Goal: Information Seeking & Learning: Check status

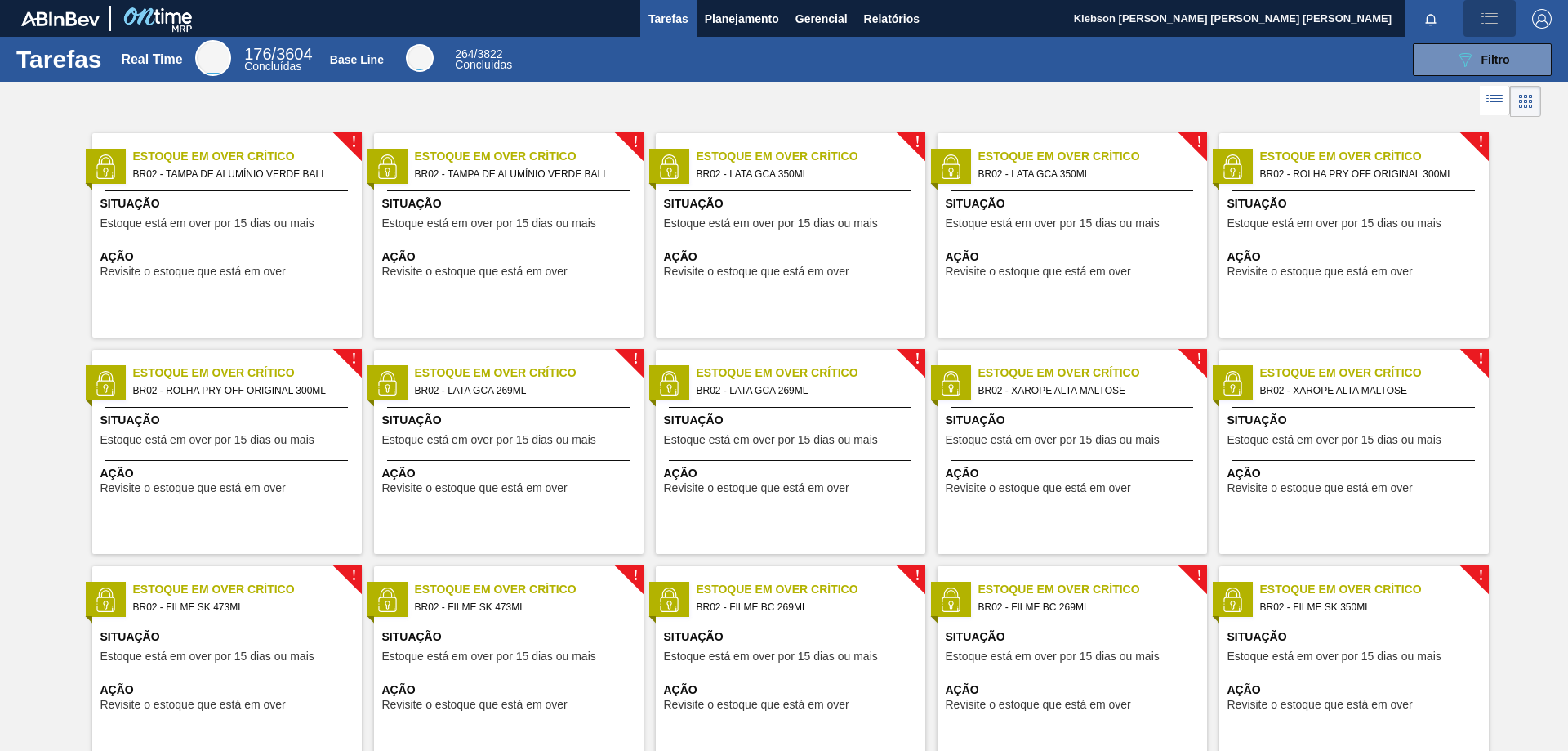
click at [1483, 14] on img "button" at bounding box center [1489, 18] width 19 height 19
click at [1548, 134] on div at bounding box center [784, 375] width 1568 height 751
click at [1543, 12] on img "button" at bounding box center [1541, 18] width 19 height 19
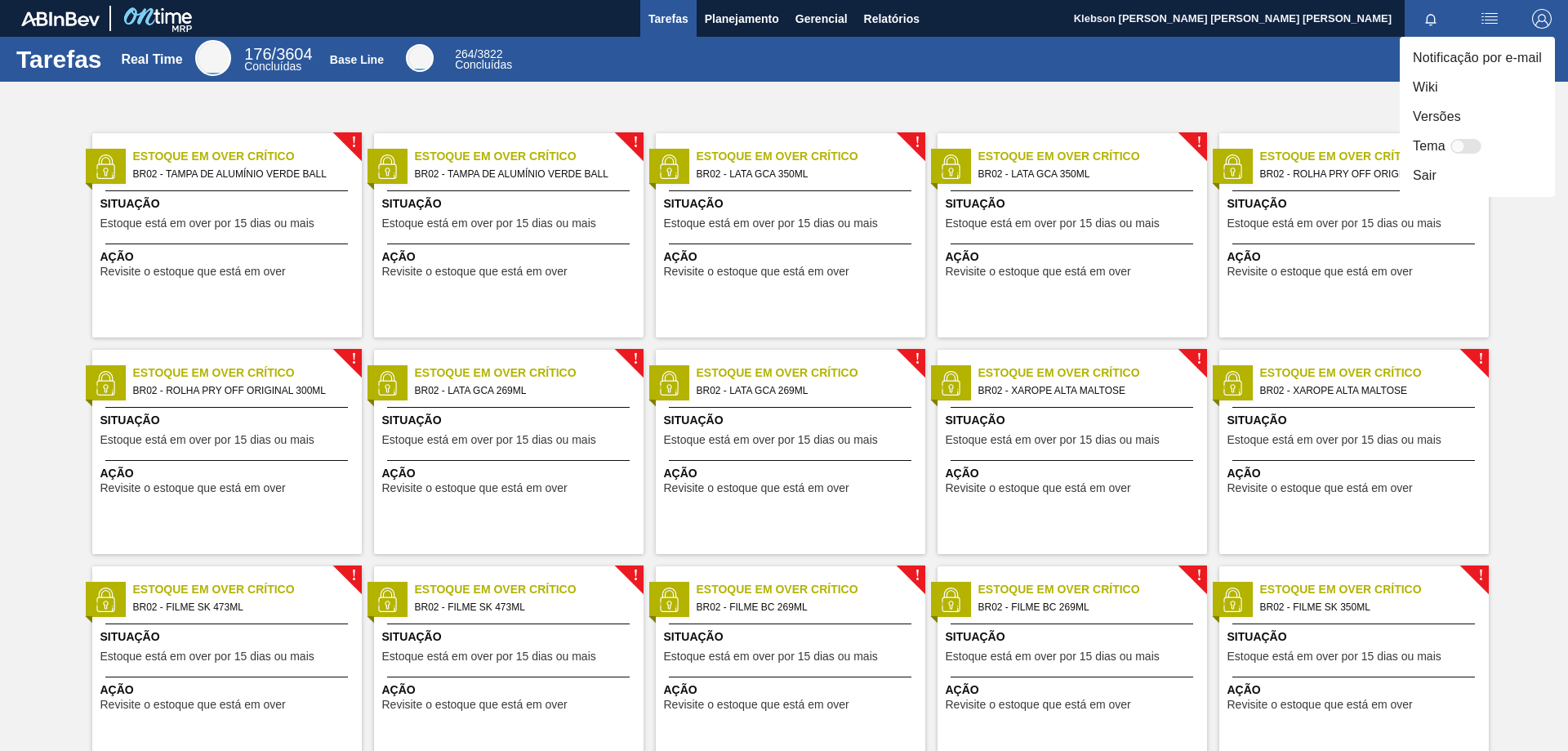
click at [786, 89] on div at bounding box center [784, 375] width 1568 height 751
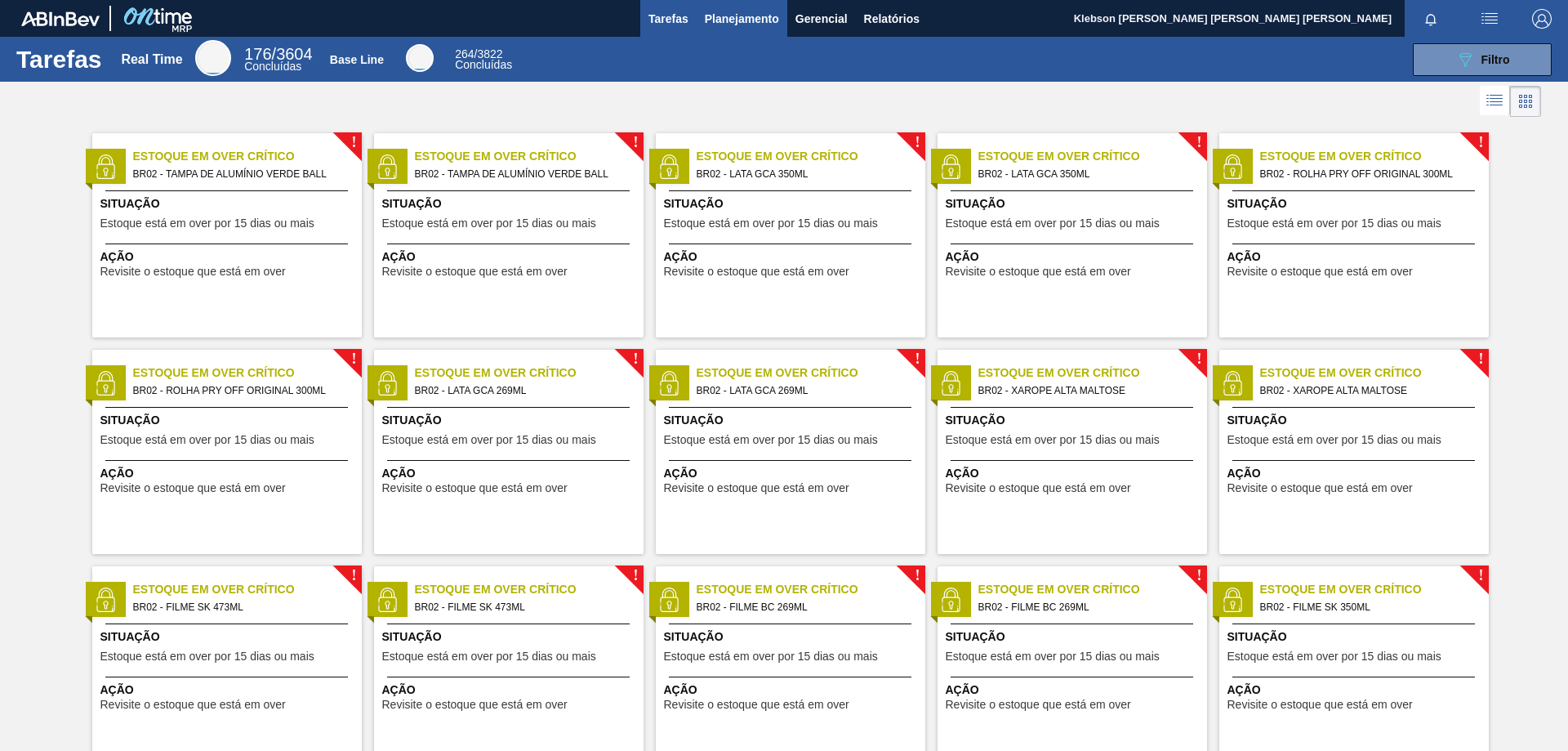
click at [743, 18] on span "Planejamento" at bounding box center [741, 18] width 74 height 19
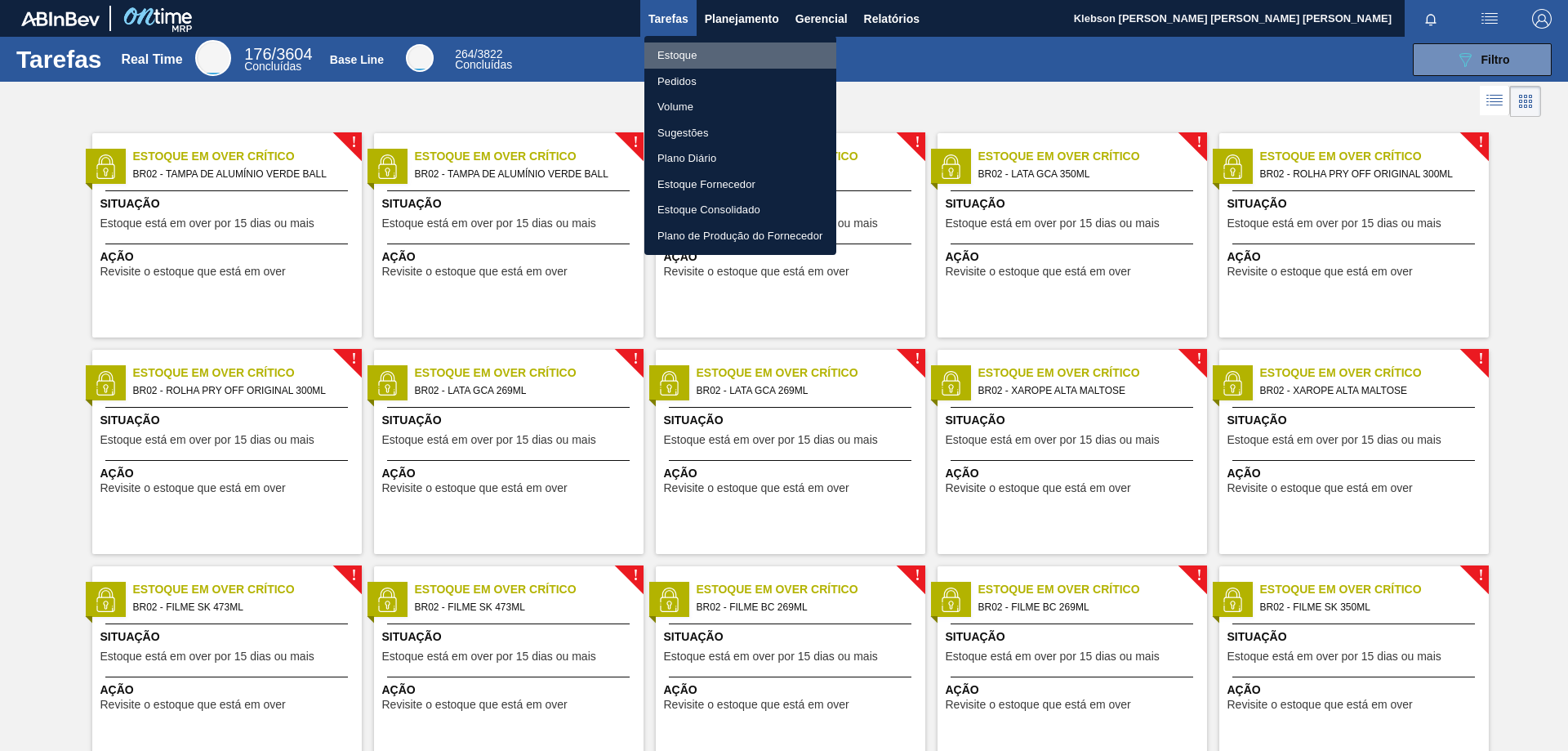
click at [758, 52] on li "Estoque" at bounding box center [741, 55] width 192 height 27
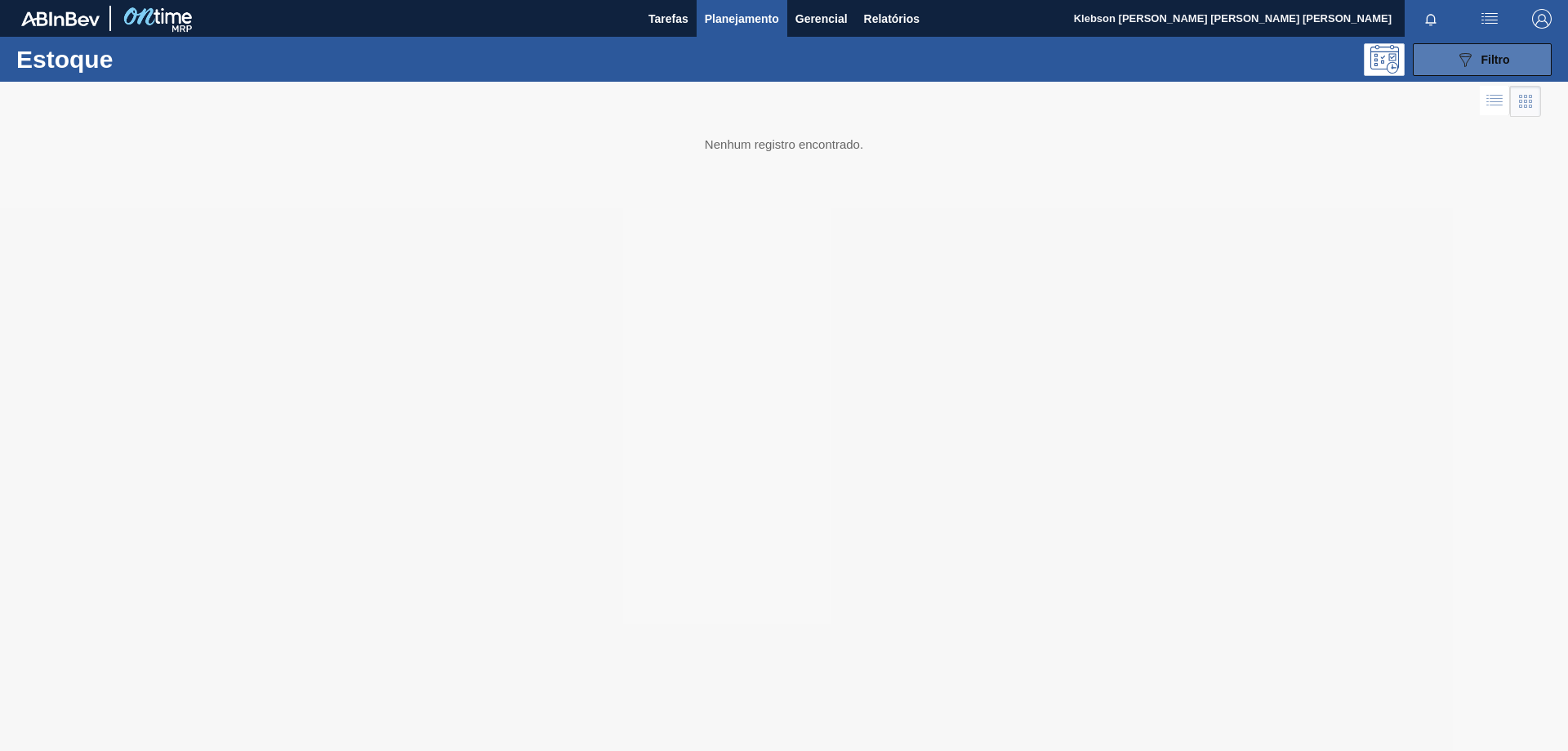
click at [1456, 67] on icon "089F7B8B-B2A5-4AFE-B5C0-19BA573D28AC" at bounding box center [1465, 59] width 19 height 19
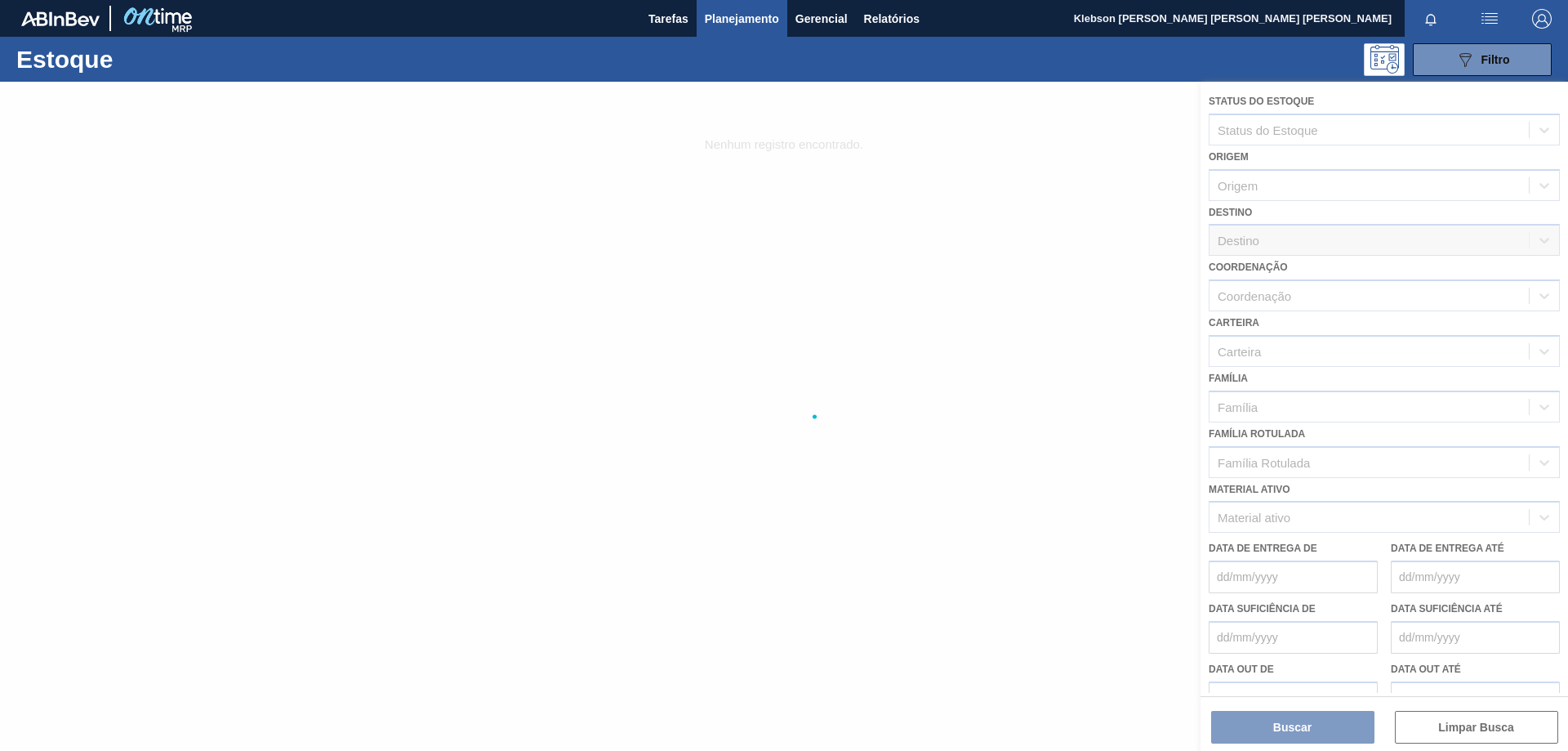
click at [1533, 357] on div at bounding box center [784, 416] width 1568 height 670
click at [1434, 351] on div at bounding box center [784, 416] width 1568 height 670
click at [1335, 353] on div at bounding box center [784, 416] width 1568 height 670
click at [1298, 330] on div at bounding box center [784, 416] width 1568 height 670
click at [1307, 295] on div at bounding box center [784, 416] width 1568 height 670
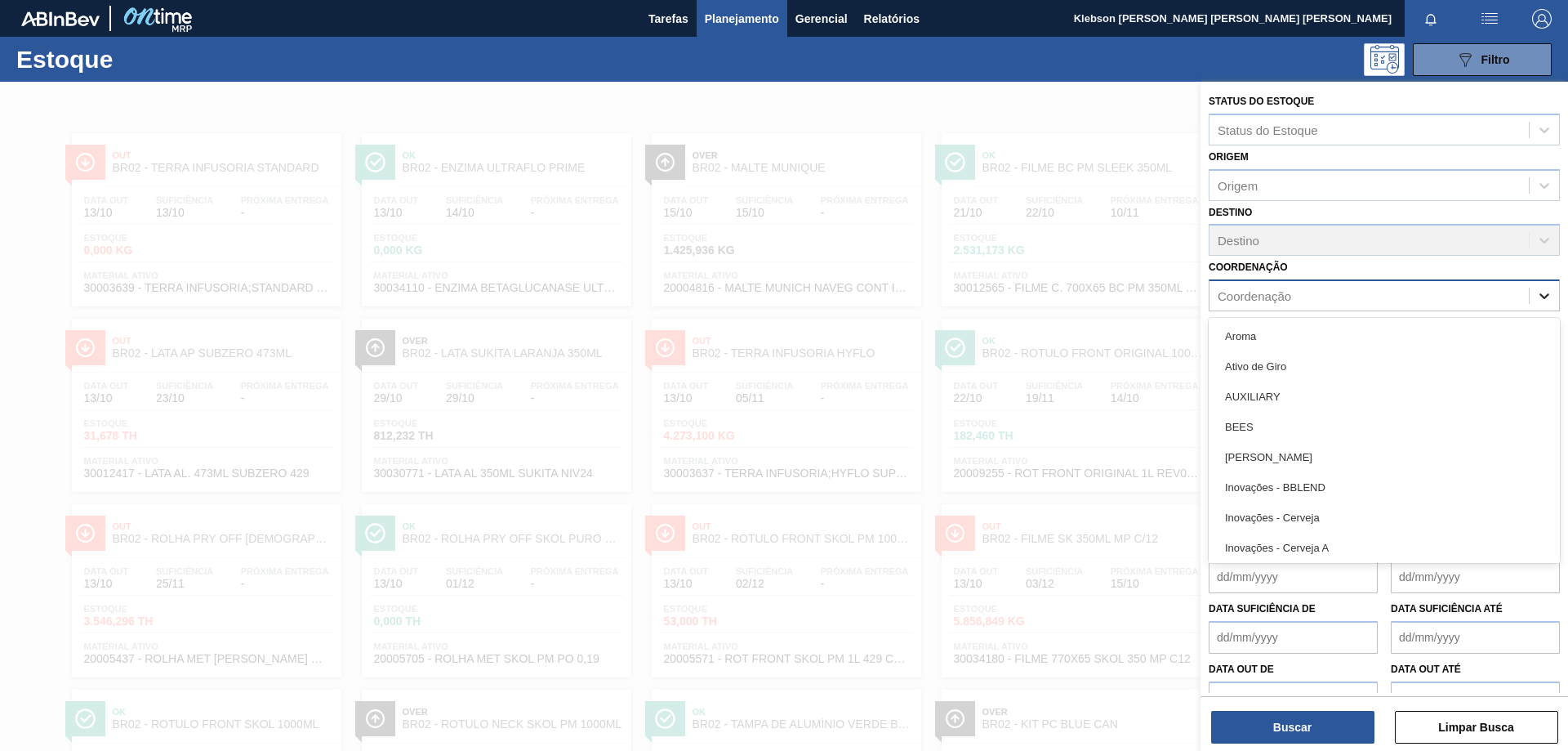
click at [1537, 294] on icon at bounding box center [1544, 295] width 16 height 16
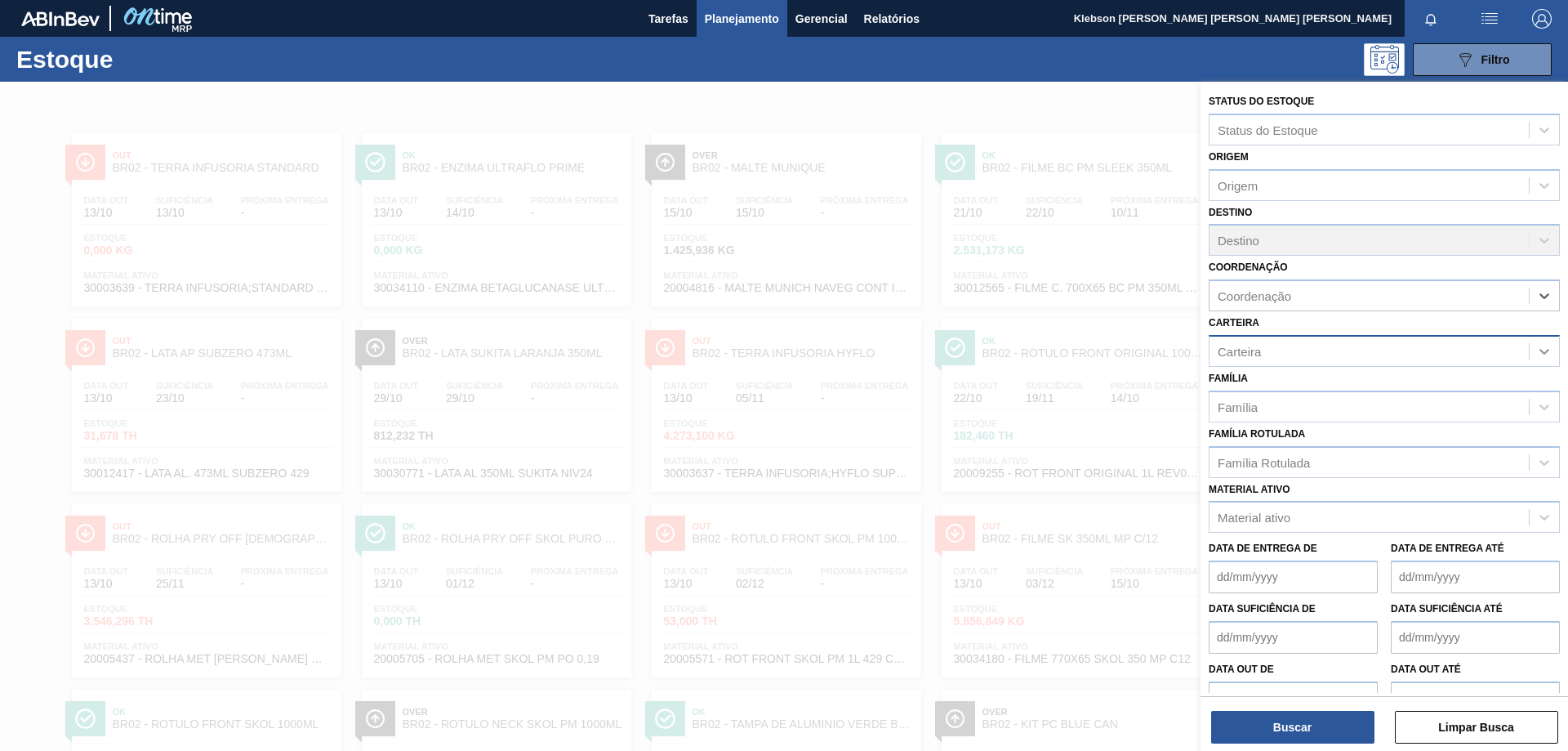
click at [1543, 348] on icon at bounding box center [1544, 351] width 16 height 16
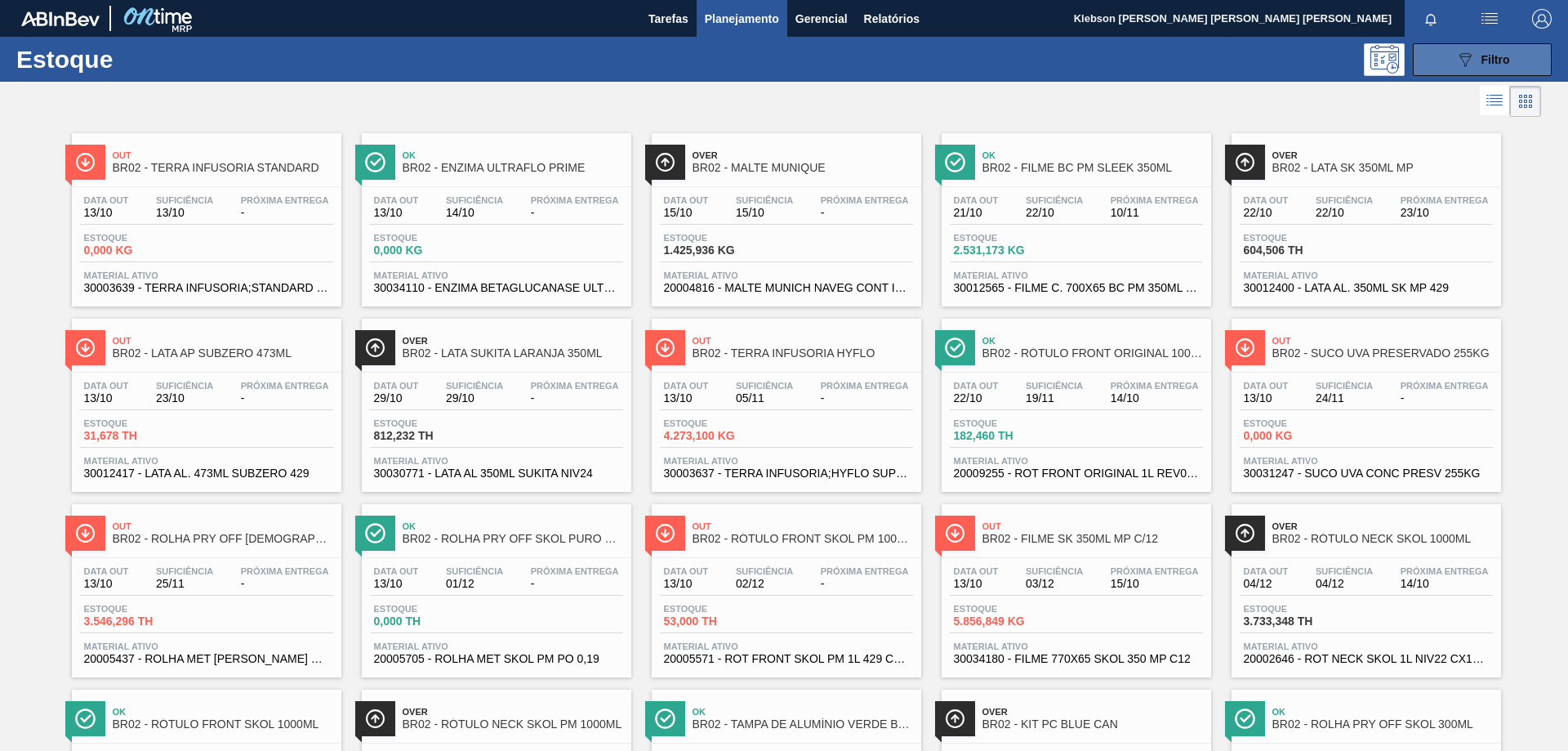
click at [1449, 65] on button "089F7B8B-B2A5-4AFE-B5C0-19BA573D28AC Filtro" at bounding box center [1482, 59] width 139 height 33
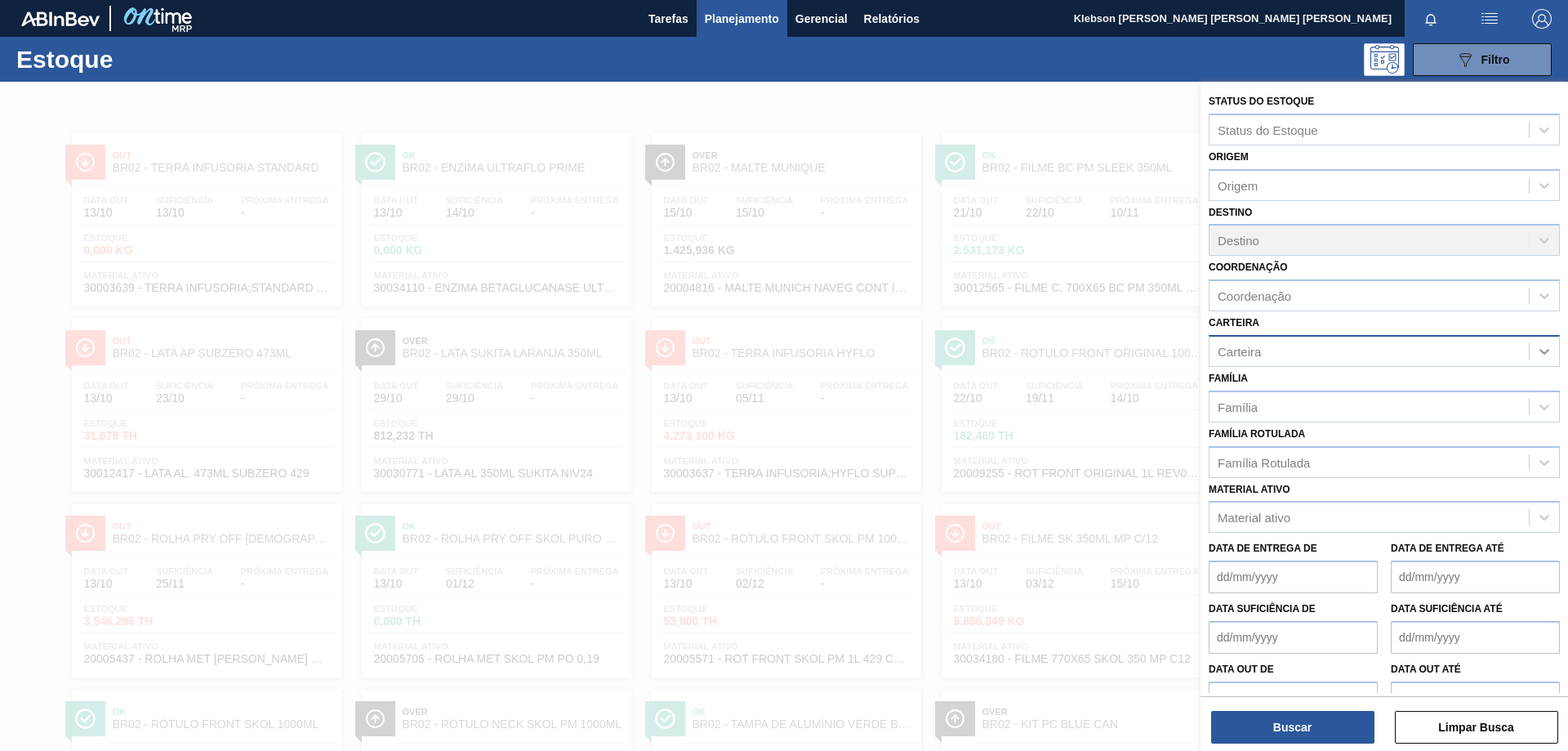
click at [1547, 355] on icon at bounding box center [1544, 351] width 16 height 16
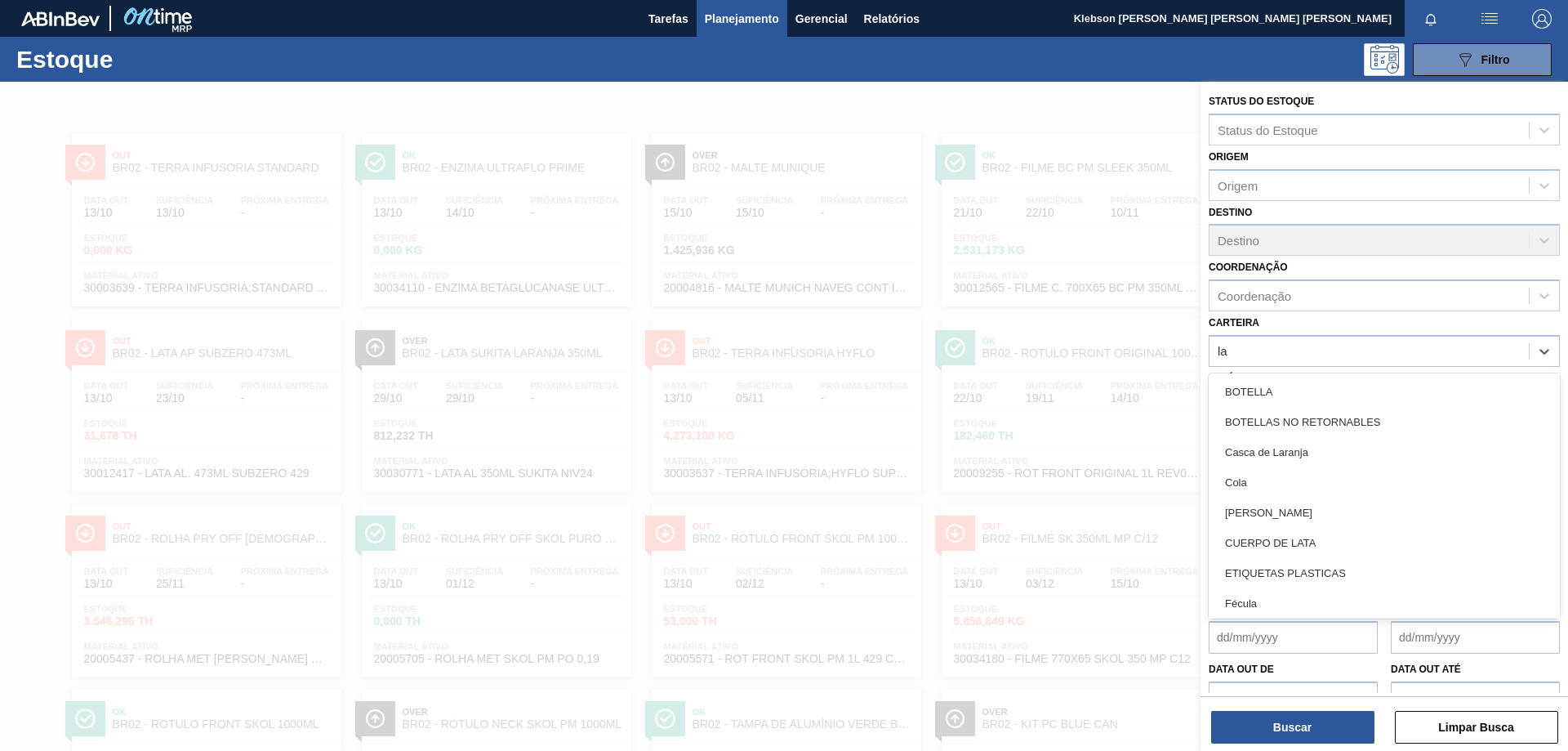
type input "lat"
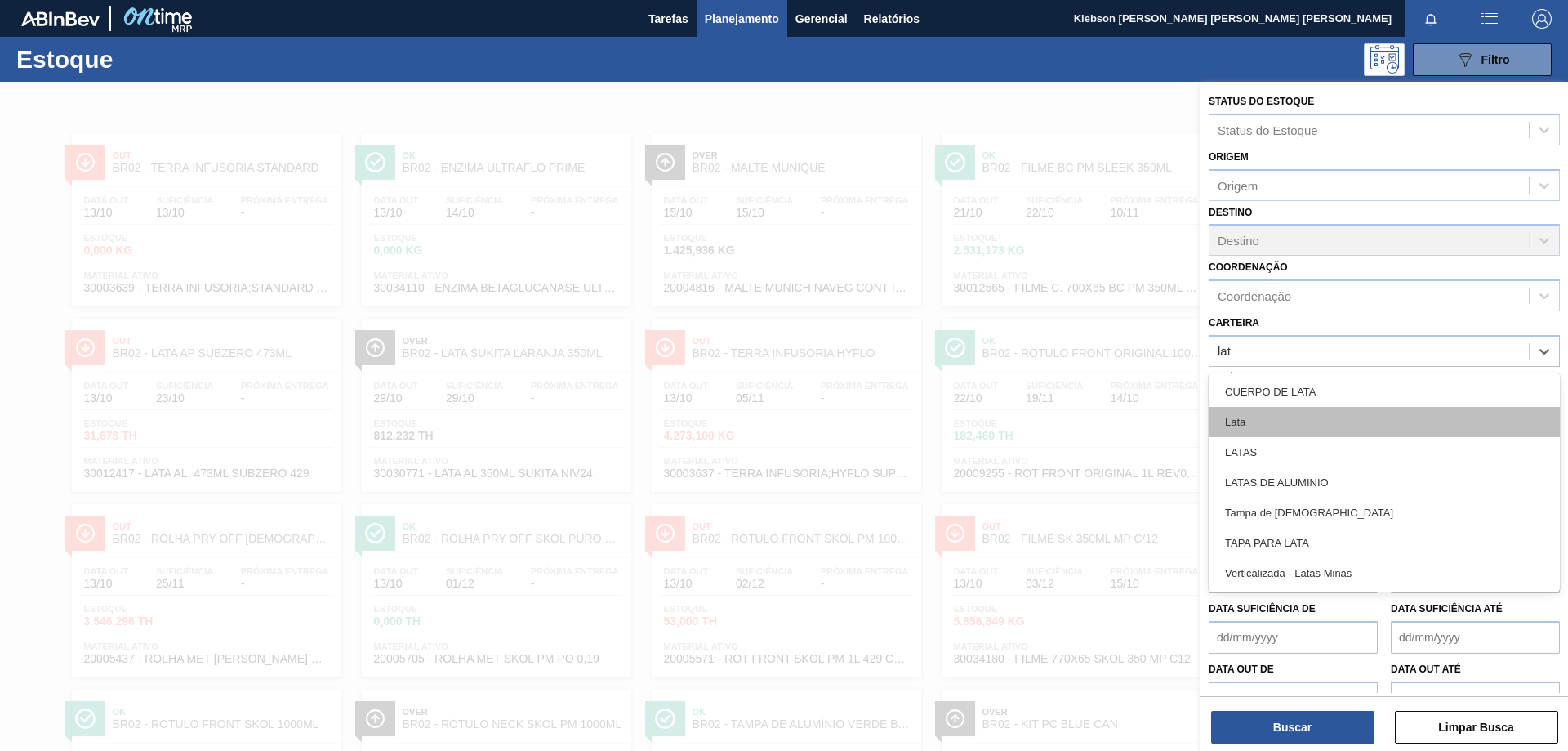
click at [1351, 428] on div "Lata" at bounding box center [1384, 422] width 351 height 30
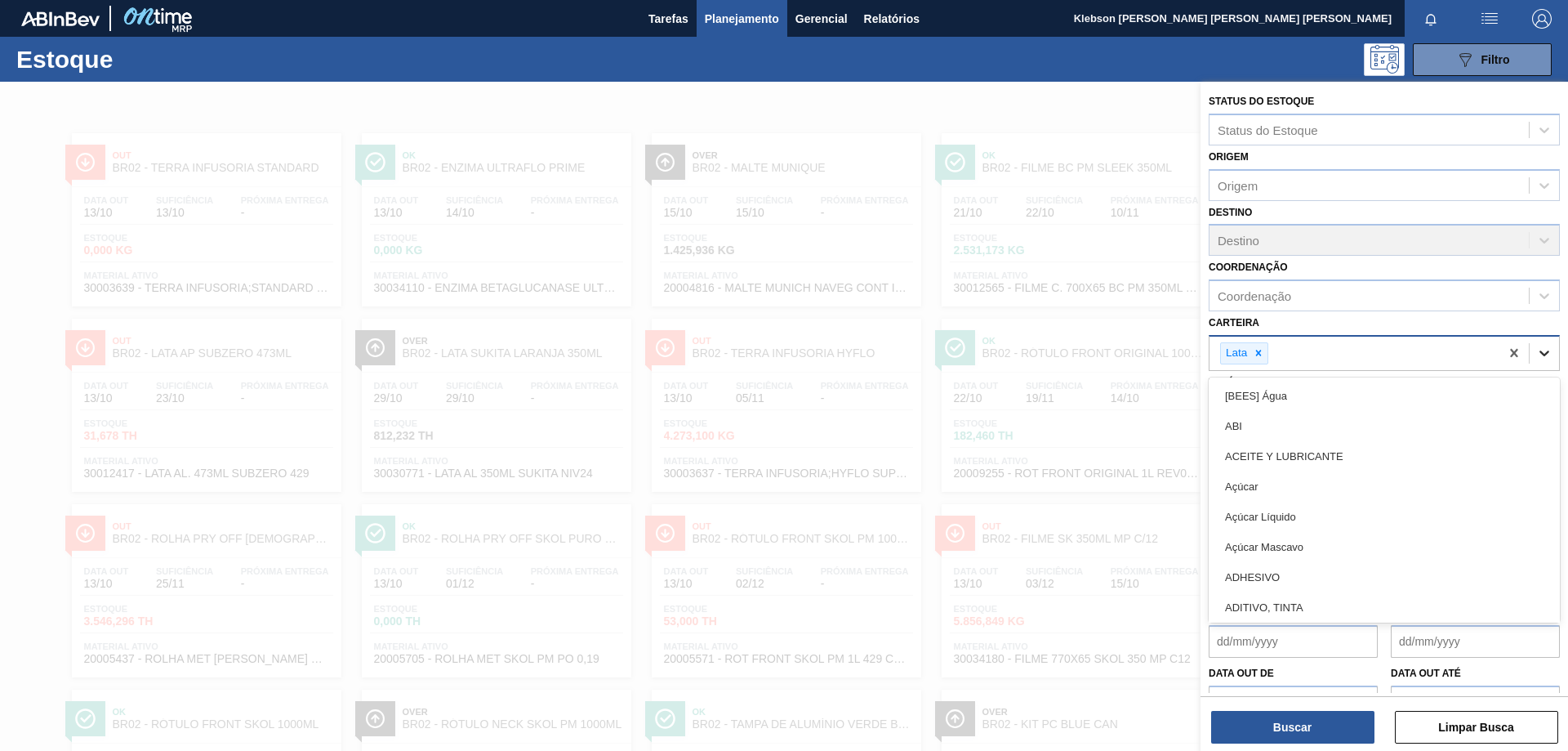
click at [1544, 346] on icon at bounding box center [1544, 353] width 16 height 16
click at [1365, 349] on div "Lata" at bounding box center [1354, 353] width 290 height 34
type input "lata"
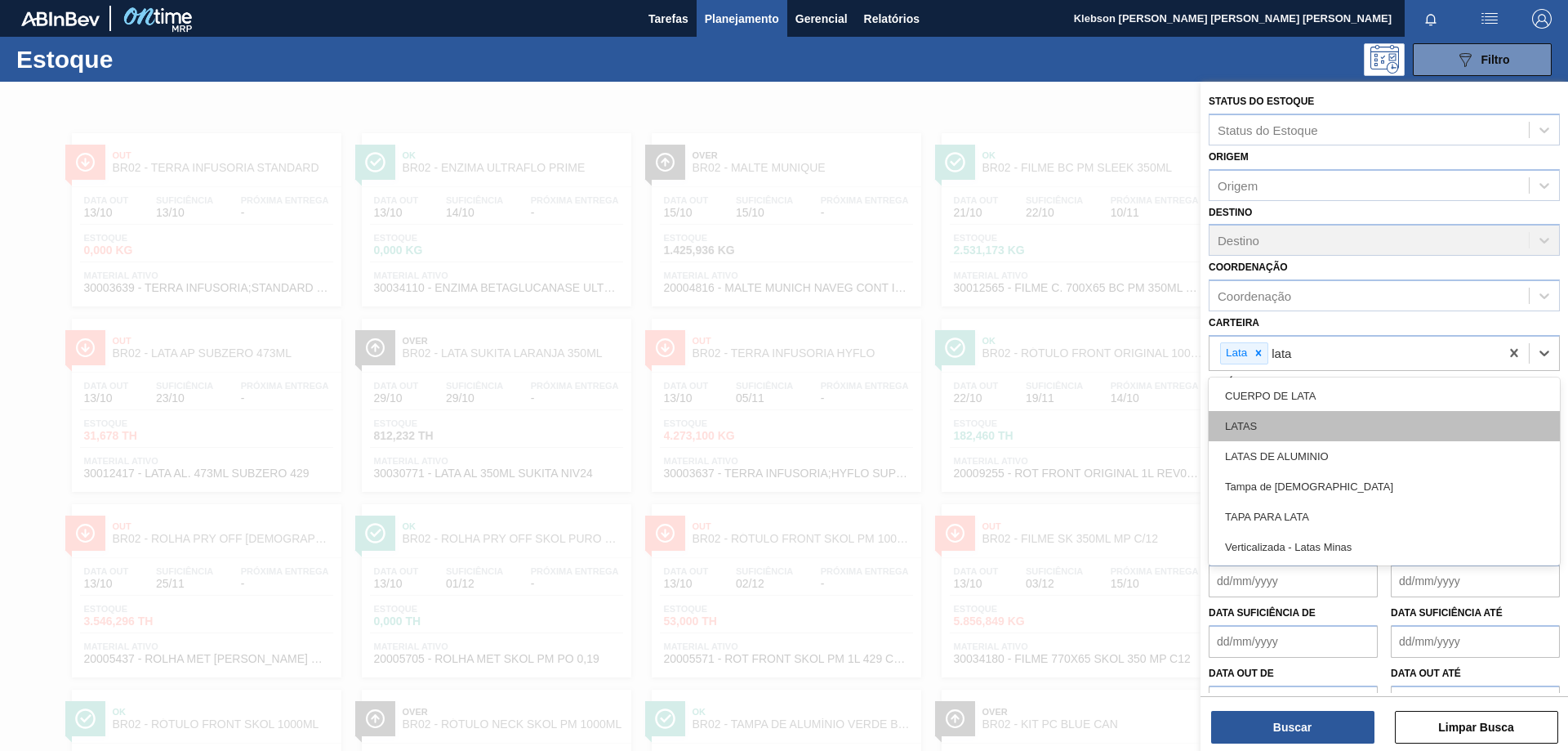
click at [1343, 434] on div "LATAS" at bounding box center [1384, 425] width 351 height 30
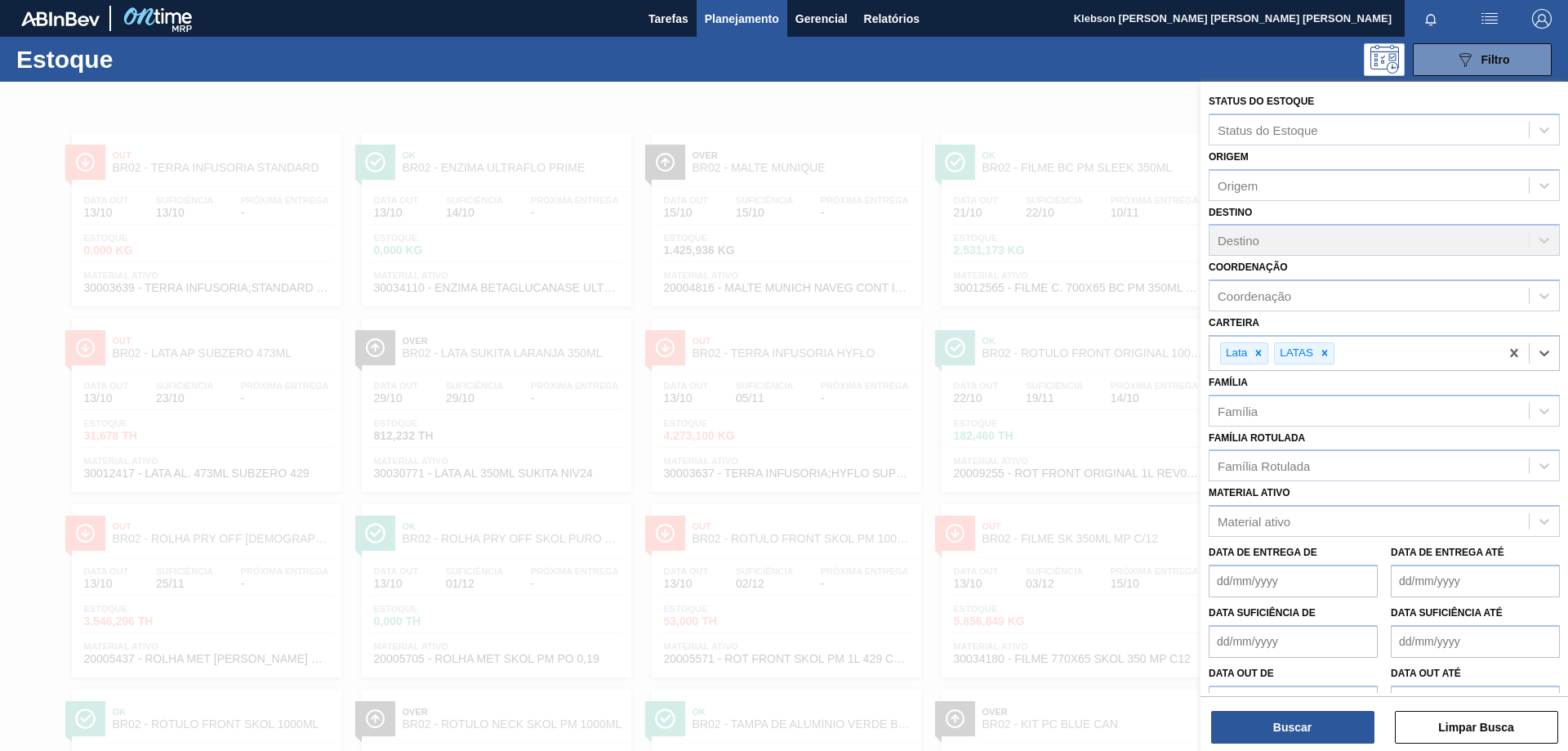
click at [1542, 240] on div "Destino Destino" at bounding box center [1384, 229] width 351 height 56
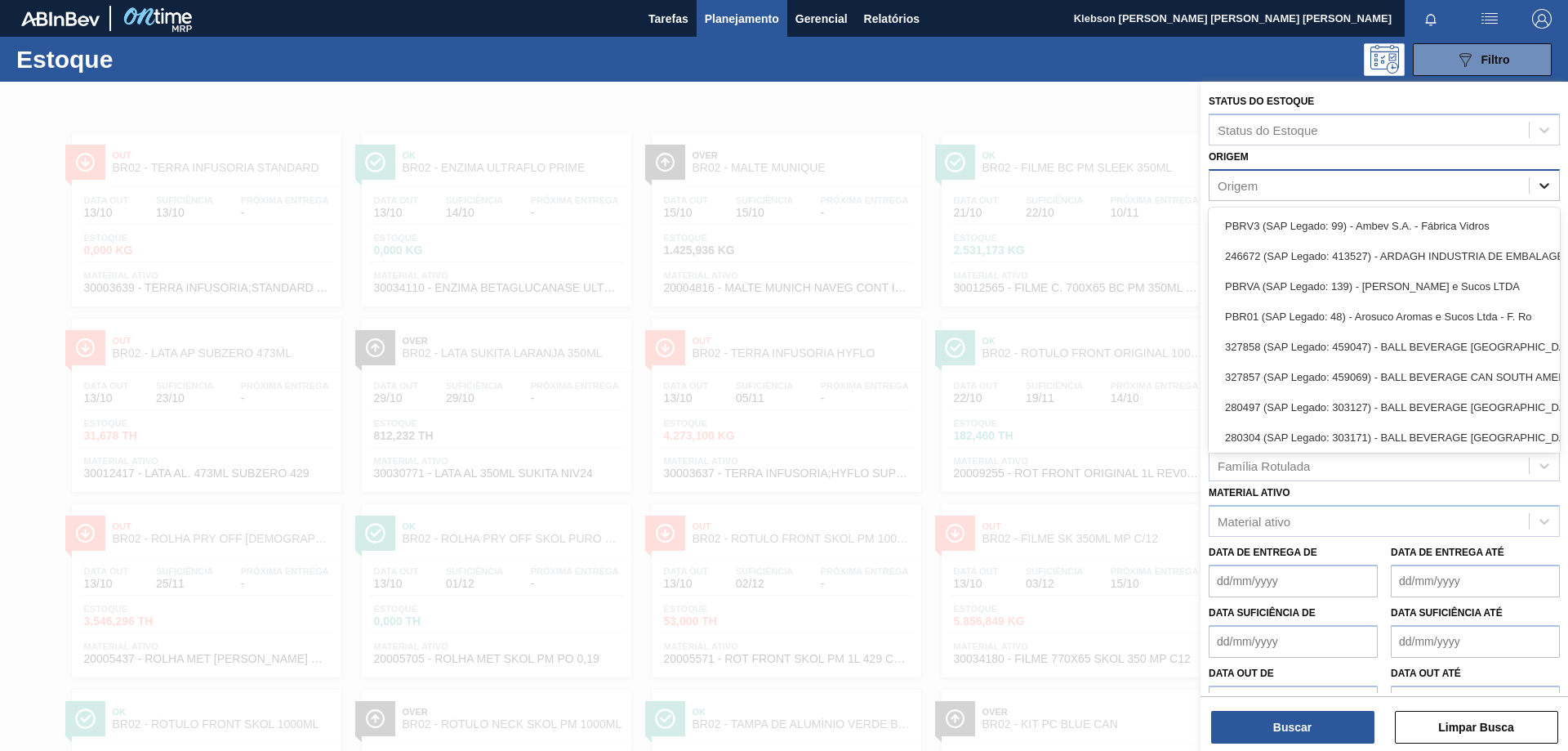
click at [1546, 180] on icon at bounding box center [1544, 186] width 16 height 16
click at [1440, 193] on div "Origem" at bounding box center [1369, 185] width 319 height 24
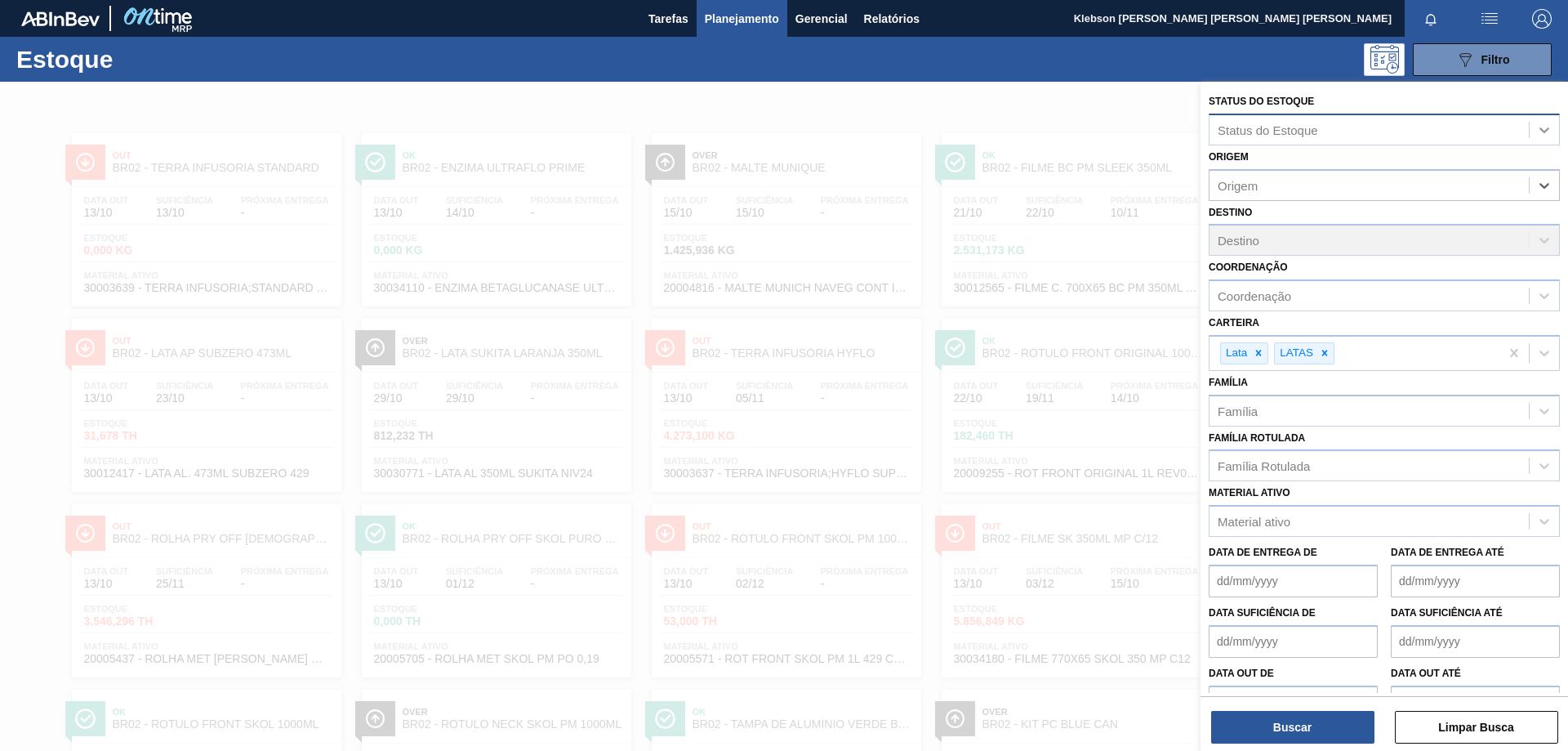
click at [1542, 115] on div at bounding box center [1544, 130] width 29 height 29
click at [1550, 127] on icon at bounding box center [1544, 130] width 16 height 16
click at [1397, 443] on div "Família Rotulada Família Rotulada" at bounding box center [1384, 454] width 351 height 56
click at [1552, 413] on div at bounding box center [1544, 411] width 29 height 29
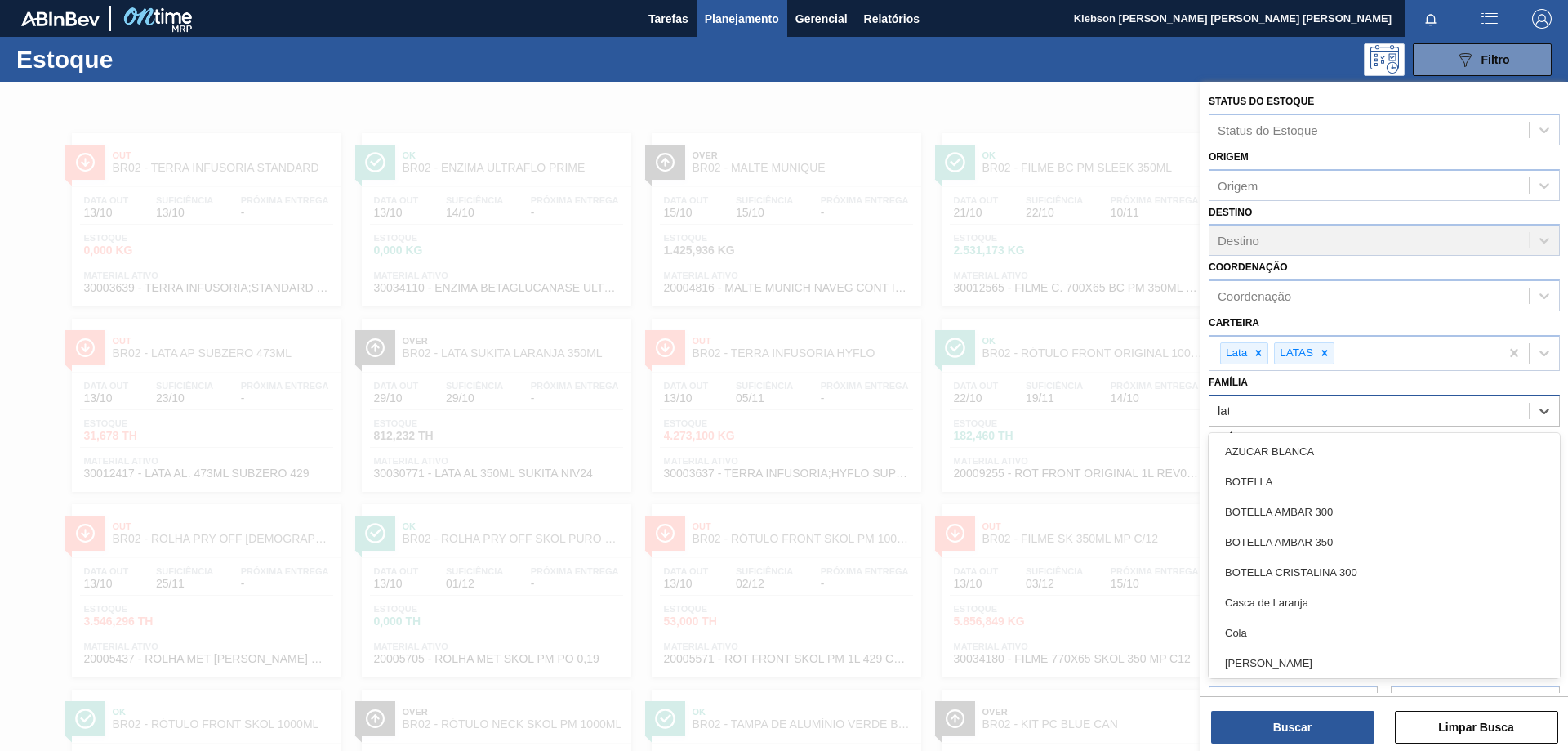
type input "lata"
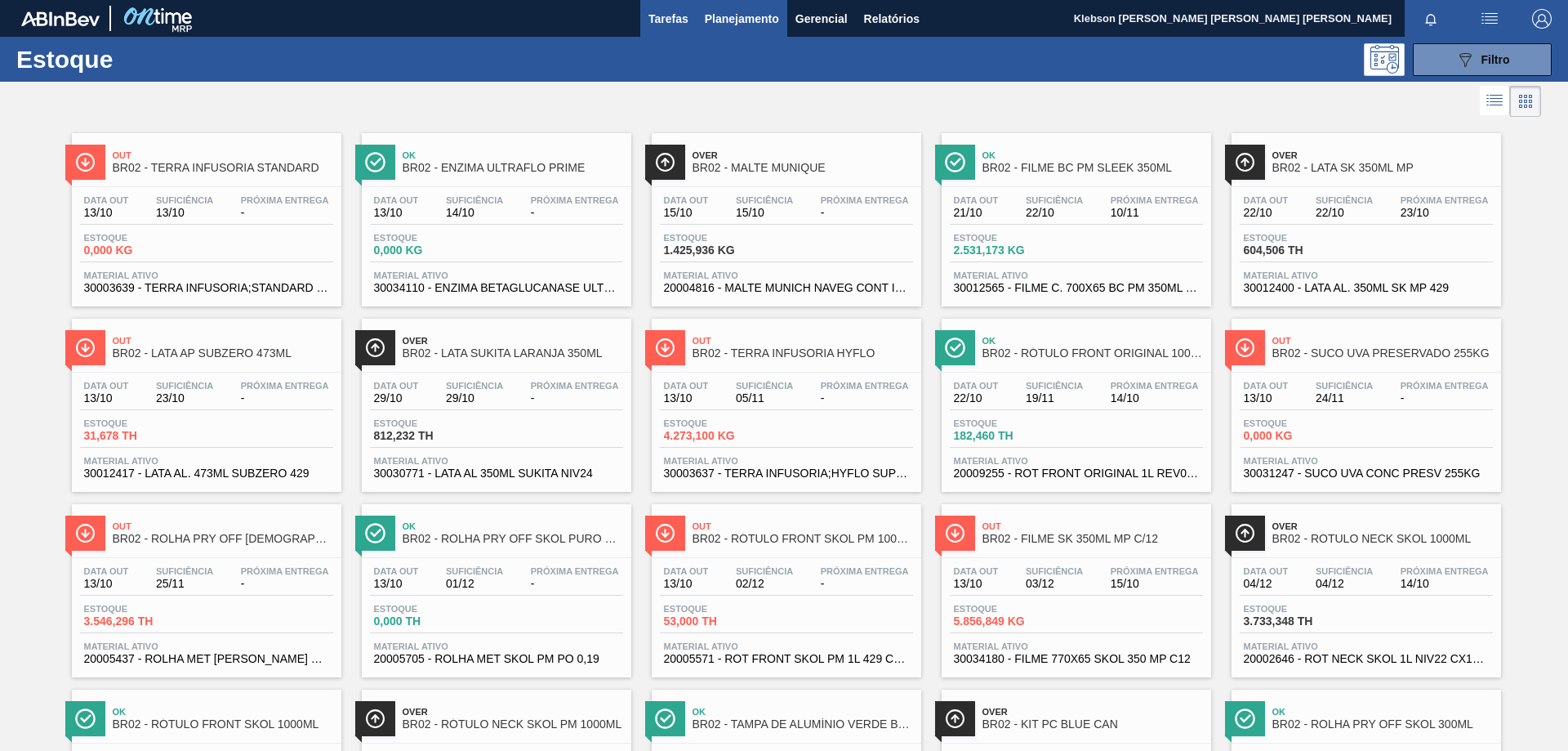
click at [667, 26] on span "Tarefas" at bounding box center [668, 18] width 40 height 19
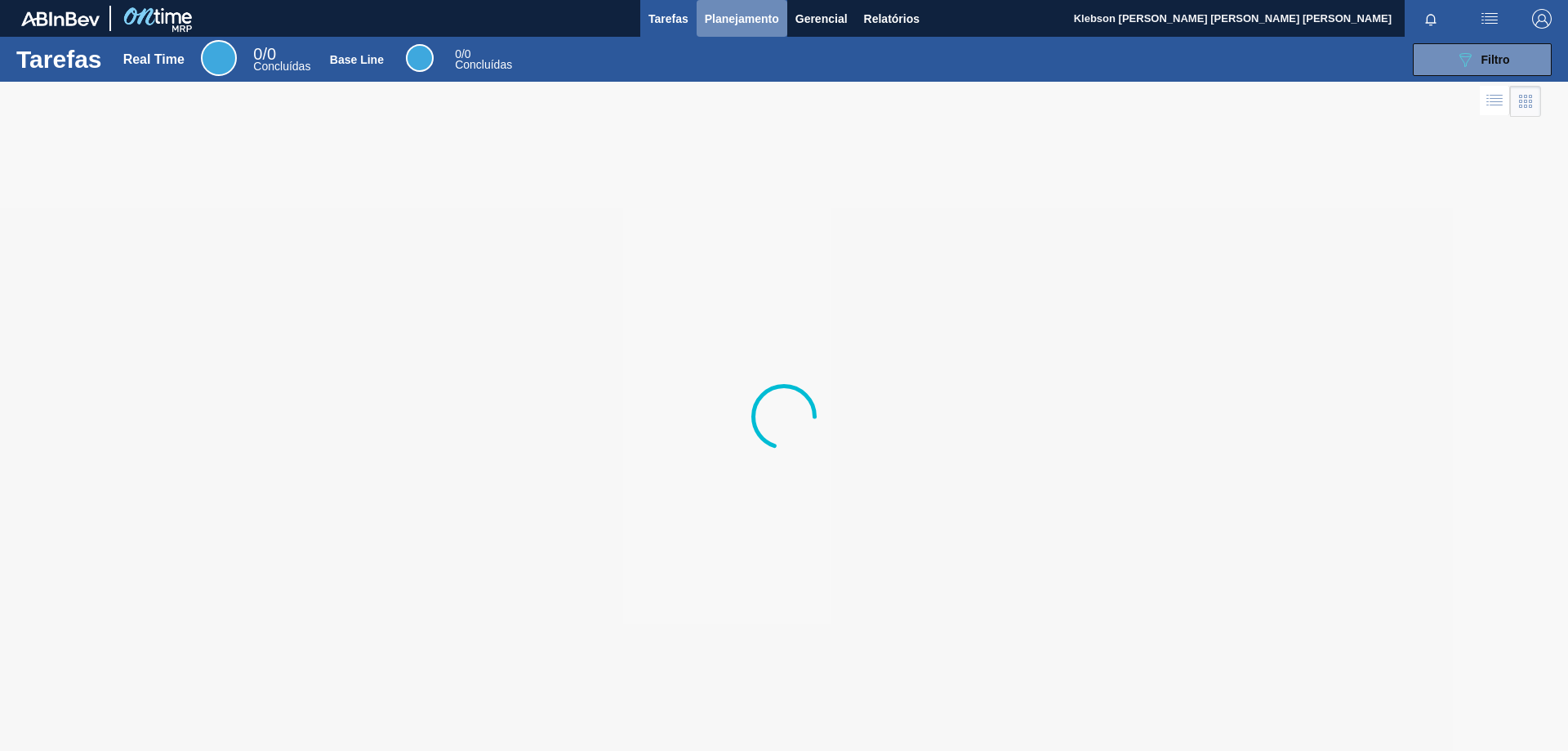
click at [739, 21] on span "Planejamento" at bounding box center [741, 18] width 74 height 19
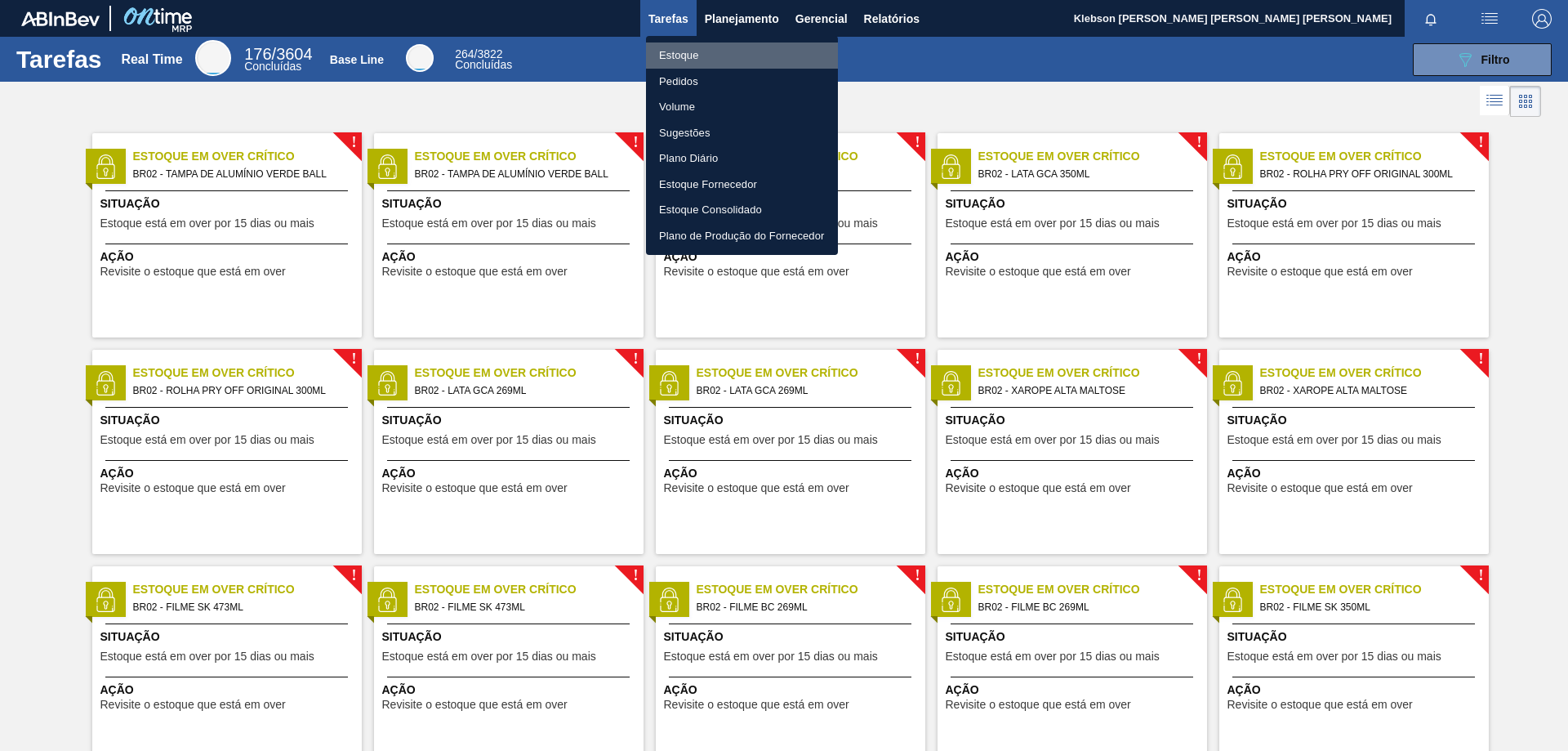
click at [720, 56] on li "Estoque" at bounding box center [742, 55] width 192 height 27
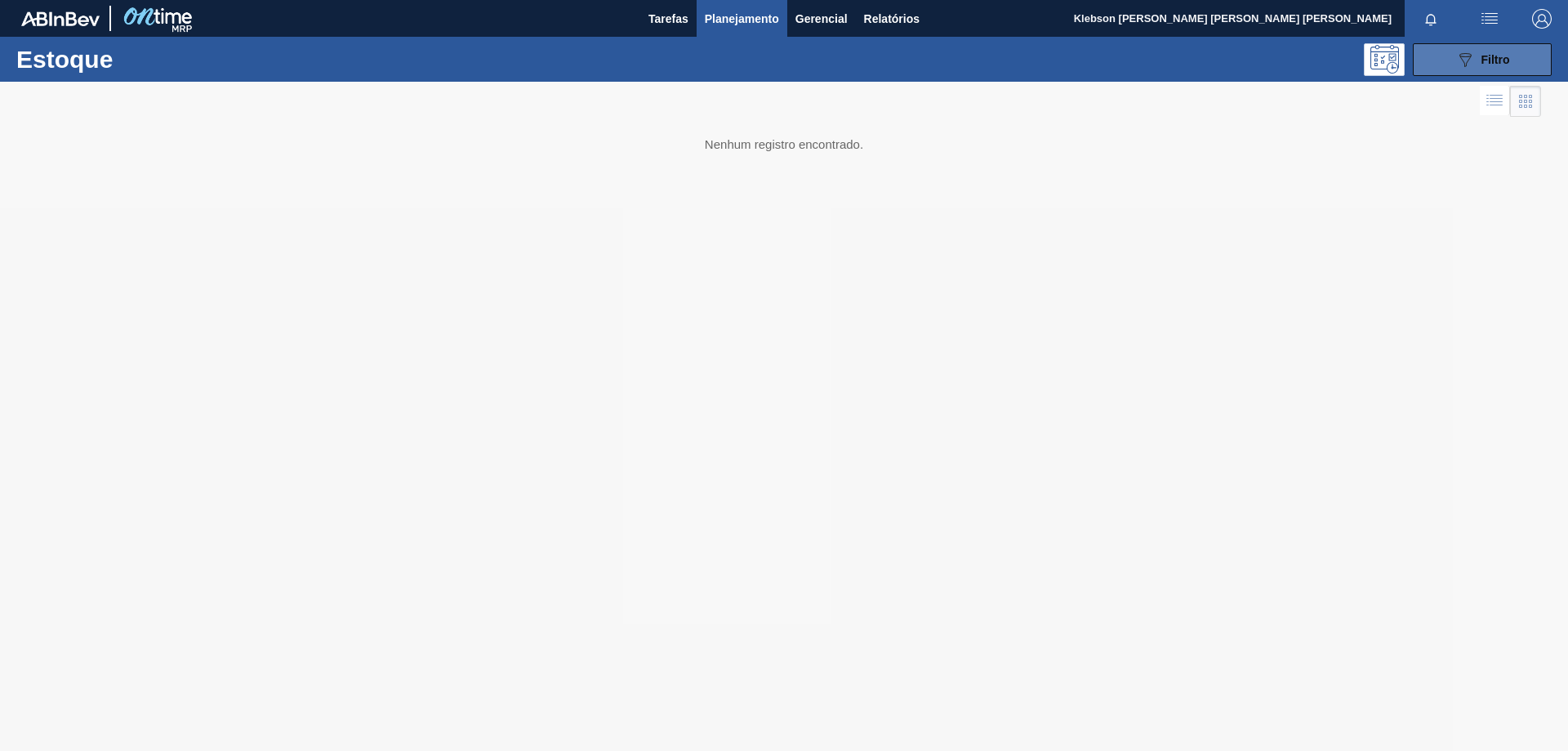
click at [1491, 60] on span "Filtro" at bounding box center [1495, 59] width 28 height 13
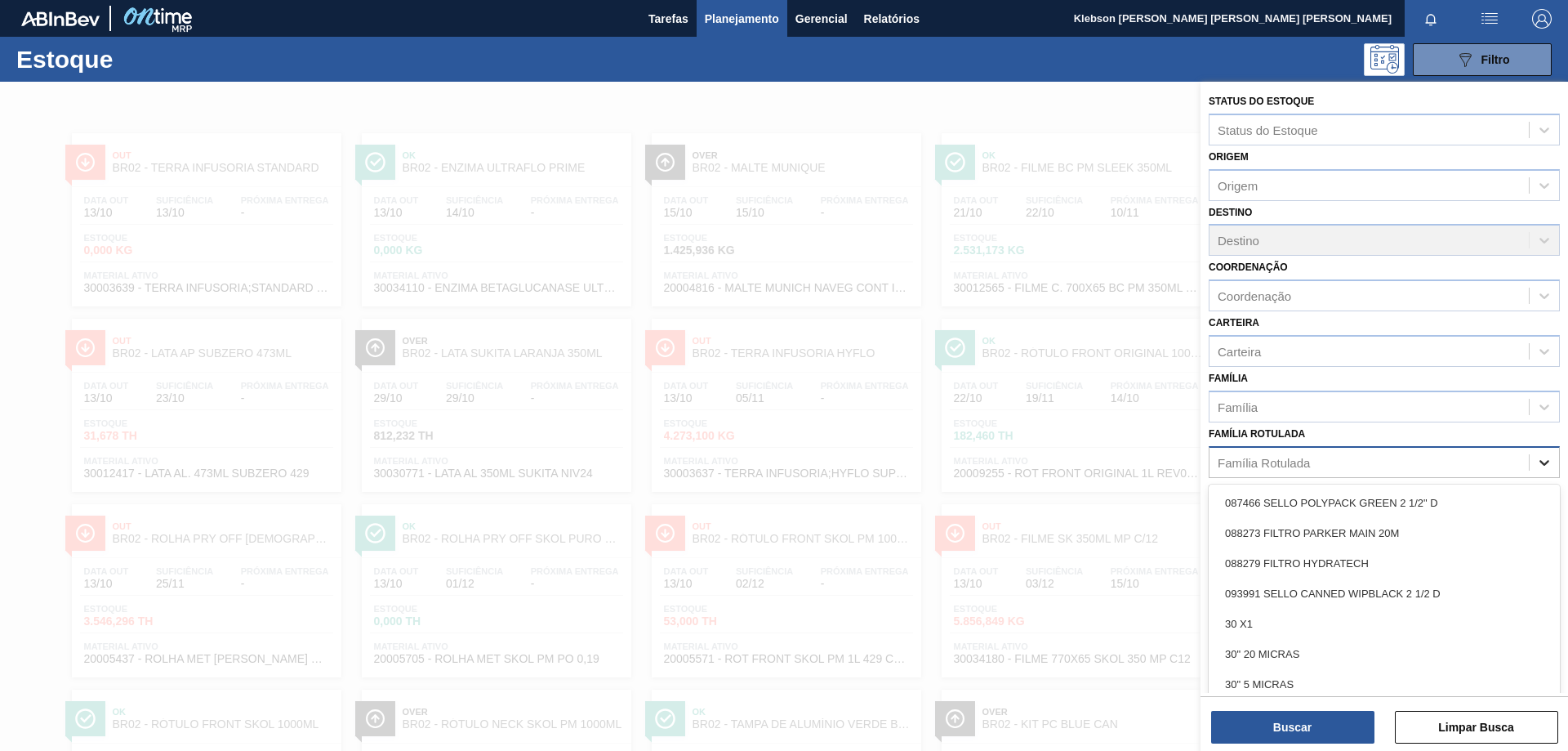
click at [1545, 464] on icon at bounding box center [1544, 463] width 16 height 16
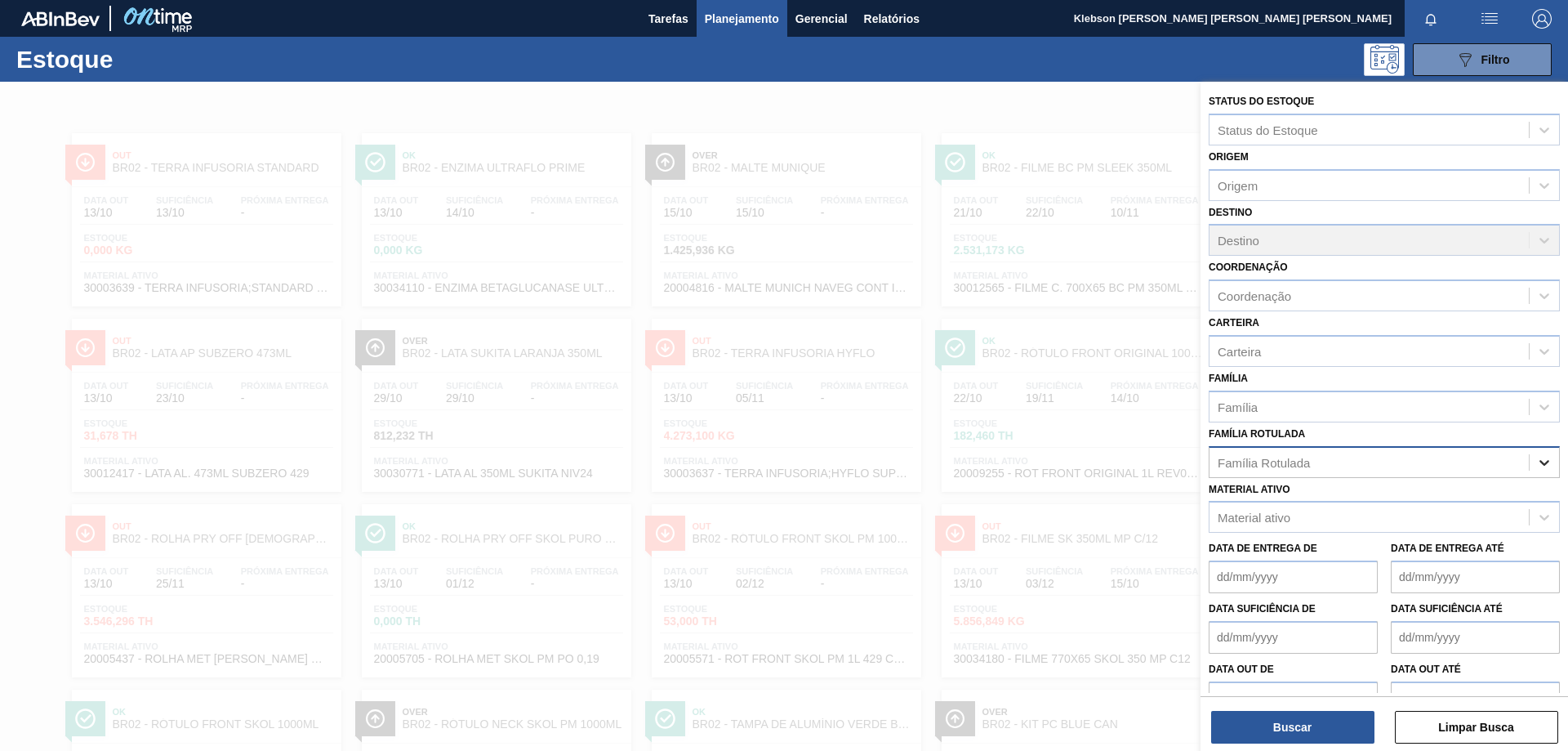
click at [1545, 464] on icon at bounding box center [1544, 463] width 16 height 16
click at [1540, 521] on icon at bounding box center [1544, 518] width 16 height 16
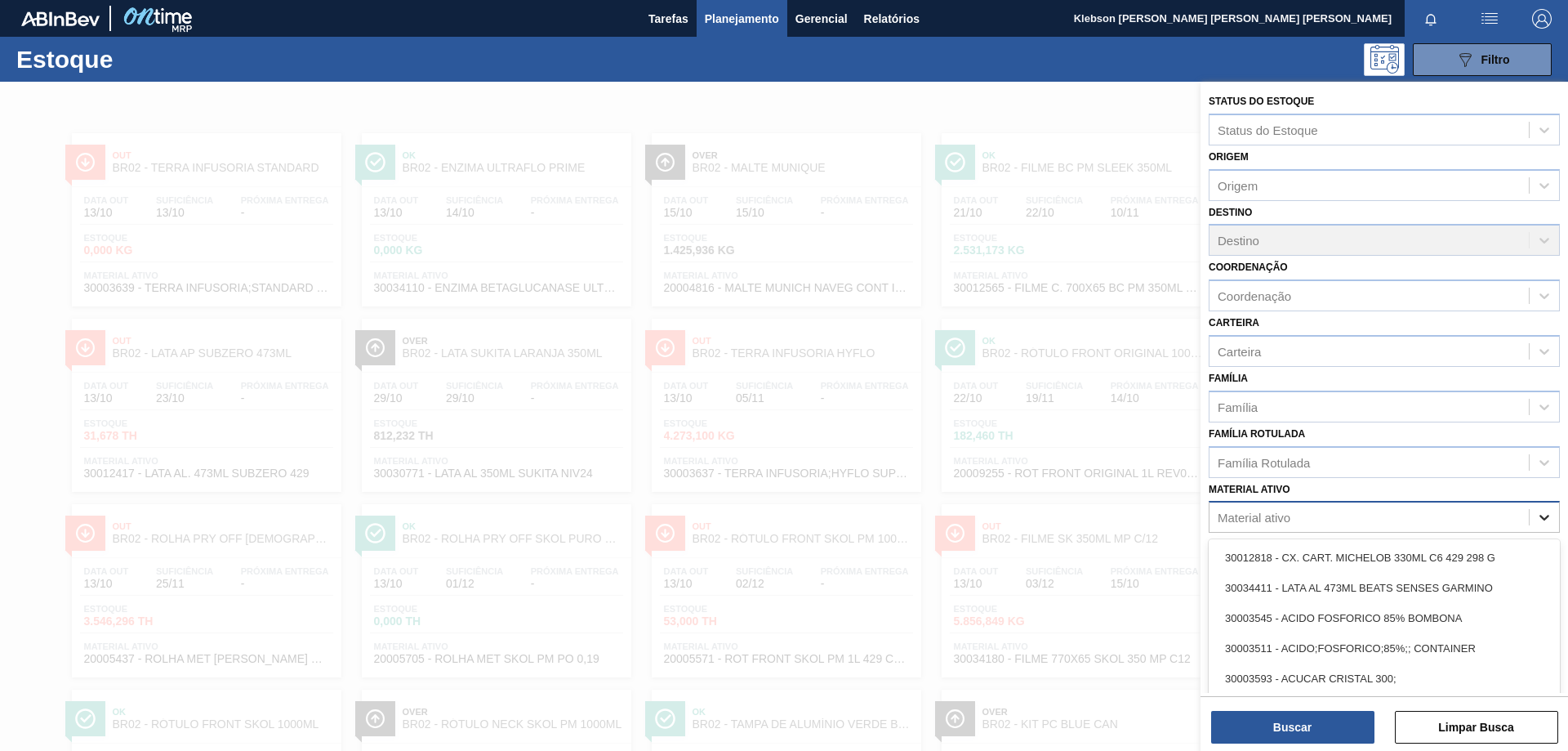
scroll to position [40, 0]
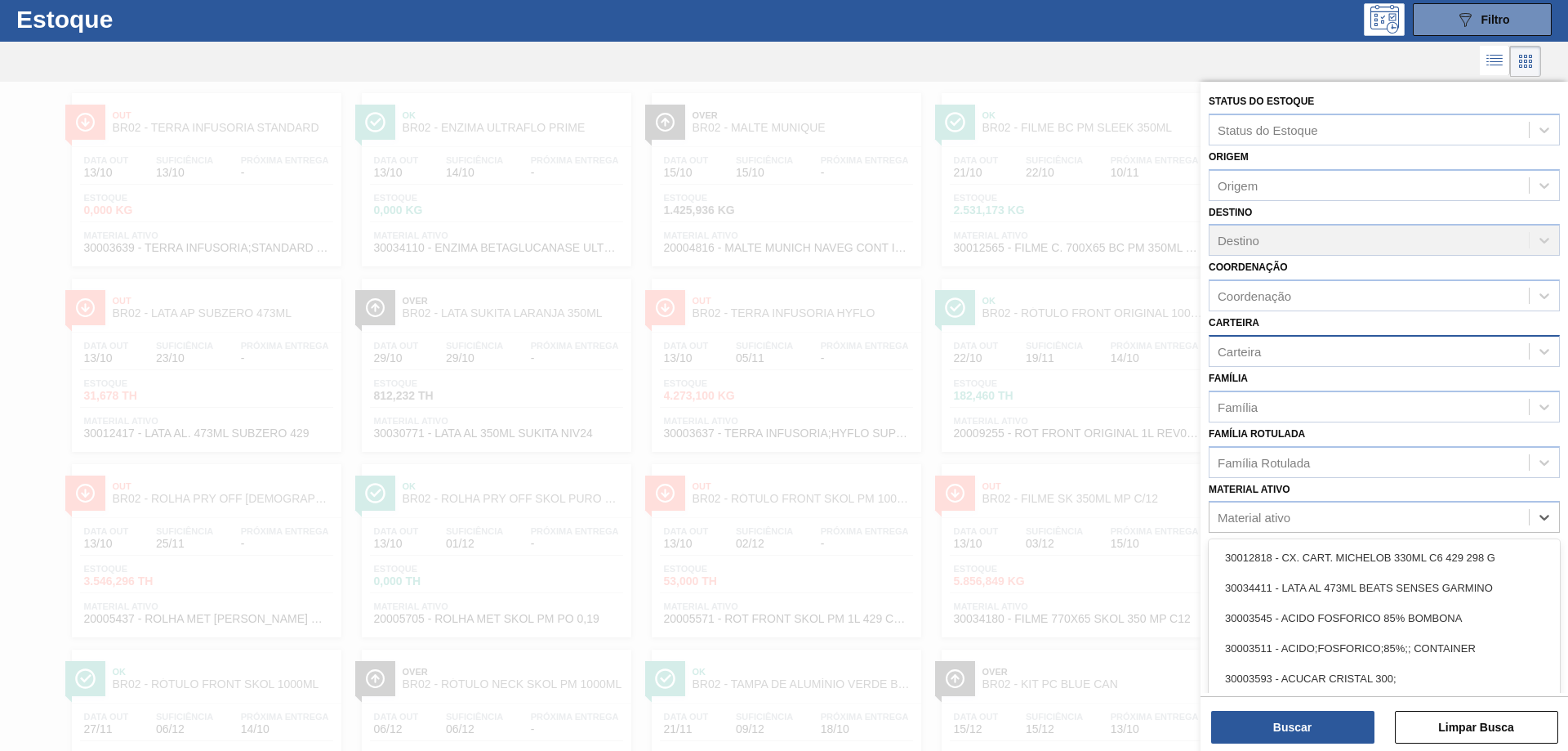
click at [1529, 335] on div "Carteira" at bounding box center [1384, 350] width 351 height 32
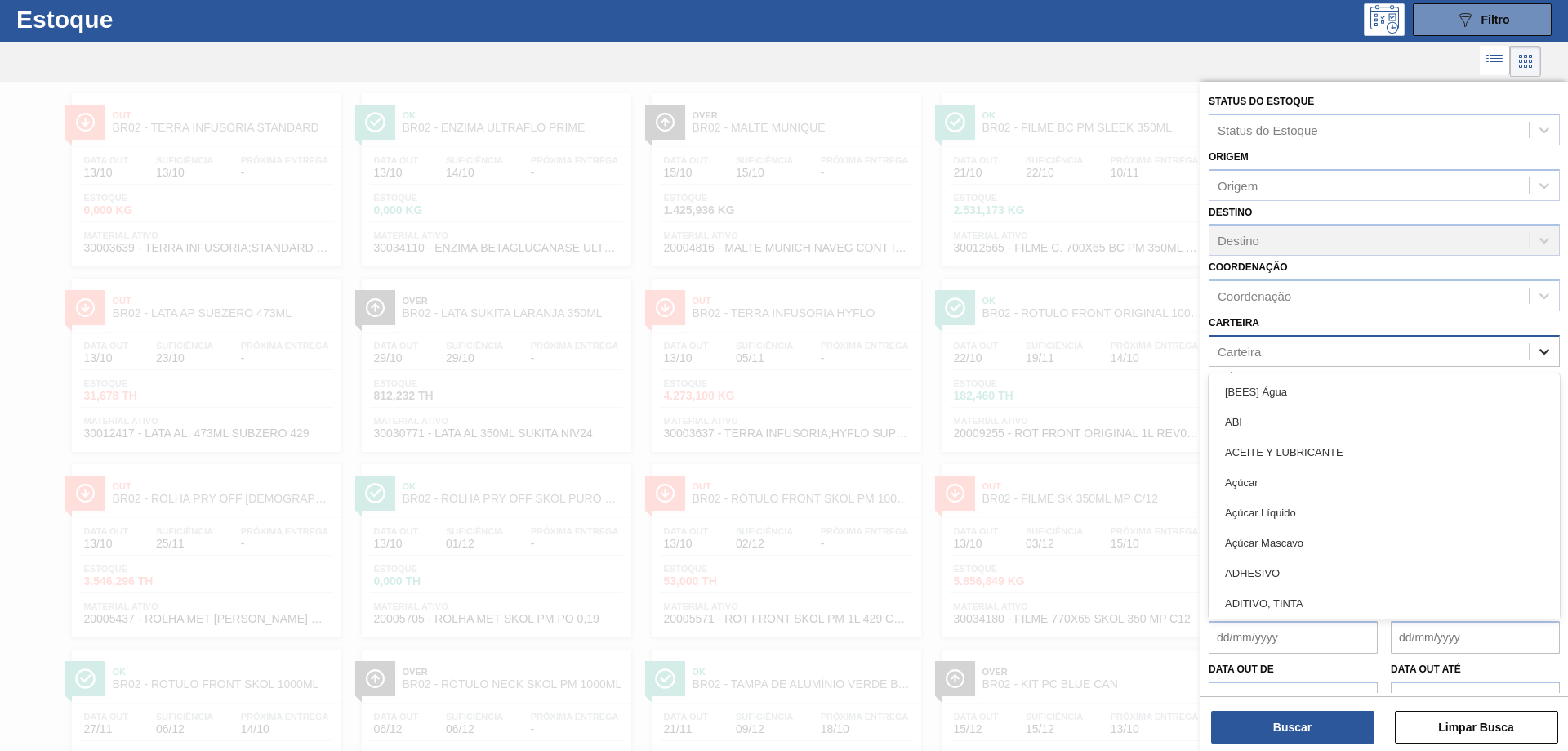
click at [1544, 347] on icon at bounding box center [1544, 351] width 16 height 16
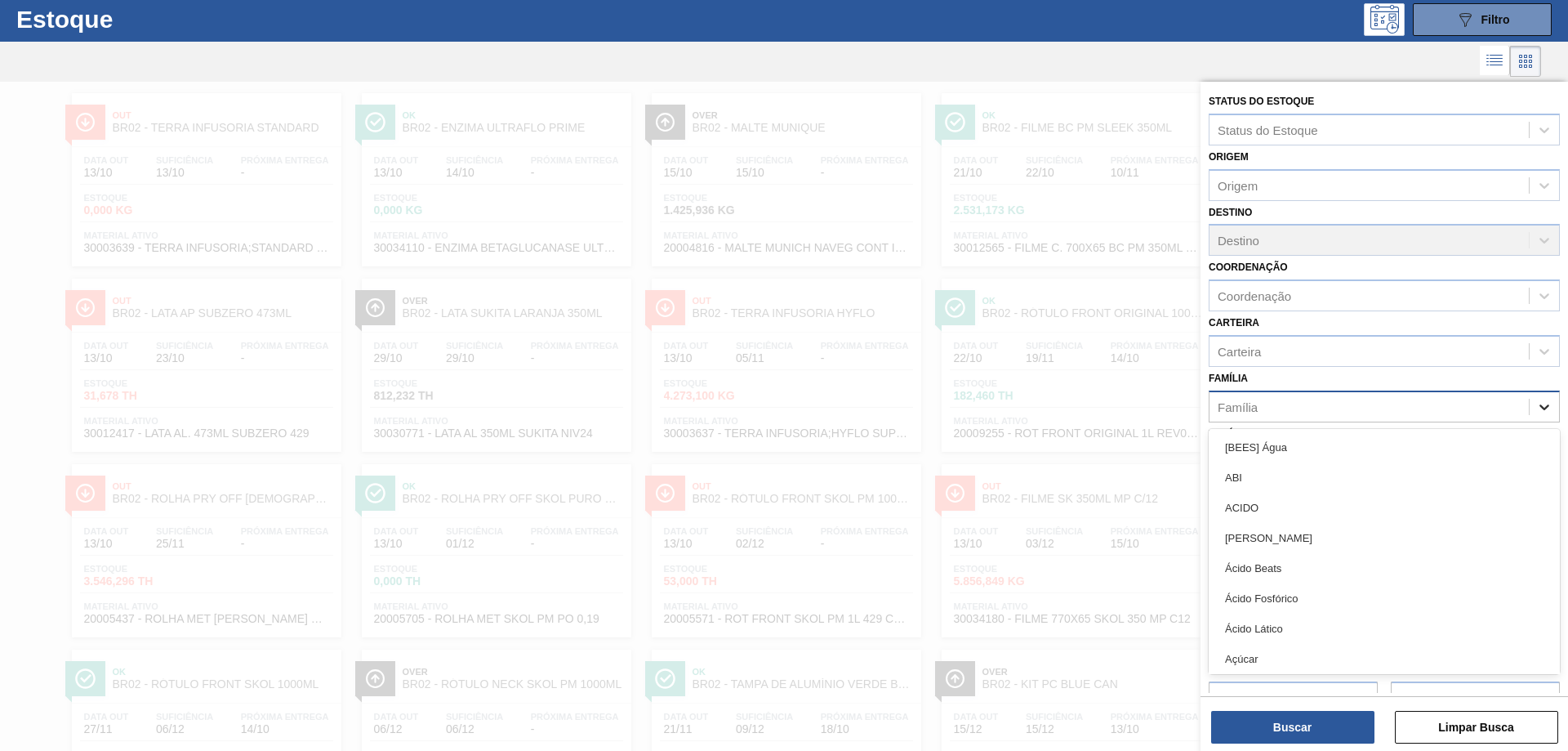
click at [1543, 410] on icon at bounding box center [1544, 407] width 16 height 16
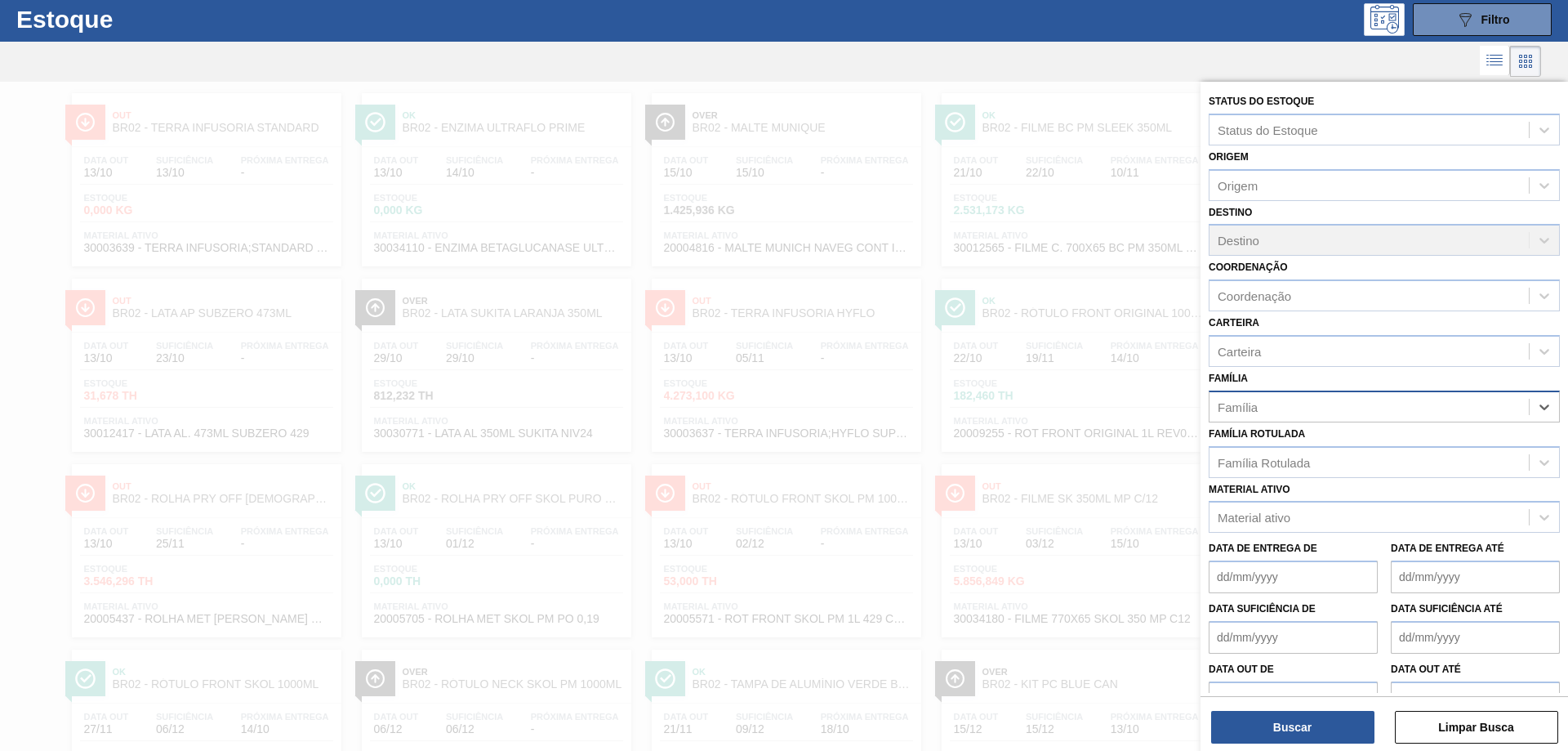
click at [1328, 411] on div "Família" at bounding box center [1369, 406] width 319 height 24
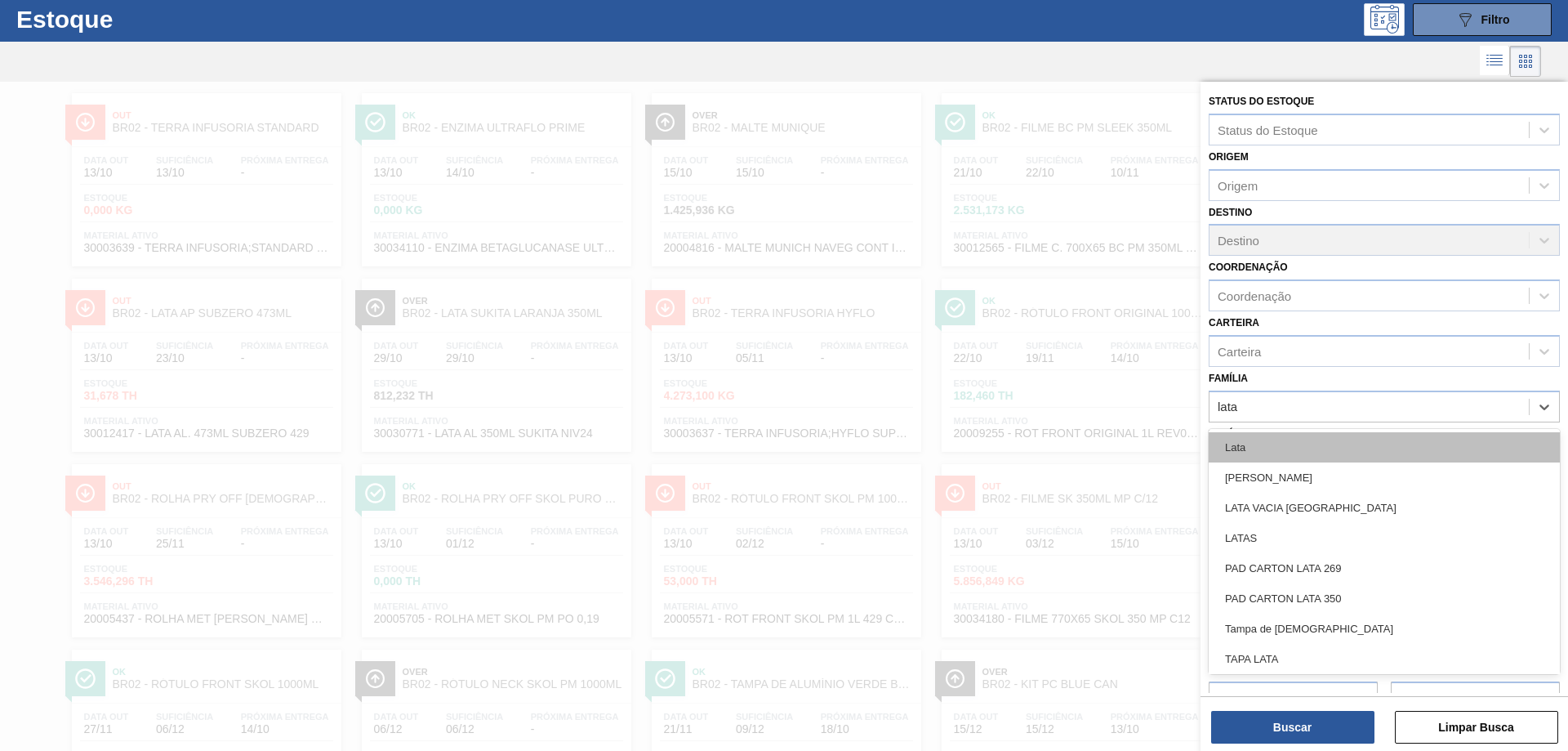
type input "lata"
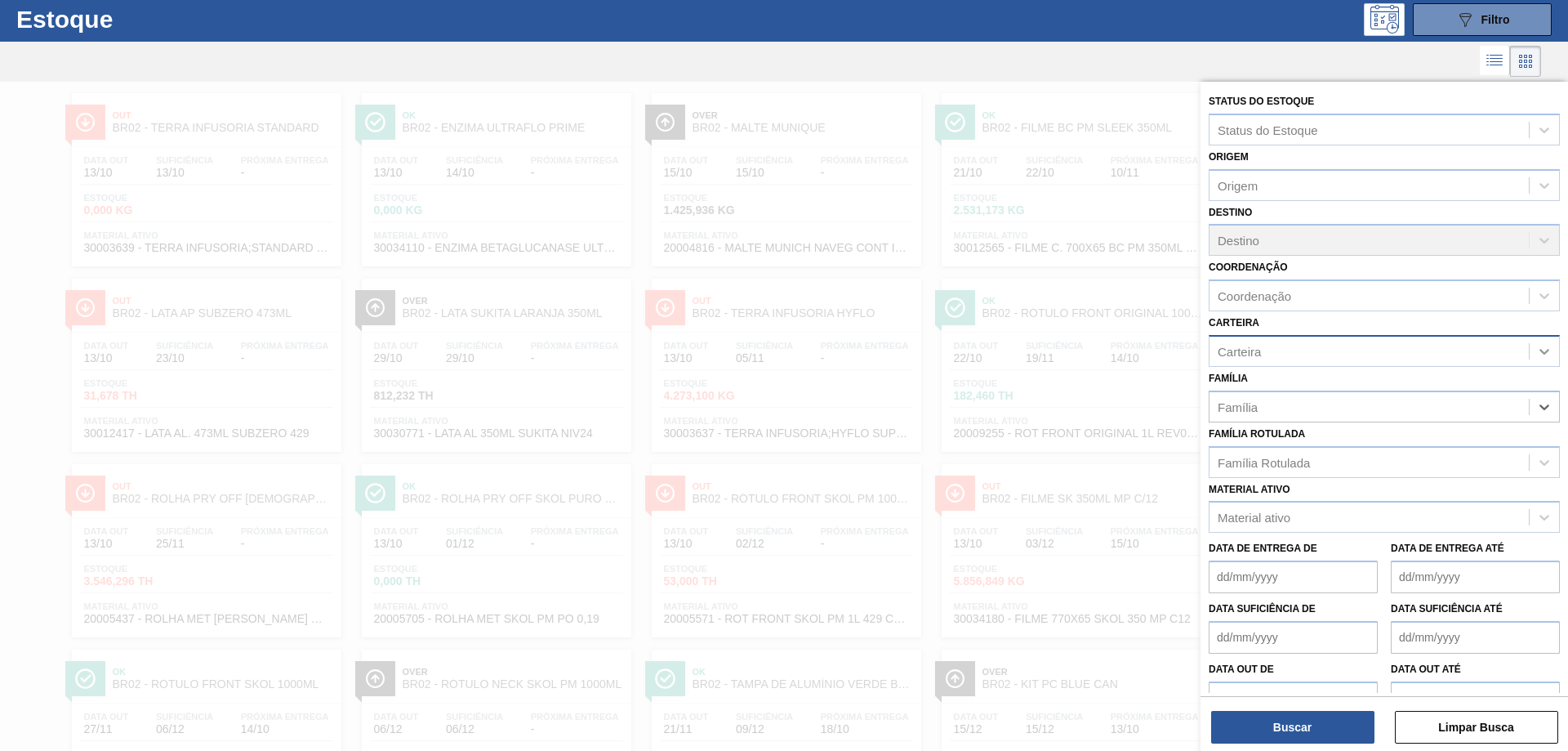
click at [1542, 348] on icon at bounding box center [1544, 351] width 16 height 16
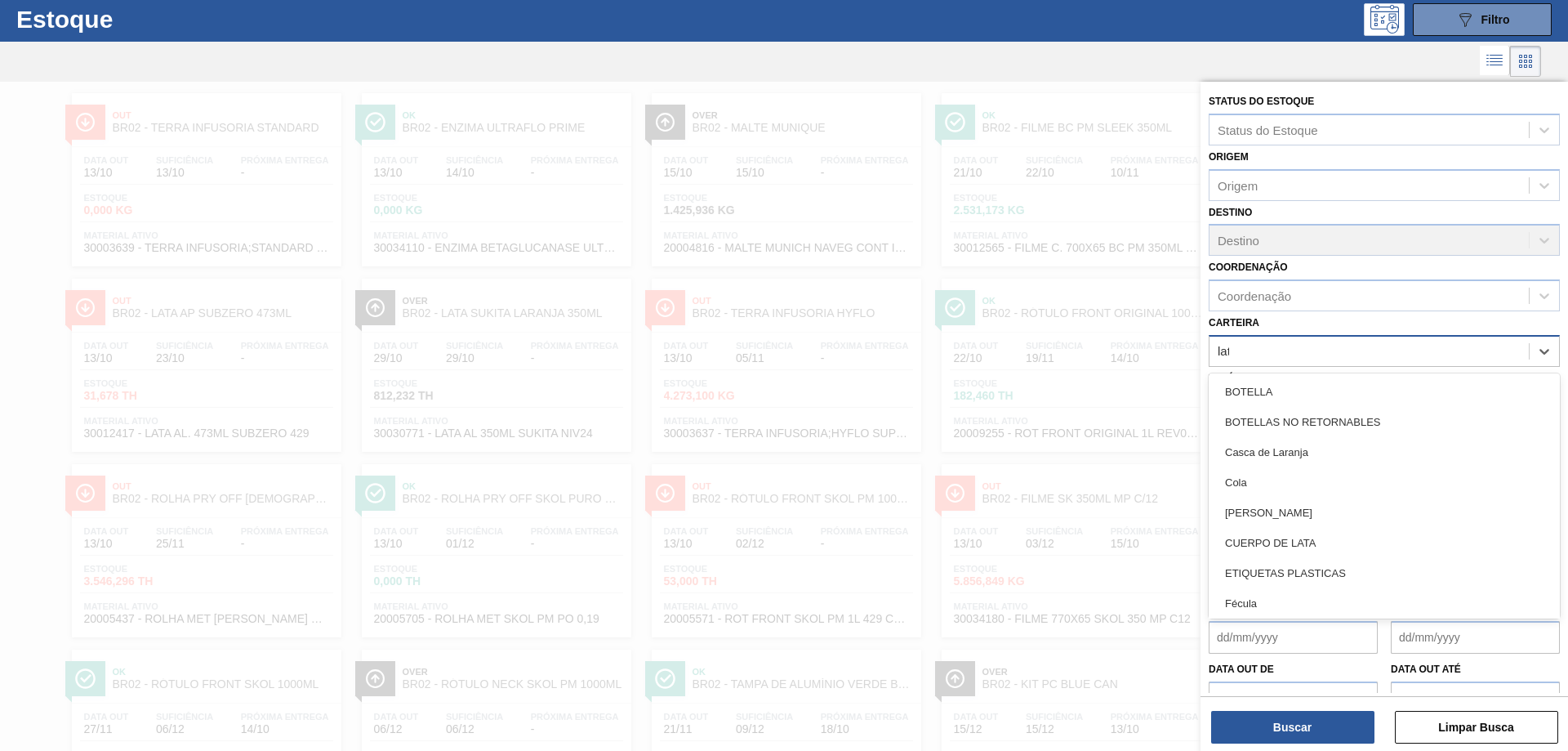
type input "lata"
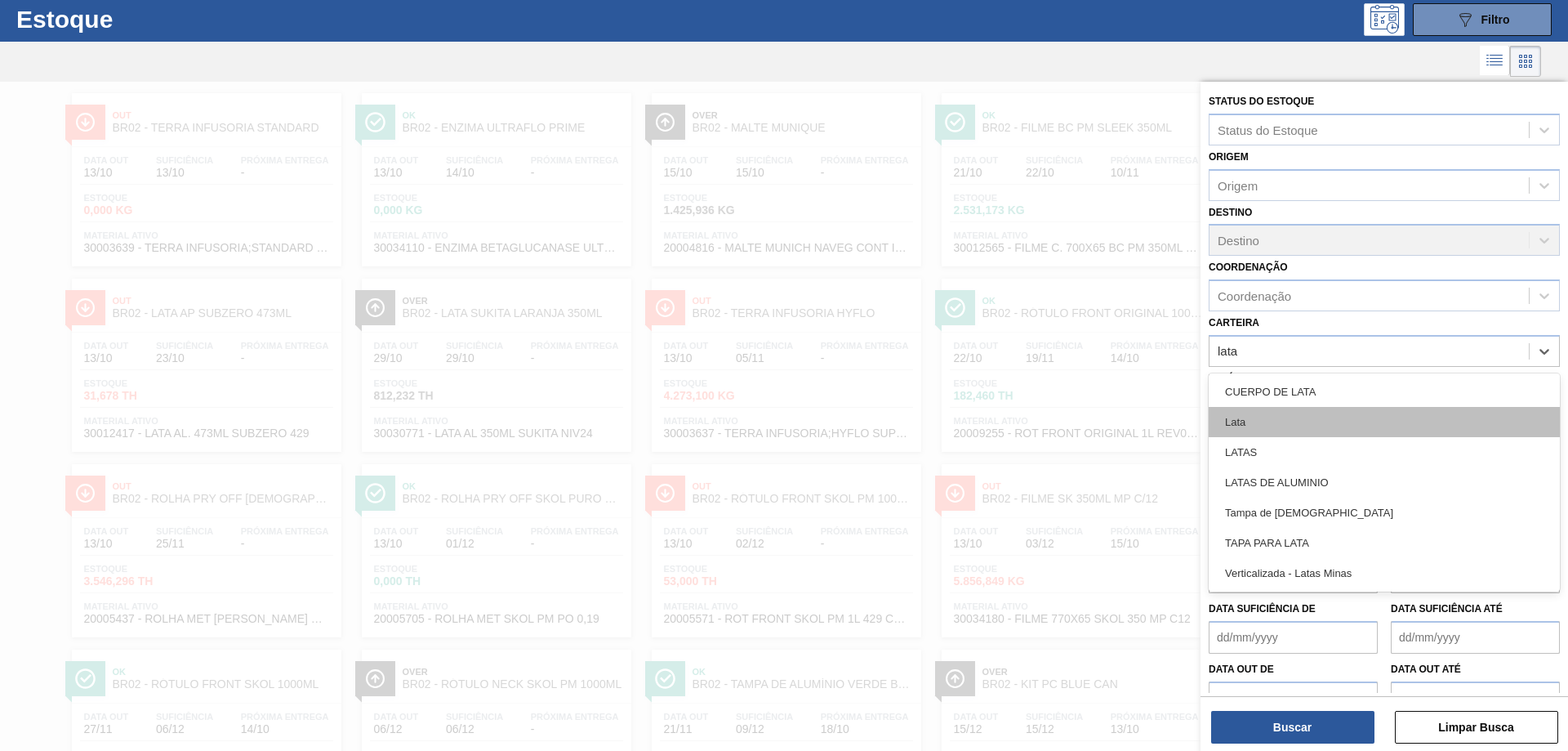
click at [1317, 413] on div "Lata" at bounding box center [1384, 422] width 351 height 30
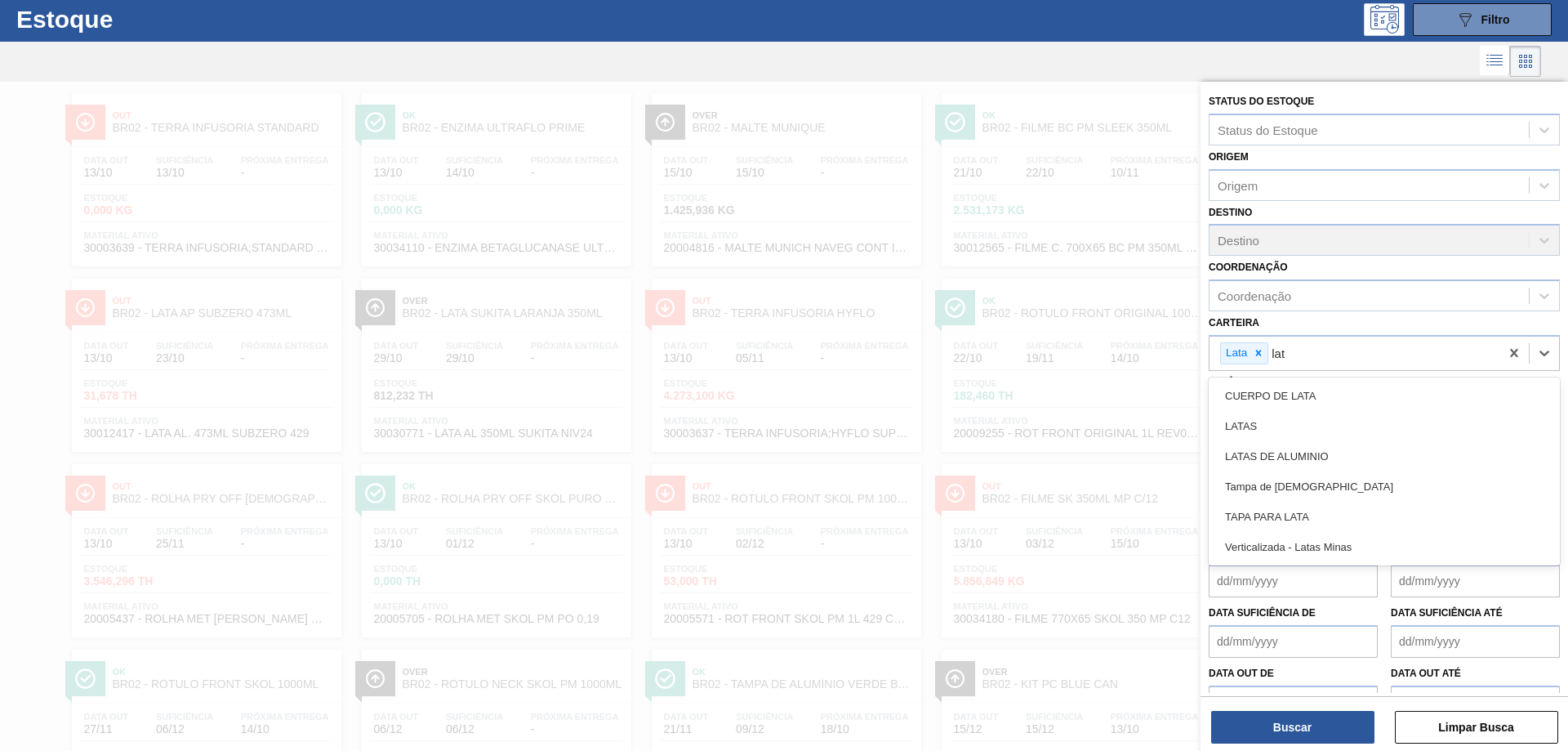
type input "lata"
click at [1313, 416] on div "LATAS" at bounding box center [1384, 425] width 351 height 30
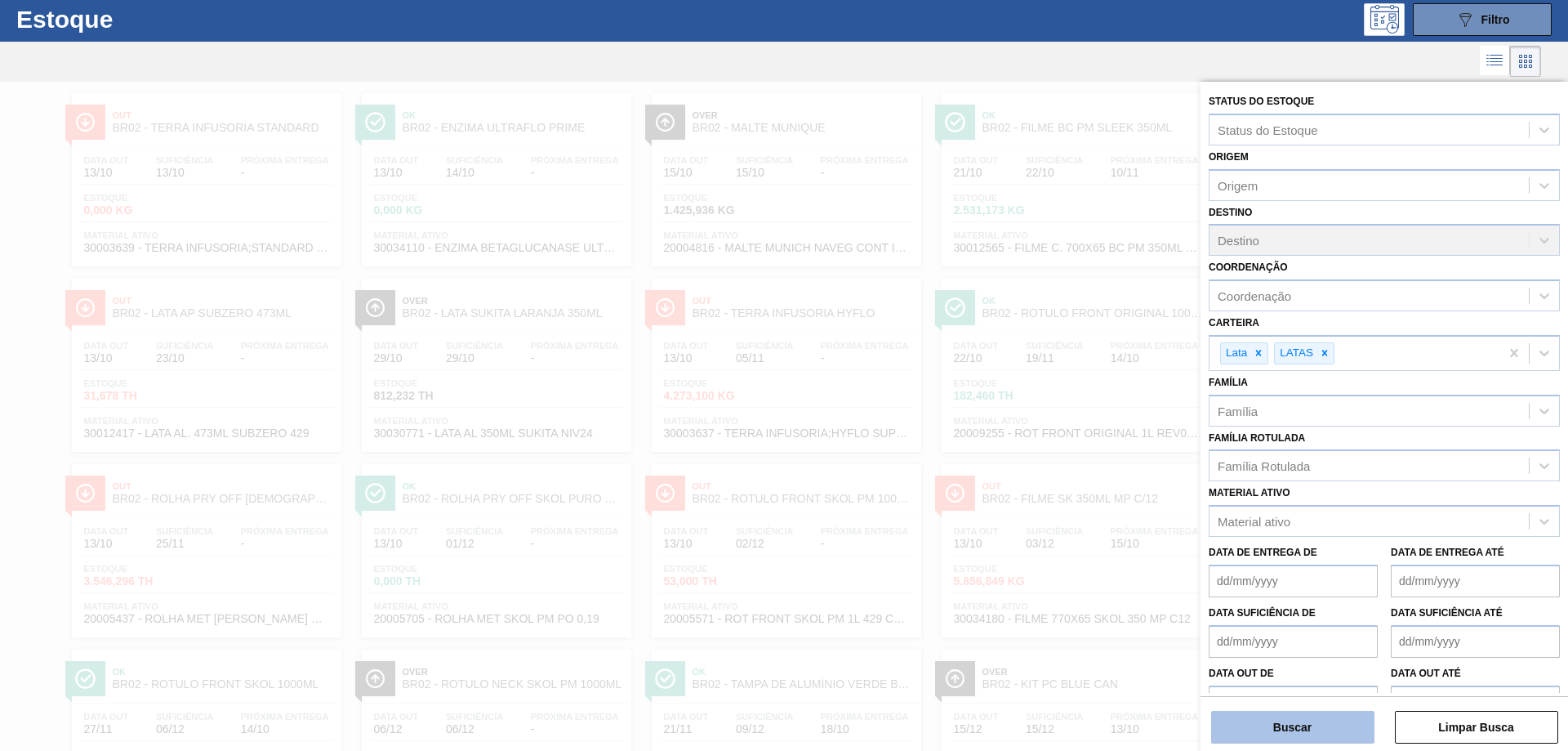
click at [1333, 722] on button "Buscar" at bounding box center [1293, 727] width 164 height 33
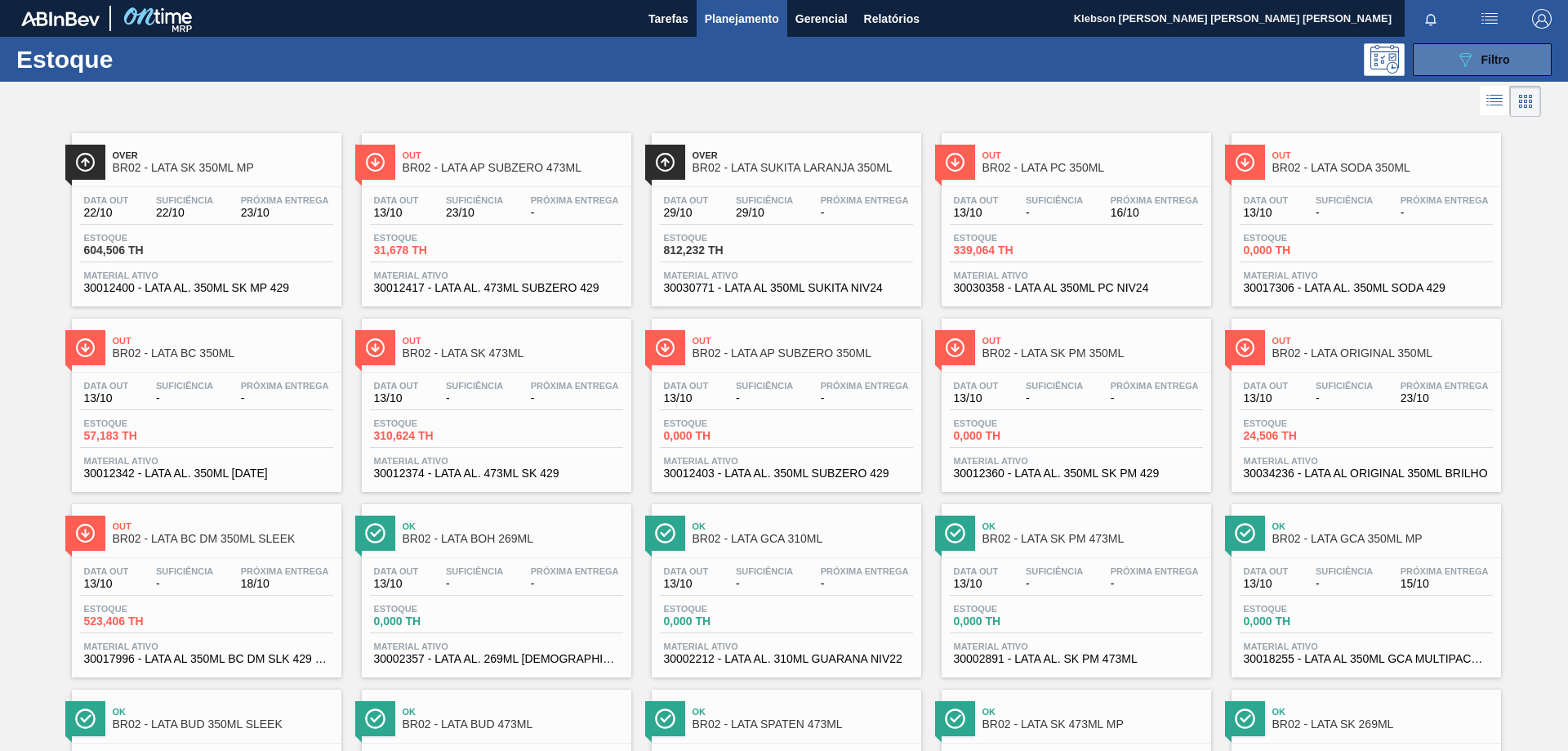
click at [1468, 70] on button "089F7B8B-B2A5-4AFE-B5C0-19BA573D28AC Filtro" at bounding box center [1482, 59] width 139 height 33
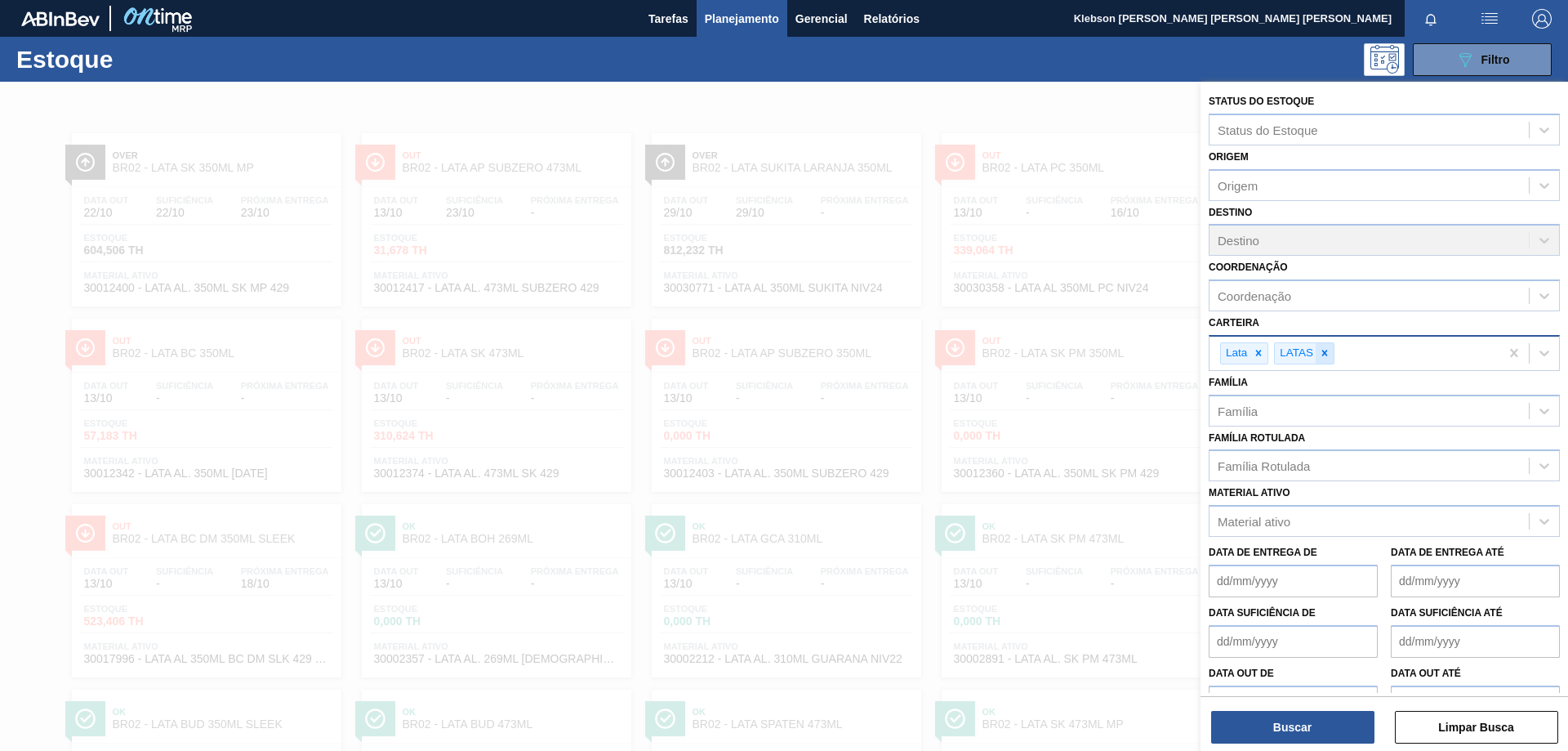
click at [1325, 358] on icon at bounding box center [1325, 353] width 12 height 12
click at [1267, 724] on button "Buscar" at bounding box center [1293, 727] width 164 height 33
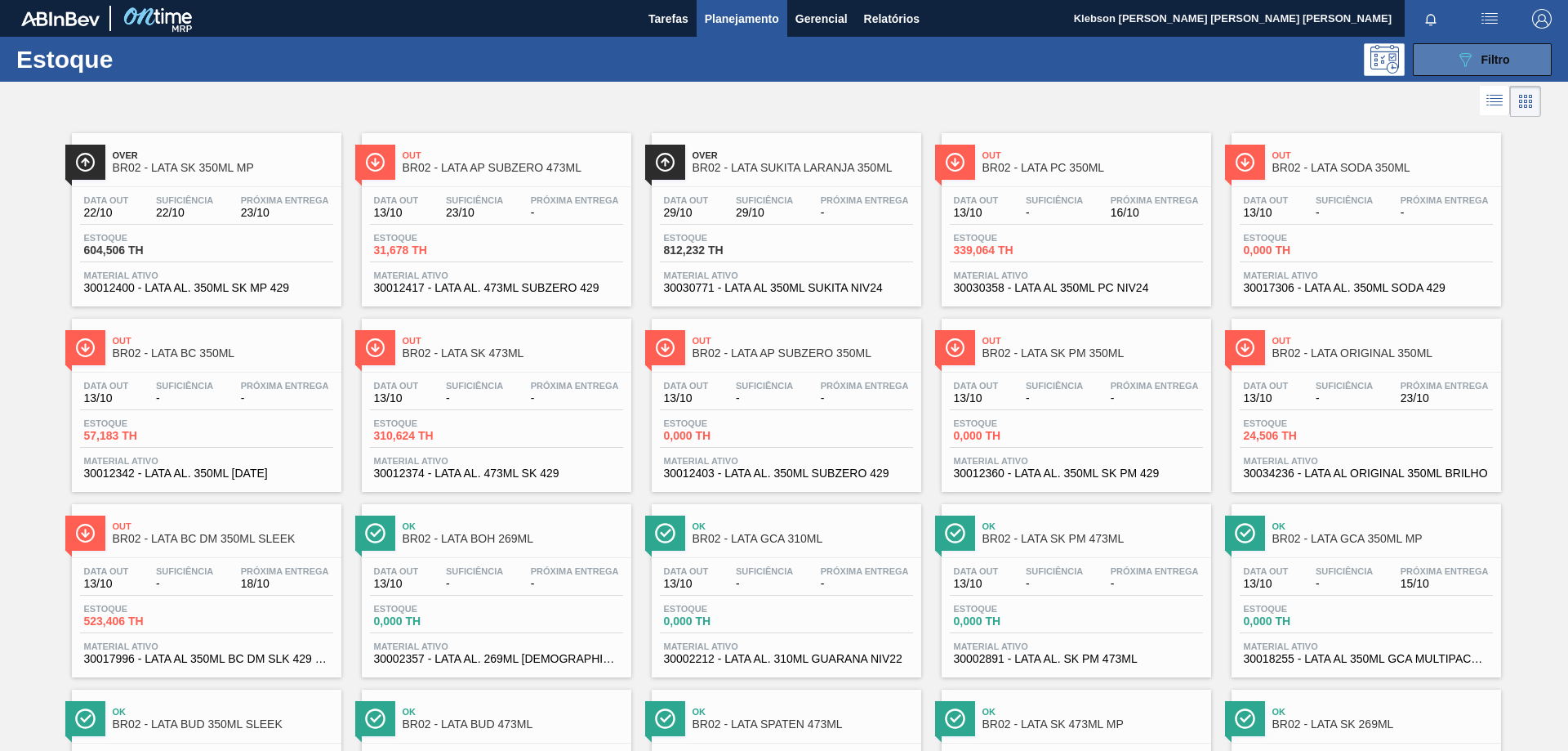
click at [1462, 56] on icon "089F7B8B-B2A5-4AFE-B5C0-19BA573D28AC" at bounding box center [1465, 59] width 19 height 19
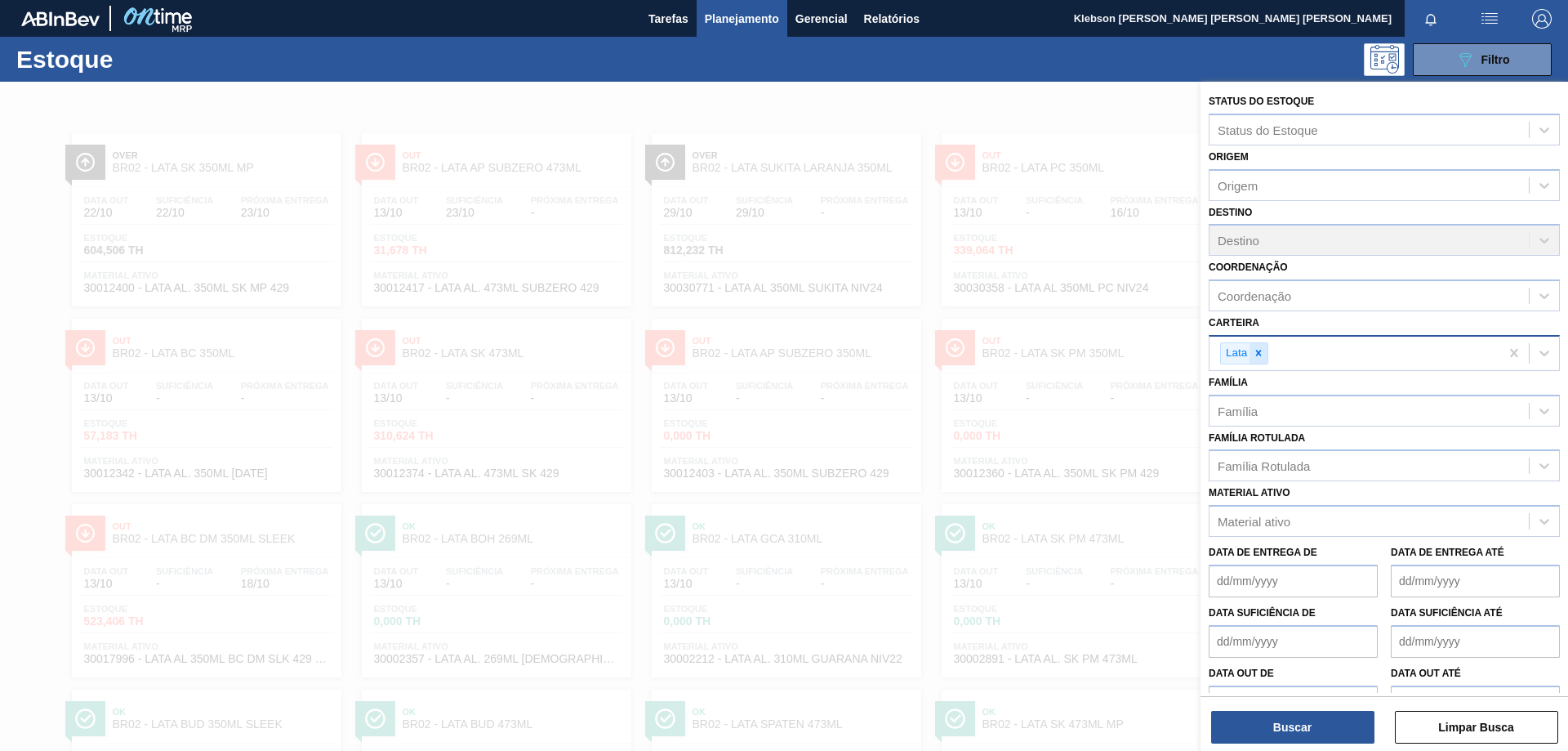
click at [1267, 355] on div at bounding box center [1259, 353] width 18 height 20
click at [1267, 355] on div "Carteira" at bounding box center [1369, 351] width 319 height 24
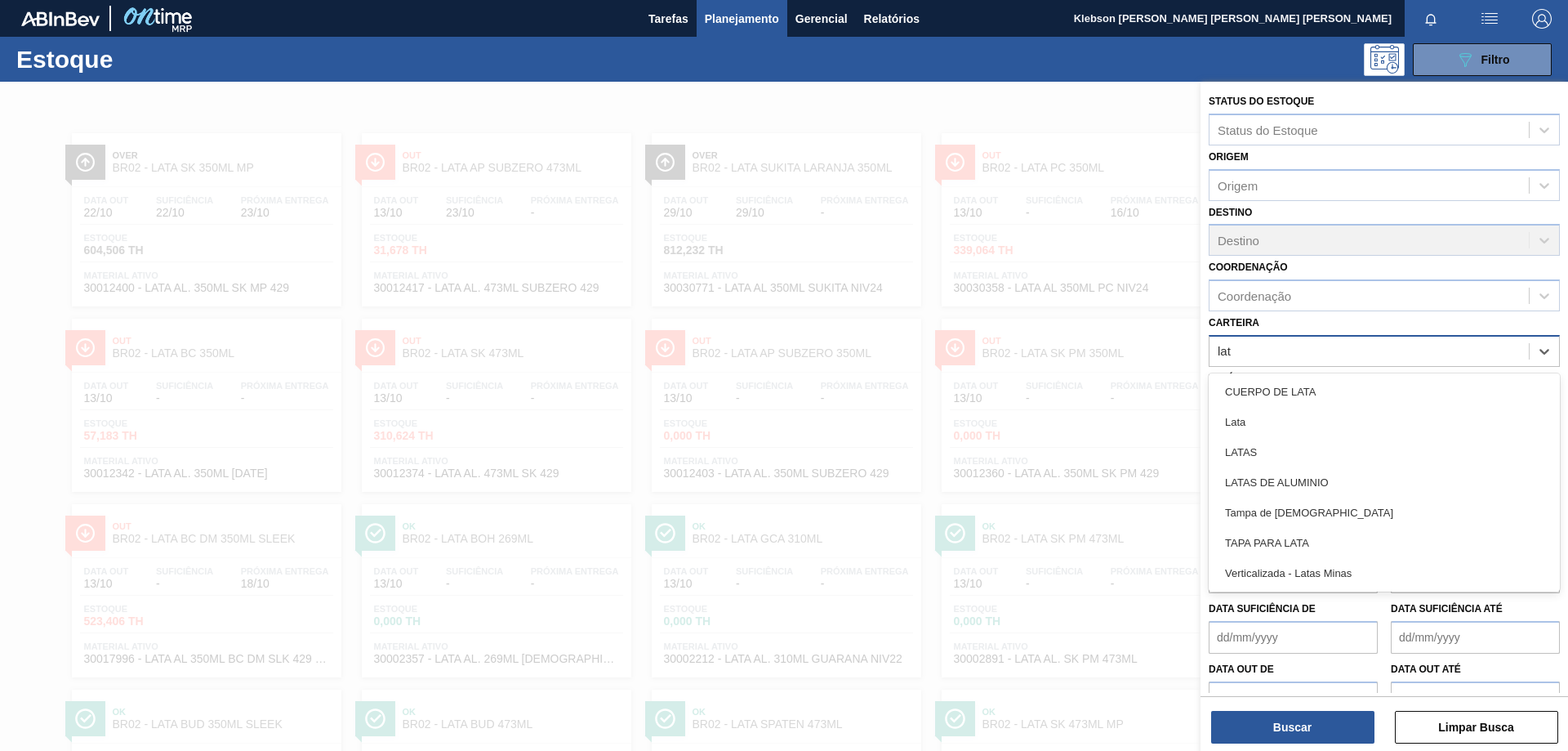
type input "lata"
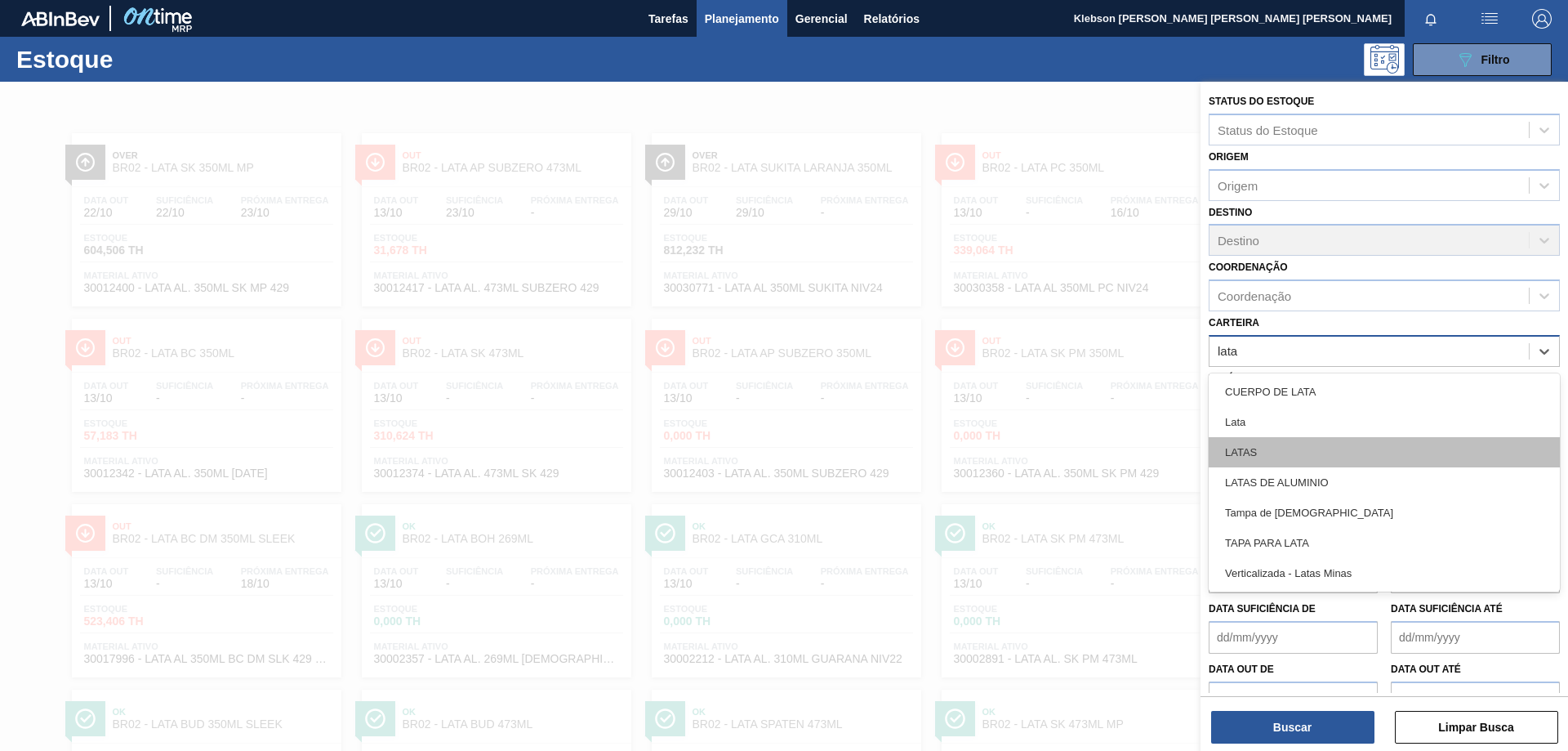
click at [1269, 454] on div "LATAS" at bounding box center [1384, 452] width 351 height 30
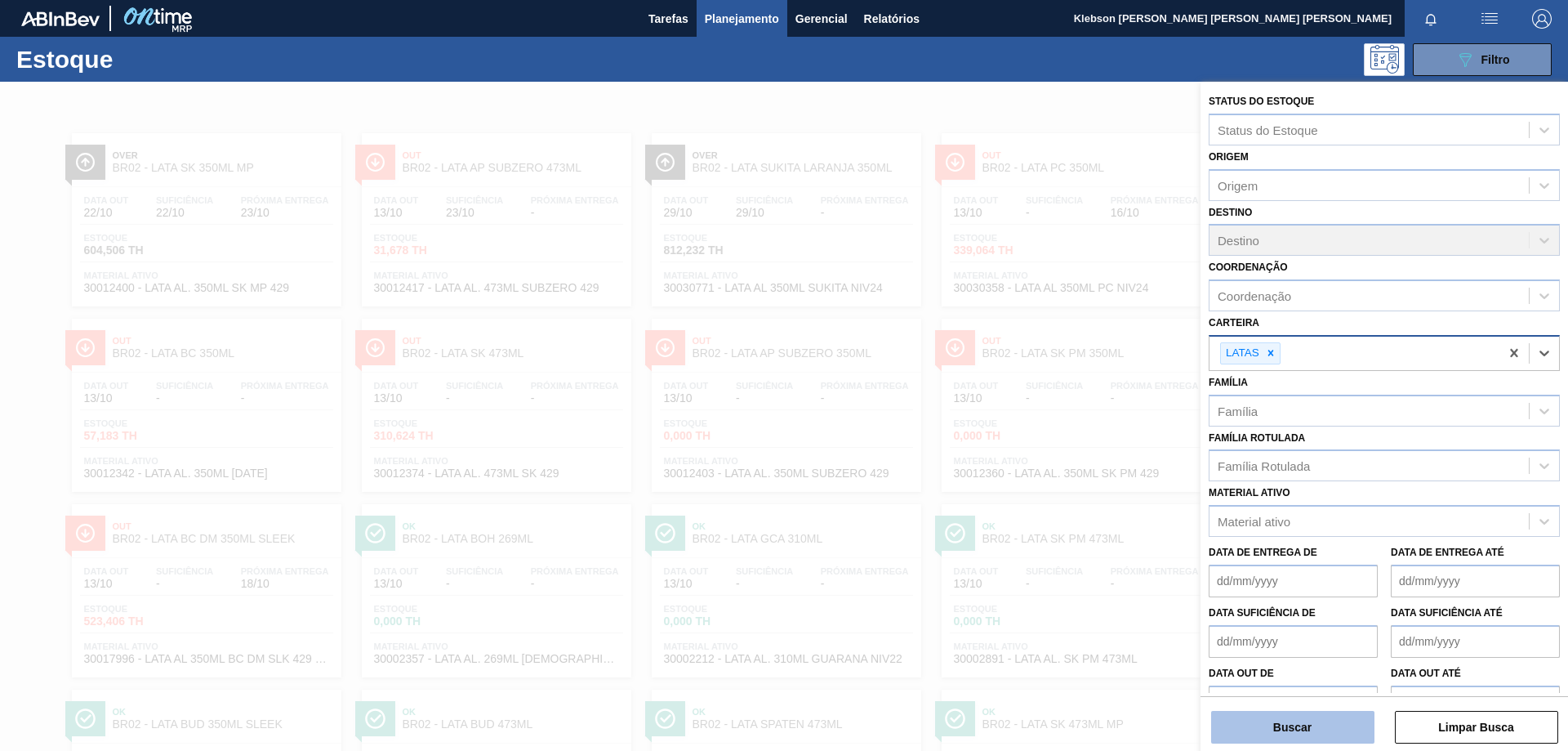
click at [1321, 724] on button "Buscar" at bounding box center [1293, 727] width 164 height 33
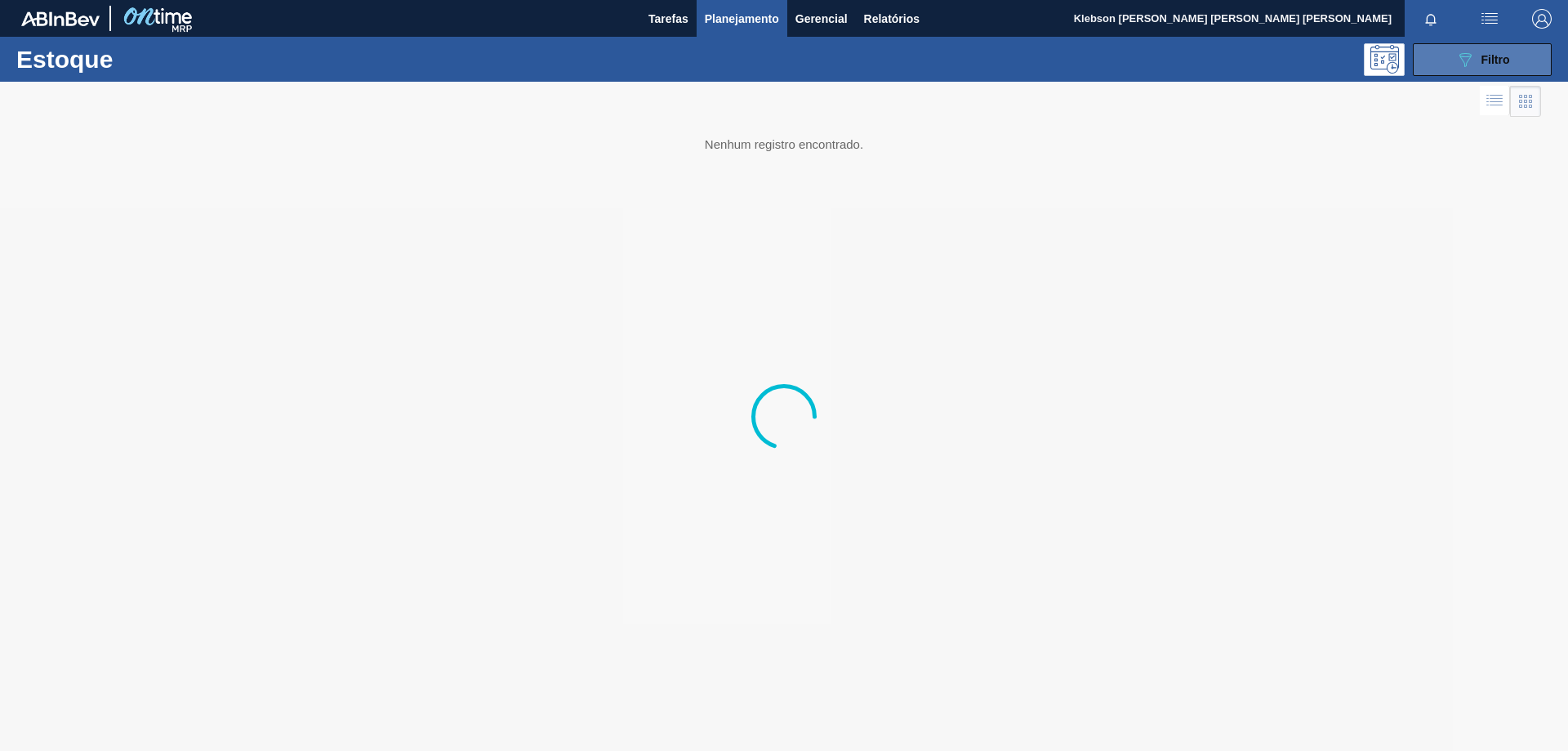
click at [1478, 65] on div "089F7B8B-B2A5-4AFE-B5C0-19BA573D28AC Filtro" at bounding box center [1483, 59] width 55 height 19
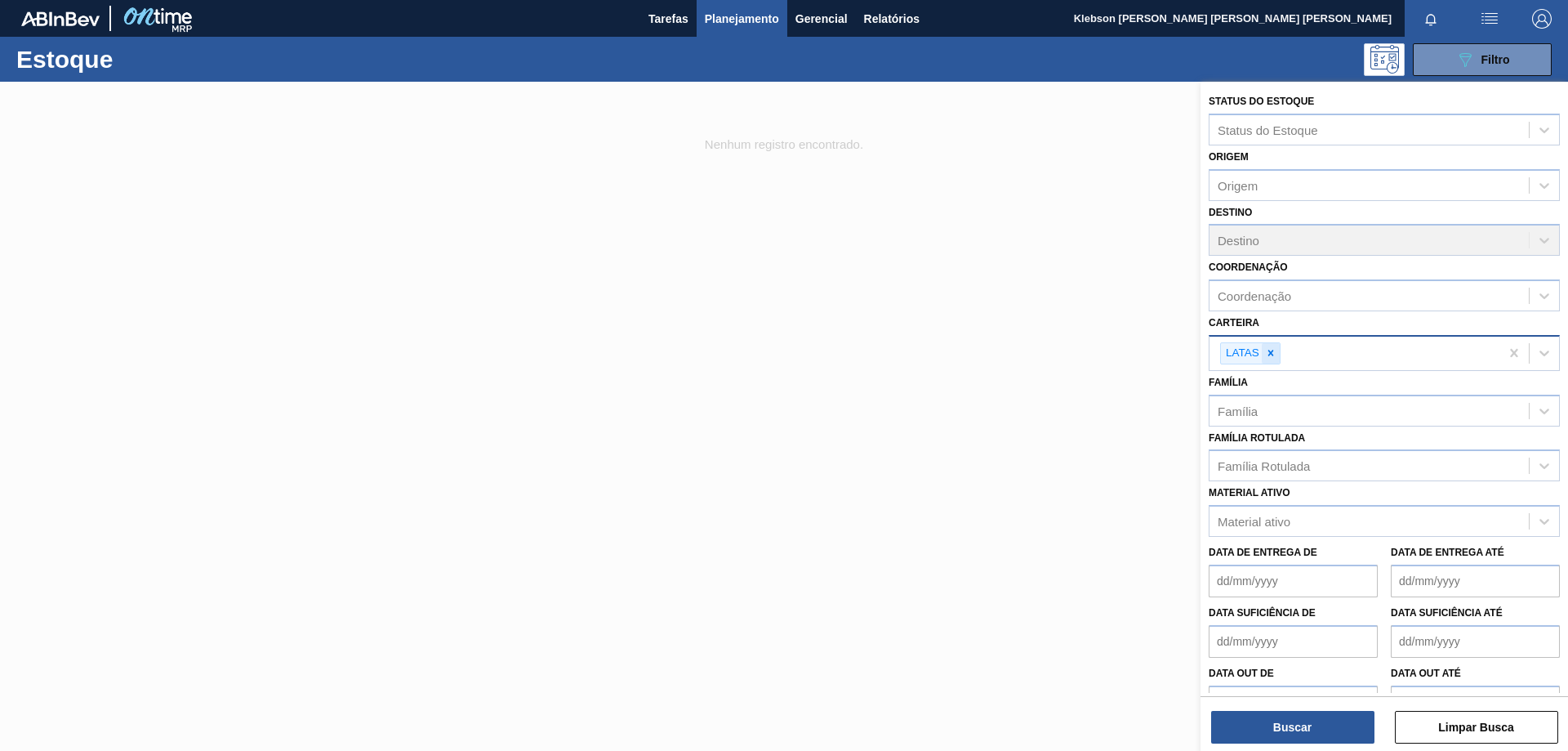
click at [1270, 354] on icon at bounding box center [1270, 353] width 5 height 5
click at [1270, 354] on div "Carteira" at bounding box center [1369, 351] width 319 height 24
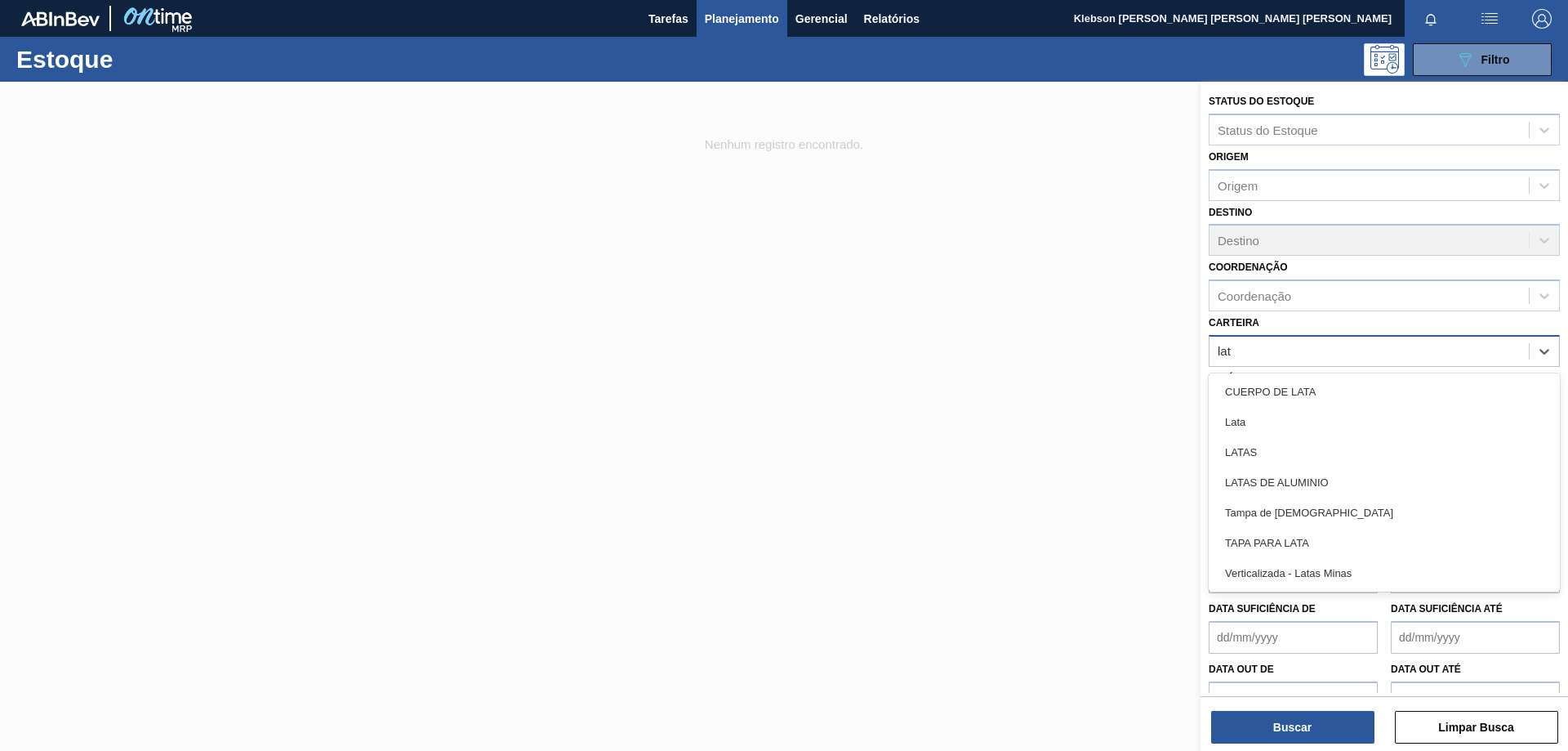
type input "lata"
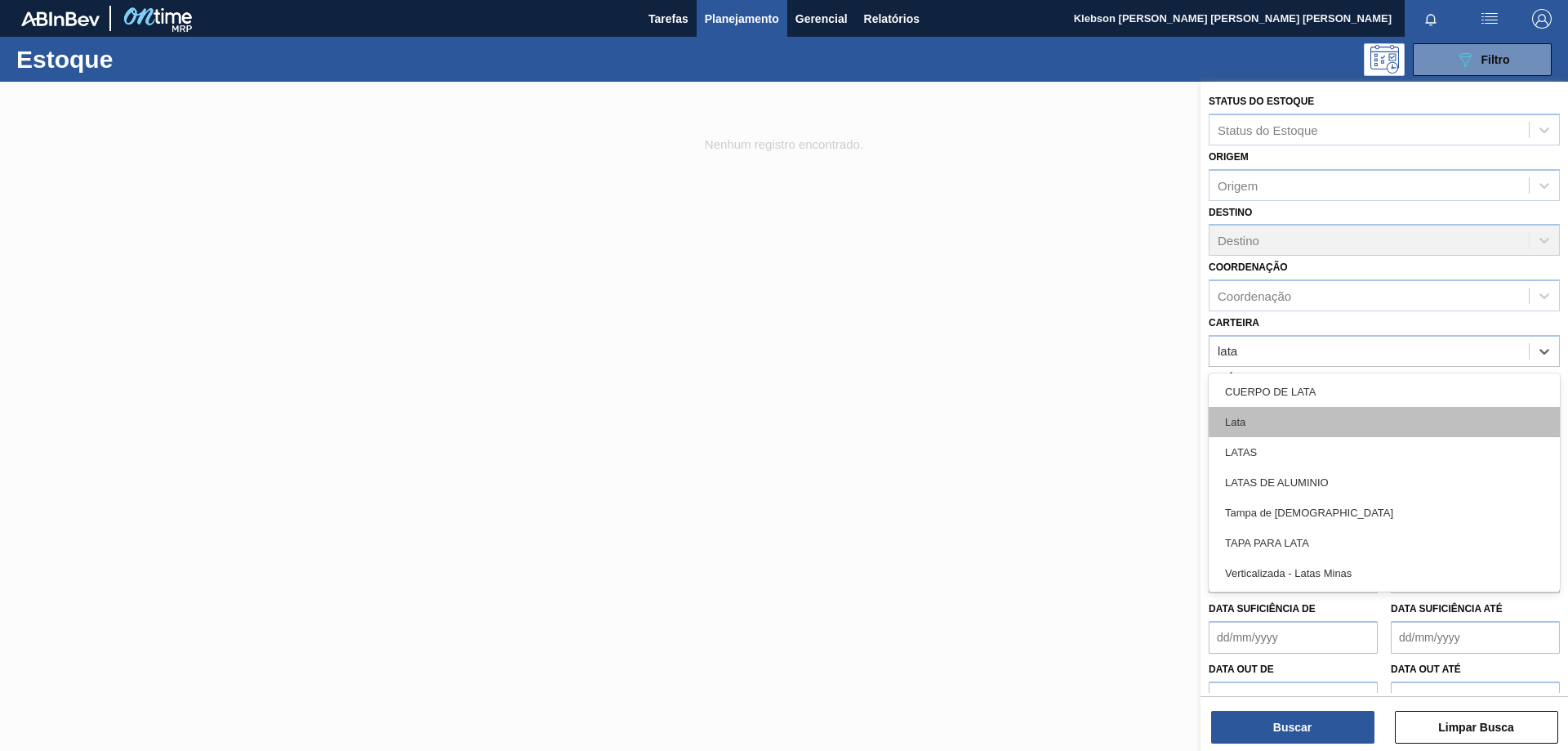
click at [1281, 426] on div "Lata" at bounding box center [1384, 422] width 351 height 30
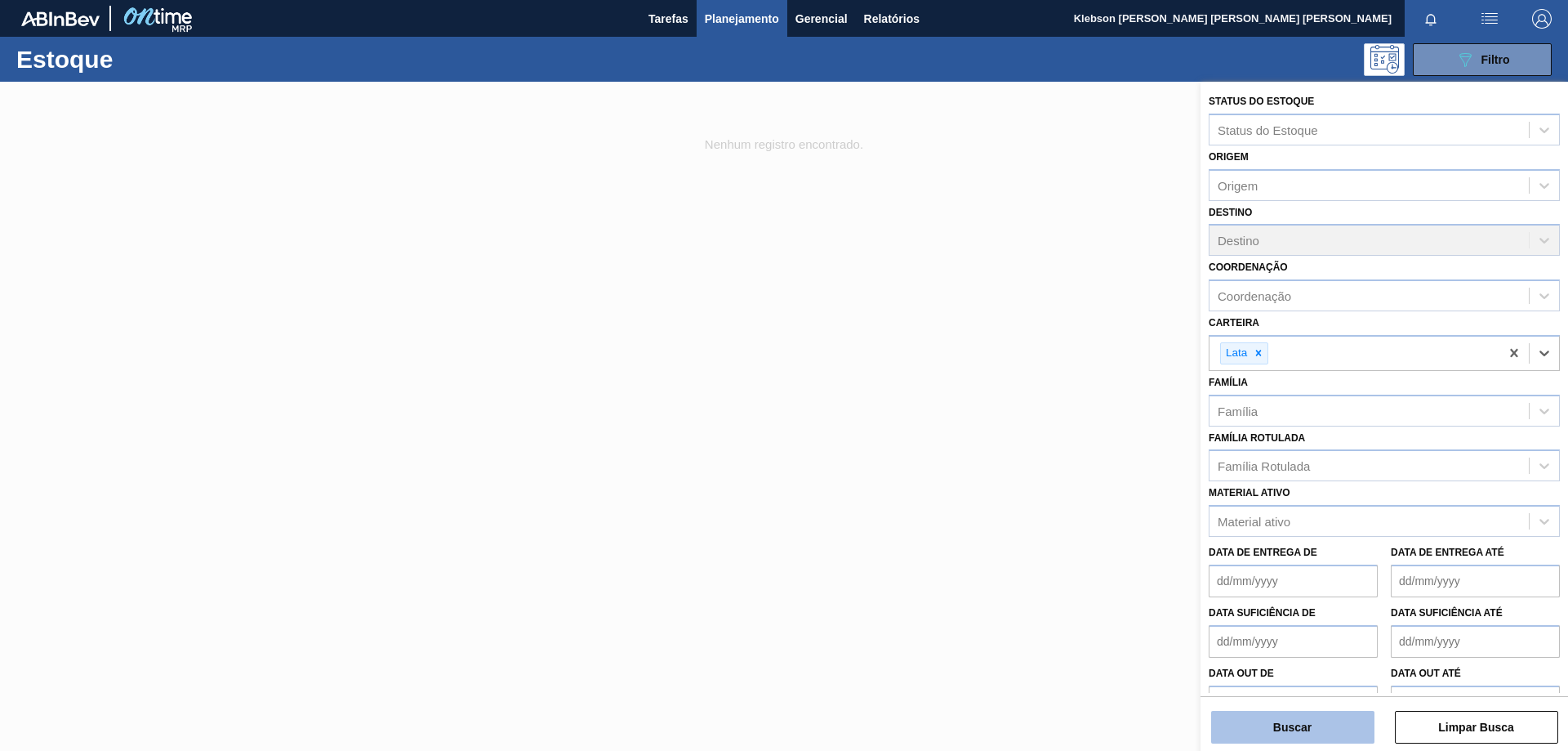
click at [1319, 727] on button "Buscar" at bounding box center [1293, 727] width 164 height 33
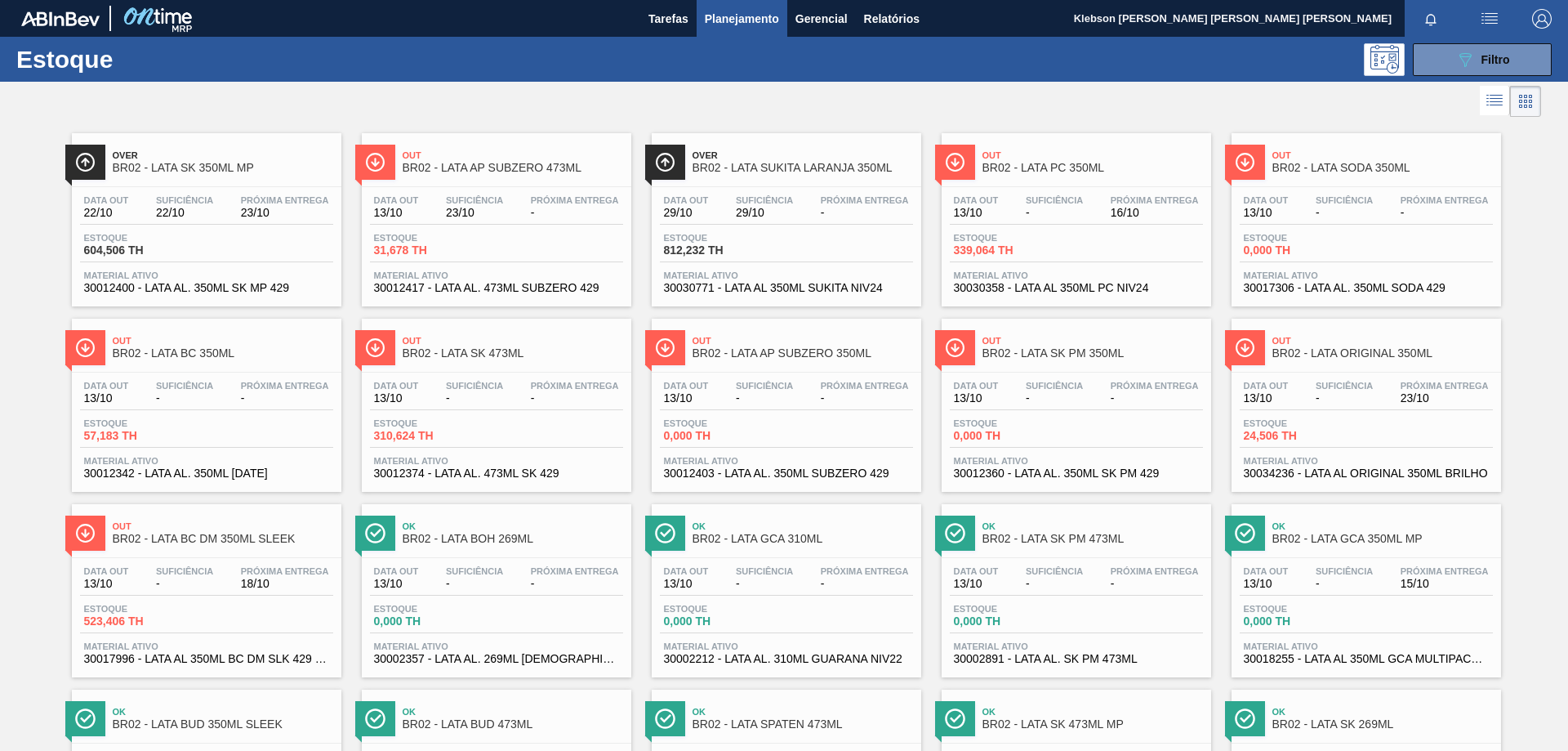
click at [1491, 13] on img "button" at bounding box center [1489, 18] width 19 height 19
click at [1528, 121] on div at bounding box center [784, 375] width 1568 height 751
click at [1488, 94] on icon at bounding box center [1494, 100] width 19 height 19
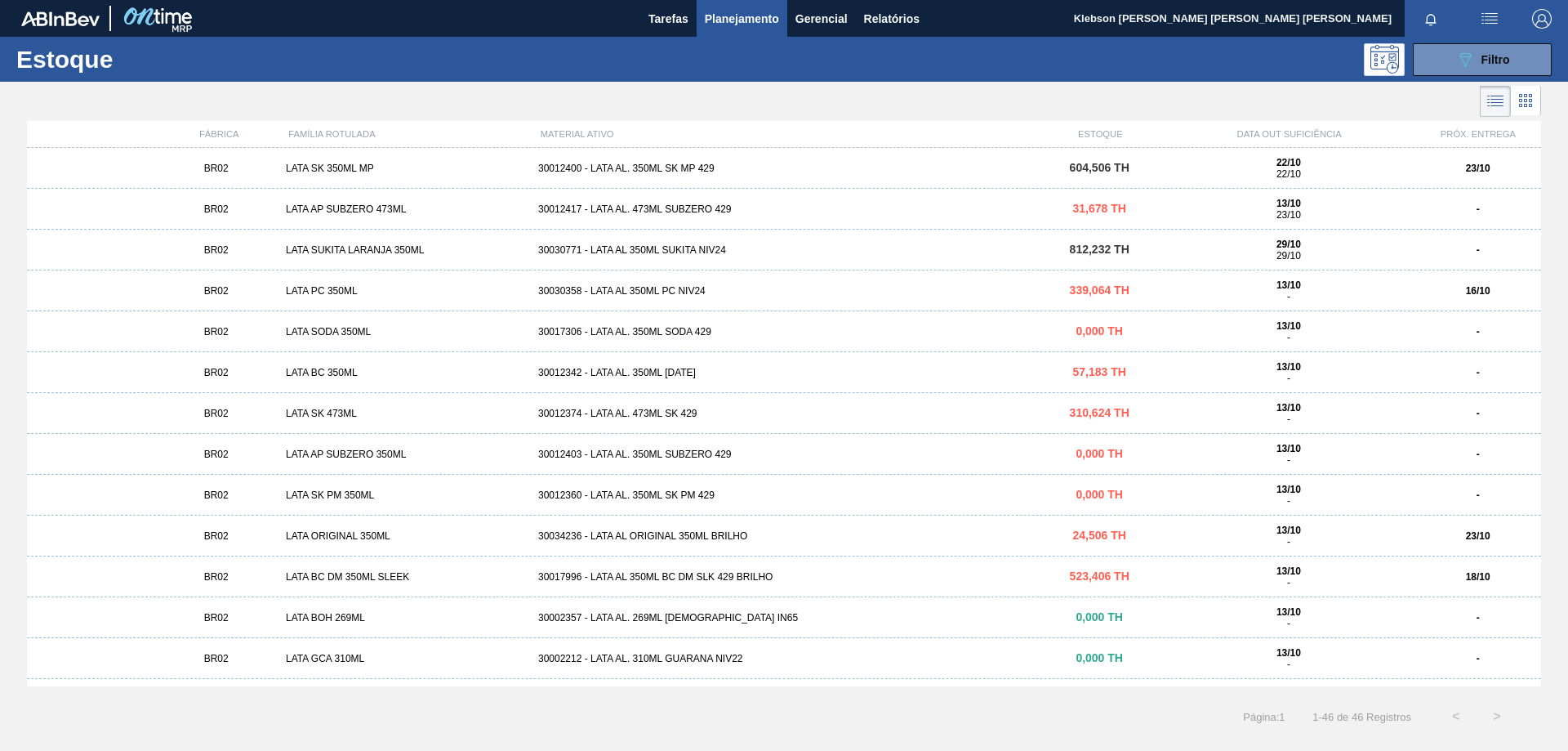
click at [1113, 135] on div "ESTOQUE" at bounding box center [1101, 134] width 126 height 10
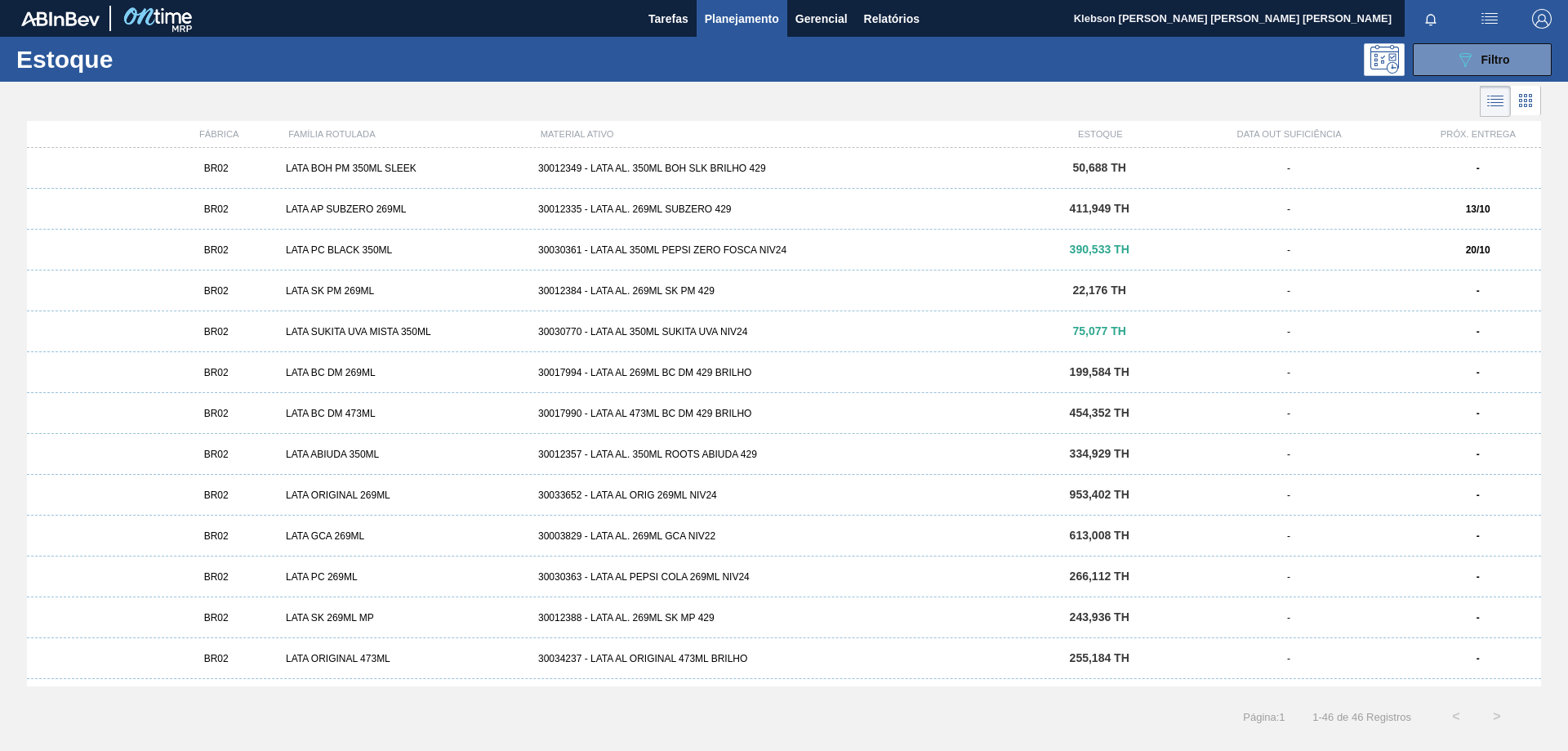
scroll to position [1341, 0]
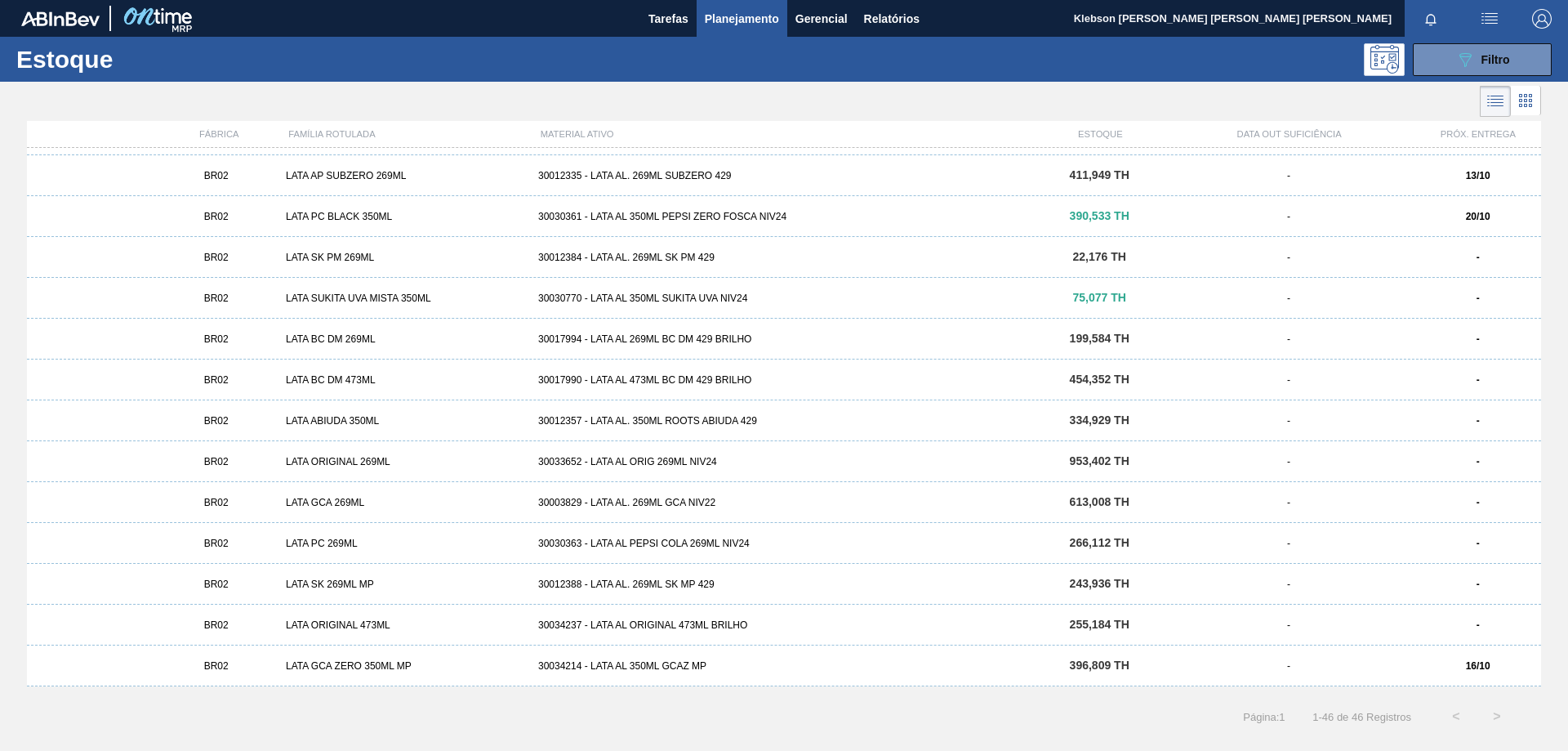
click at [588, 581] on div "30012388 - LATA AL. 269ML SK MP 429" at bounding box center [784, 584] width 505 height 12
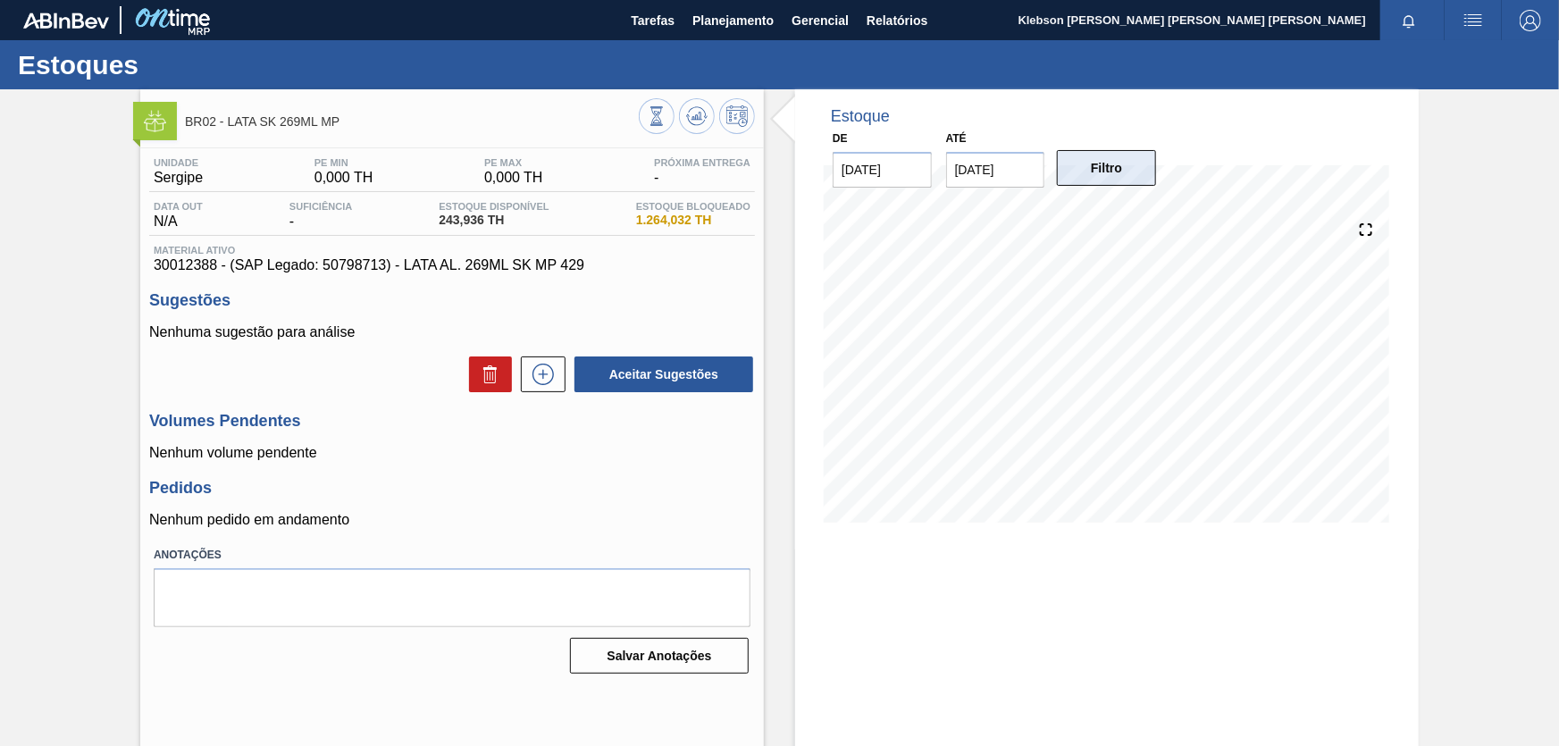
click at [1100, 183] on button "Filtro" at bounding box center [1106, 168] width 99 height 36
click at [1403, 357] on div "Estoque De 13/10/2025 Até 27/10/2025 Filtro 27/10 Projeção de Estoque 243.936 N…" at bounding box center [1107, 319] width 624 height 460
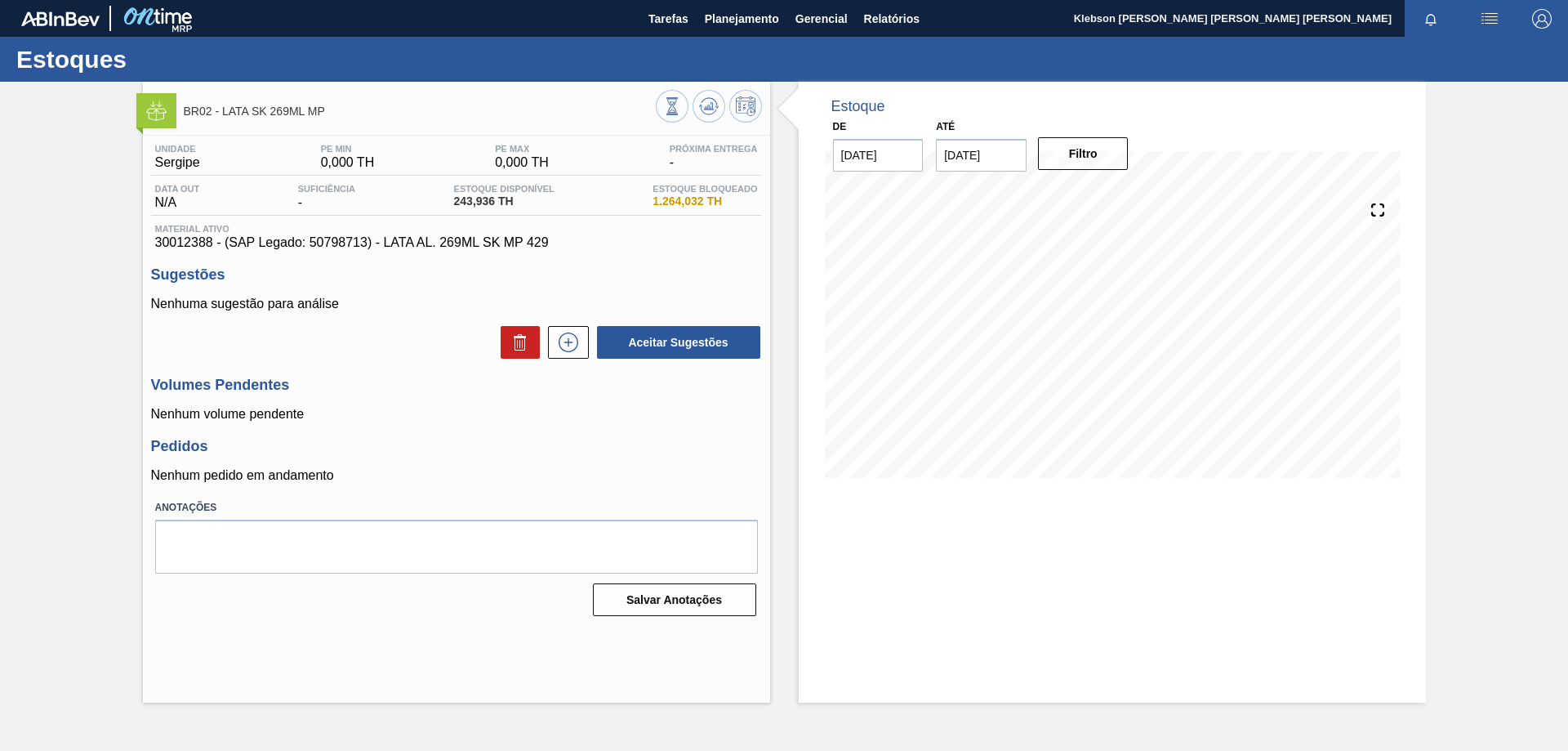
click at [1379, 210] on icon at bounding box center [1378, 209] width 23 height 23
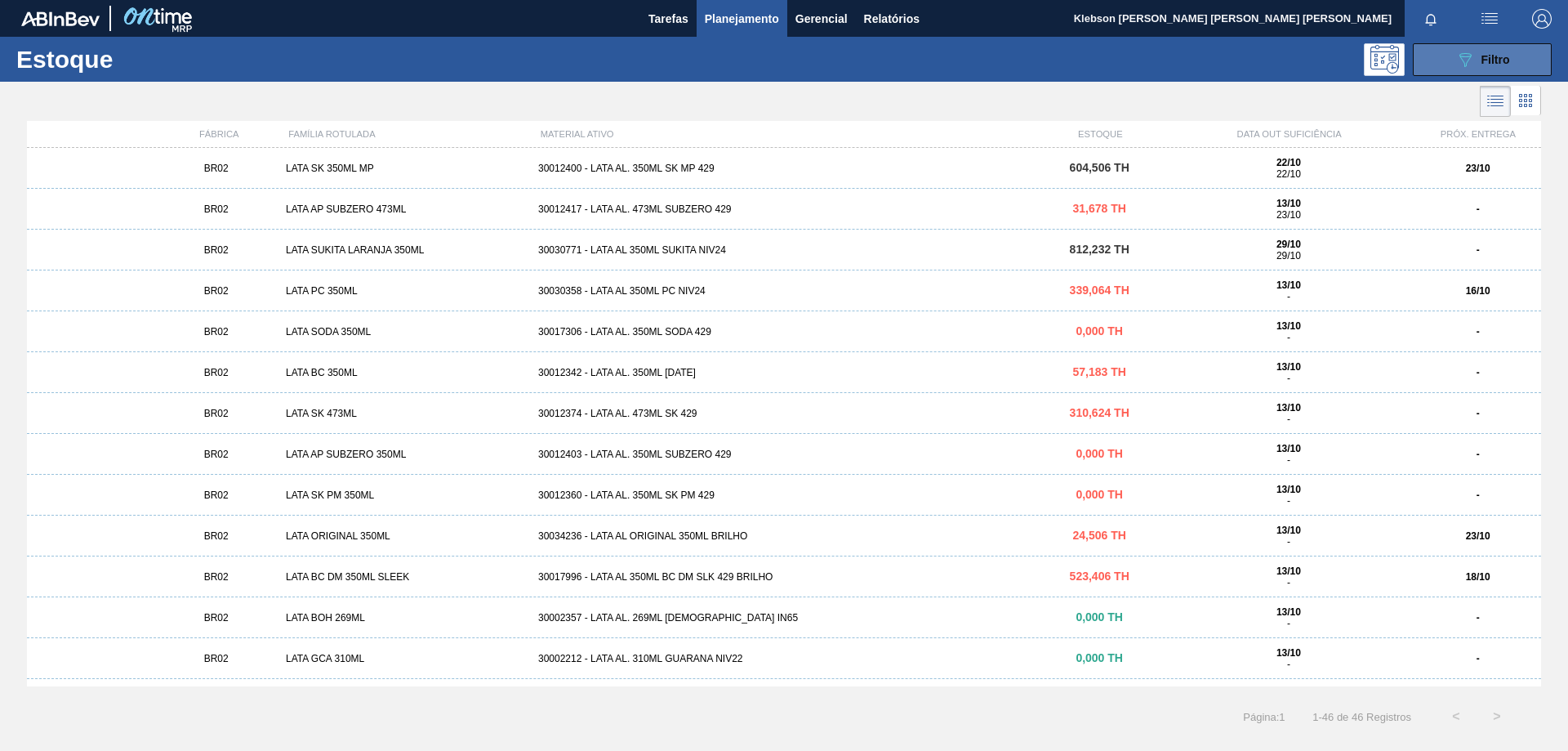
click at [1512, 53] on button "089F7B8B-B2A5-4AFE-B5C0-19BA573D28AC Filtro" at bounding box center [1482, 59] width 139 height 33
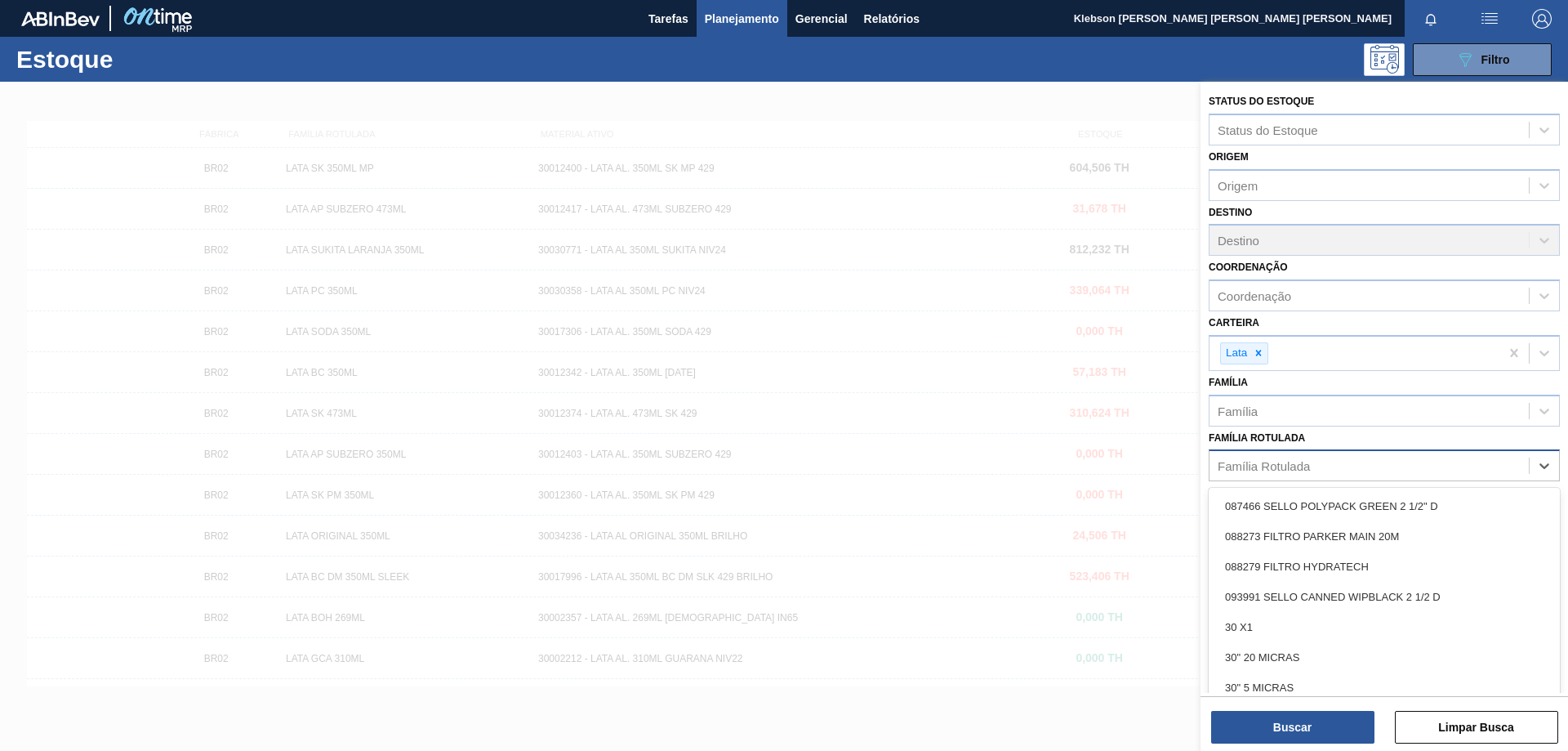
click at [1318, 473] on div "Família Rotulada" at bounding box center [1369, 467] width 319 height 24
type Rotulada "2"
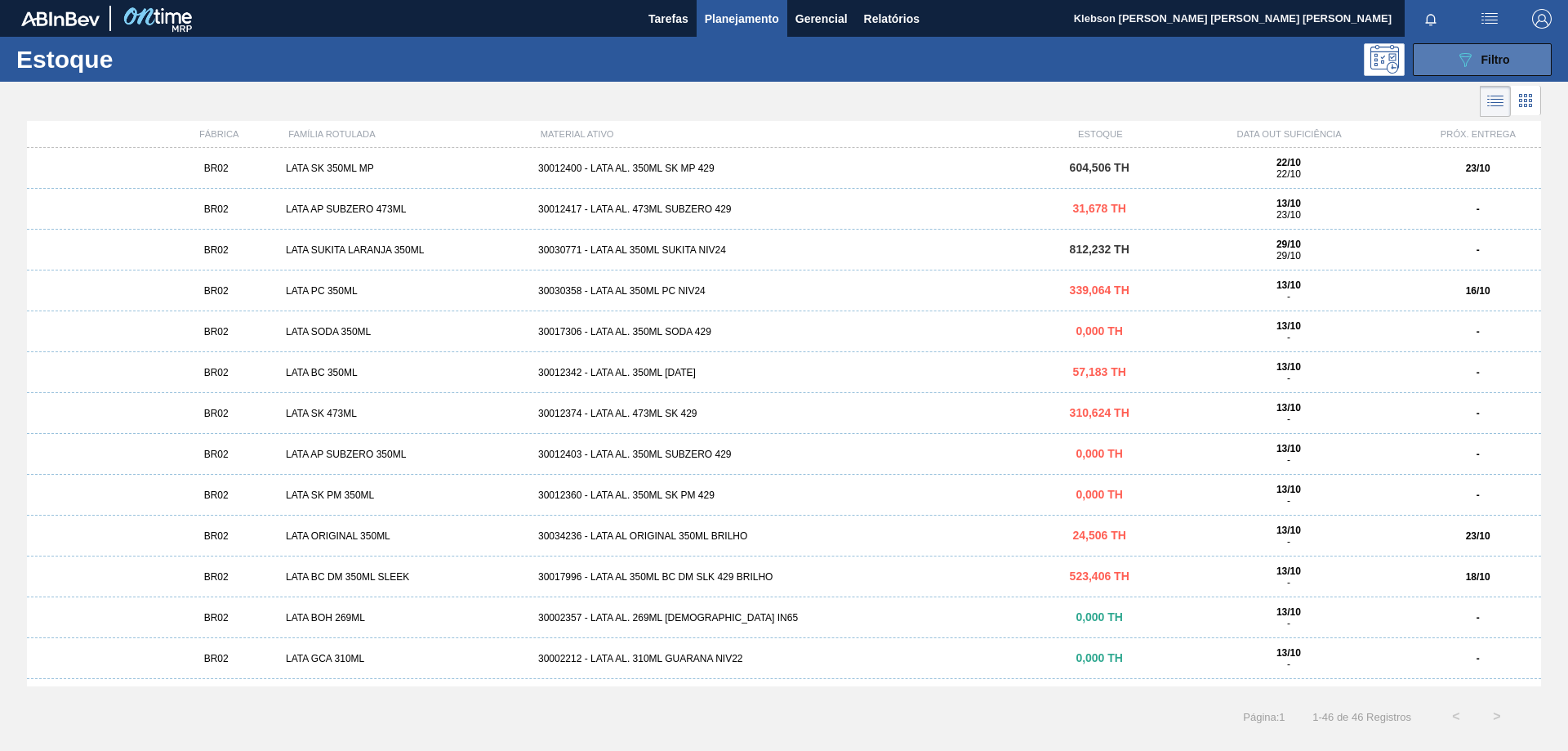
click at [1509, 66] on div "089F7B8B-B2A5-4AFE-B5C0-19BA573D28AC Filtro" at bounding box center [1483, 59] width 55 height 19
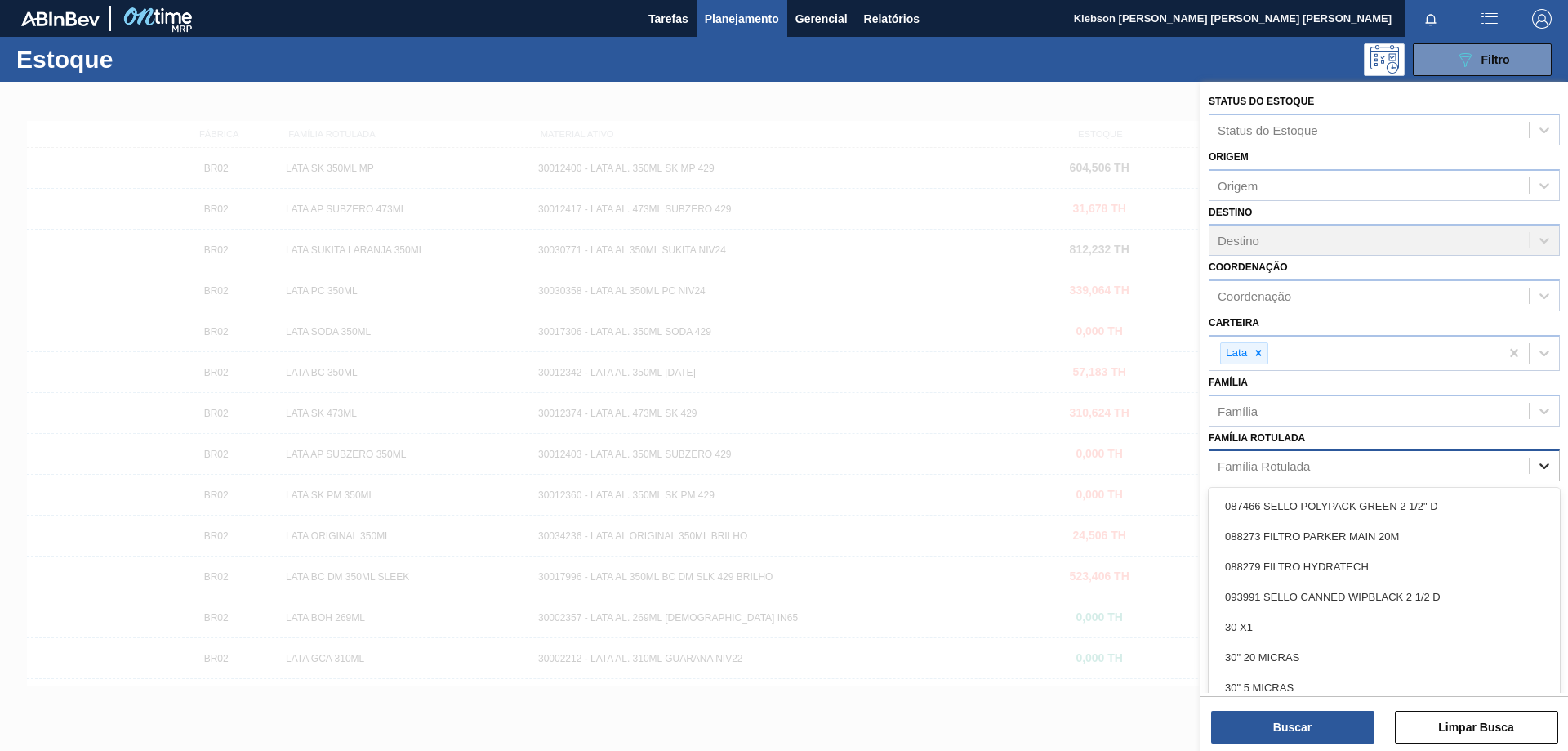
click at [1550, 467] on icon at bounding box center [1544, 466] width 16 height 16
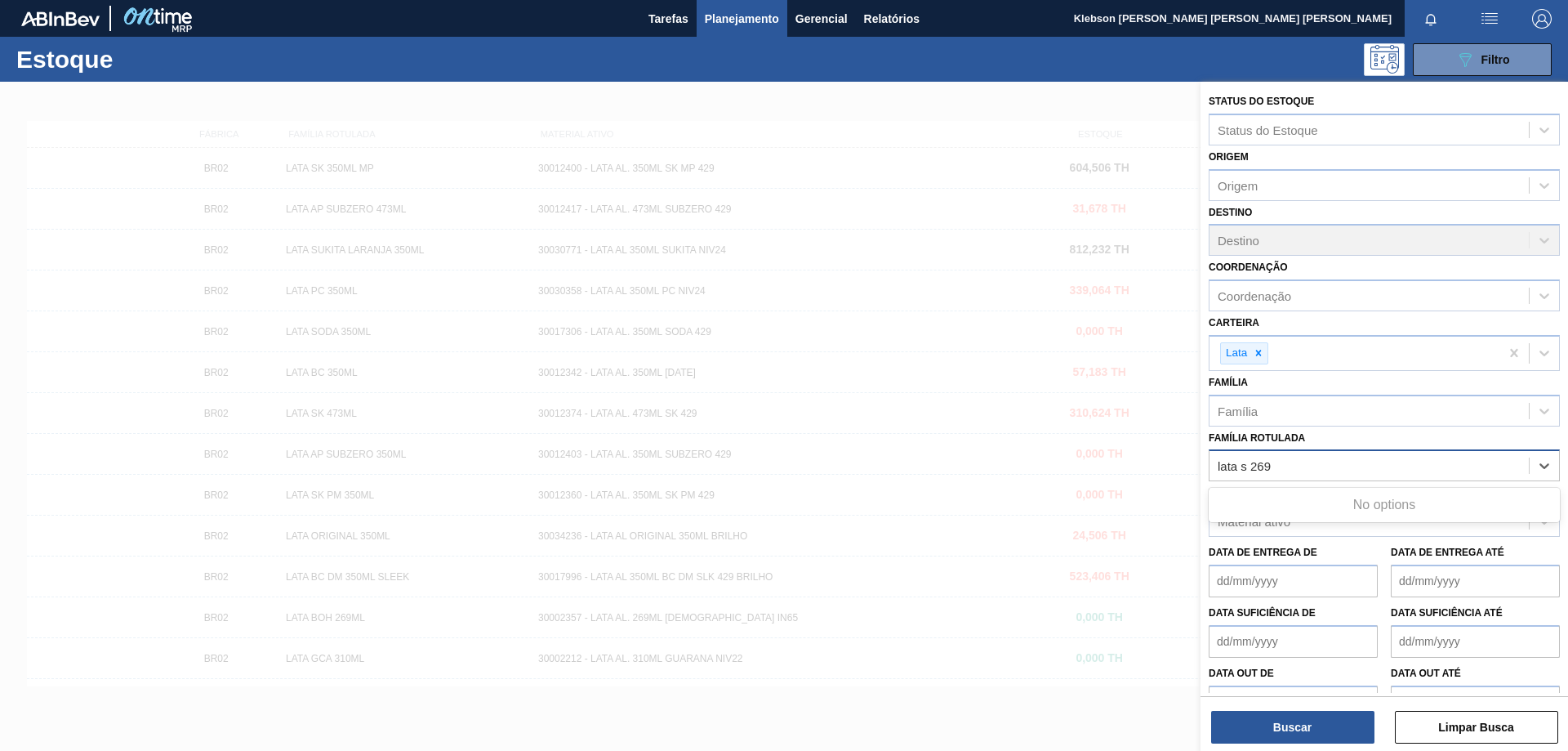
type Rotulada "lata sk 269"
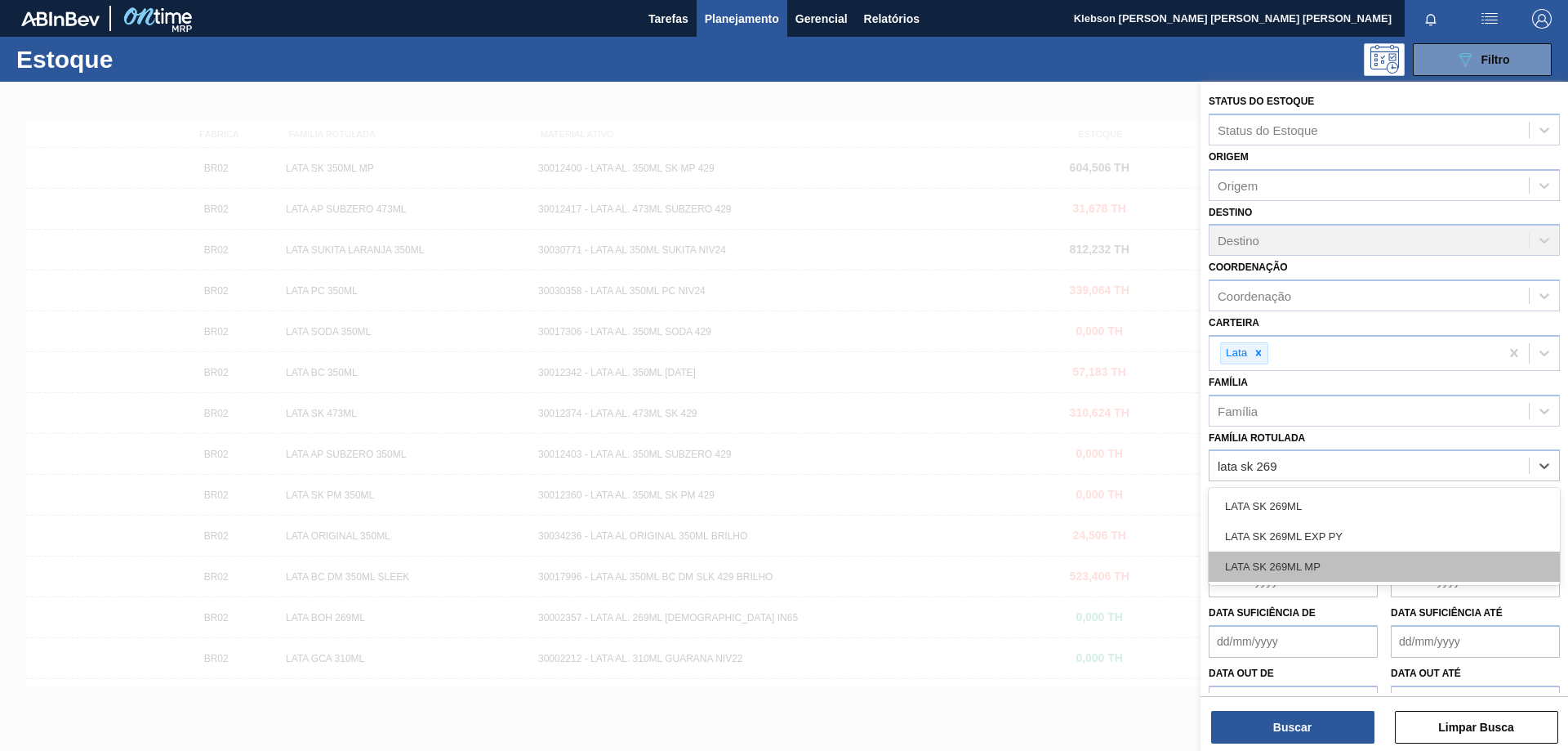
click at [1336, 566] on div "LATA SK 269ML MP" at bounding box center [1384, 566] width 351 height 30
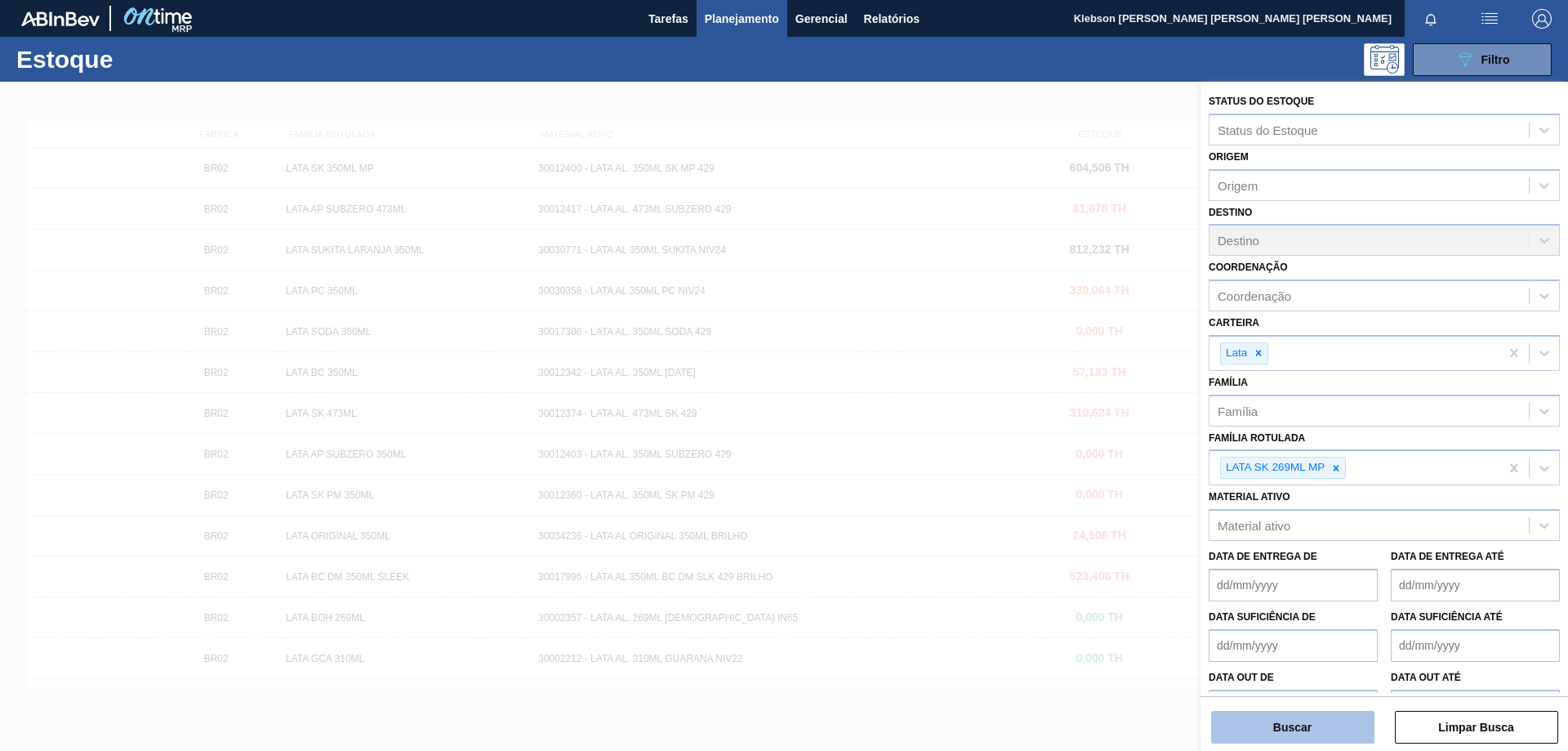
click at [1341, 716] on button "Buscar" at bounding box center [1293, 727] width 164 height 33
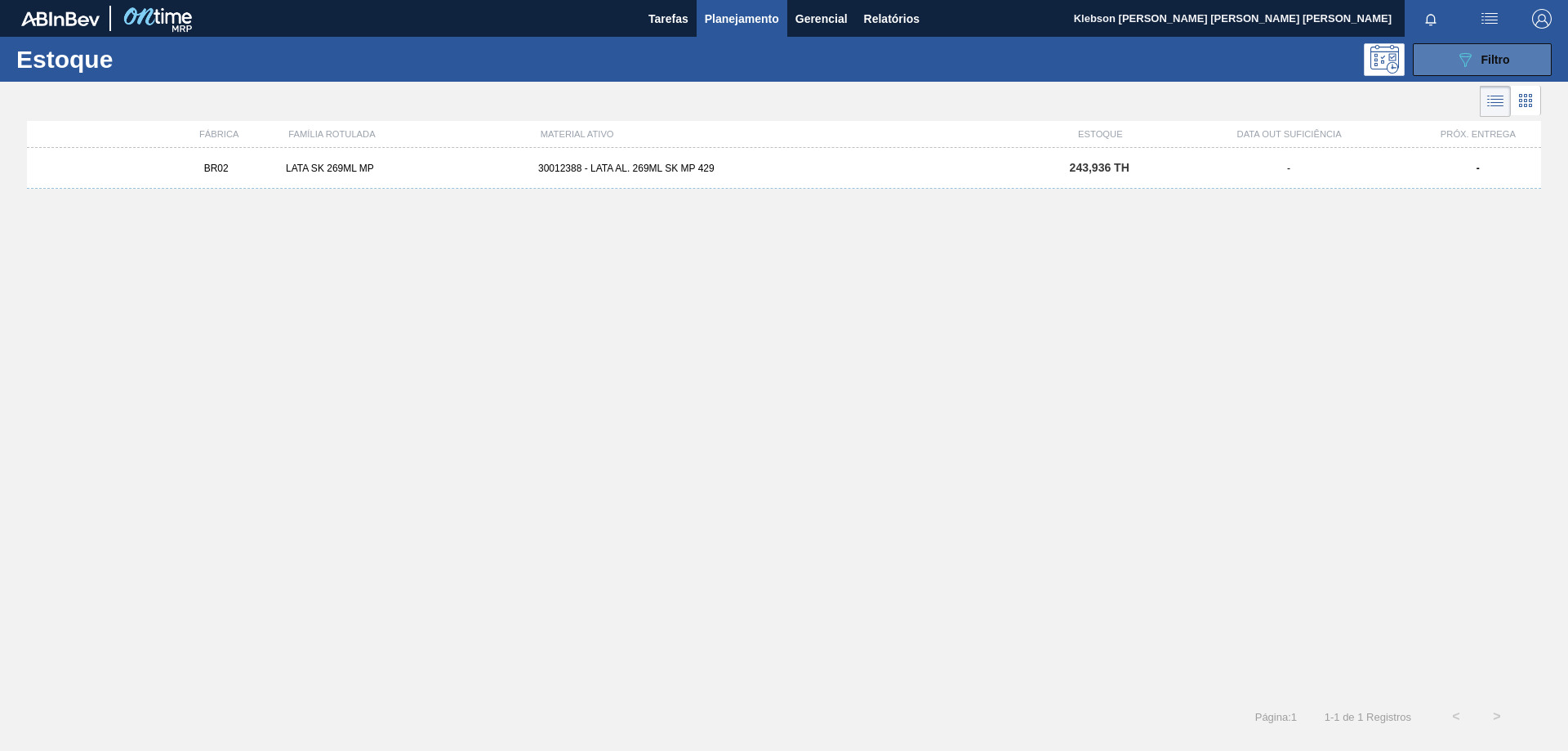
click at [1500, 55] on span "Filtro" at bounding box center [1495, 59] width 28 height 13
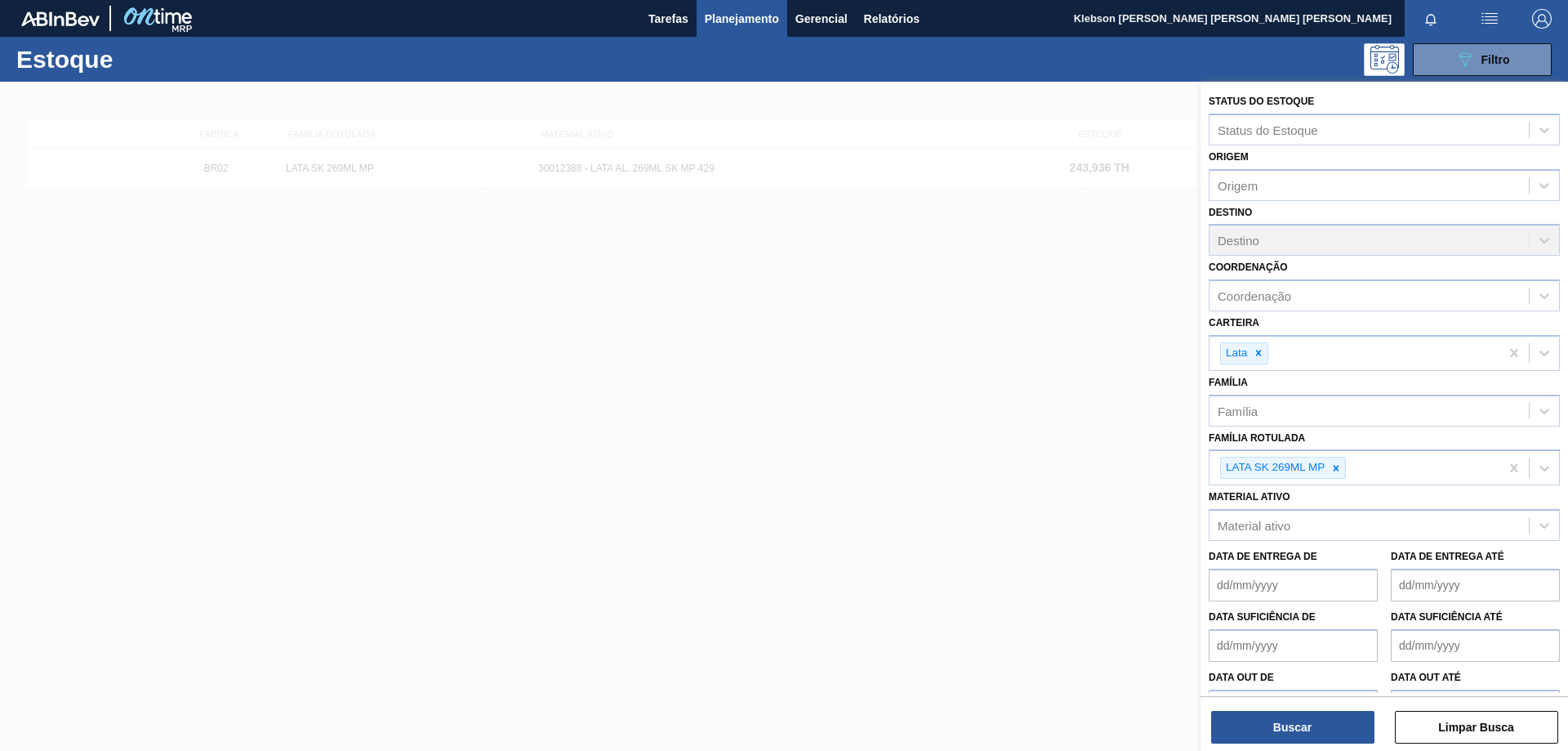
click at [1549, 6] on button "button" at bounding box center [1541, 18] width 52 height 37
click at [1299, 42] on div at bounding box center [784, 375] width 1568 height 751
click at [1481, 15] on img "button" at bounding box center [1489, 18] width 19 height 19
click at [1433, 16] on div at bounding box center [784, 375] width 1568 height 751
click at [1424, 18] on icon "button" at bounding box center [1431, 19] width 13 height 13
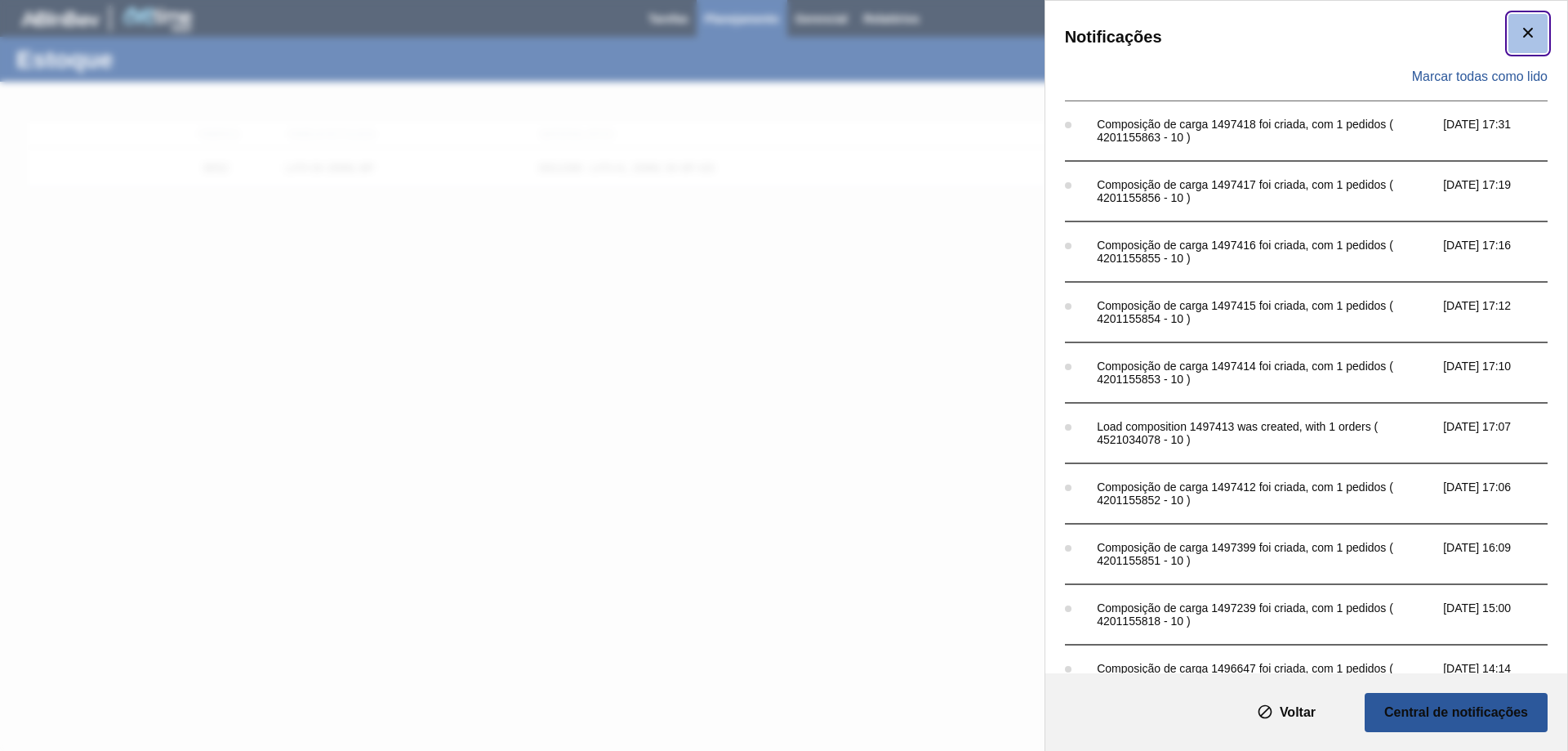
click at [1521, 33] on icon "botão de ícone" at bounding box center [1528, 32] width 19 height 19
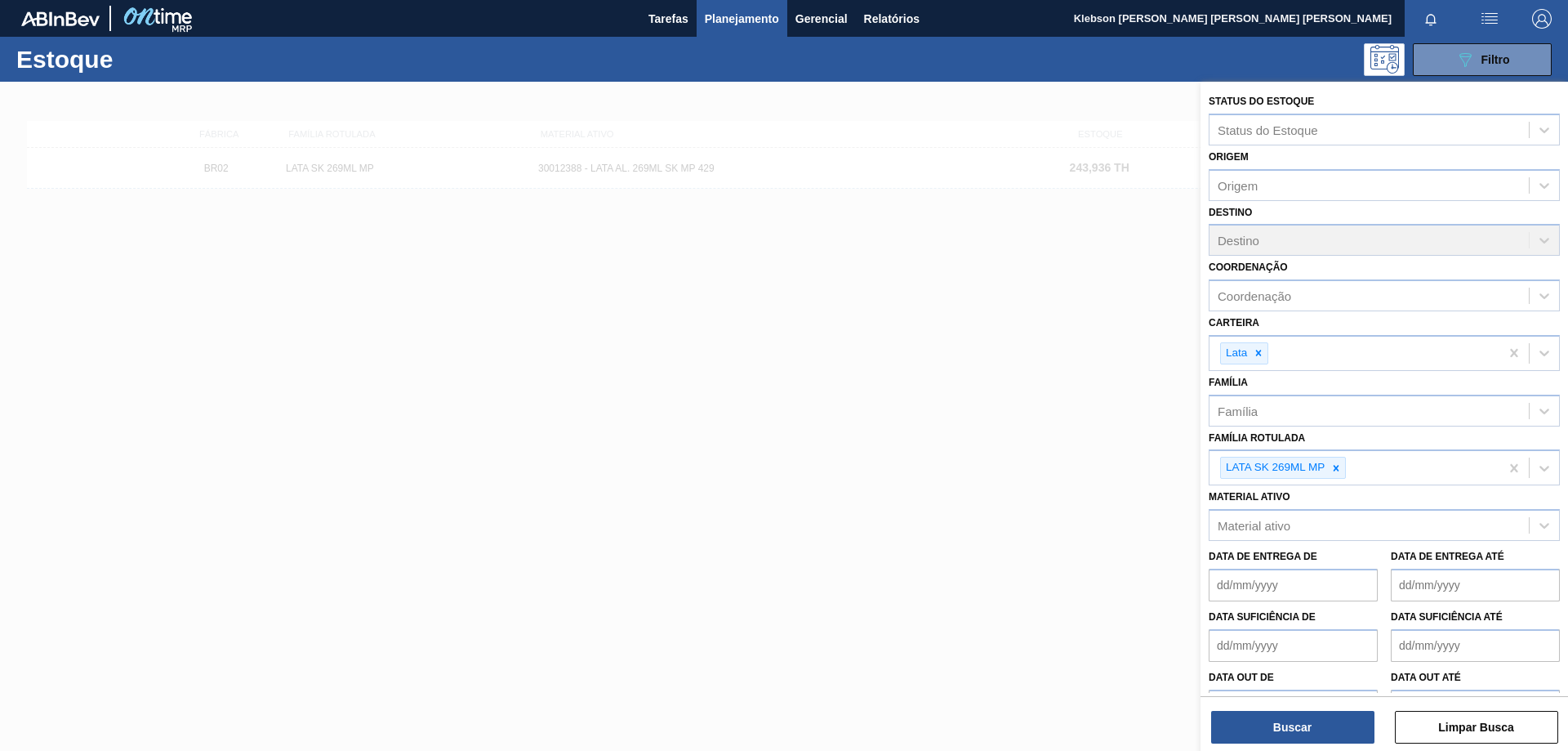
click at [1295, 20] on span "[PERSON_NAME]" at bounding box center [1233, 18] width 318 height 37
click at [840, 26] on span "Gerencial" at bounding box center [821, 18] width 52 height 19
click at [947, 39] on div at bounding box center [784, 375] width 1568 height 751
click at [1454, 733] on button "Limpar Busca" at bounding box center [1477, 727] width 164 height 33
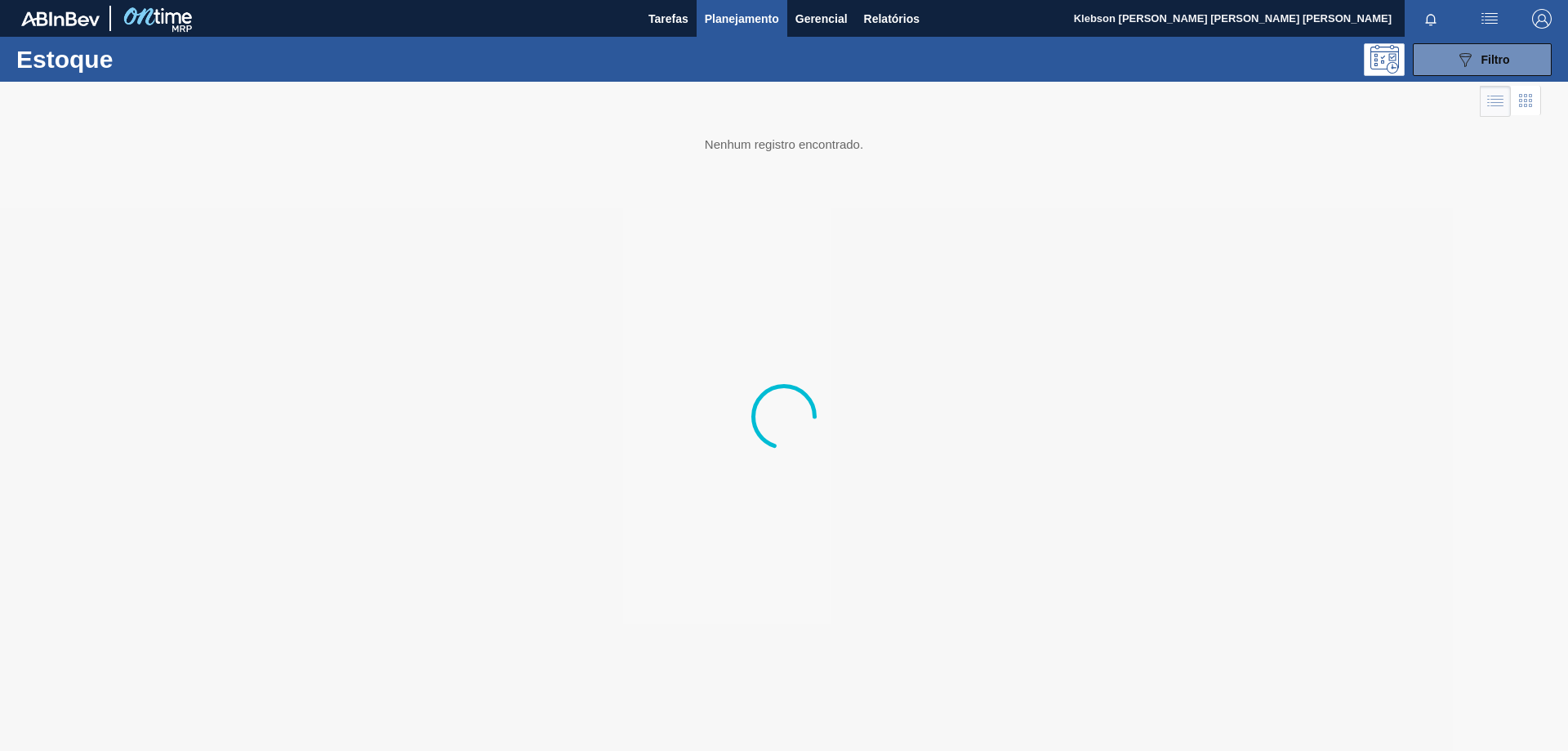
click at [1175, 511] on div at bounding box center [784, 416] width 1568 height 670
click at [1488, 27] on img "button" at bounding box center [1489, 18] width 19 height 19
click at [1538, 17] on div at bounding box center [784, 375] width 1568 height 751
click at [1542, 19] on img "button" at bounding box center [1541, 18] width 19 height 19
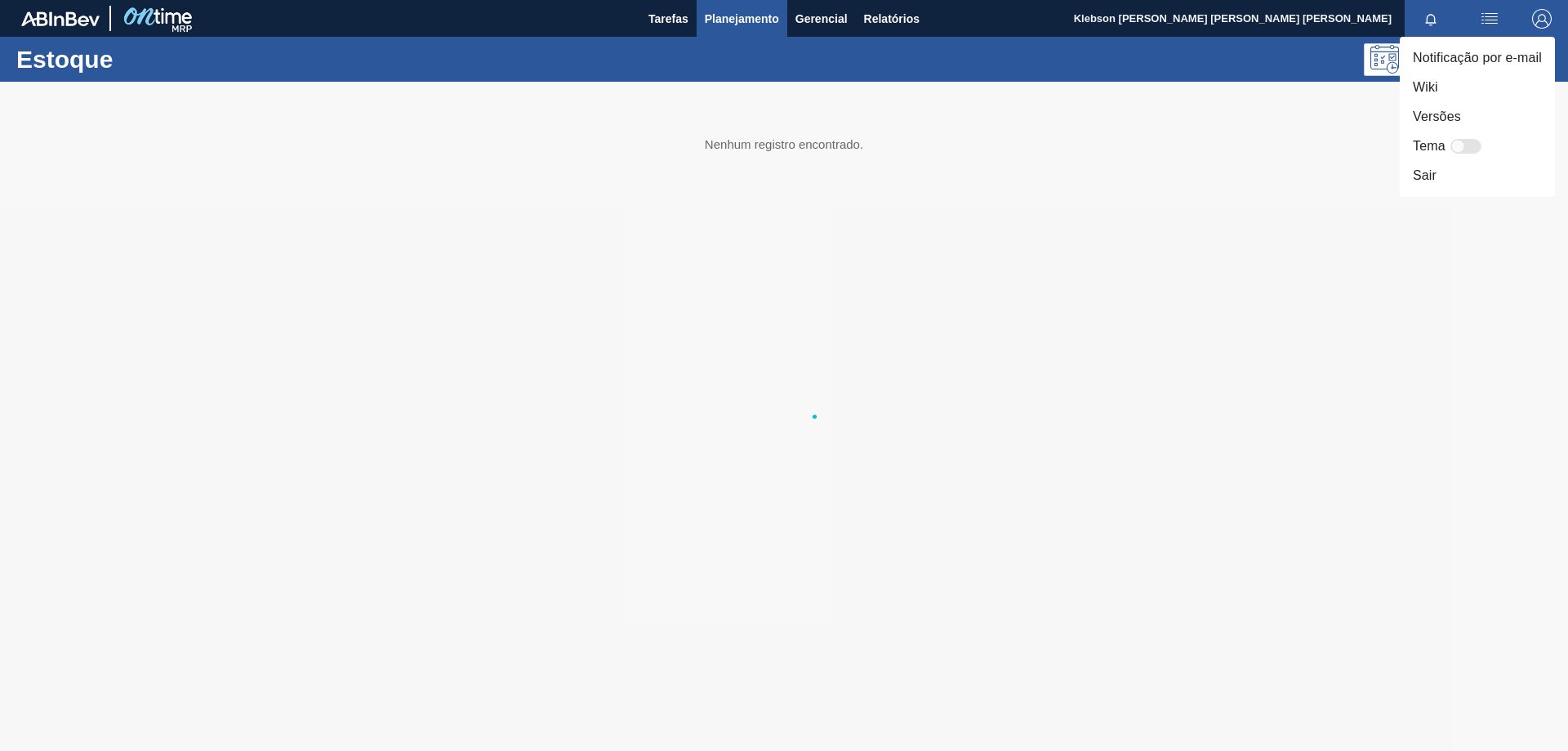
click at [902, 194] on div at bounding box center [784, 375] width 1568 height 751
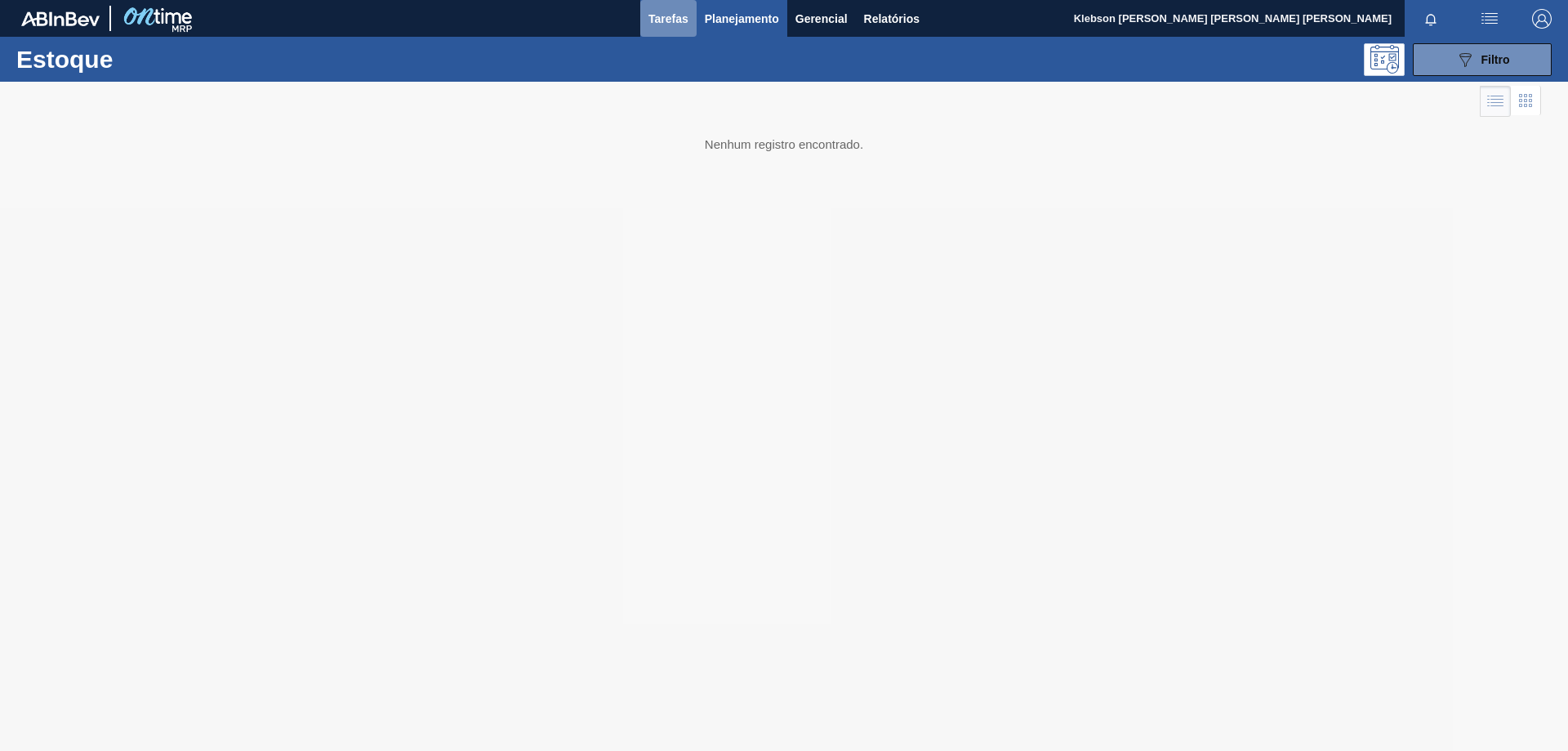
click at [664, 18] on span "Tarefas" at bounding box center [668, 18] width 40 height 19
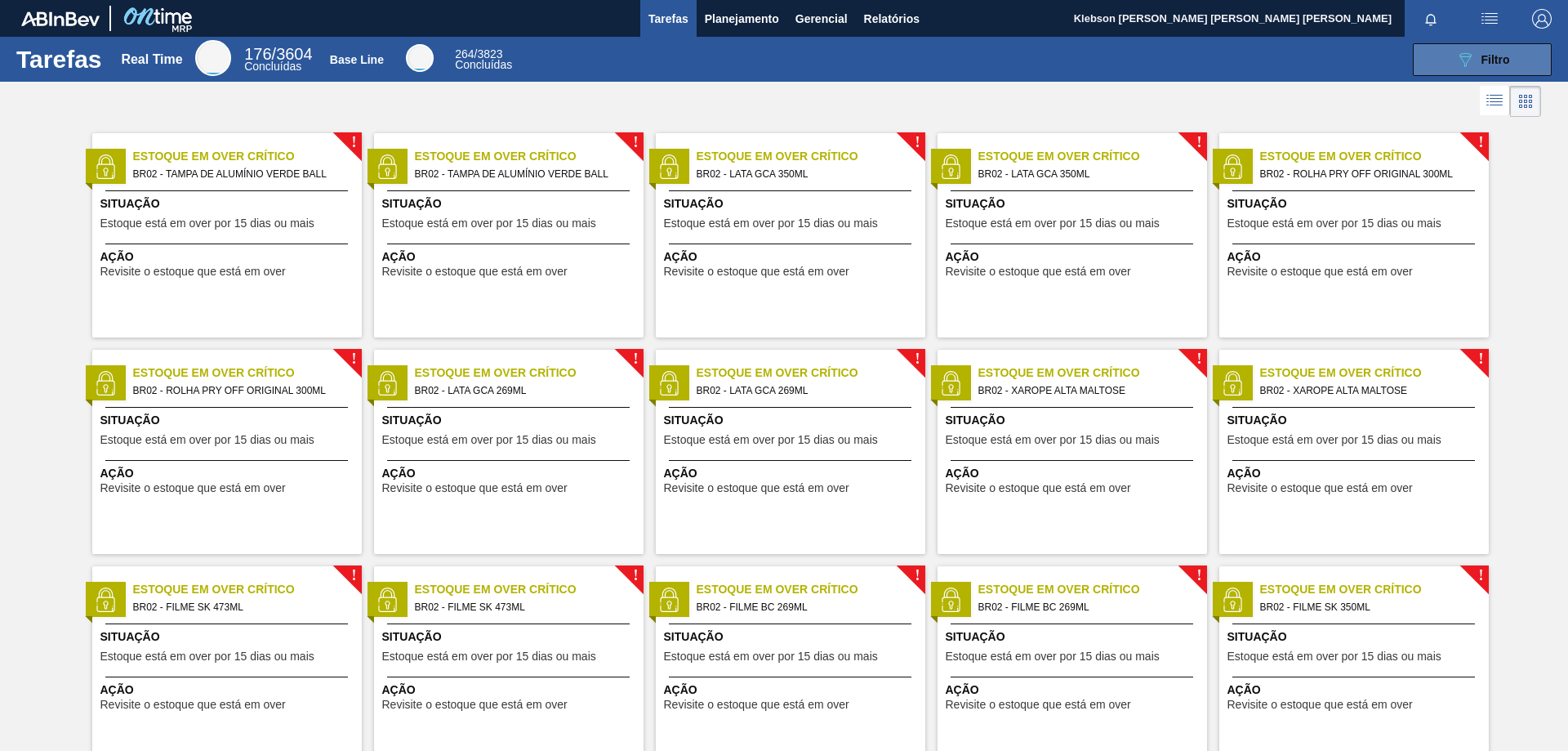
click at [1504, 70] on button "089F7B8B-B2A5-4AFE-B5C0-19BA573D28AC Filtro" at bounding box center [1482, 59] width 139 height 33
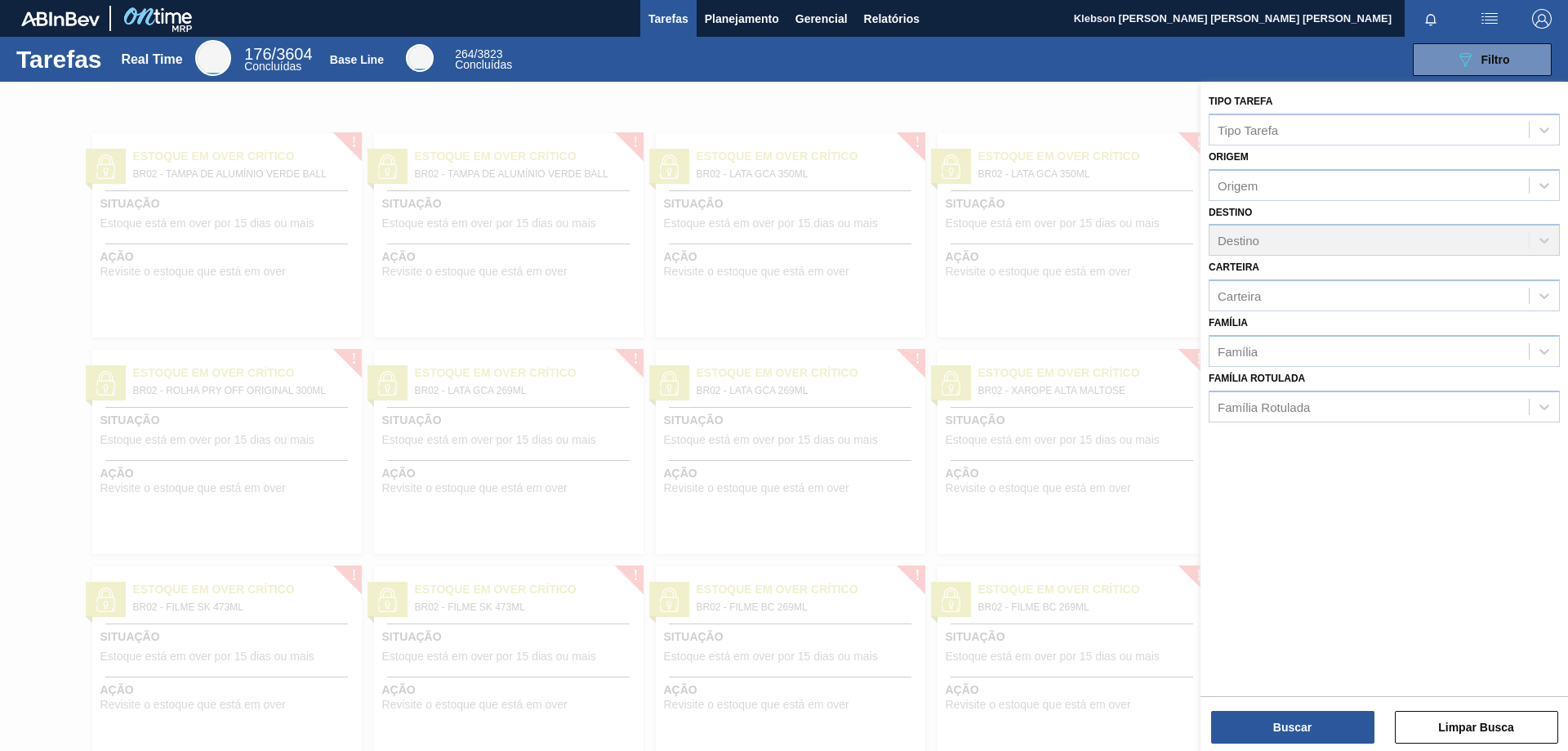
click at [1313, 63] on div "089F7B8B-B2A5-4AFE-B5C0-19BA573D28AC Filtro" at bounding box center [1042, 59] width 1037 height 33
click at [1489, 16] on img "button" at bounding box center [1489, 18] width 19 height 19
click at [1315, 41] on div at bounding box center [784, 375] width 1568 height 751
click at [724, 21] on span "Planejamento" at bounding box center [741, 18] width 74 height 19
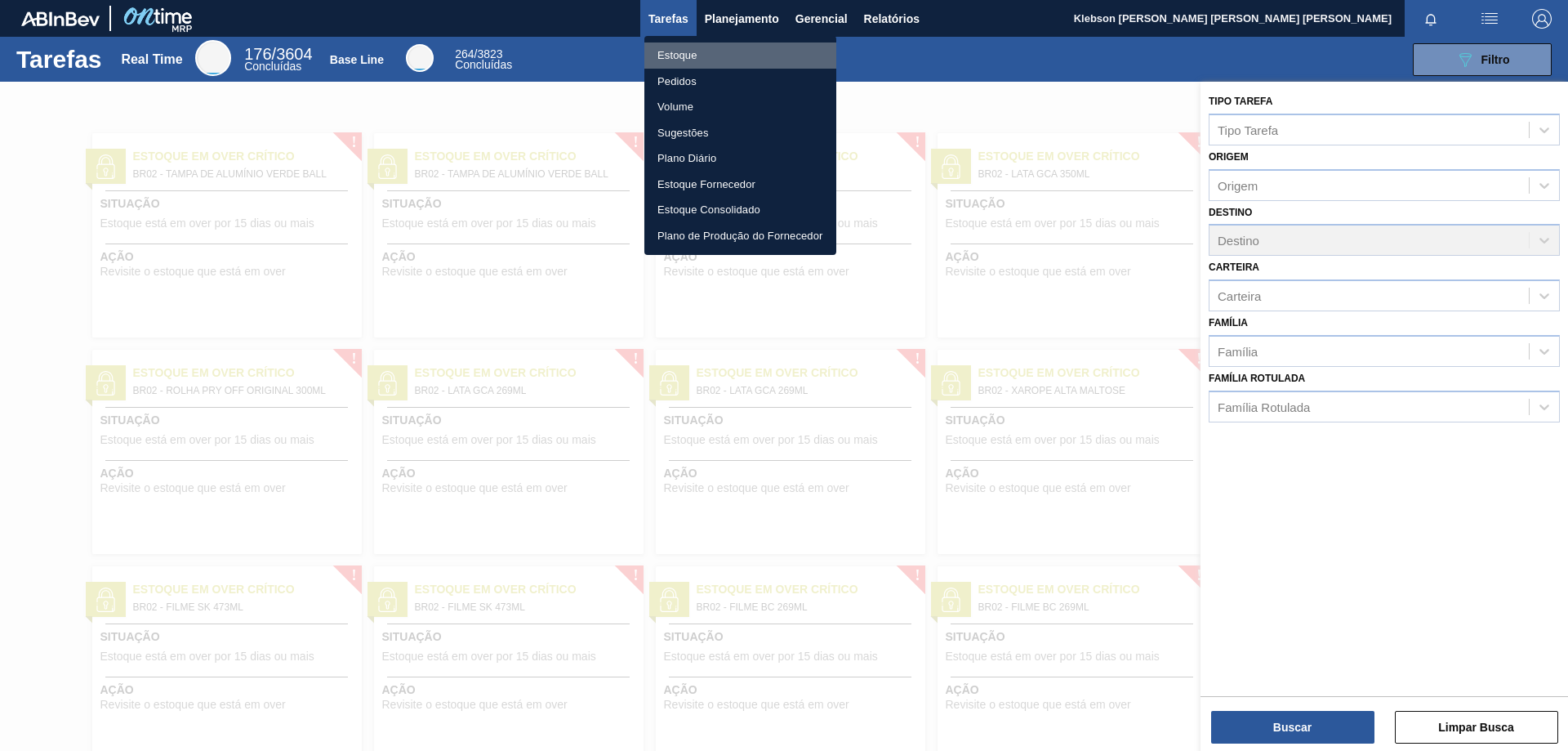
click at [743, 49] on li "Estoque" at bounding box center [741, 55] width 192 height 27
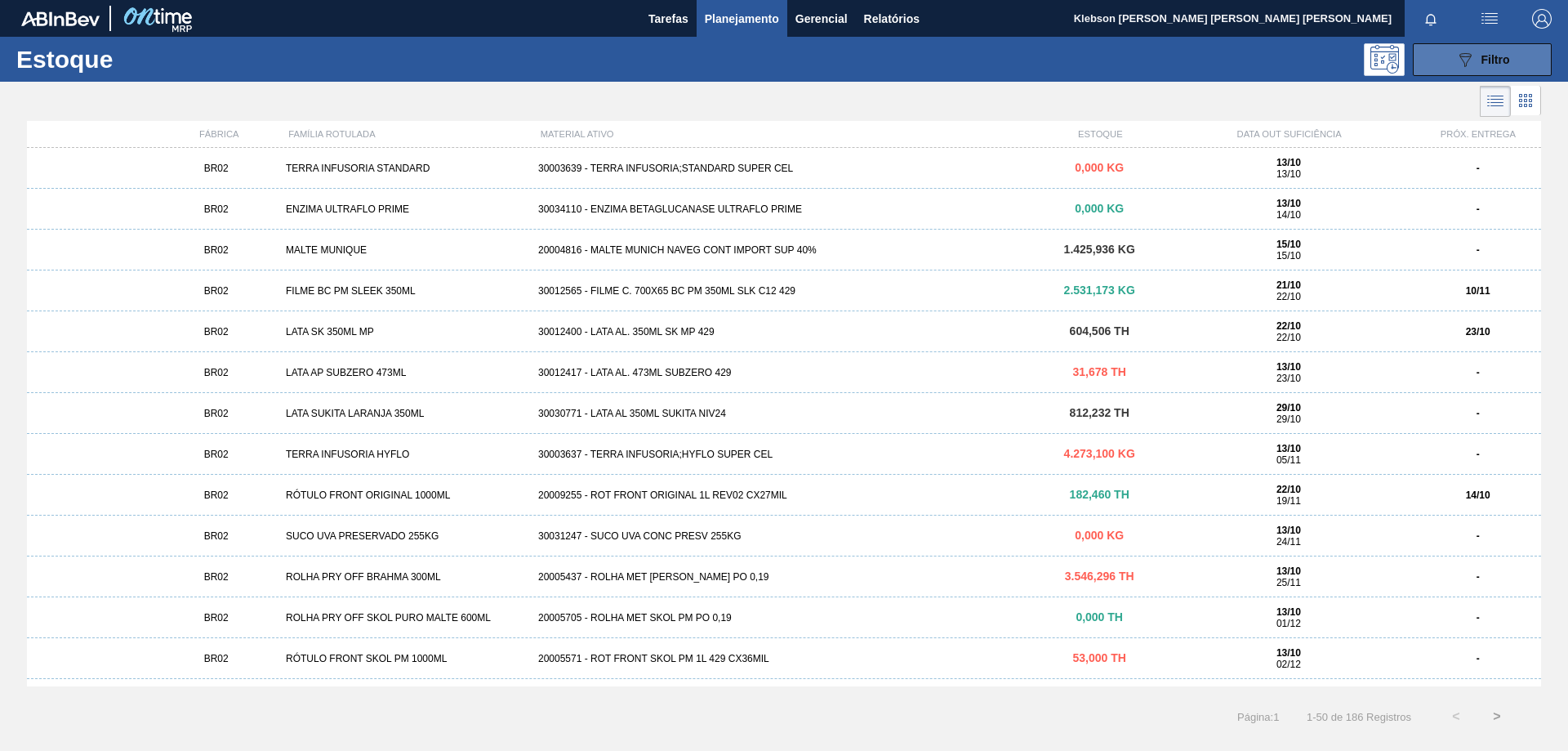
click at [1531, 53] on button "089F7B8B-B2A5-4AFE-B5C0-19BA573D28AC Filtro" at bounding box center [1482, 59] width 139 height 33
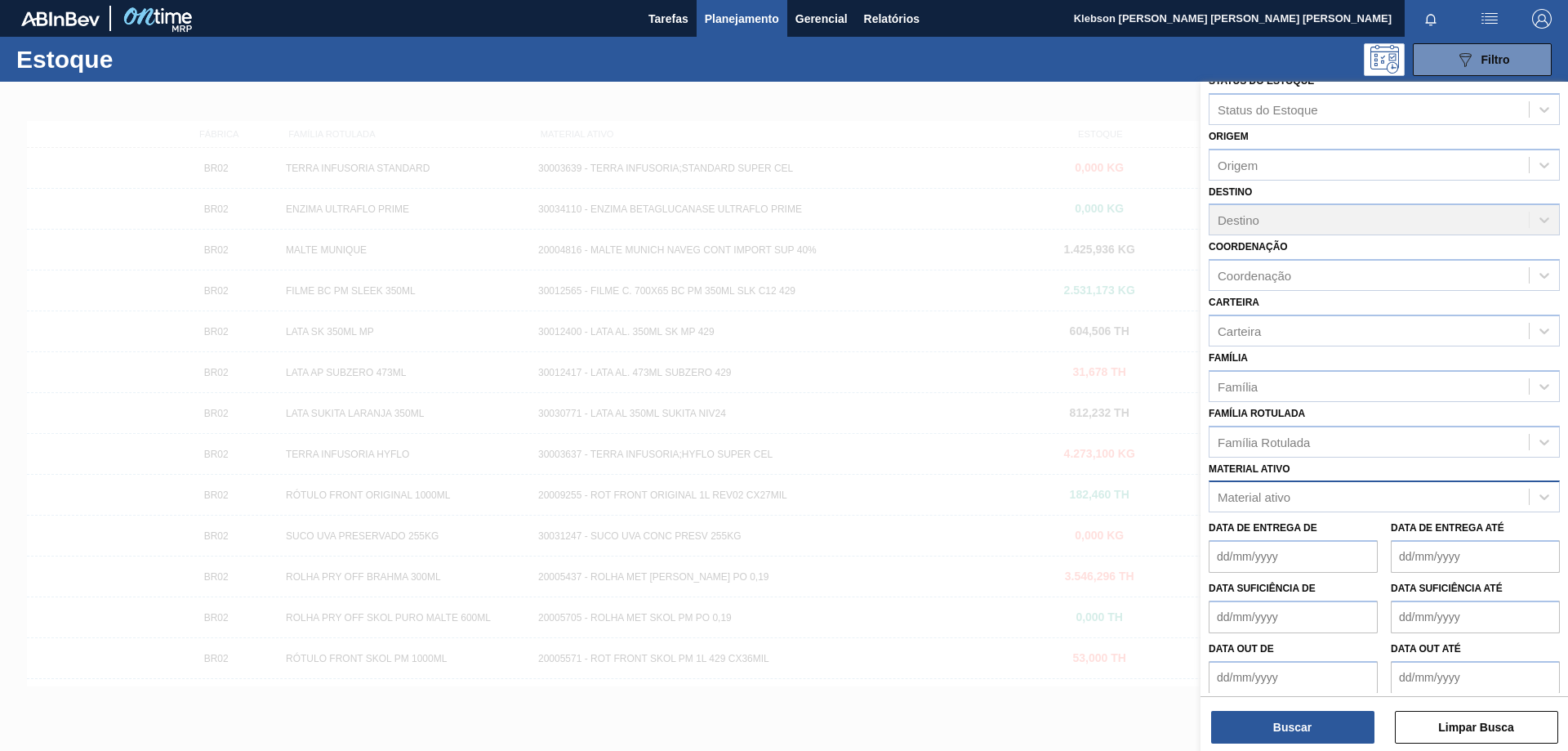
scroll to position [29, 0]
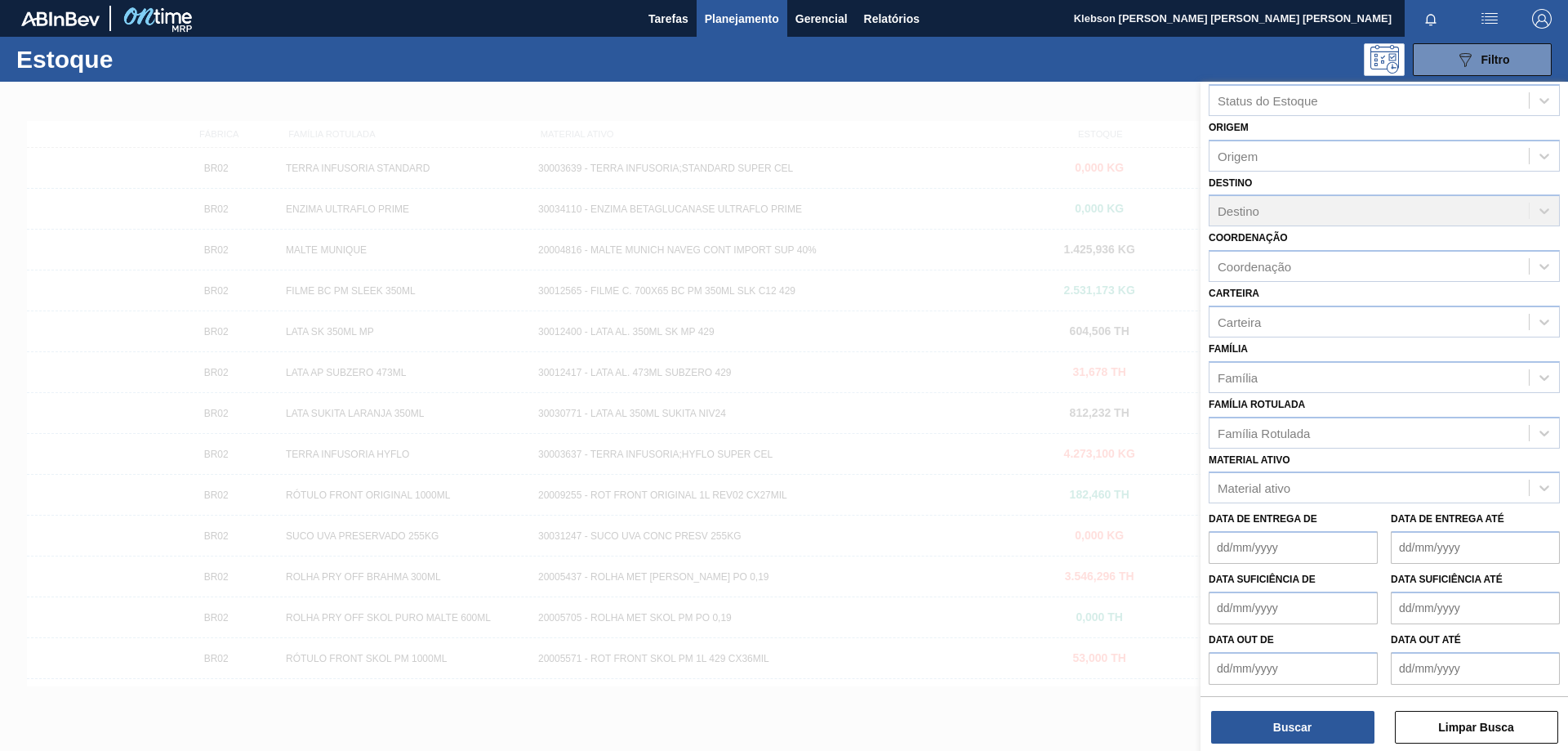
click at [1553, 205] on div "Destino Destino" at bounding box center [1384, 199] width 351 height 56
click at [1542, 206] on div "Destino Destino" at bounding box center [1384, 199] width 351 height 56
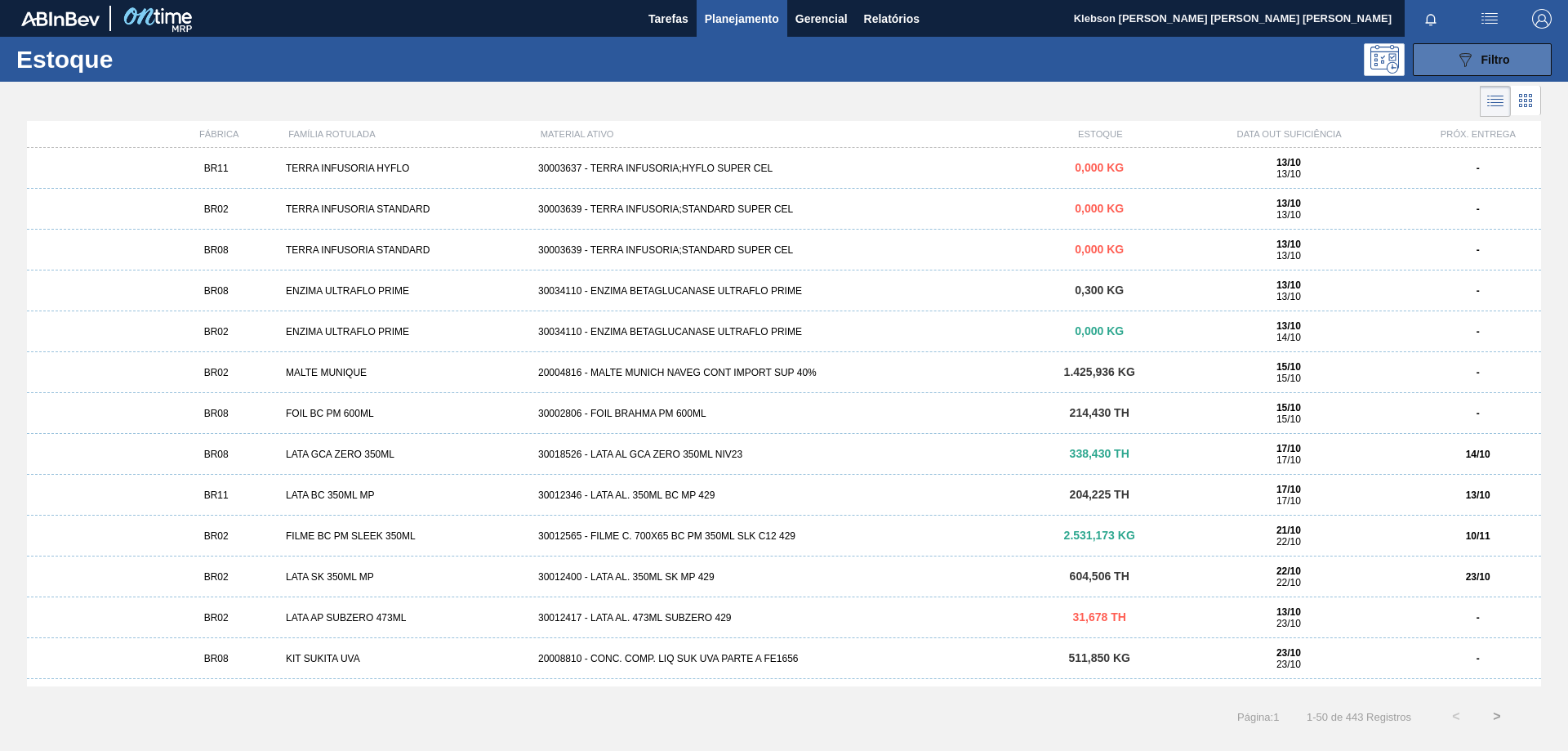
click at [1479, 68] on div "089F7B8B-B2A5-4AFE-B5C0-19BA573D28AC Filtro" at bounding box center [1483, 59] width 55 height 19
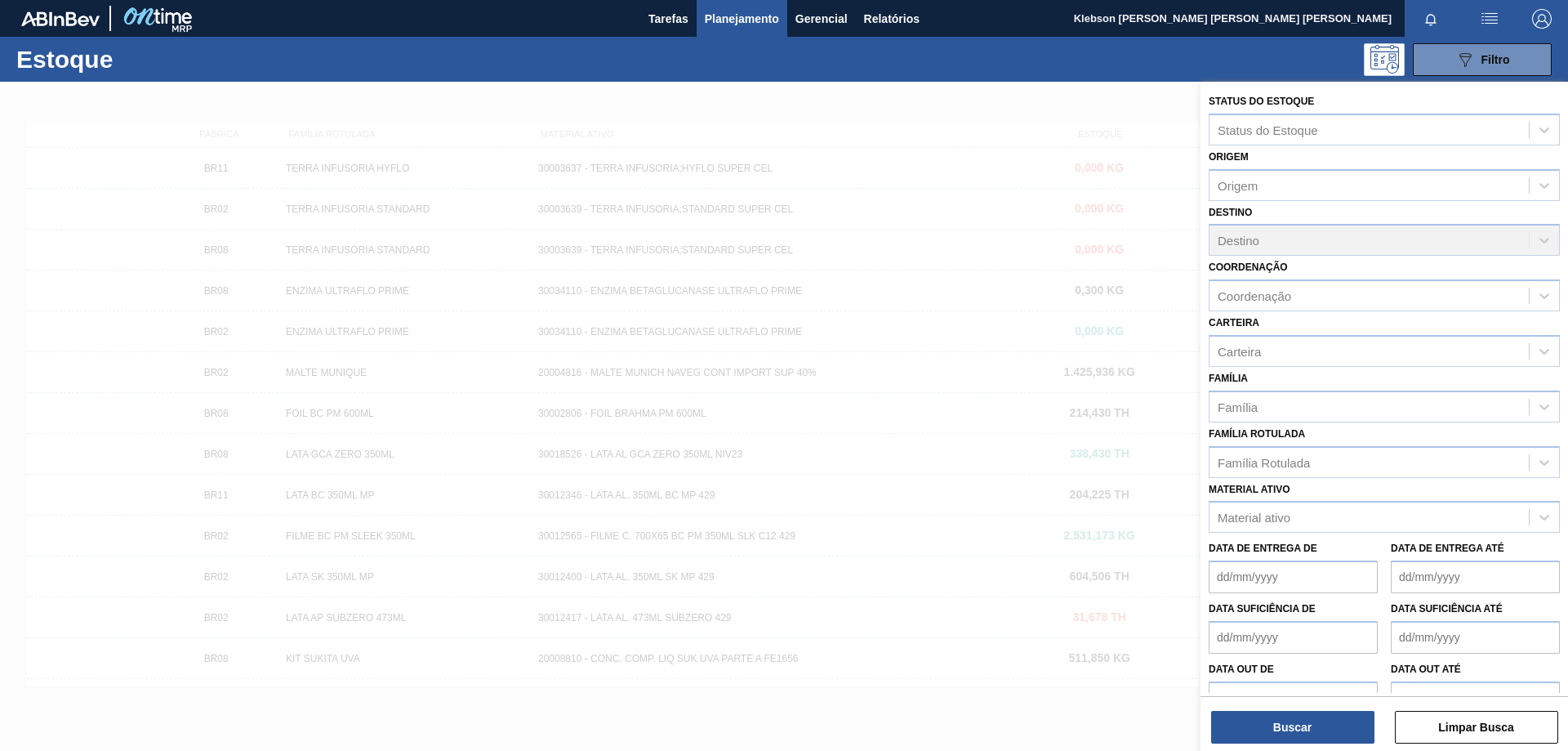
click at [1538, 236] on div "Destino Destino" at bounding box center [1384, 229] width 351 height 56
click at [1545, 19] on img "button" at bounding box center [1541, 18] width 19 height 19
click at [1458, 177] on li "Sair" at bounding box center [1477, 176] width 155 height 29
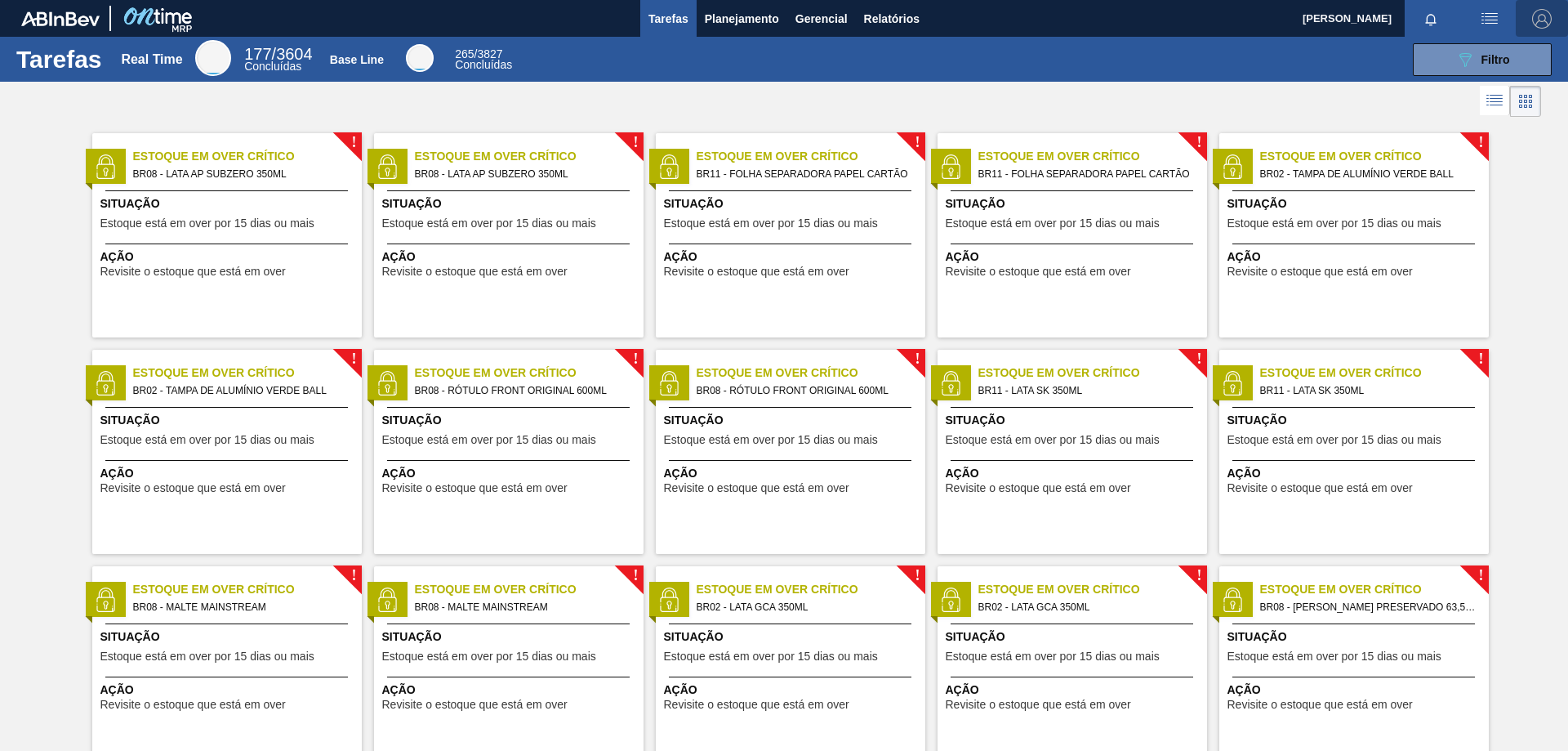
click at [1534, 27] on img "button" at bounding box center [1541, 18] width 19 height 19
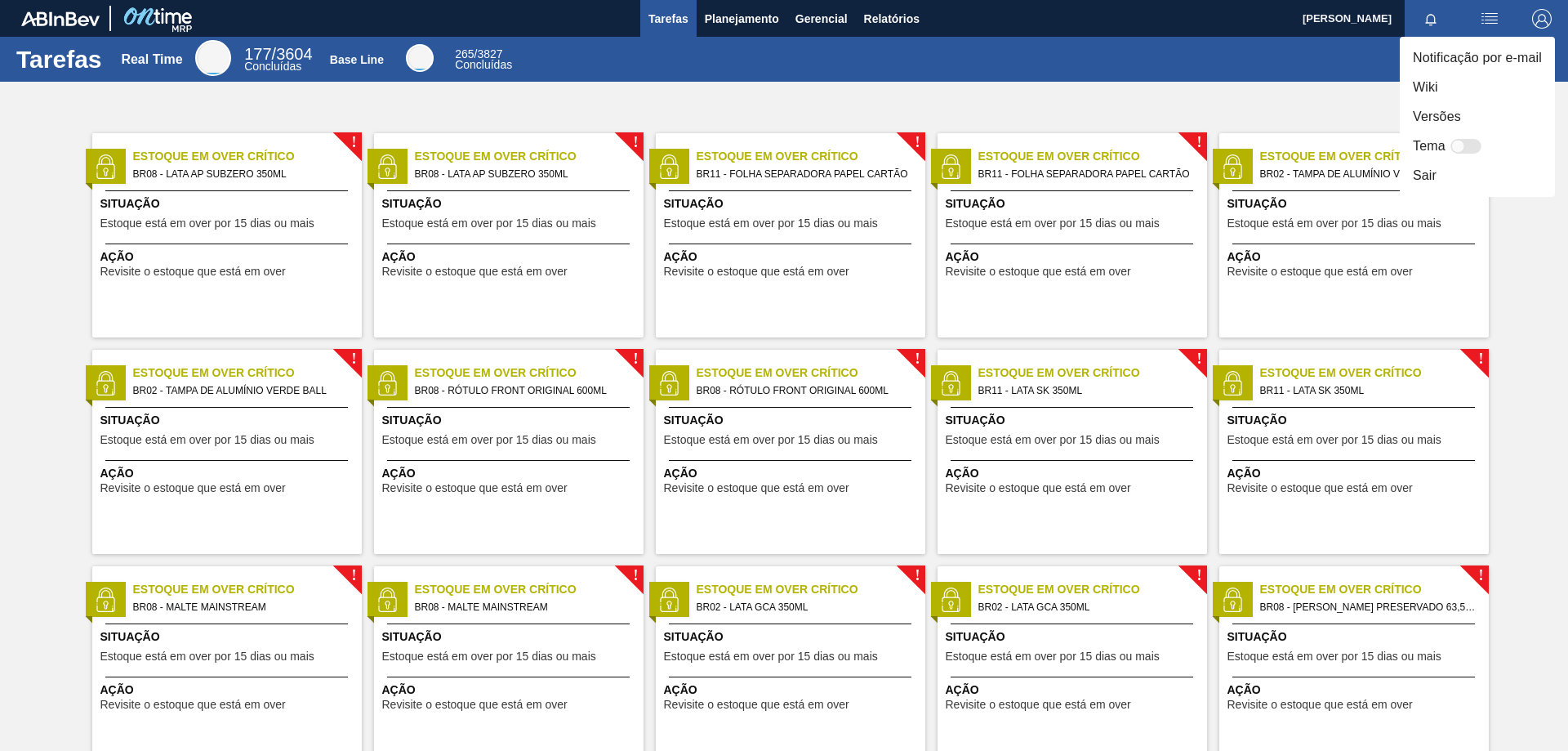
click at [1379, 7] on div at bounding box center [784, 375] width 1568 height 751
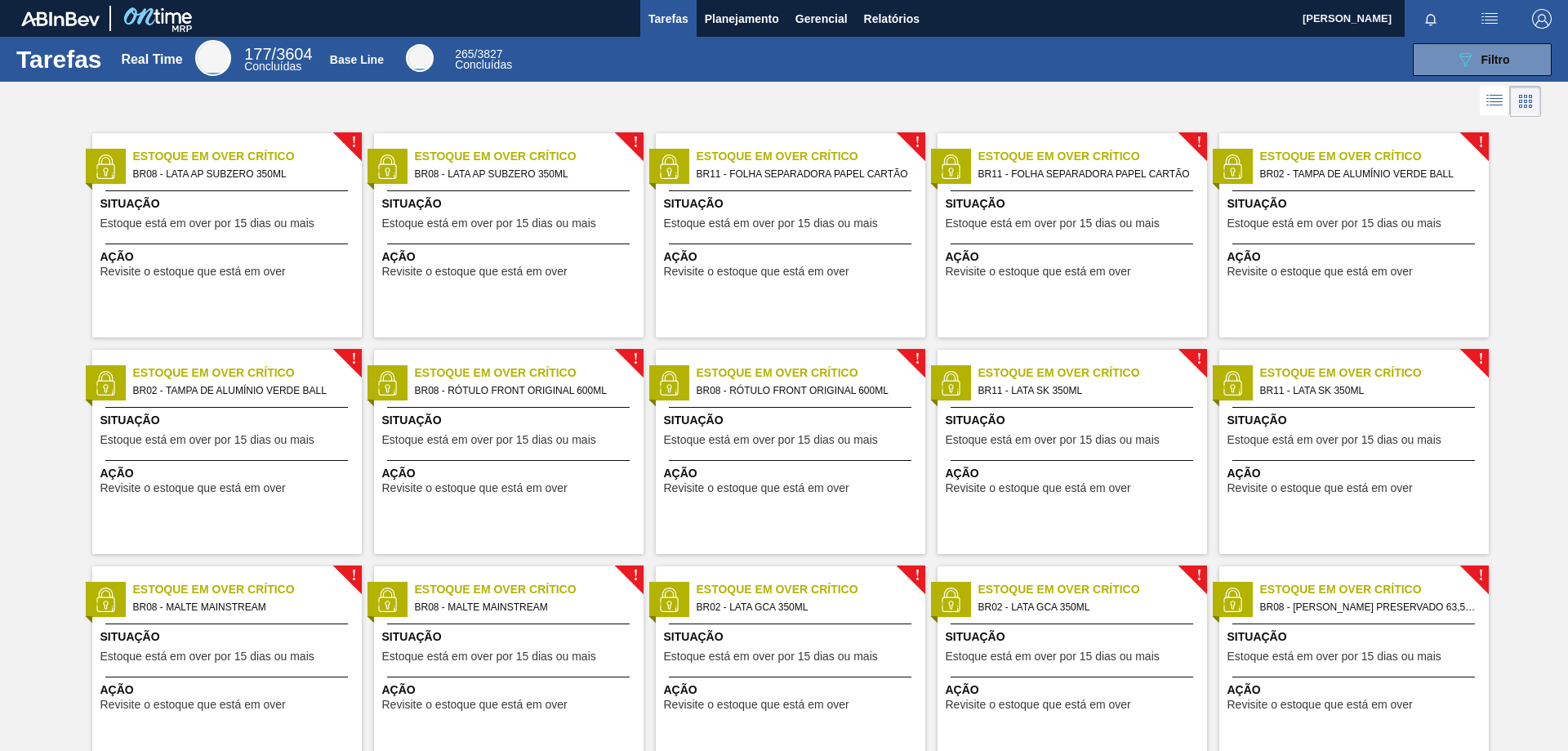
click at [1371, 19] on span "[PERSON_NAME]" at bounding box center [1347, 18] width 89 height 37
click at [1372, 19] on span "[PERSON_NAME]" at bounding box center [1347, 18] width 89 height 37
click at [1486, 22] on img "button" at bounding box center [1489, 18] width 19 height 19
click at [1179, 58] on div at bounding box center [784, 375] width 1568 height 751
click at [1521, 63] on button "089F7B8B-B2A5-4AFE-B5C0-19BA573D28AC Filtro" at bounding box center [1482, 59] width 139 height 33
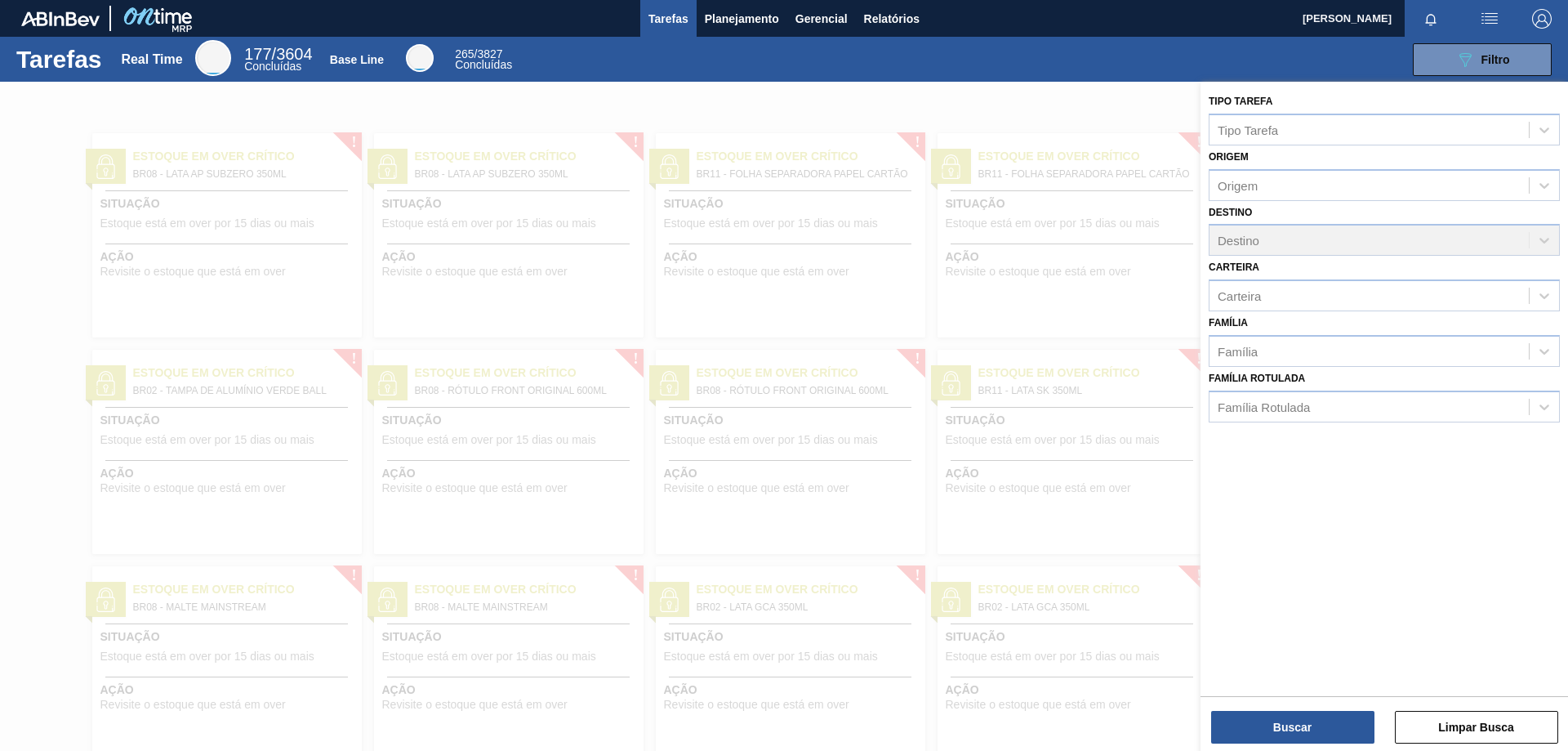
click at [1542, 231] on div "Destino Destino" at bounding box center [1384, 229] width 351 height 56
click at [1544, 187] on icon at bounding box center [1544, 186] width 10 height 5
click at [1547, 241] on div "Destino Destino" at bounding box center [1384, 229] width 351 height 56
click at [1058, 73] on div "089F7B8B-B2A5-4AFE-B5C0-19BA573D28AC Filtro" at bounding box center [1042, 59] width 1037 height 33
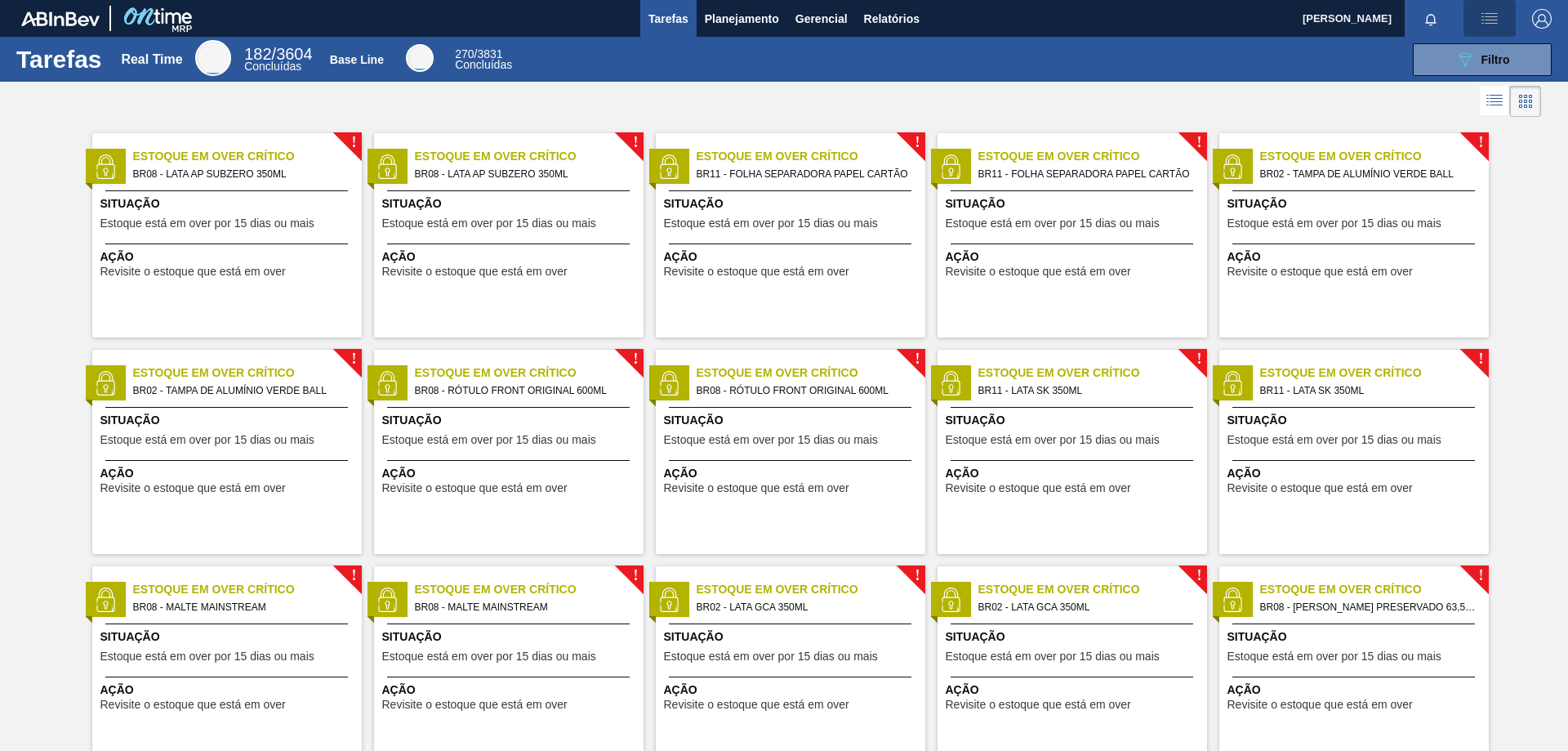
click at [1491, 16] on img "button" at bounding box center [1489, 18] width 19 height 19
click at [1479, 53] on li "Upload de Volumes" at bounding box center [1484, 58] width 142 height 29
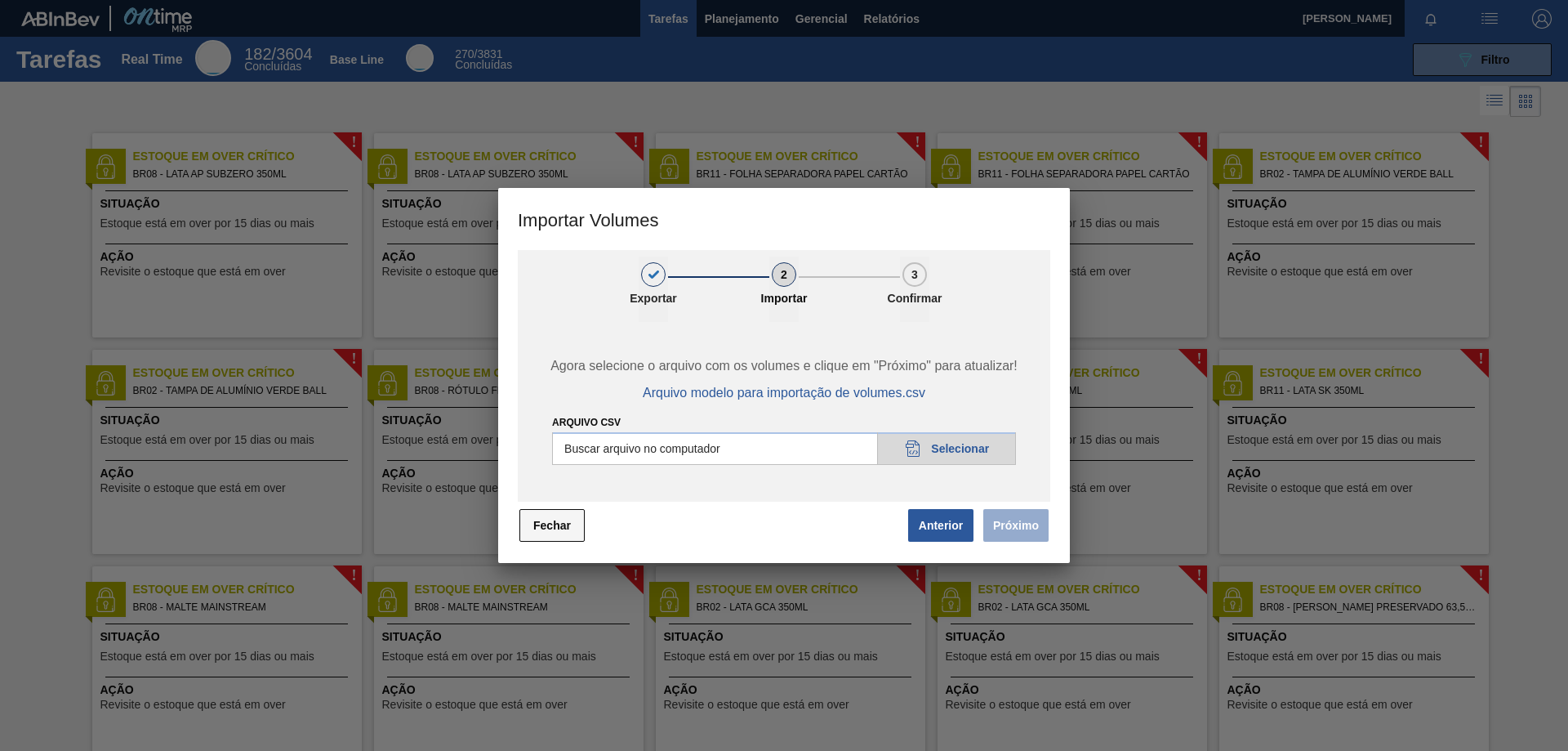
click at [545, 531] on button "Fechar" at bounding box center [551, 526] width 65 height 33
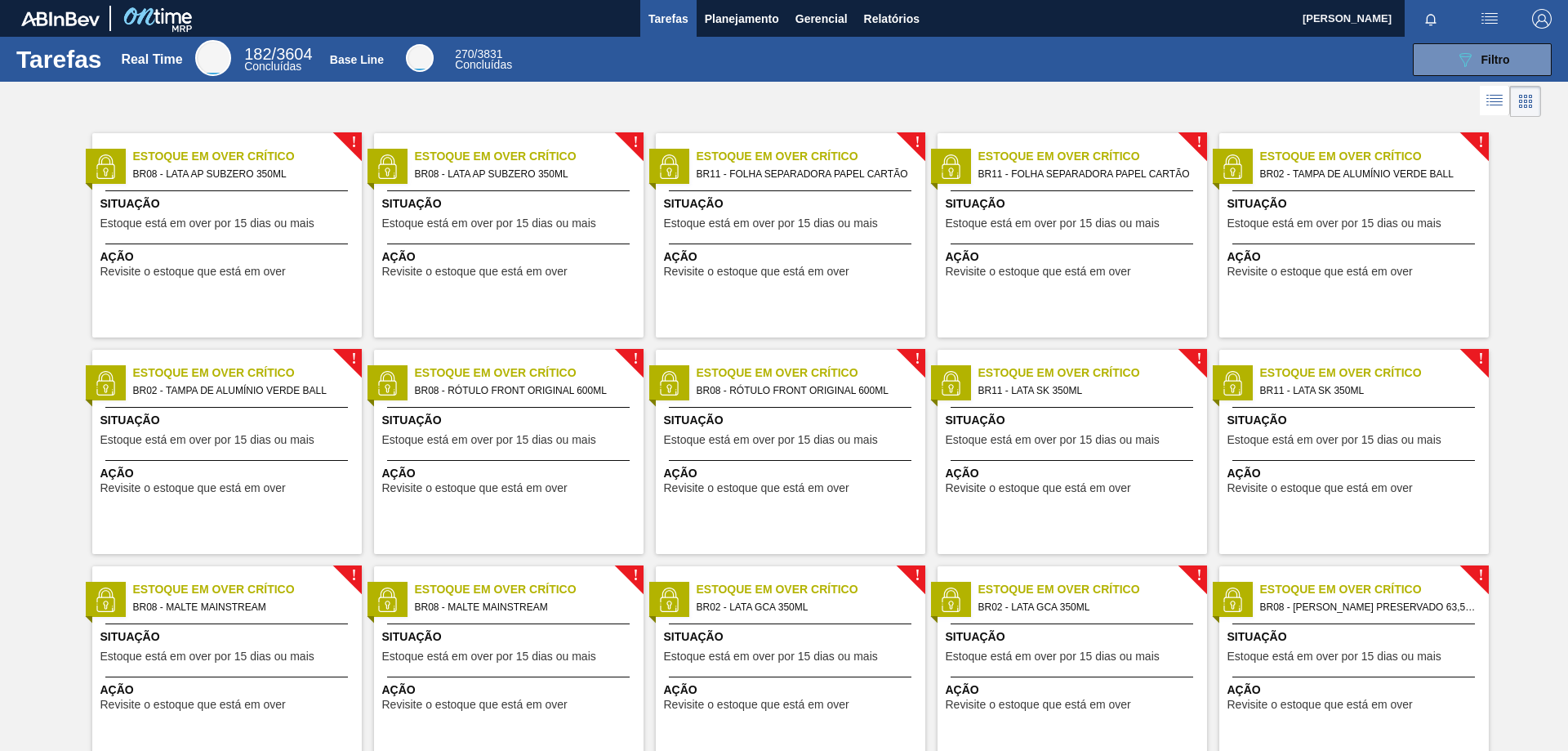
click at [1538, 23] on img "button" at bounding box center [1541, 18] width 19 height 19
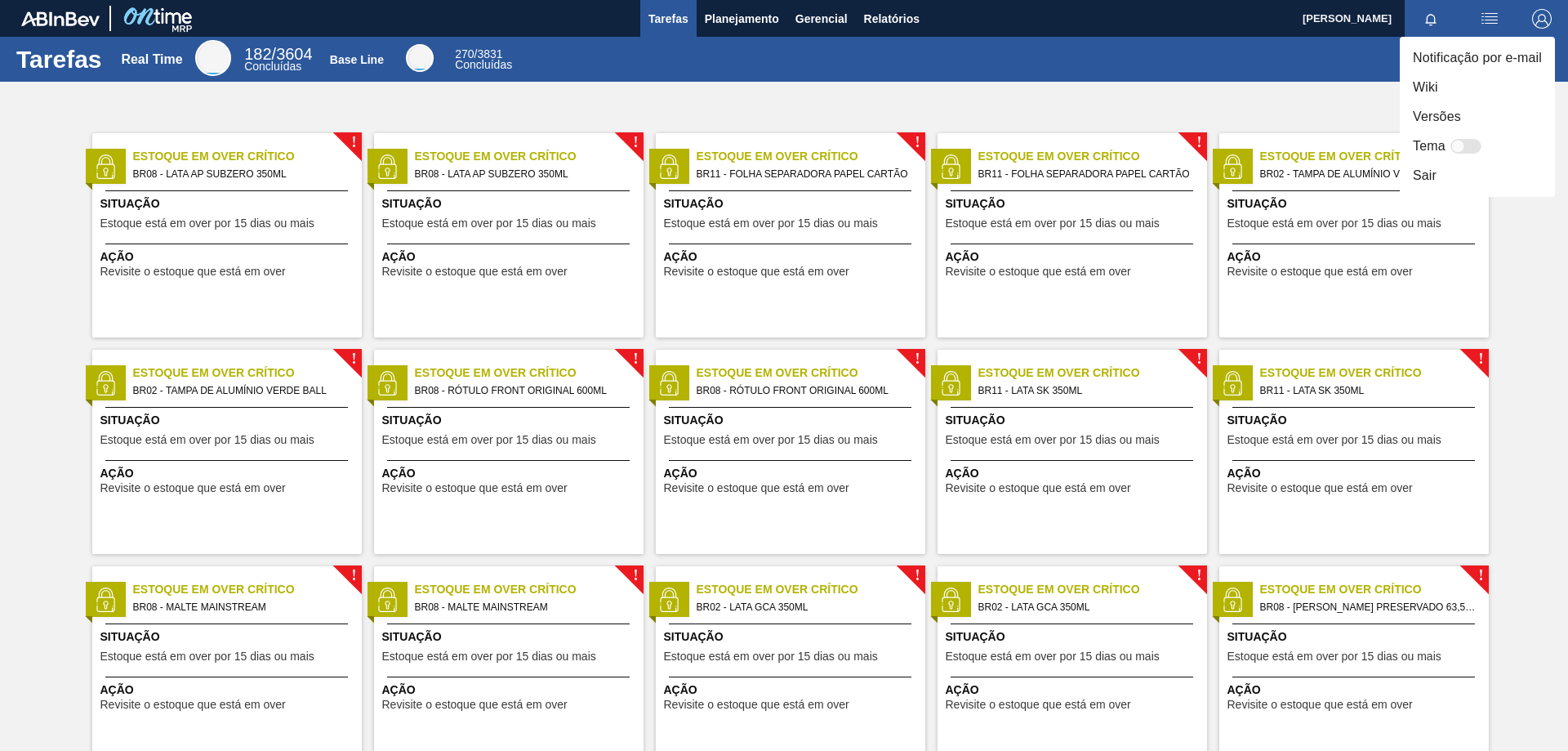
click at [1539, 290] on div at bounding box center [784, 375] width 1568 height 751
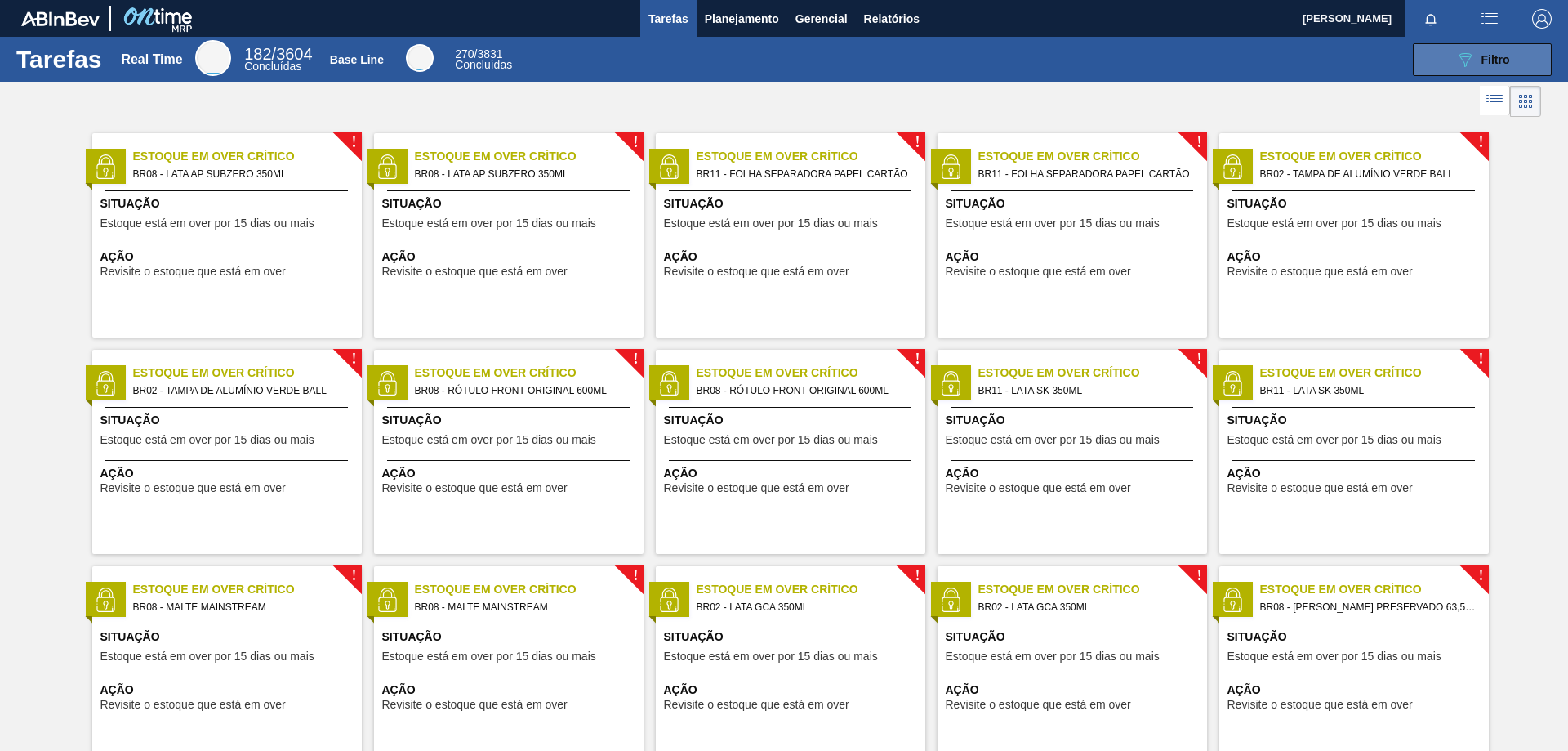
click at [1483, 55] on span "Filtro" at bounding box center [1495, 59] width 28 height 13
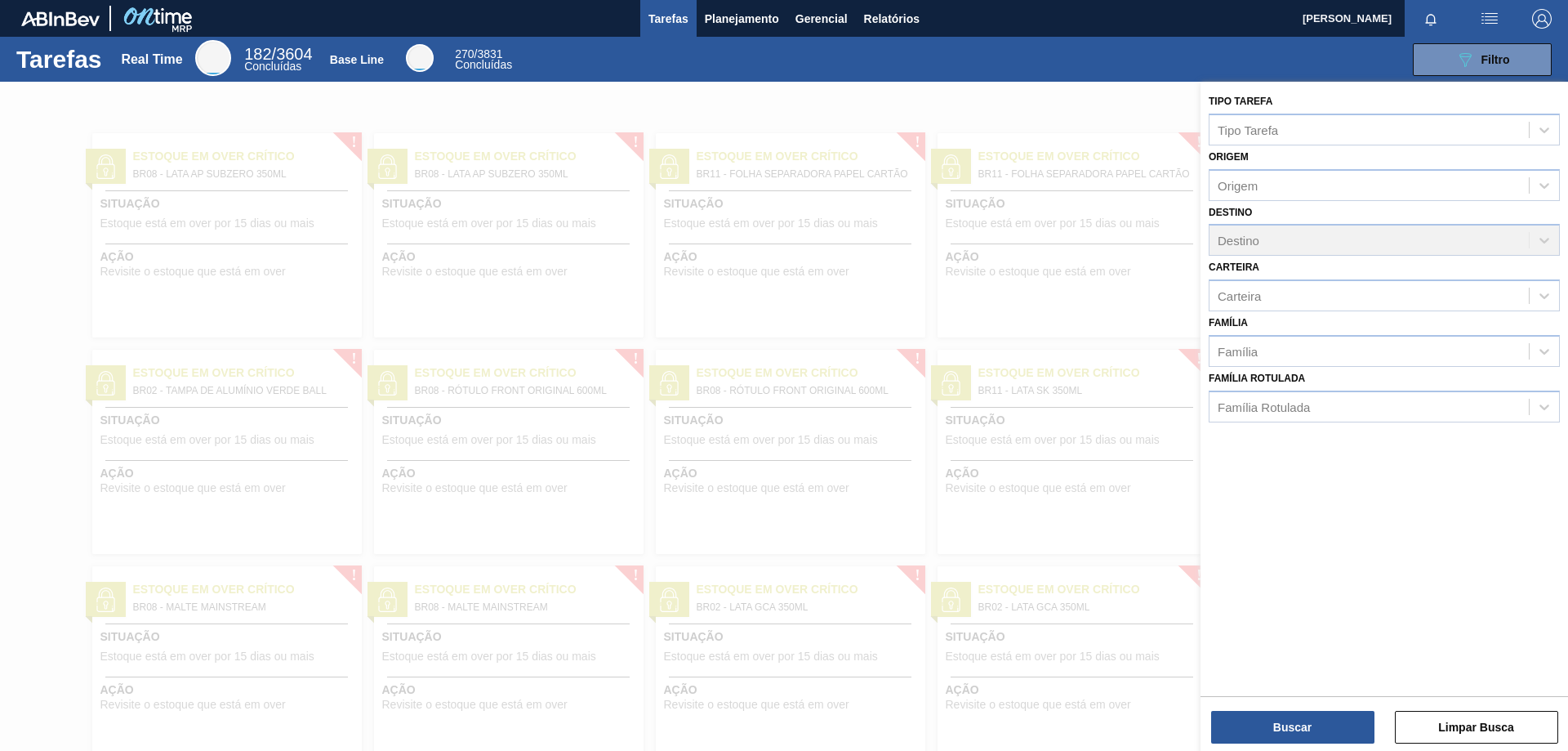
click at [1552, 232] on div "Destino Destino" at bounding box center [1384, 229] width 351 height 56
click at [1550, 234] on div "Destino Destino" at bounding box center [1384, 229] width 351 height 56
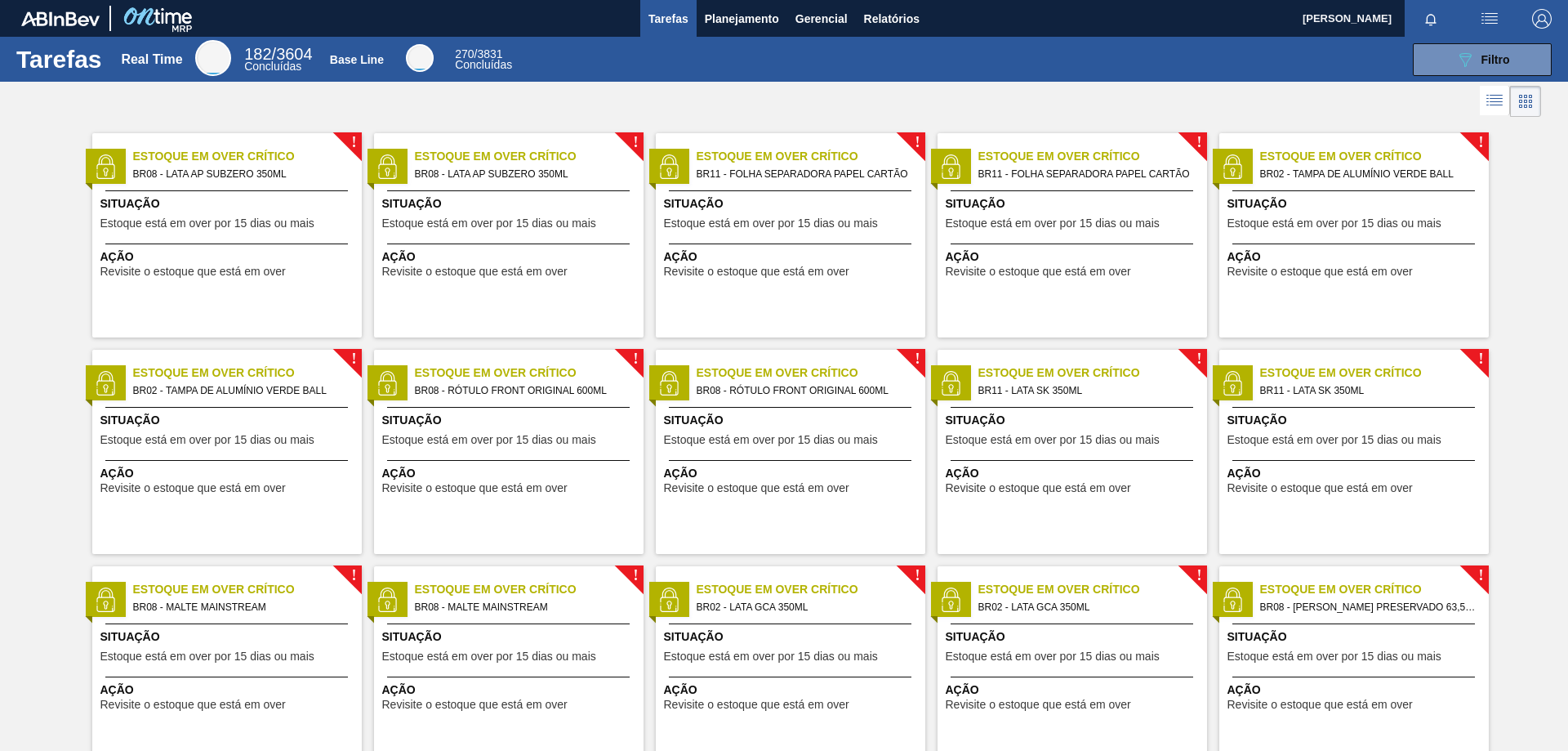
click at [979, 61] on div "089F7B8B-B2A5-4AFE-B5C0-19BA573D28AC Filtro" at bounding box center [1042, 59] width 1037 height 33
click at [1512, 54] on button "089F7B8B-B2A5-4AFE-B5C0-19BA573D28AC Filtro" at bounding box center [1482, 59] width 139 height 33
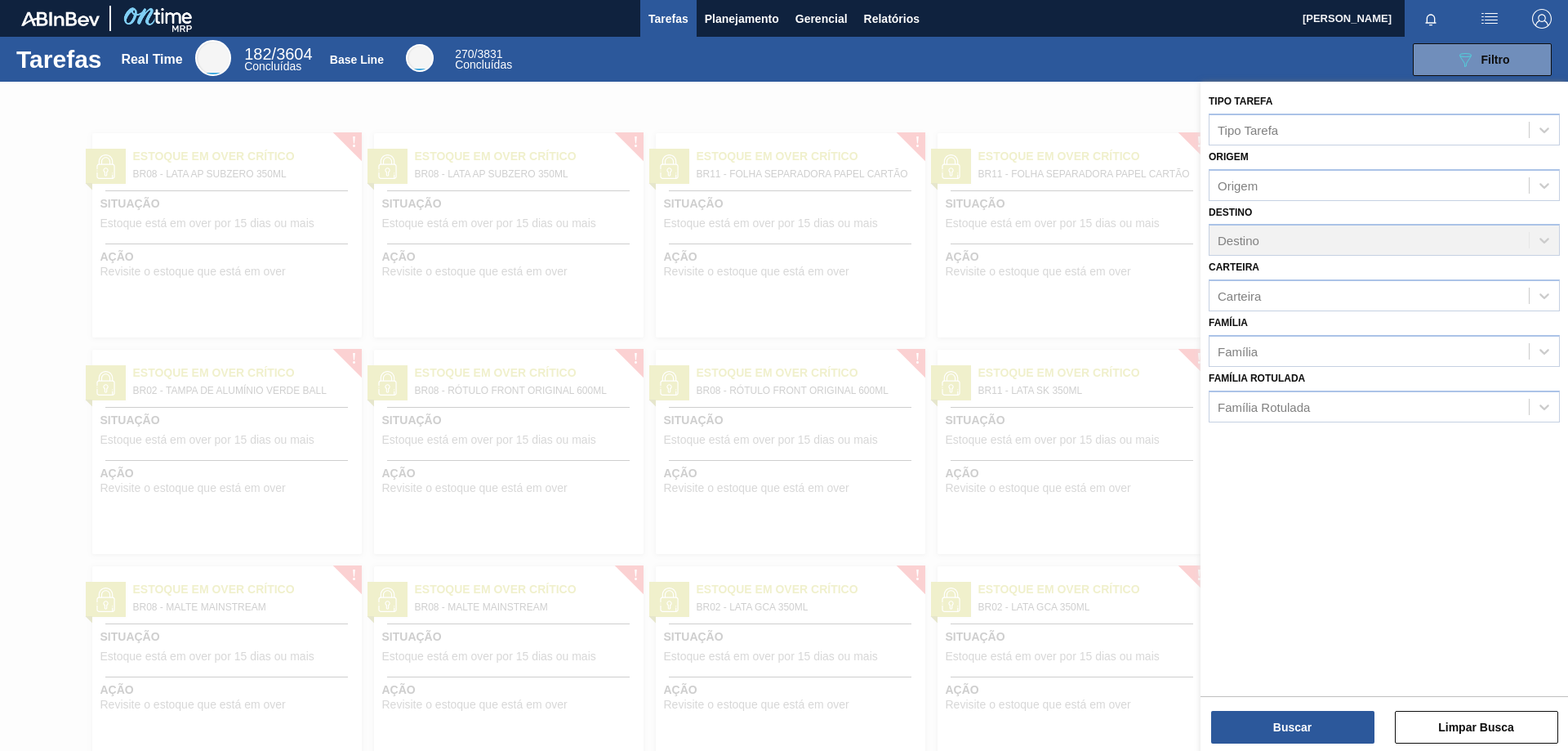
click at [1548, 244] on div "Destino Destino" at bounding box center [1384, 229] width 351 height 56
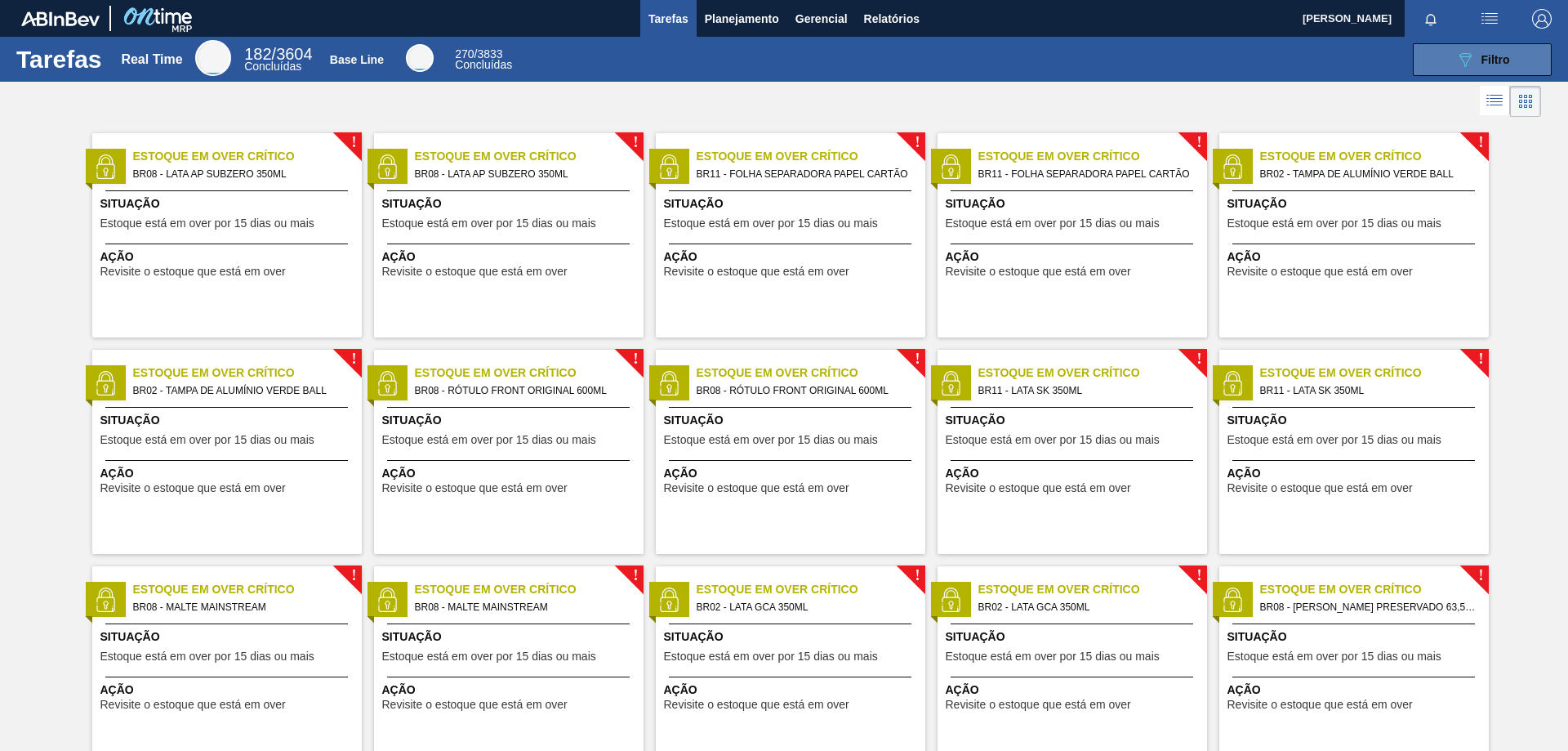
click at [1481, 58] on span "Filtro" at bounding box center [1495, 59] width 28 height 13
click at [1528, 53] on button "089F7B8B-B2A5-4AFE-B5C0-19BA573D28AC Filtro" at bounding box center [1482, 59] width 139 height 33
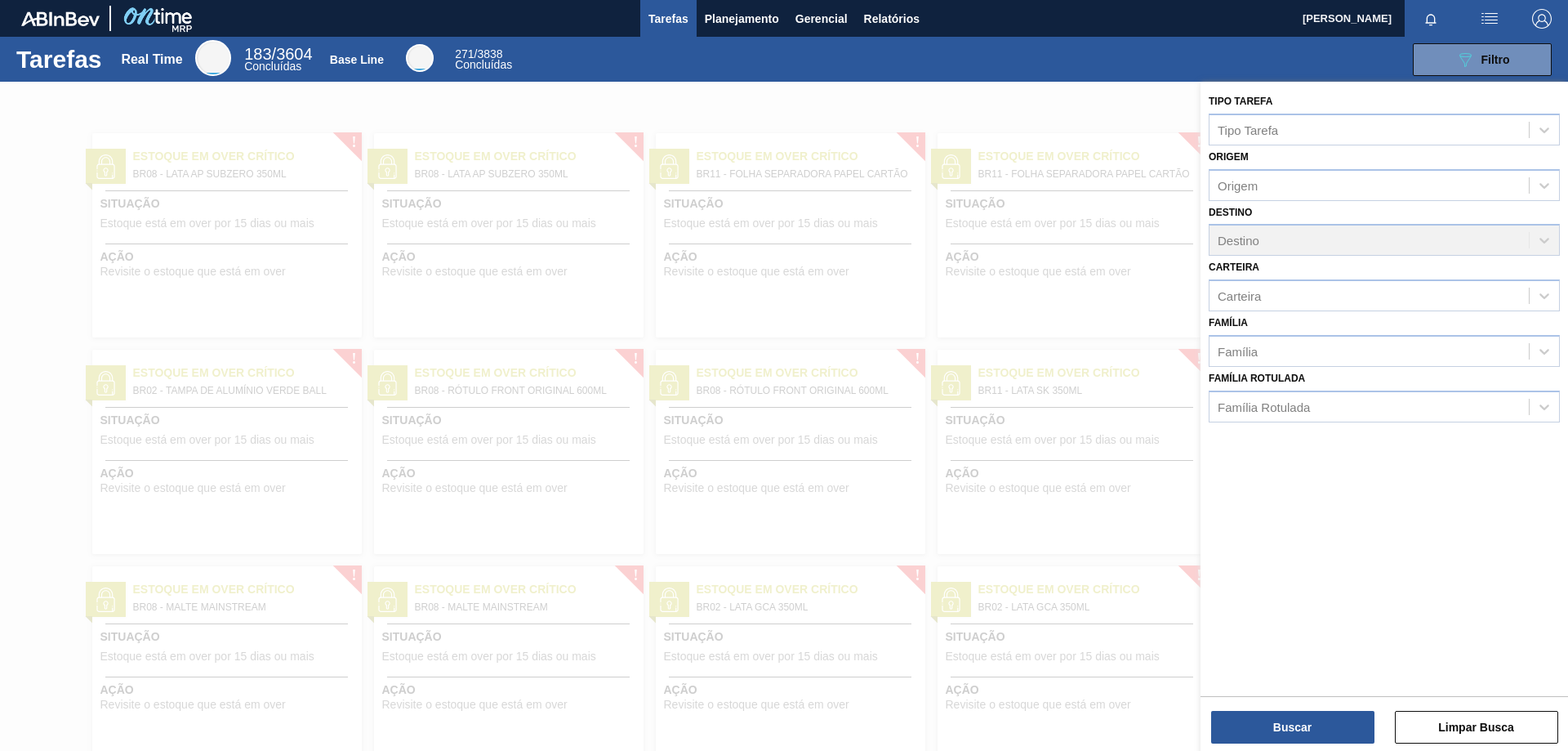
click at [1027, 65] on div "089F7B8B-B2A5-4AFE-B5C0-19BA573D28AC Filtro" at bounding box center [1042, 59] width 1037 height 33
click at [753, 19] on span "Planejamento" at bounding box center [741, 18] width 74 height 19
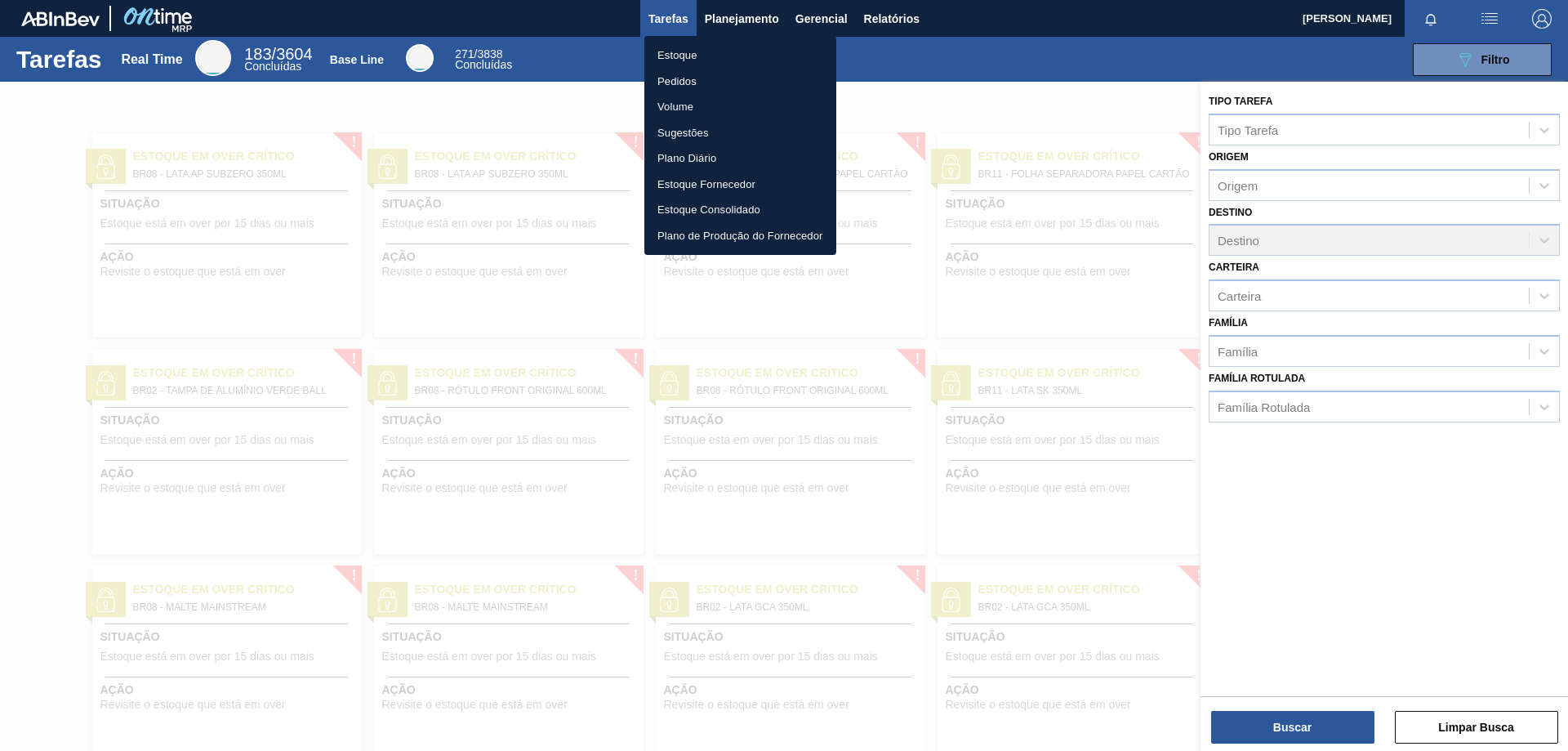
click at [709, 49] on li "Estoque" at bounding box center [741, 55] width 192 height 27
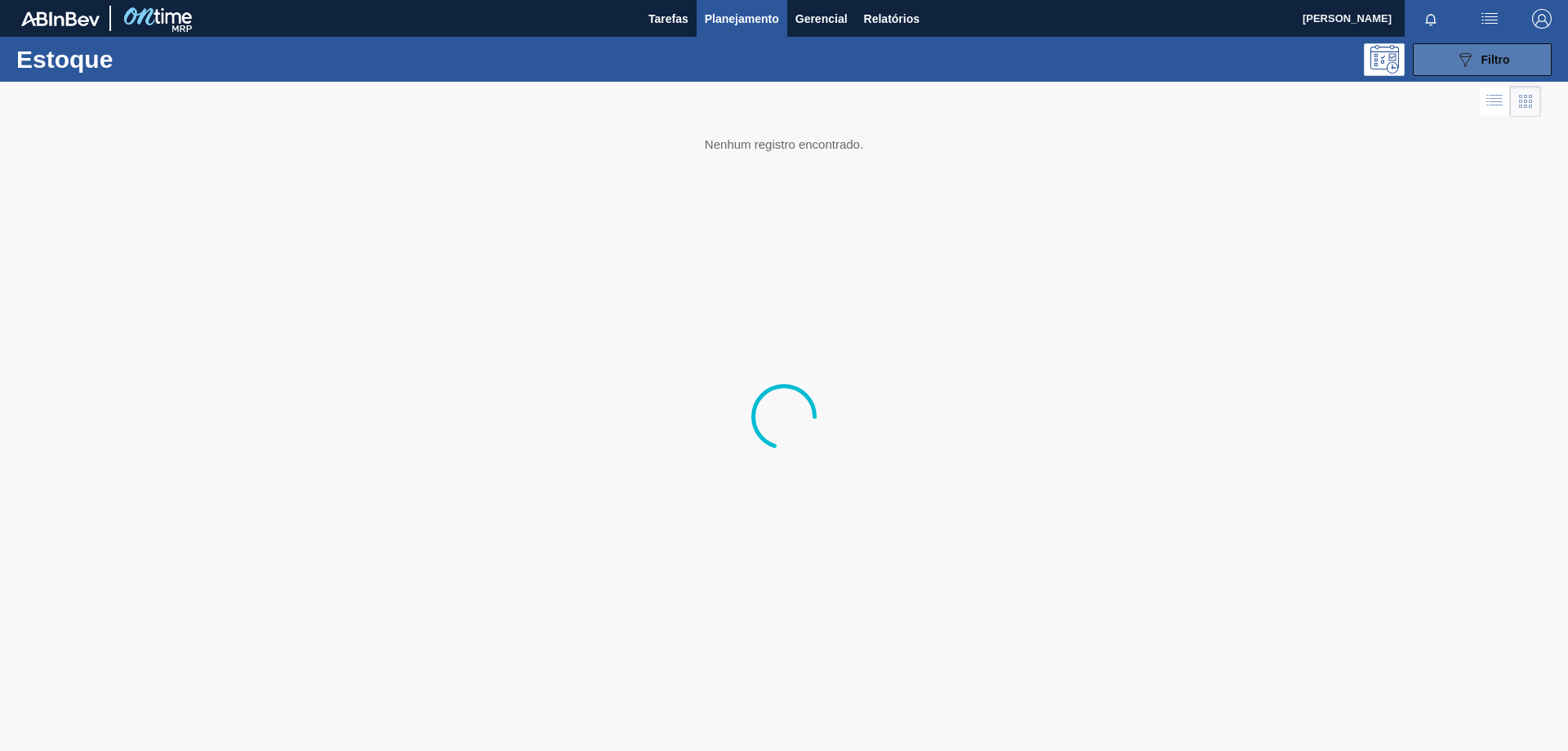
click at [1490, 60] on span "Filtro" at bounding box center [1495, 59] width 28 height 13
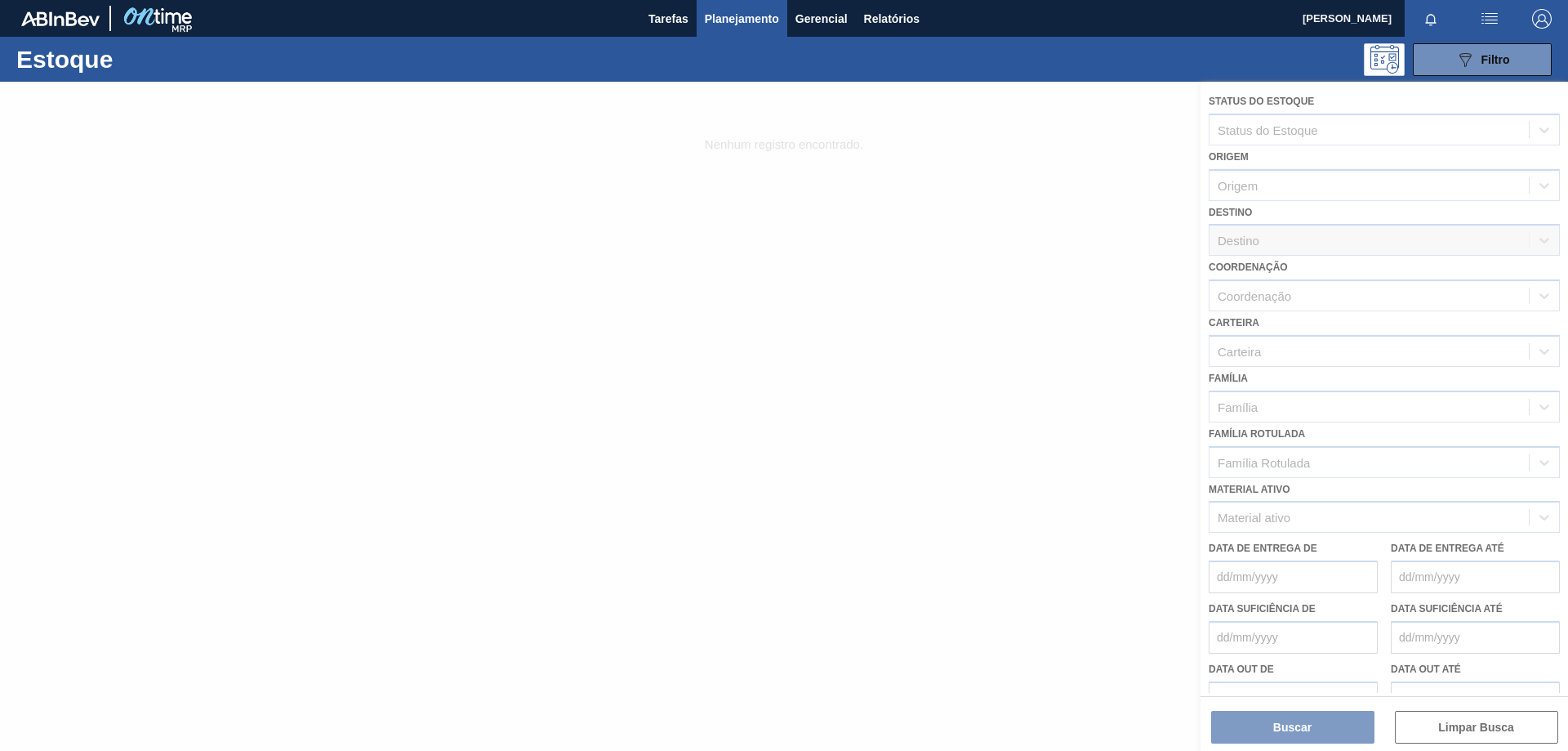
click at [1307, 341] on div at bounding box center [784, 416] width 1568 height 670
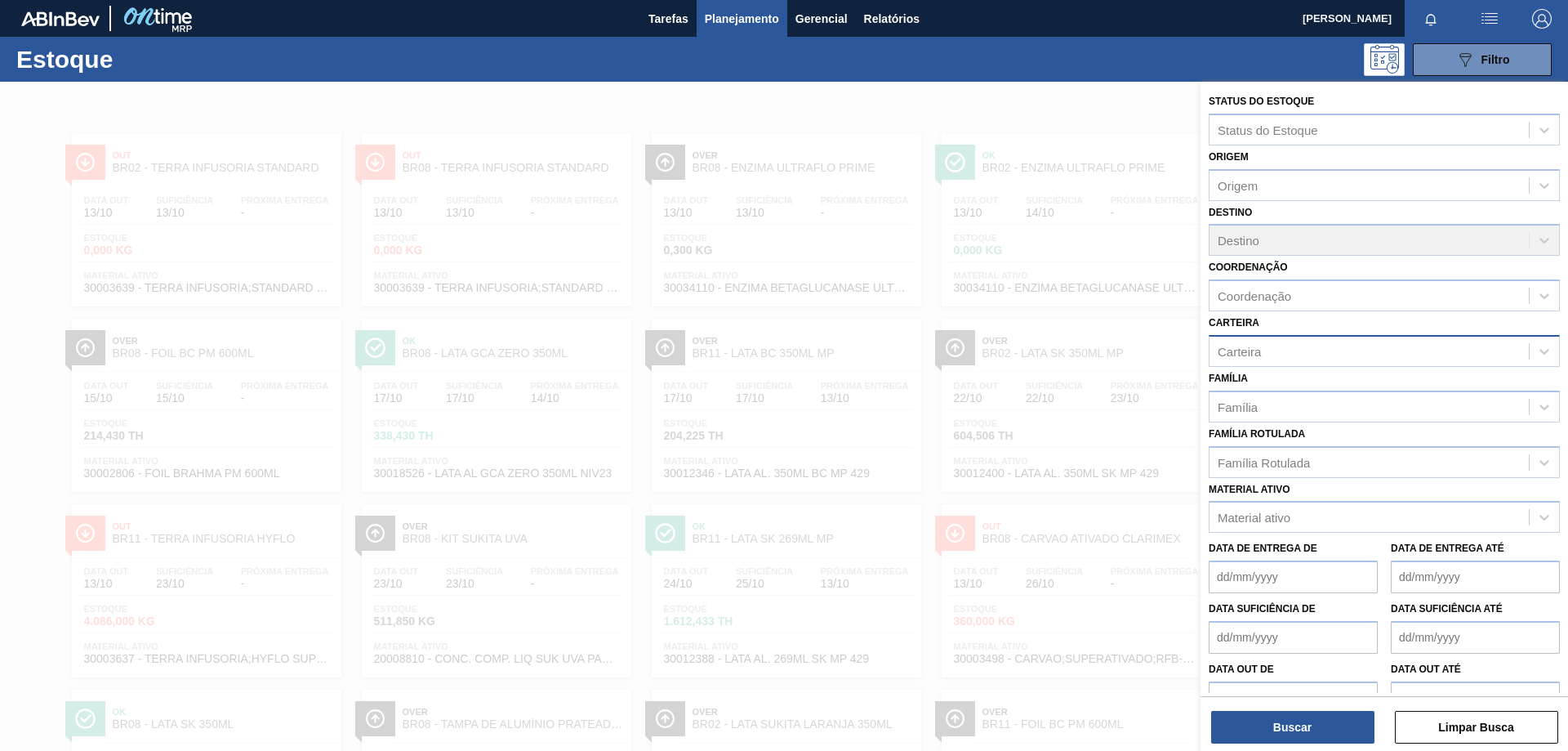
click at [1296, 352] on div "Carteira" at bounding box center [1369, 351] width 319 height 24
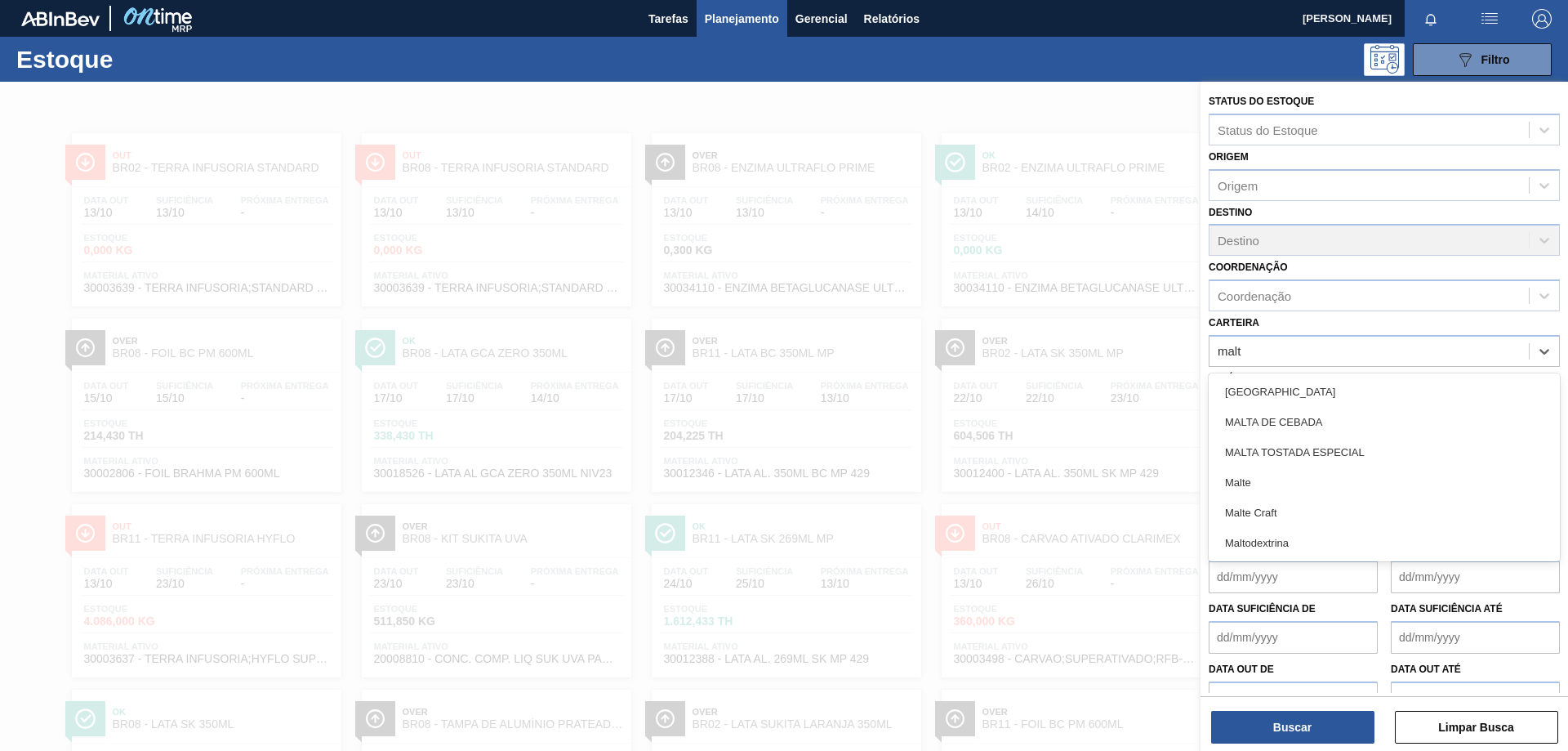
type input "malte"
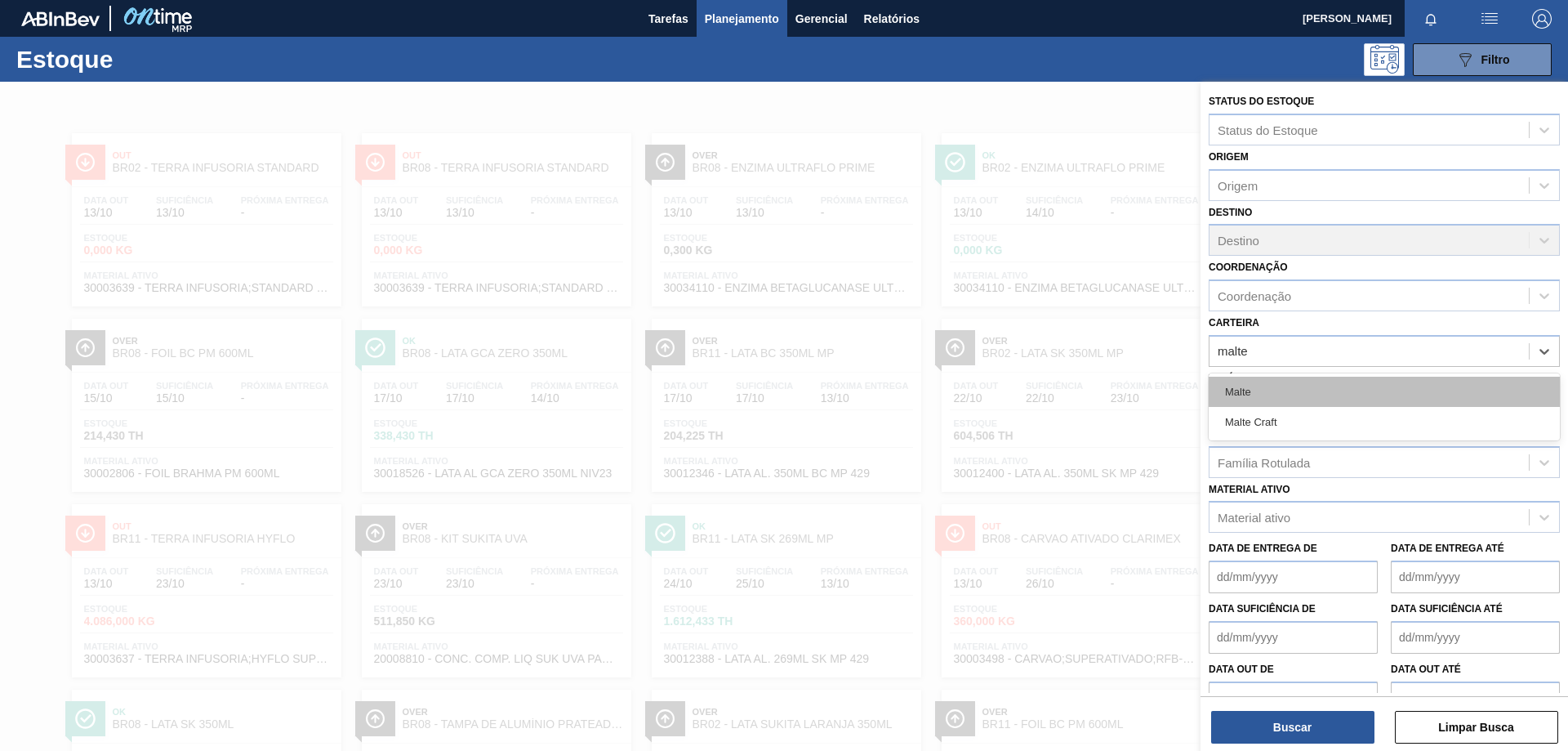
click at [1290, 395] on div "Malte" at bounding box center [1384, 392] width 351 height 30
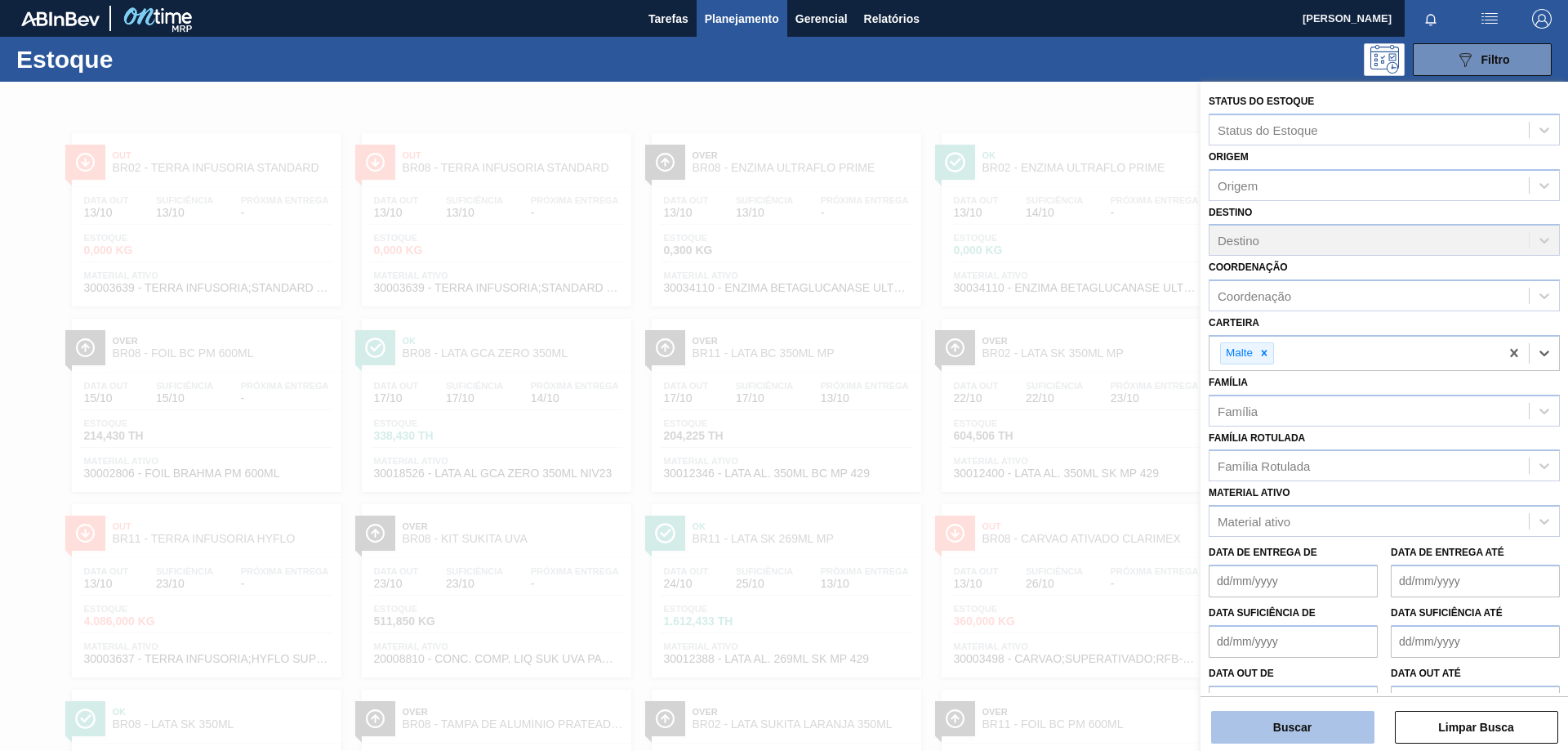
click at [1336, 732] on button "Buscar" at bounding box center [1293, 727] width 164 height 33
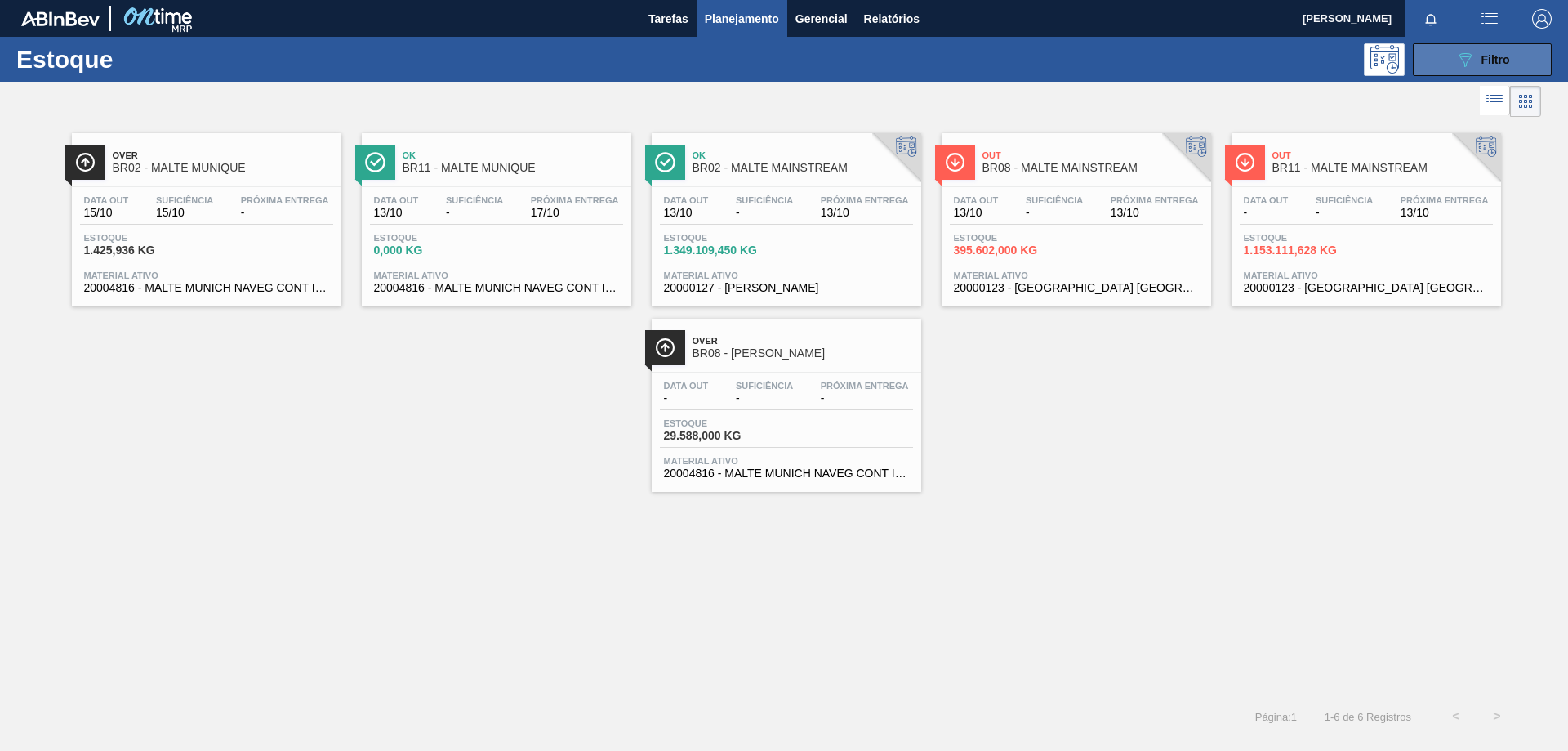
click at [1507, 55] on span "Filtro" at bounding box center [1495, 59] width 28 height 13
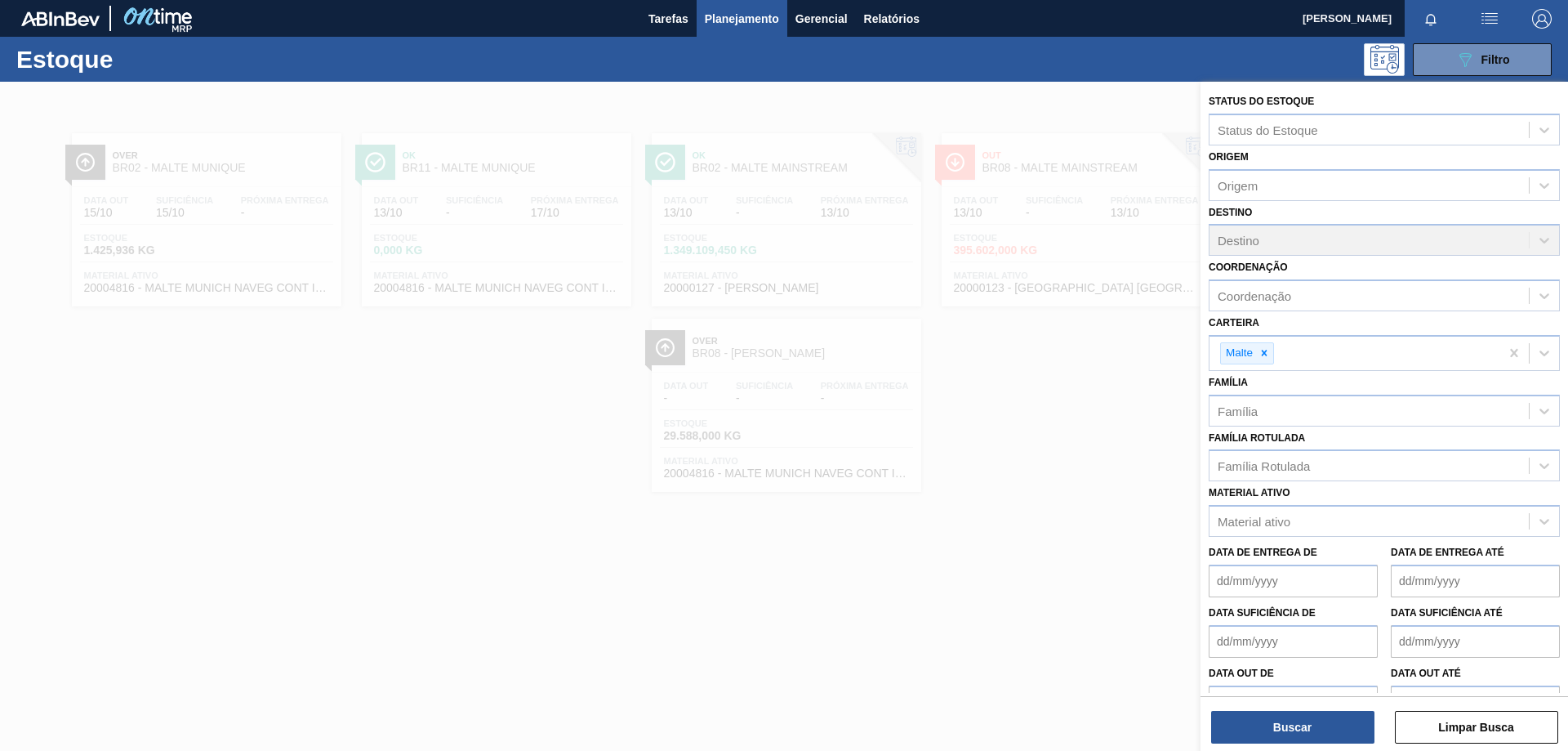
click at [1038, 413] on div at bounding box center [784, 456] width 1568 height 751
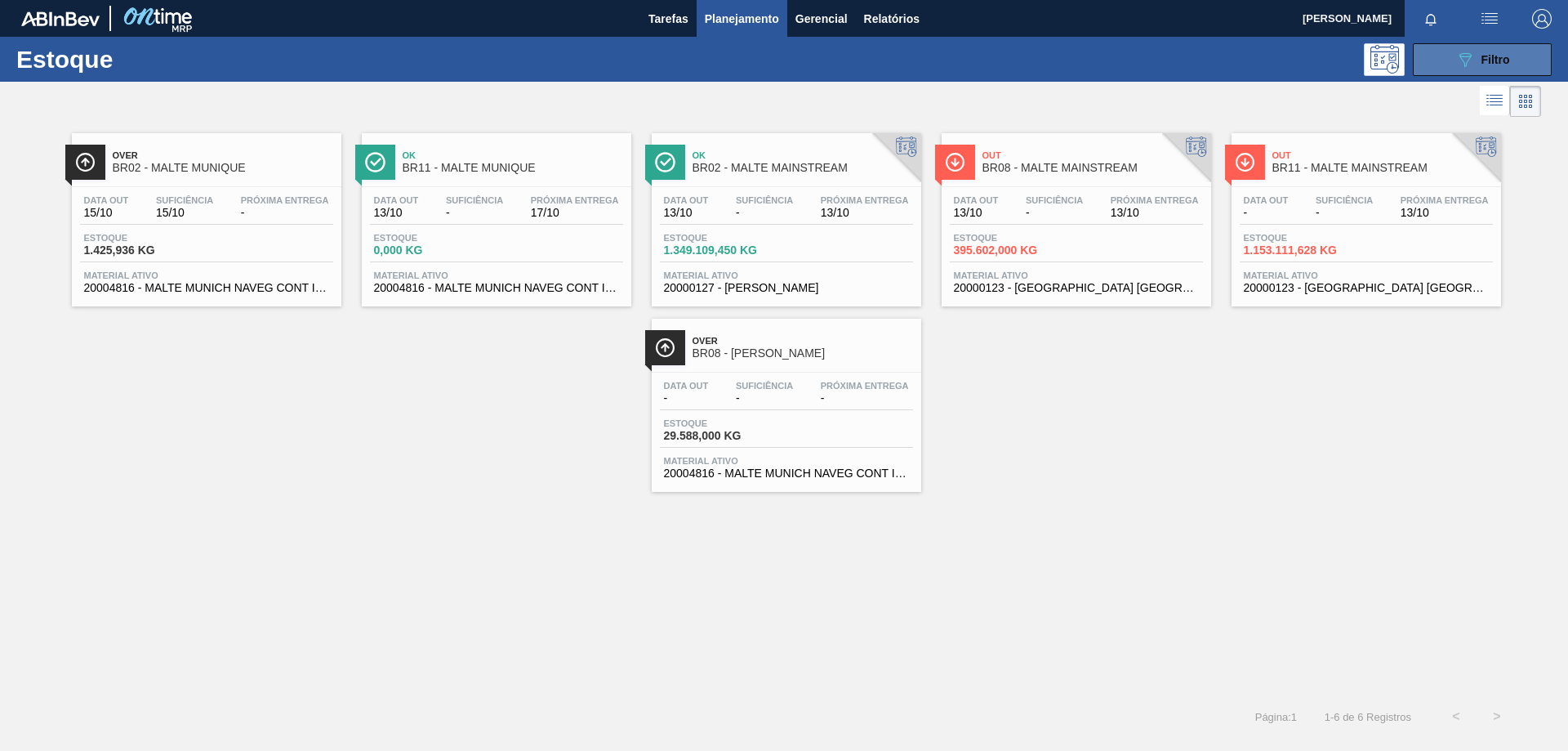
click at [1484, 59] on span "Filtro" at bounding box center [1495, 59] width 28 height 13
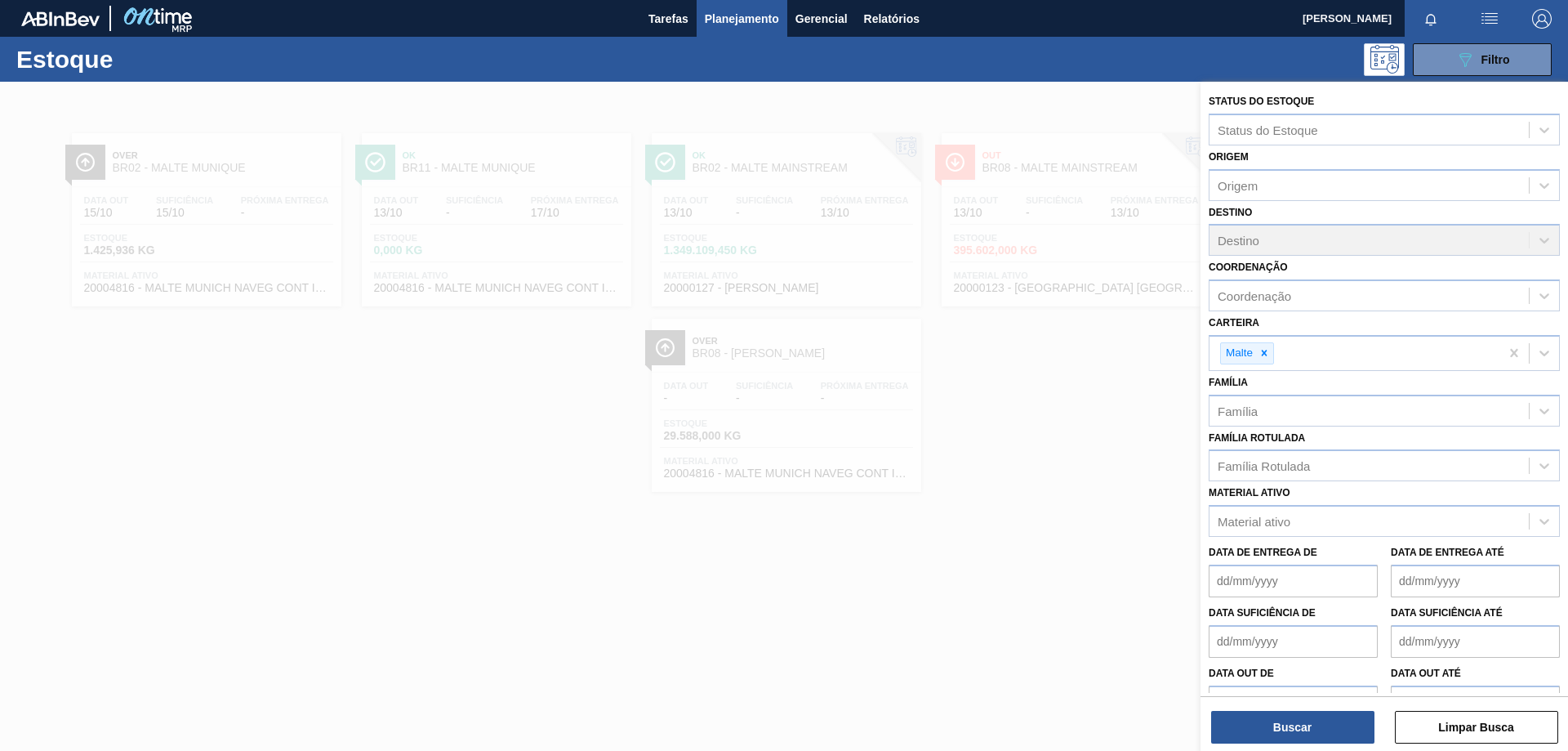
click at [1445, 238] on div "Destino Destino" at bounding box center [1384, 229] width 351 height 56
click at [1536, 134] on icon at bounding box center [1544, 130] width 16 height 16
click at [1509, 180] on div "Origem" at bounding box center [1369, 185] width 319 height 24
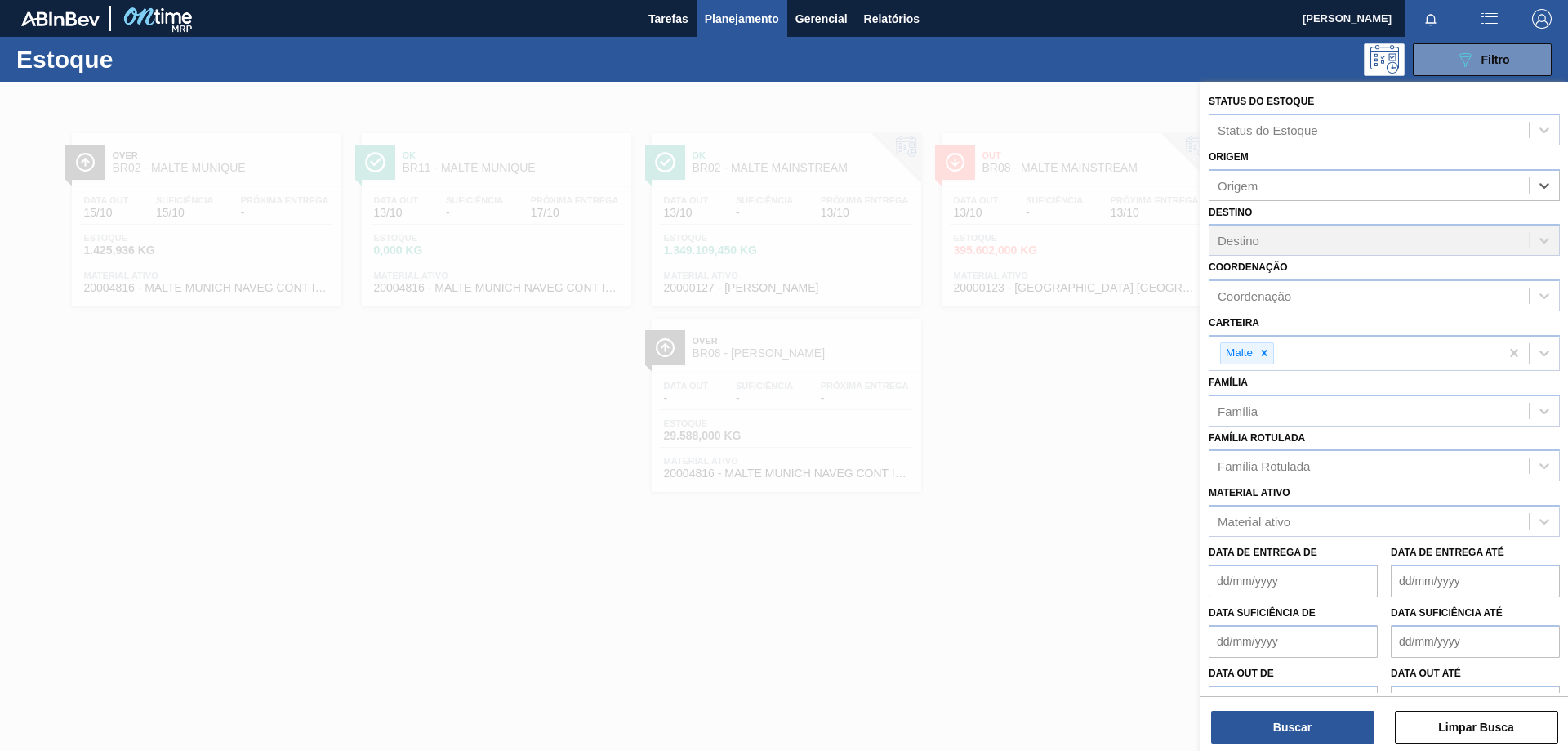
click at [784, 468] on div at bounding box center [784, 456] width 1568 height 751
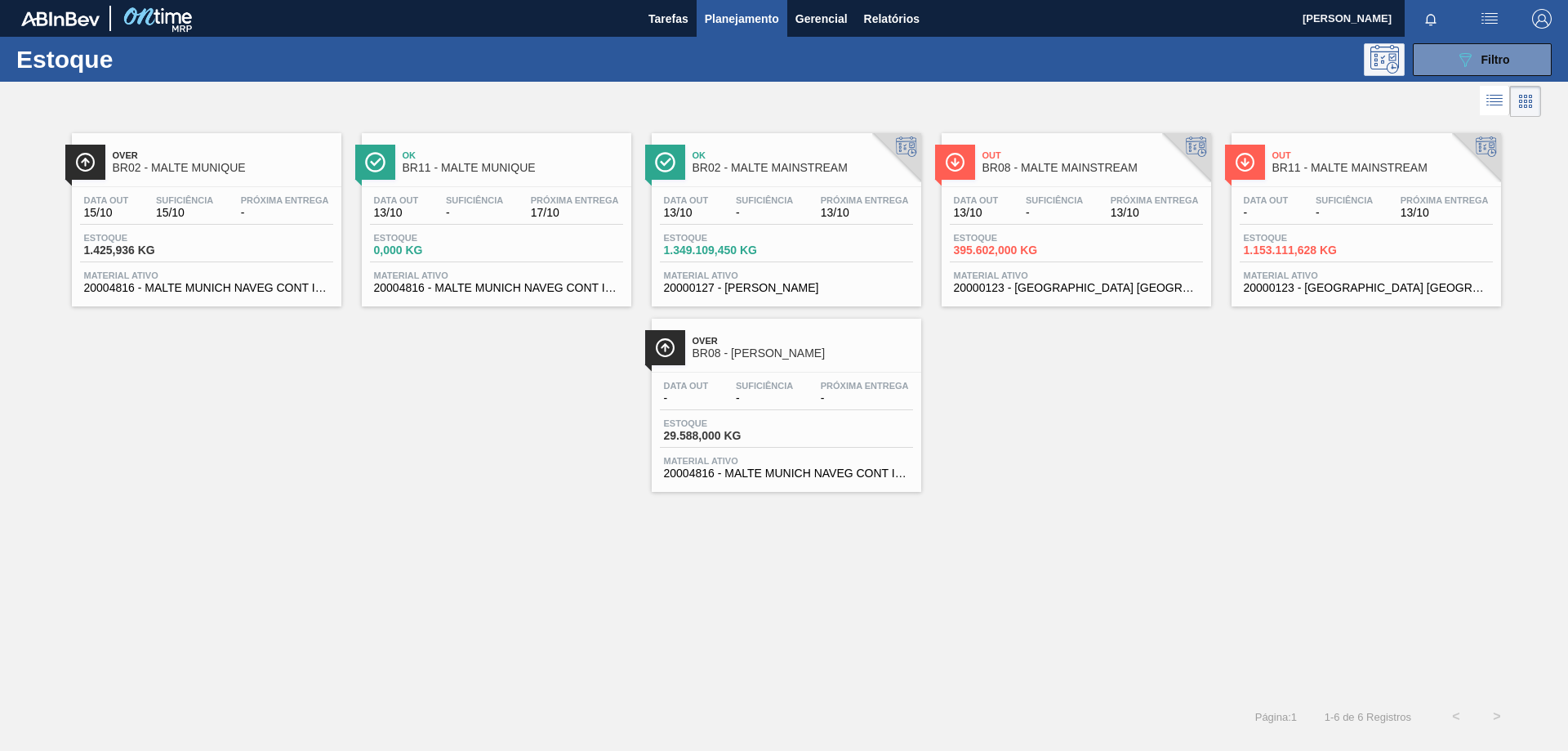
click at [1390, 68] on icon at bounding box center [1384, 59] width 28 height 28
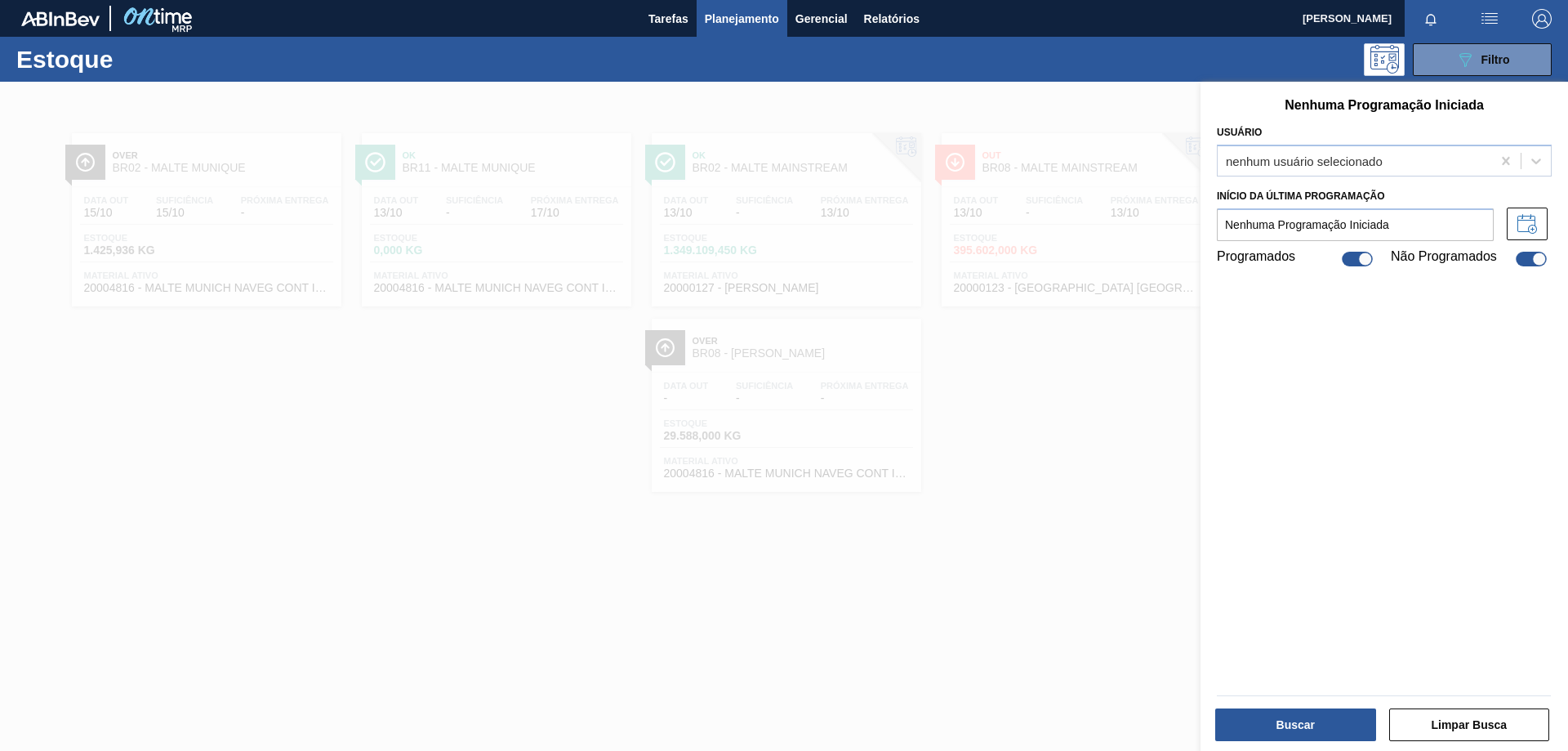
click at [1101, 96] on div at bounding box center [784, 456] width 1568 height 751
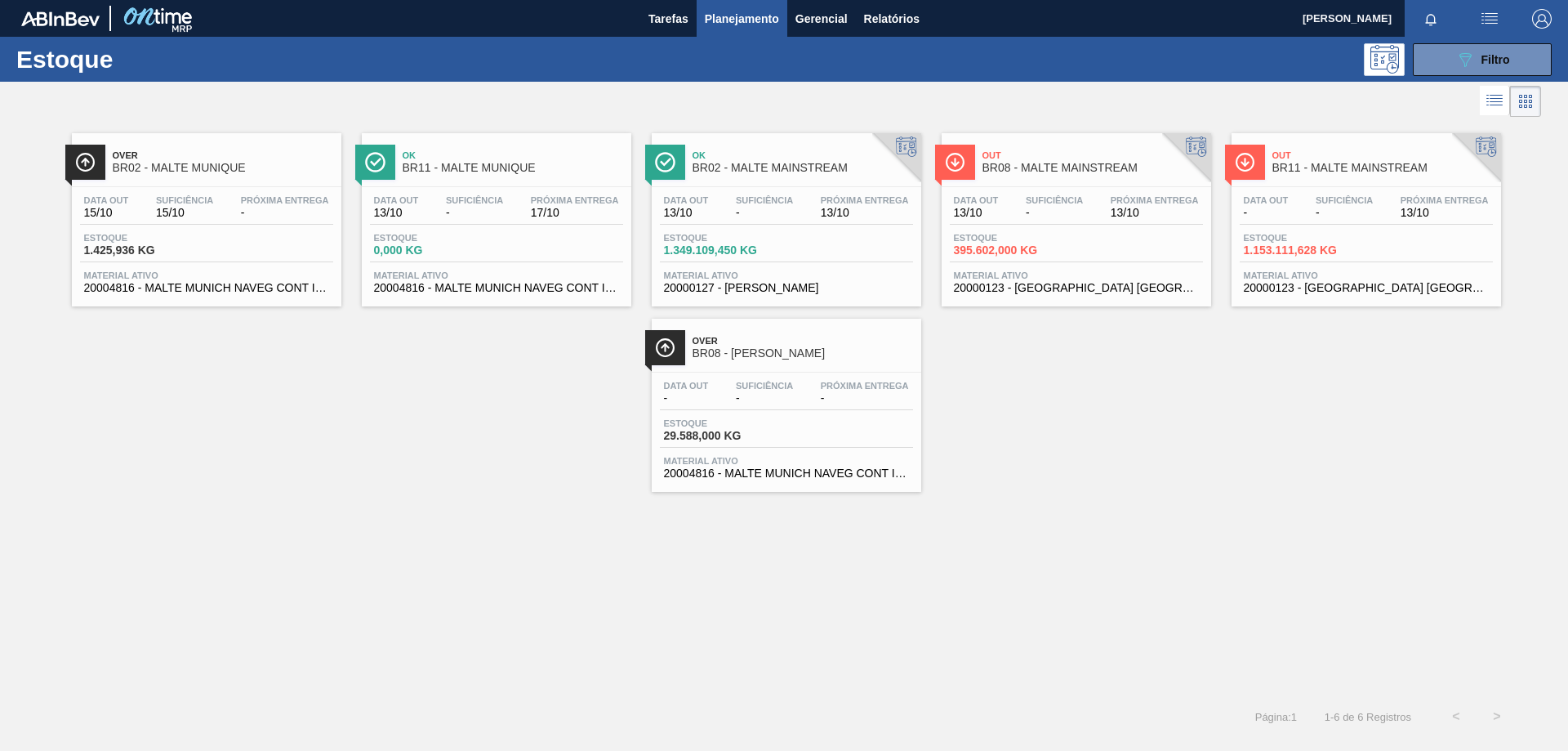
click at [217, 170] on span "BR02 - MALTE MUNIQUE" at bounding box center [222, 167] width 220 height 12
click at [826, 158] on span "Ok" at bounding box center [803, 155] width 220 height 10
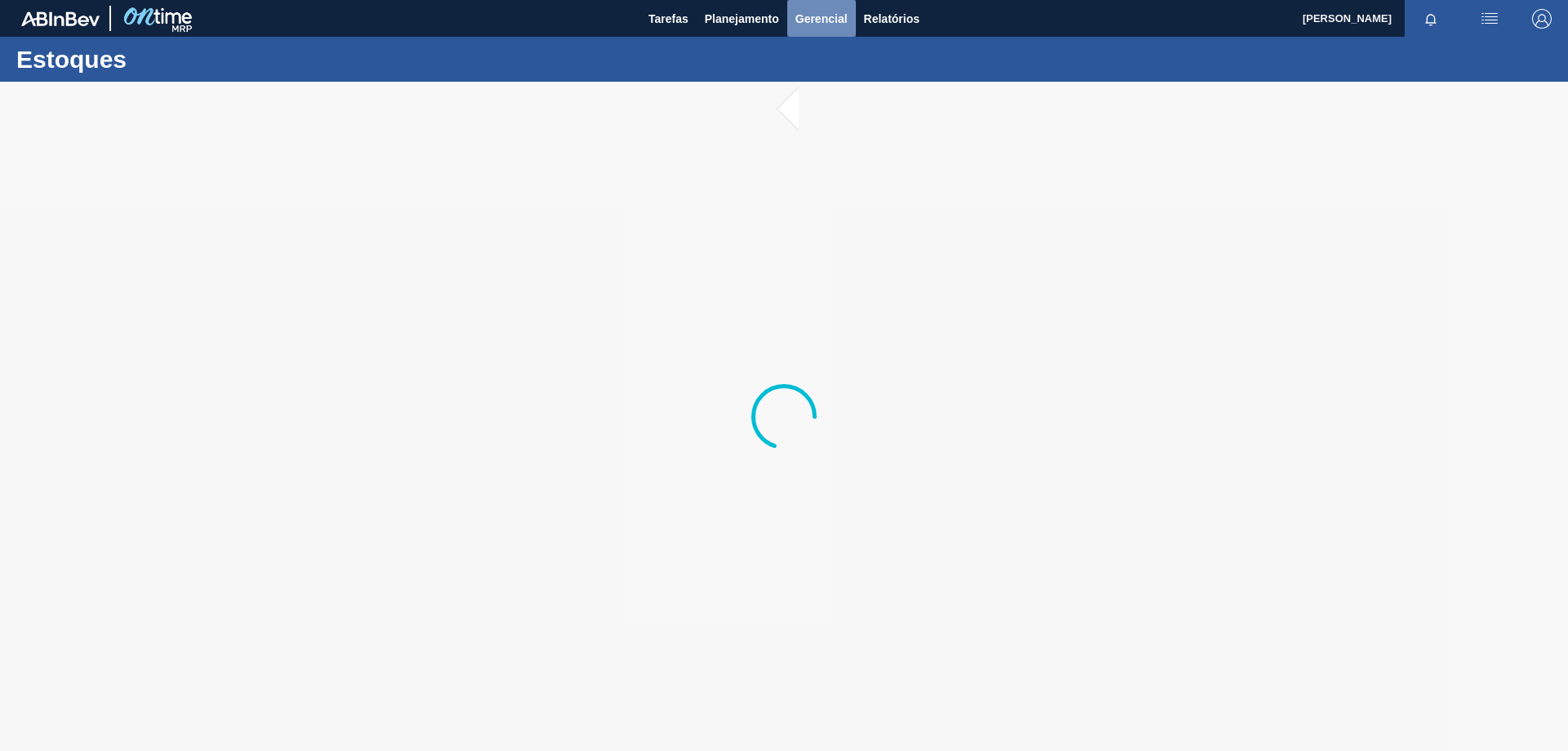
click at [816, 18] on span "Gerencial" at bounding box center [821, 18] width 52 height 19
click at [671, 25] on div at bounding box center [784, 375] width 1568 height 751
click at [677, 19] on span "Tarefas" at bounding box center [668, 18] width 40 height 19
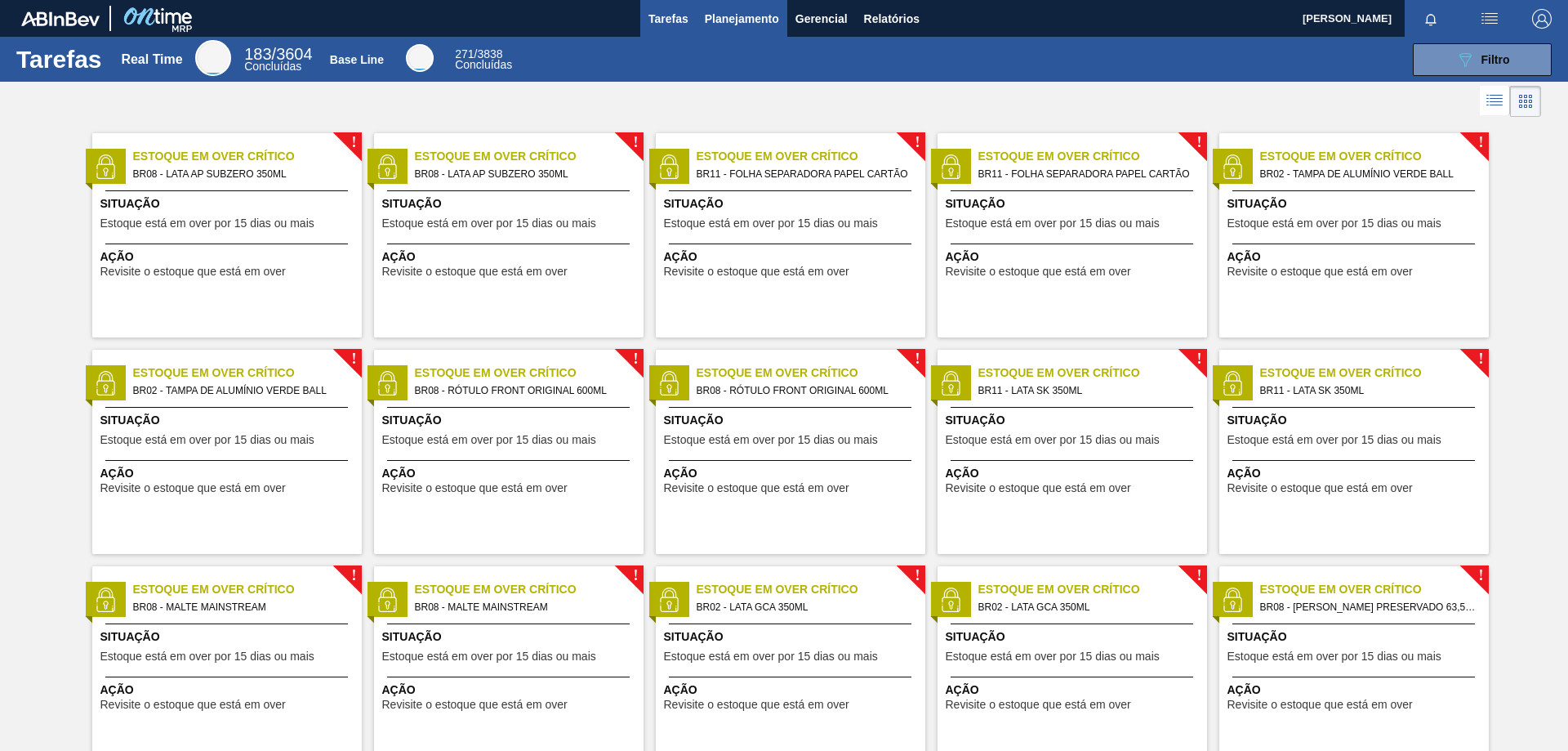
click at [716, 16] on span "Planejamento" at bounding box center [741, 18] width 74 height 19
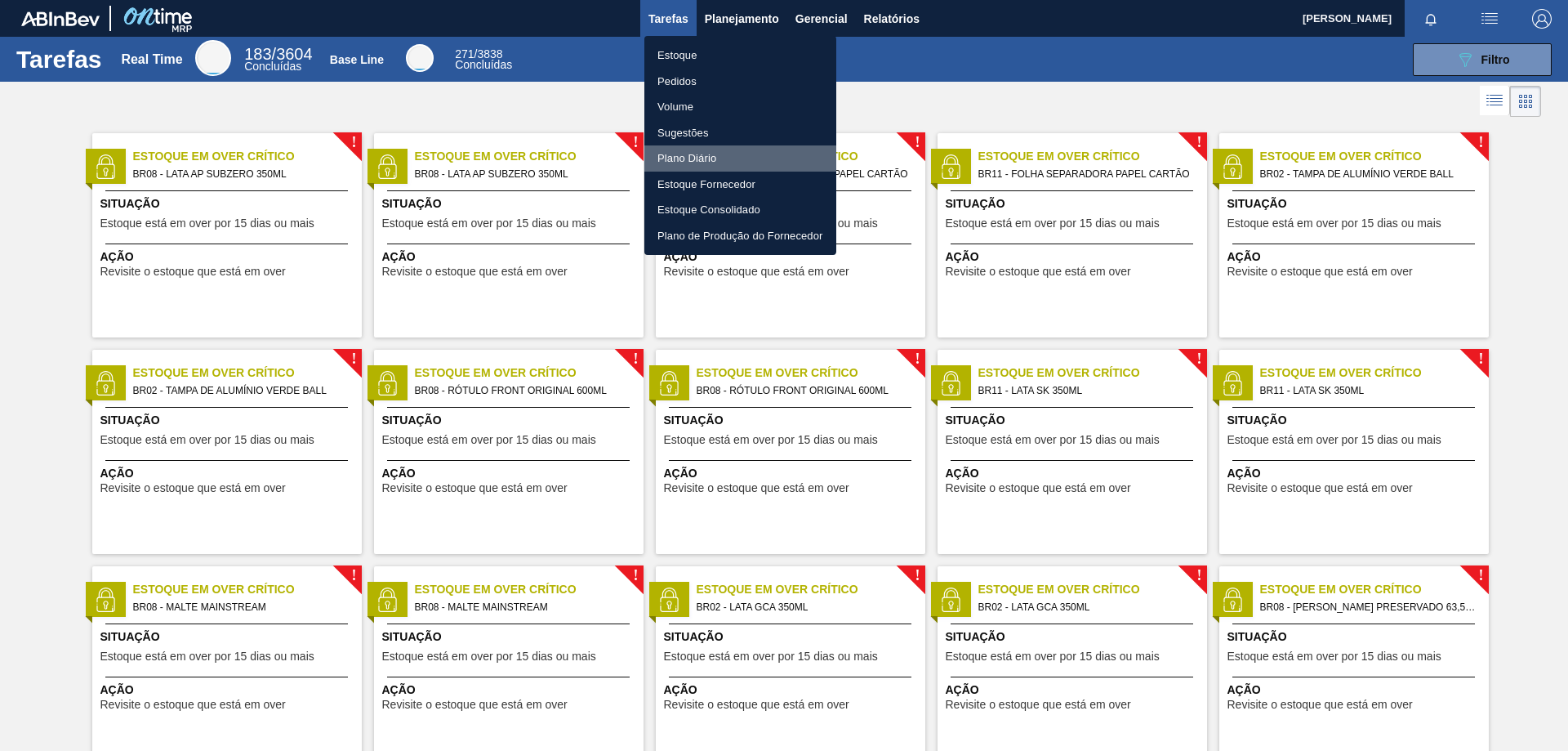
click at [694, 159] on li "Plano Diário" at bounding box center [741, 158] width 192 height 27
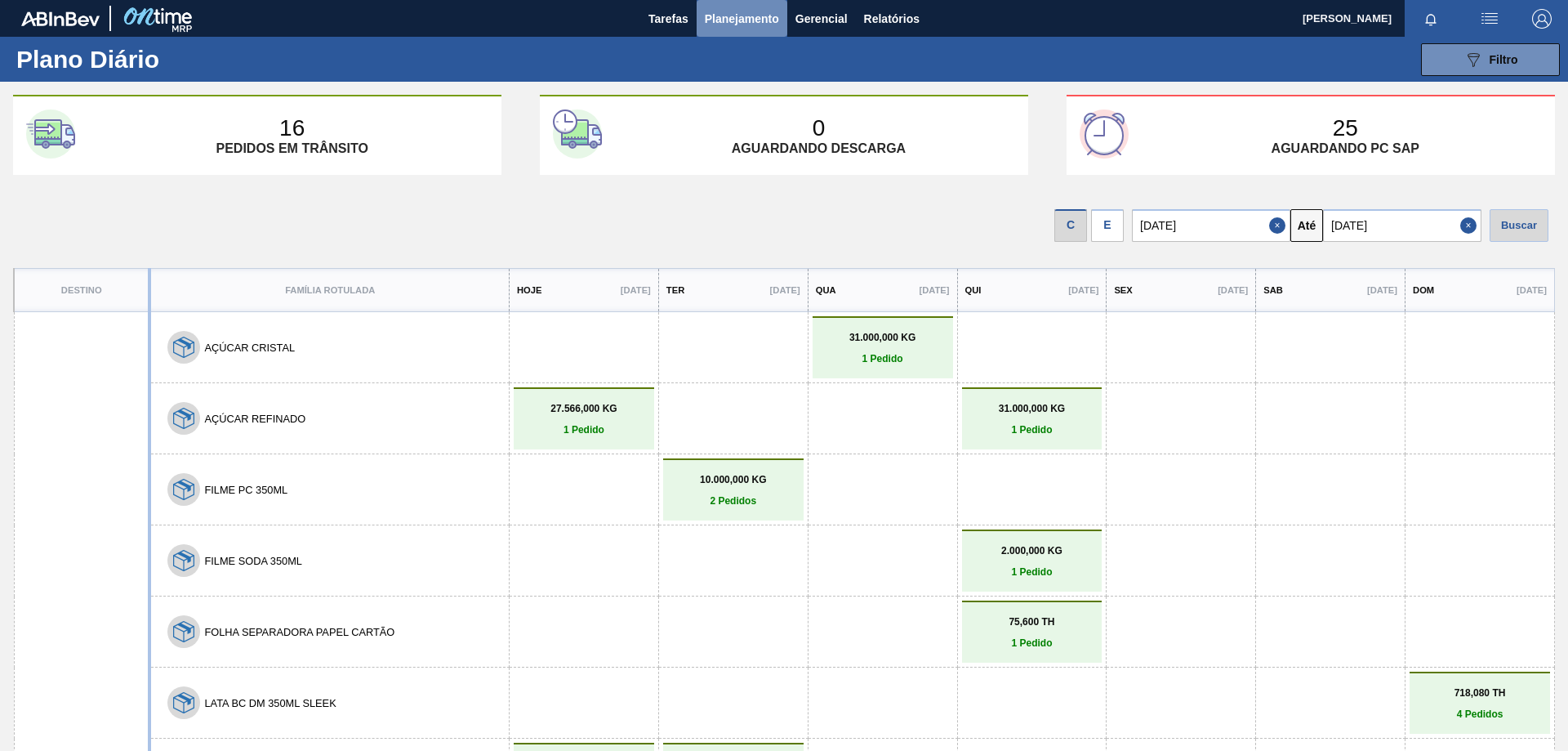
click at [752, 27] on span "Planejamento" at bounding box center [741, 18] width 74 height 19
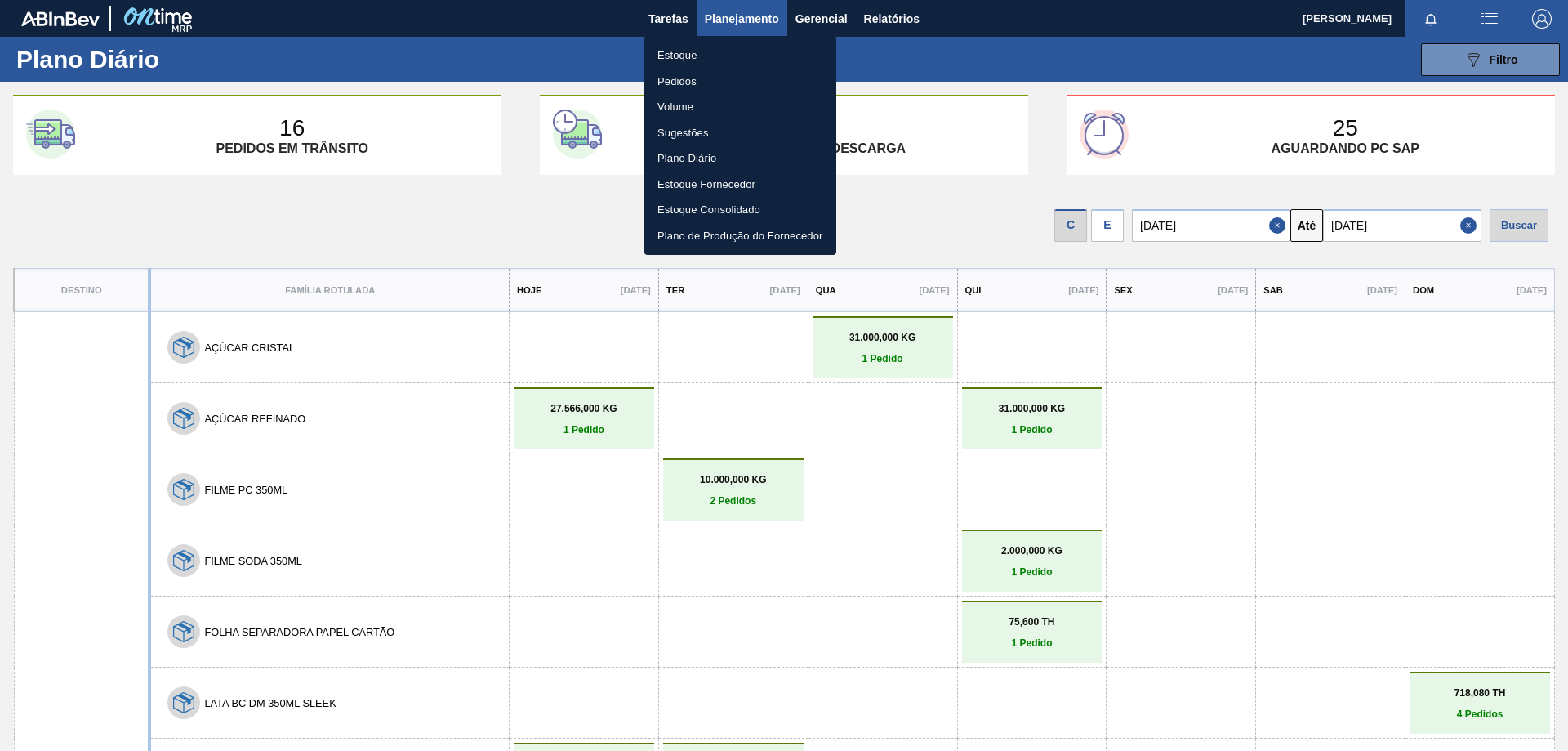
click at [826, 18] on div at bounding box center [784, 375] width 1568 height 751
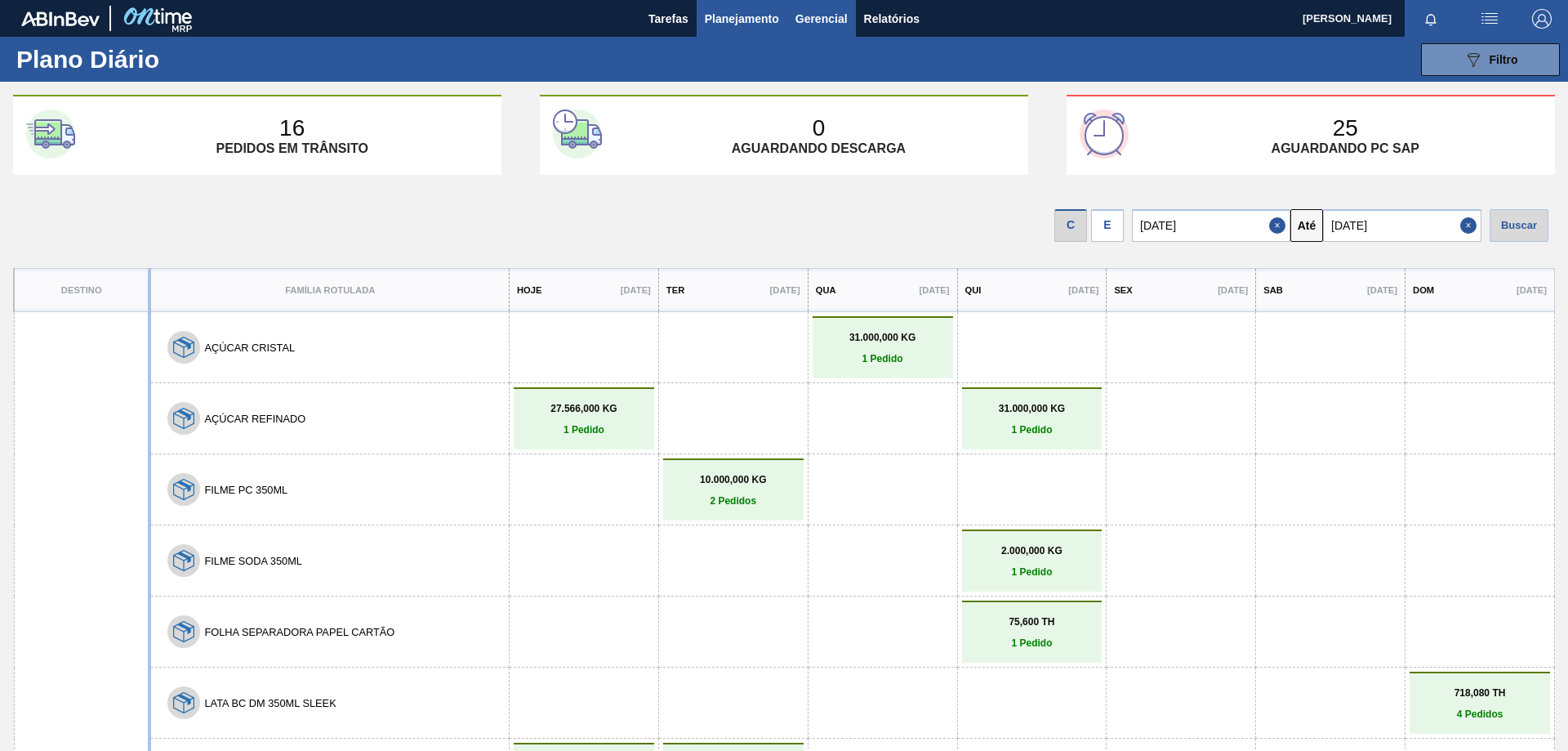
click at [825, 24] on span "Gerencial" at bounding box center [821, 18] width 52 height 19
click at [864, 20] on div at bounding box center [784, 375] width 1568 height 751
click at [874, 19] on span "Relatórios" at bounding box center [891, 18] width 56 height 19
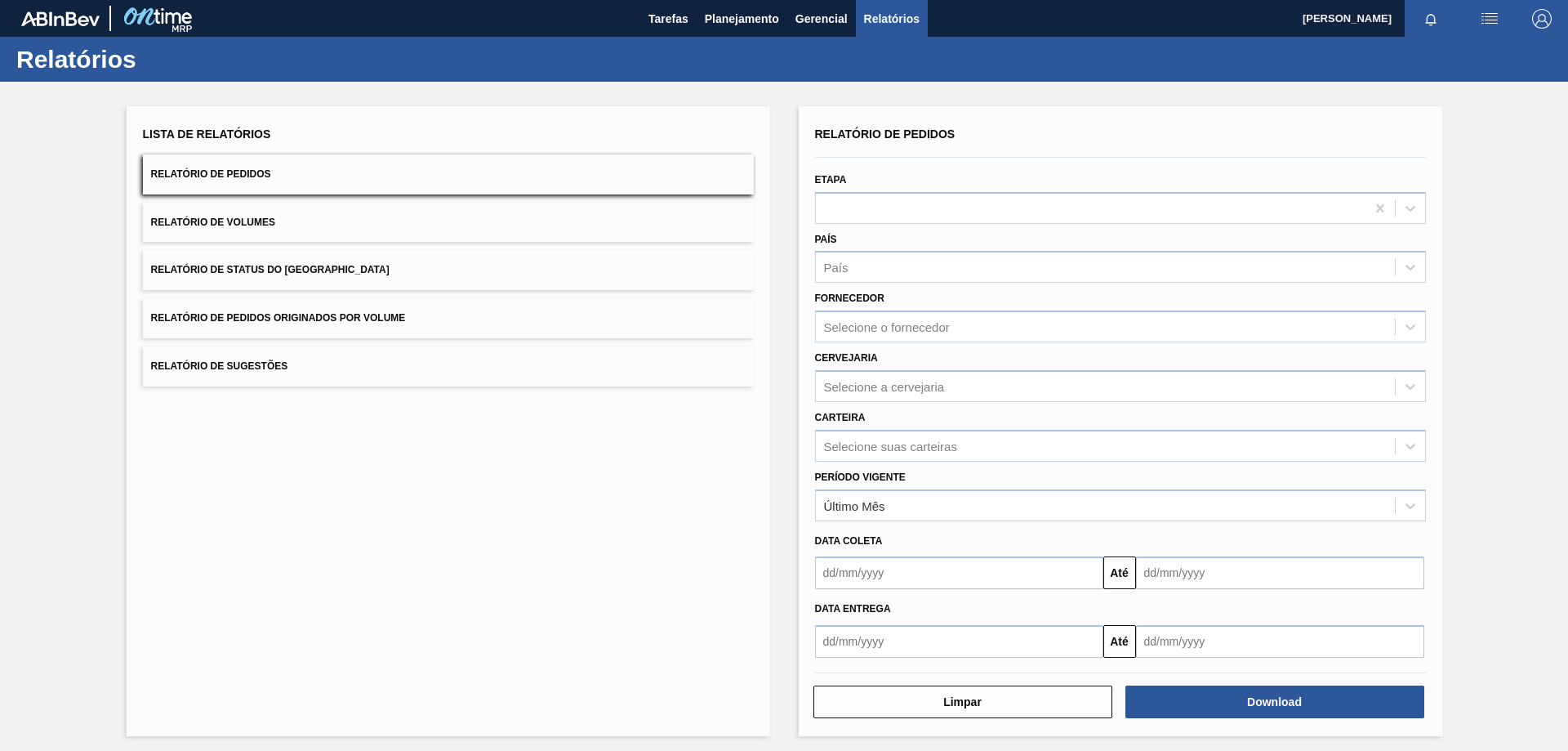
click at [90, 19] on img at bounding box center [60, 19] width 79 height 15
click at [152, 17] on img at bounding box center [157, 18] width 80 height 37
click at [1500, 21] on span "button" at bounding box center [1489, 18] width 39 height 19
click at [1526, 24] on div at bounding box center [784, 375] width 1568 height 751
click at [1535, 24] on img "button" at bounding box center [1541, 18] width 19 height 19
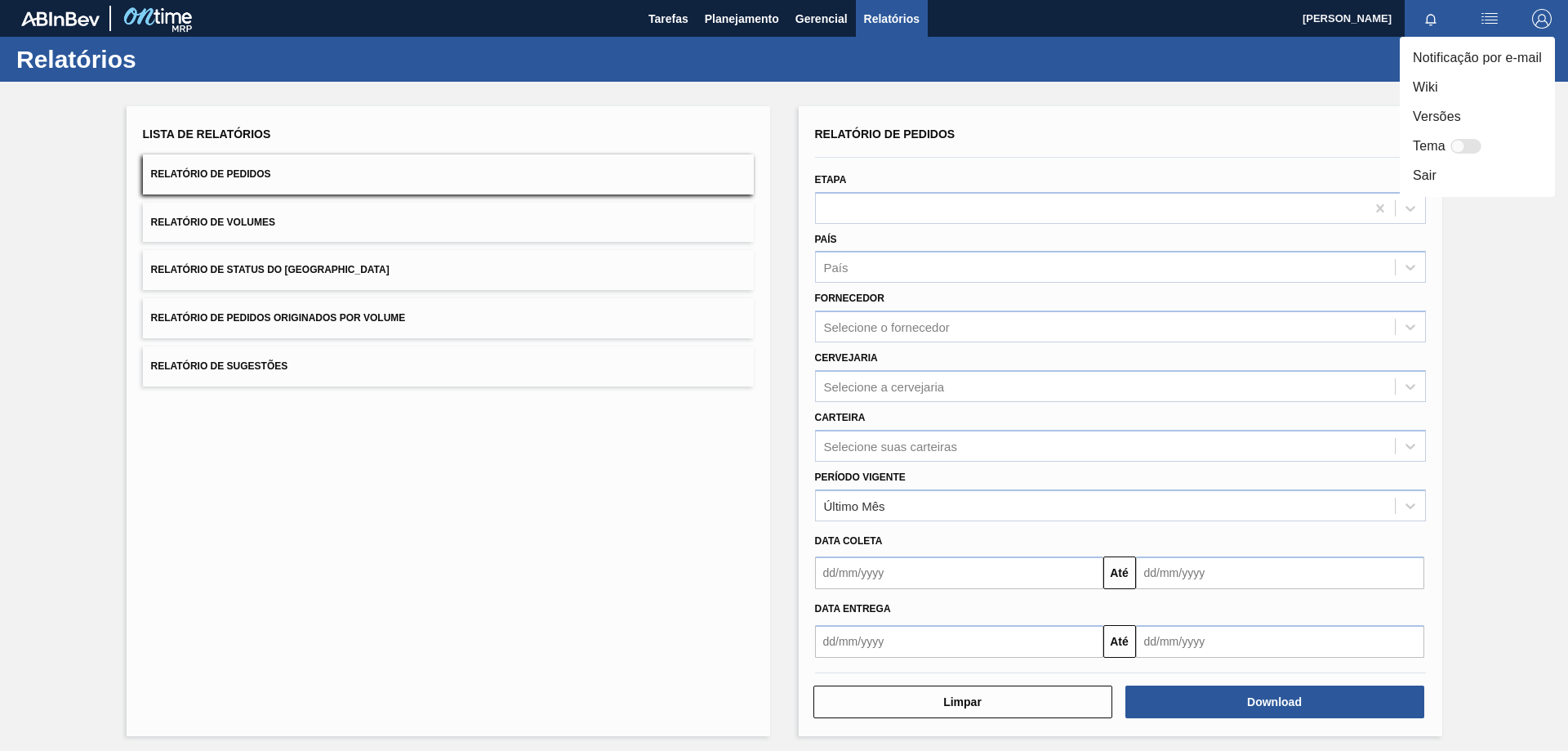
click at [422, 374] on div at bounding box center [784, 375] width 1568 height 751
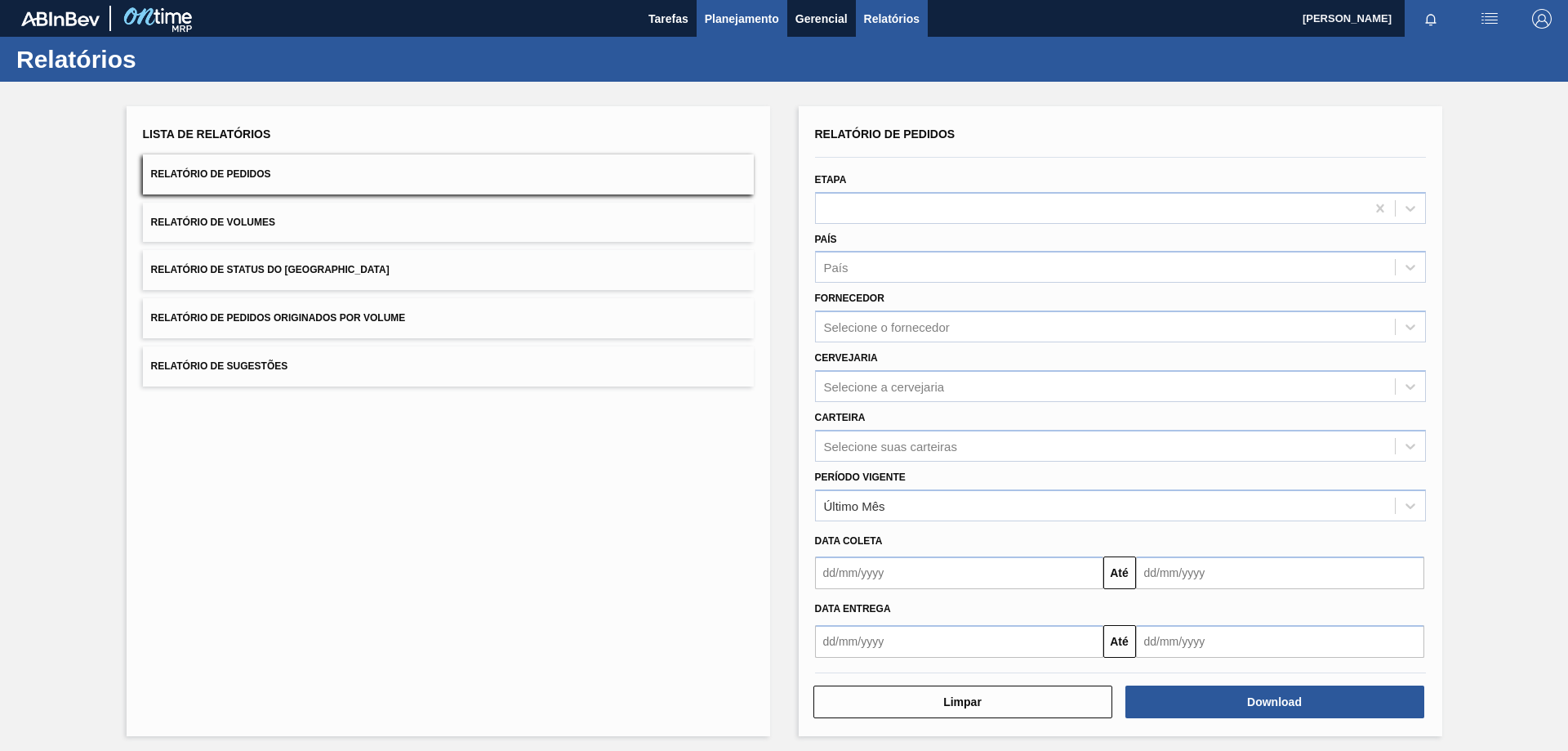
click at [754, 15] on span "Planejamento" at bounding box center [741, 18] width 74 height 19
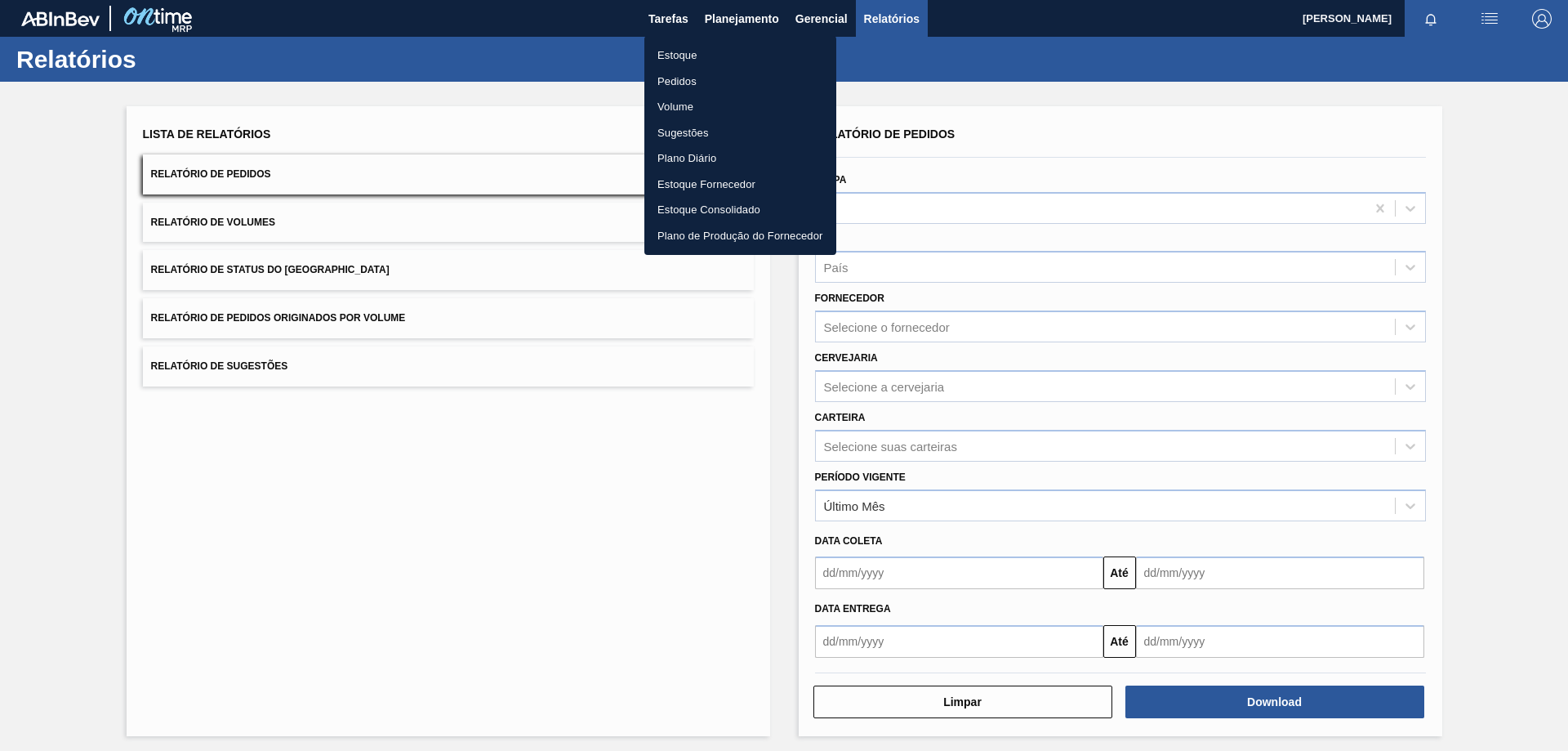
click at [667, 53] on li "Estoque" at bounding box center [741, 55] width 192 height 27
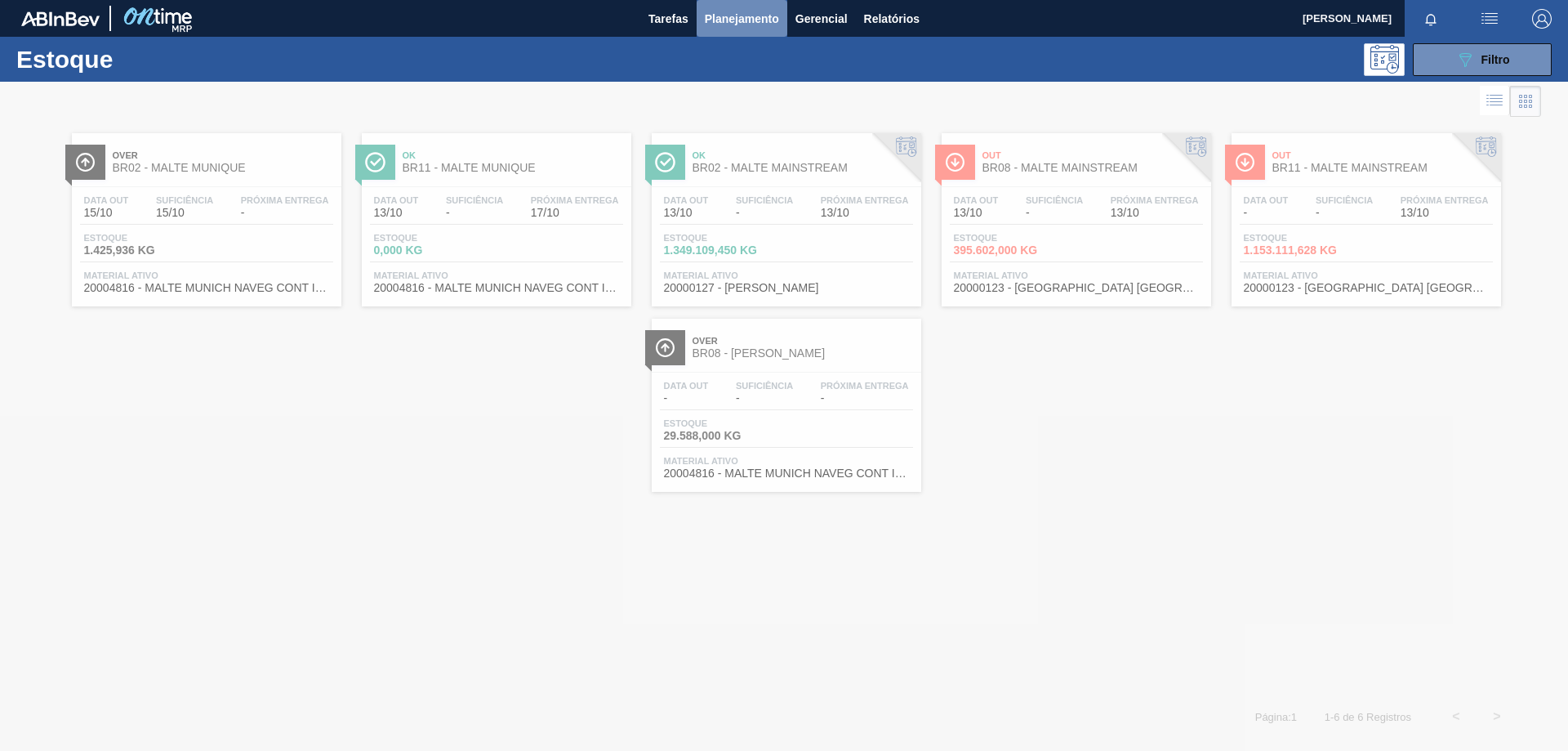
click at [729, 21] on span "Planejamento" at bounding box center [741, 18] width 74 height 19
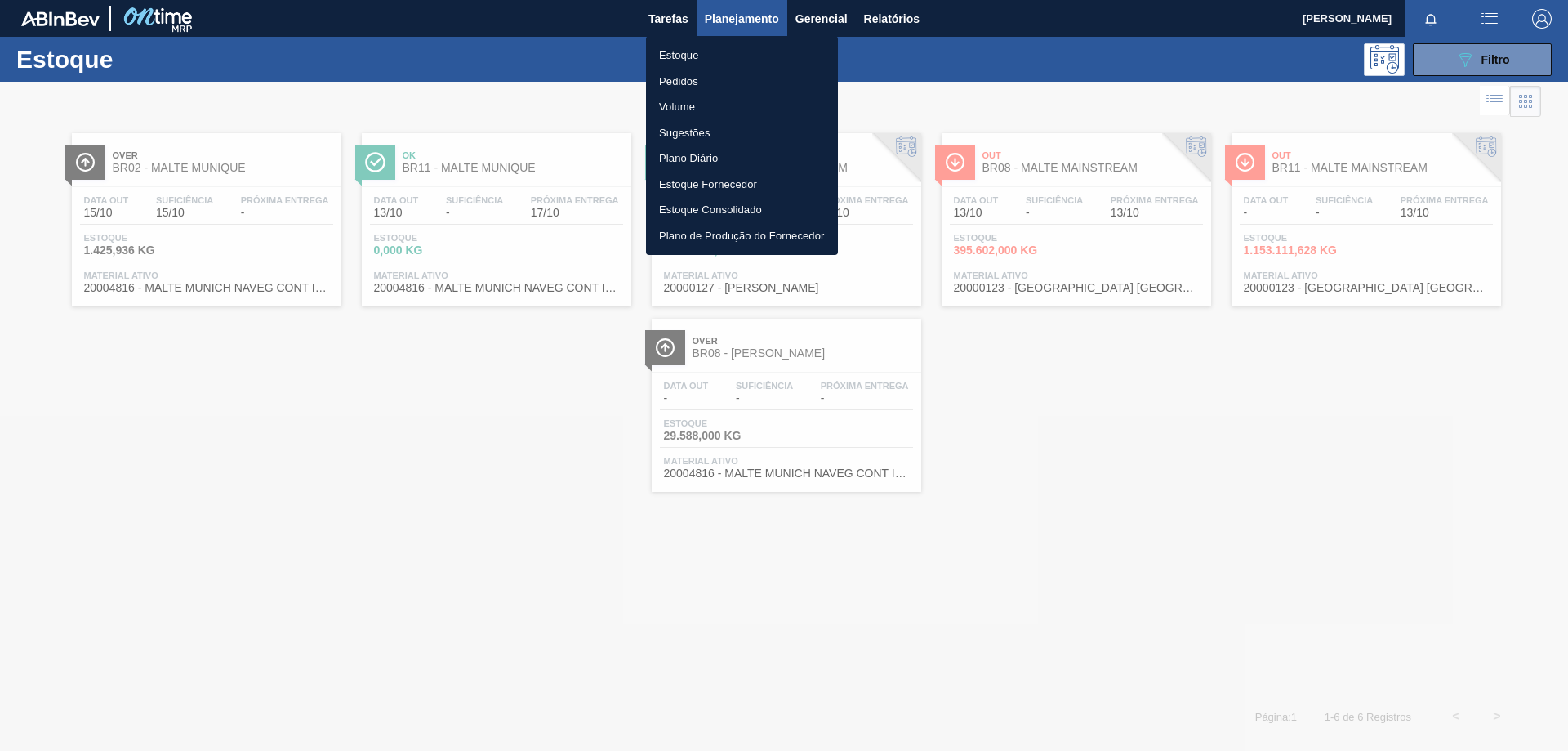
click at [706, 75] on li "Pedidos" at bounding box center [742, 81] width 192 height 27
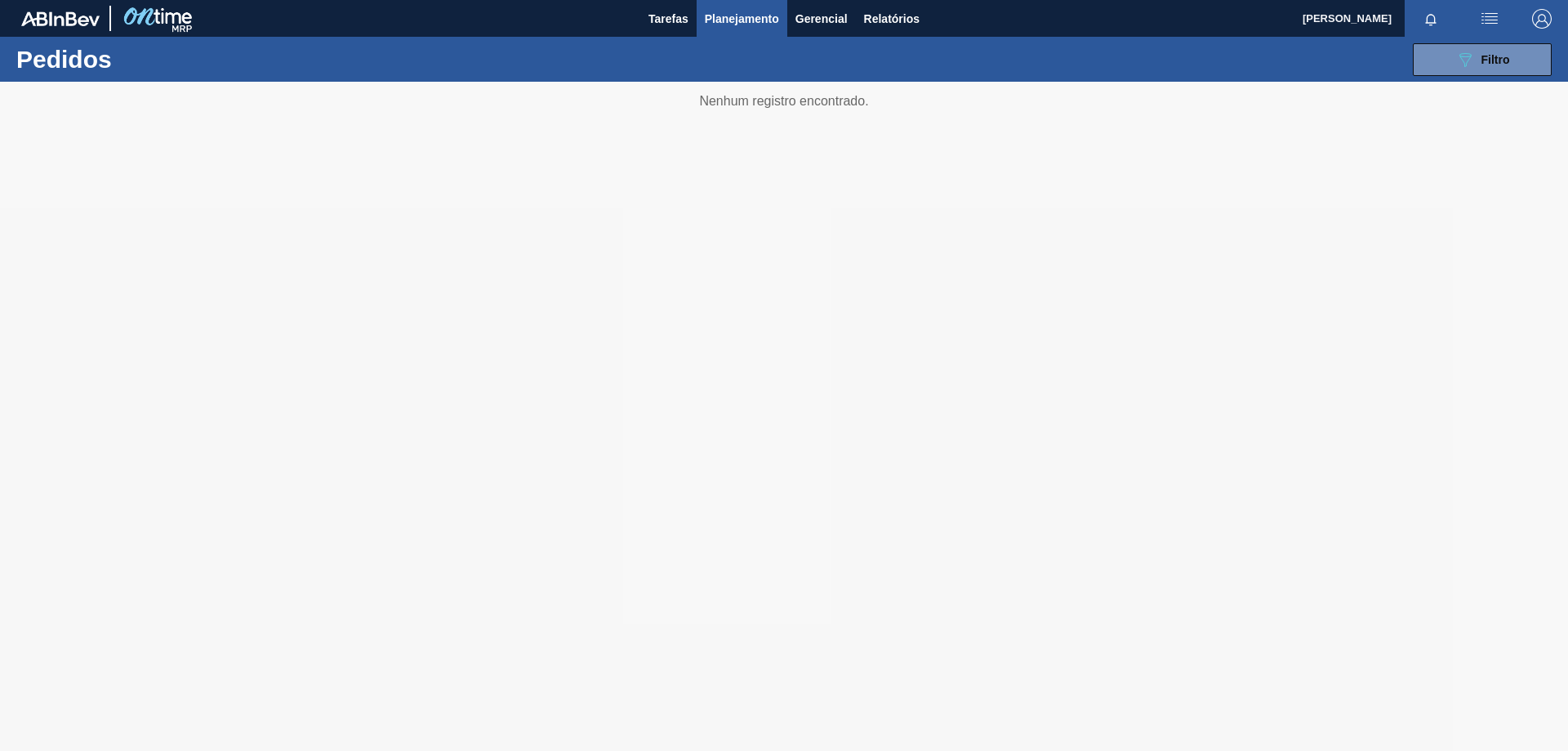
click at [1478, 19] on span "button" at bounding box center [1489, 18] width 39 height 19
click at [1538, 14] on div at bounding box center [784, 375] width 1568 height 751
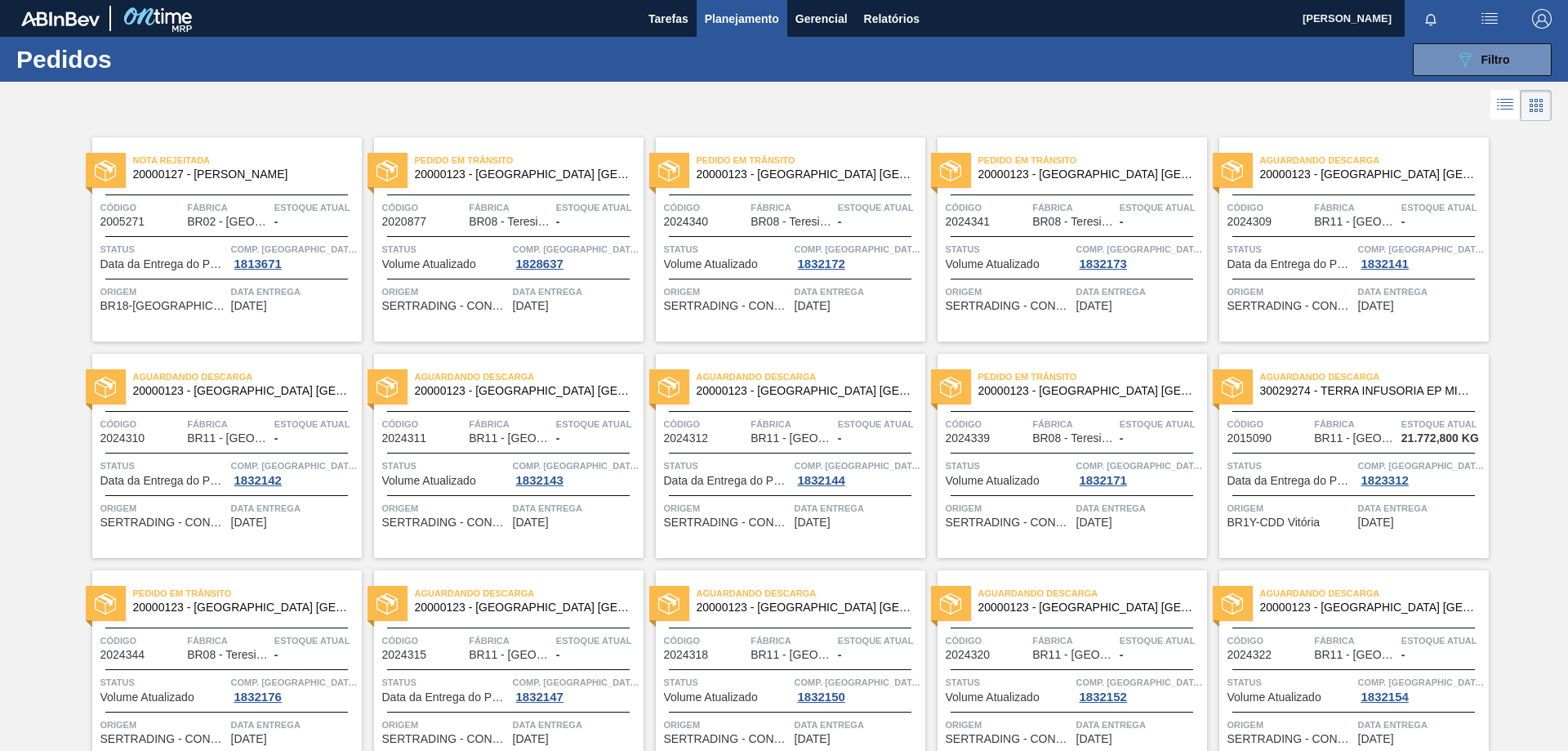
drag, startPoint x: 766, startPoint y: 7, endPoint x: 1218, endPoint y: 86, distance: 458.9
click at [1218, 86] on div at bounding box center [784, 105] width 1568 height 39
click at [809, 14] on span "Gerencial" at bounding box center [821, 18] width 52 height 19
click at [884, 8] on div at bounding box center [784, 375] width 1568 height 751
click at [889, 16] on span "Relatórios" at bounding box center [891, 18] width 56 height 19
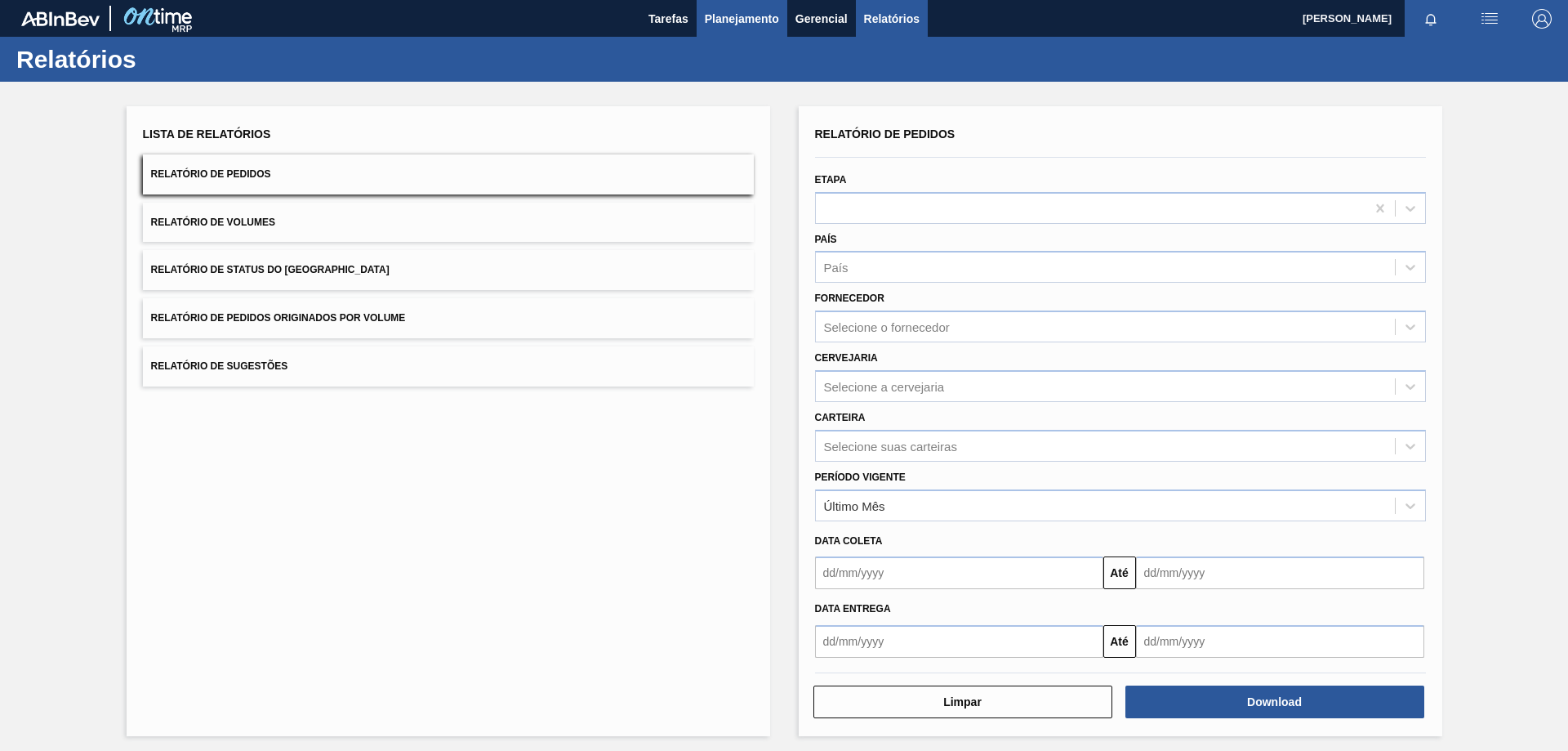
click at [759, 16] on span "Planejamento" at bounding box center [741, 18] width 74 height 19
click at [174, 22] on img at bounding box center [157, 18] width 80 height 37
click at [164, 14] on img at bounding box center [157, 18] width 80 height 37
click at [766, 12] on span "Planejamento" at bounding box center [741, 18] width 74 height 19
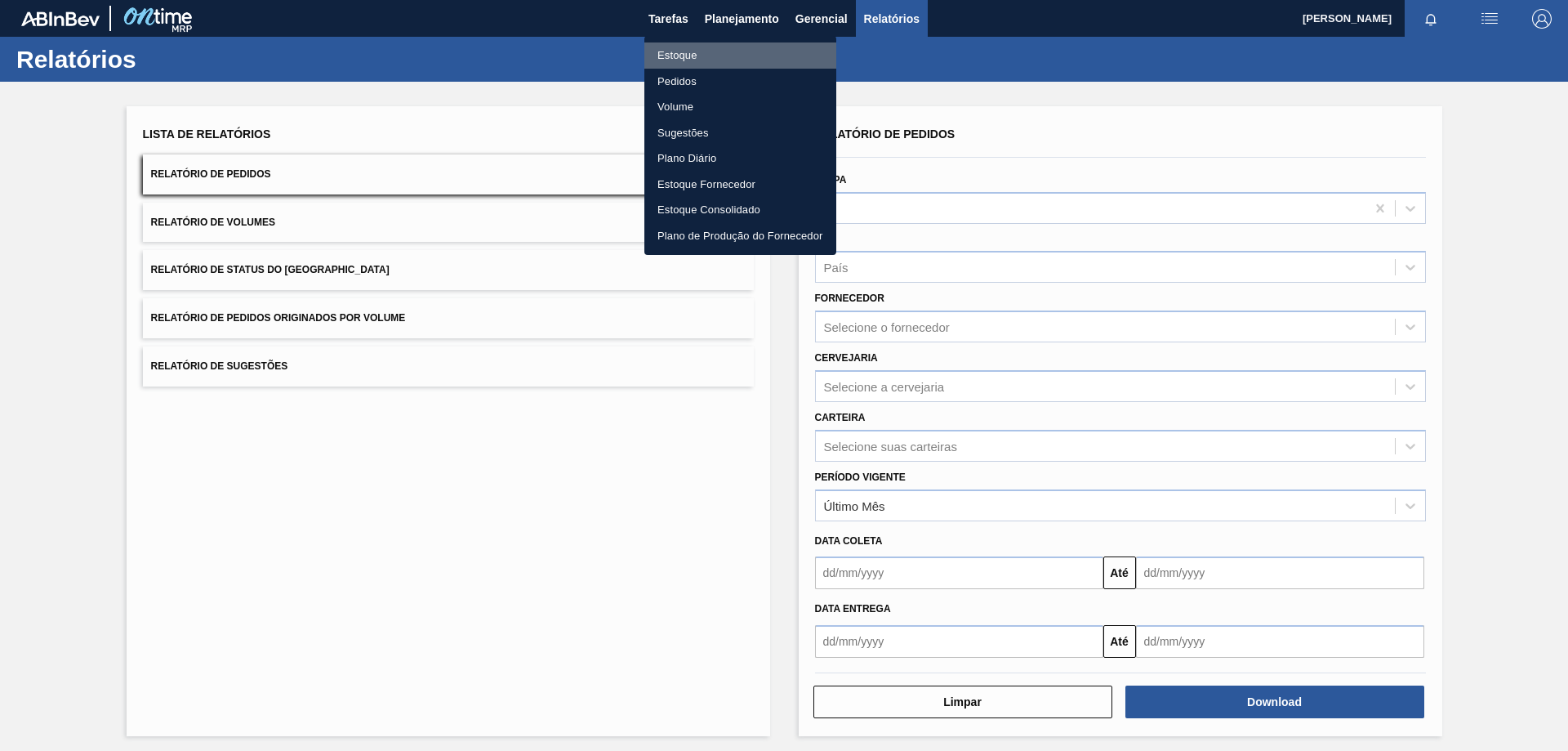
click at [770, 53] on li "Estoque" at bounding box center [741, 55] width 192 height 27
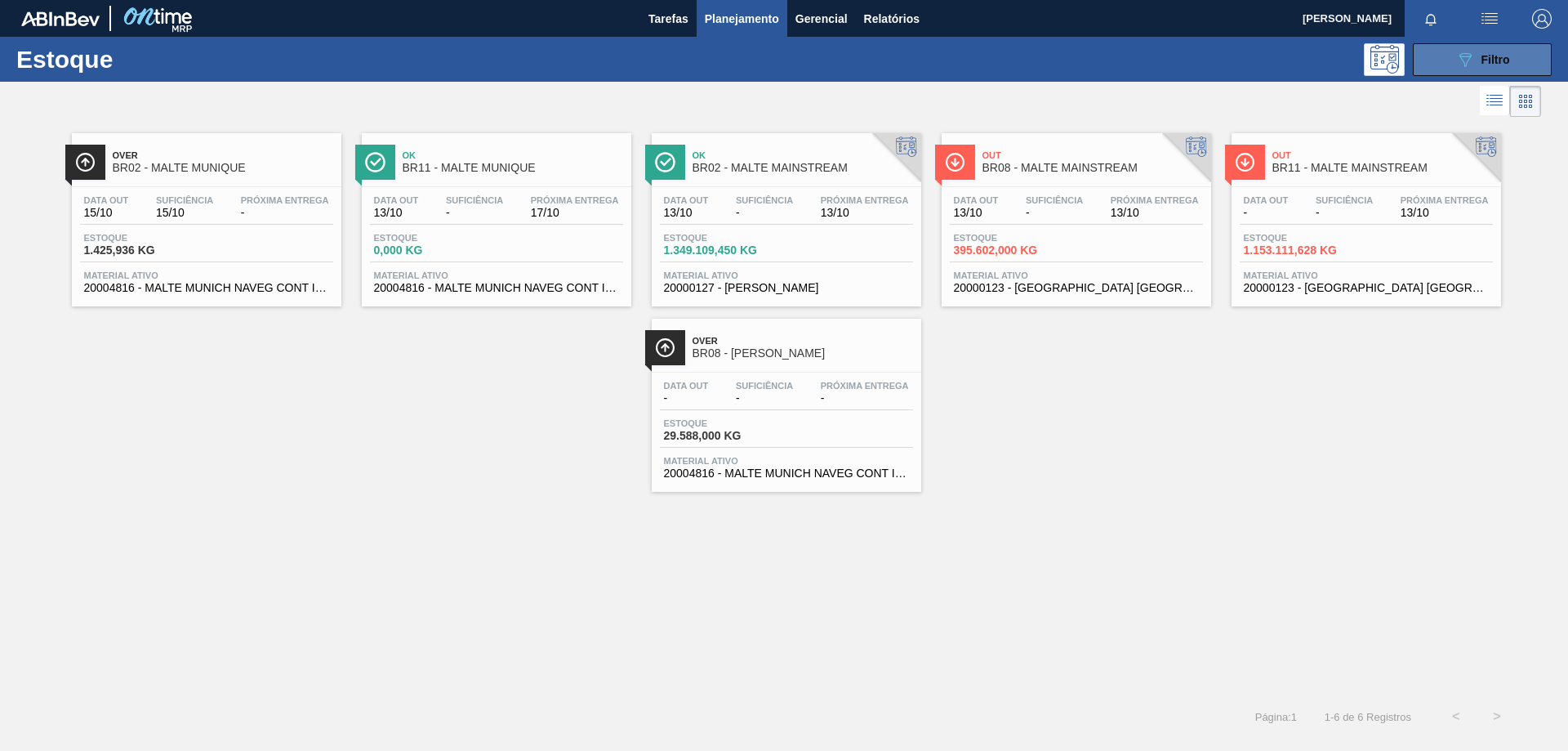
click at [1496, 59] on span "Filtro" at bounding box center [1495, 59] width 28 height 13
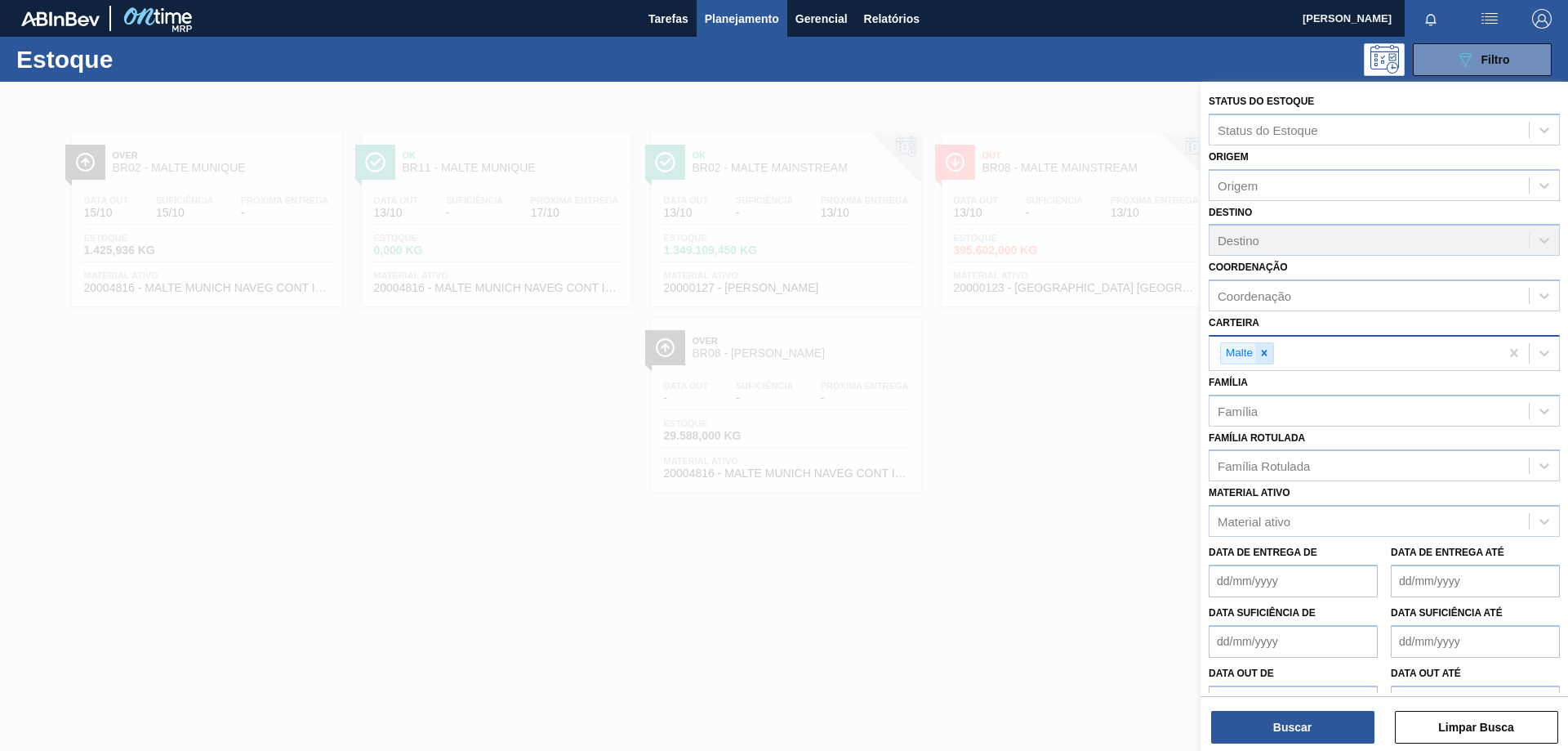
click at [1265, 350] on icon at bounding box center [1264, 353] width 12 height 12
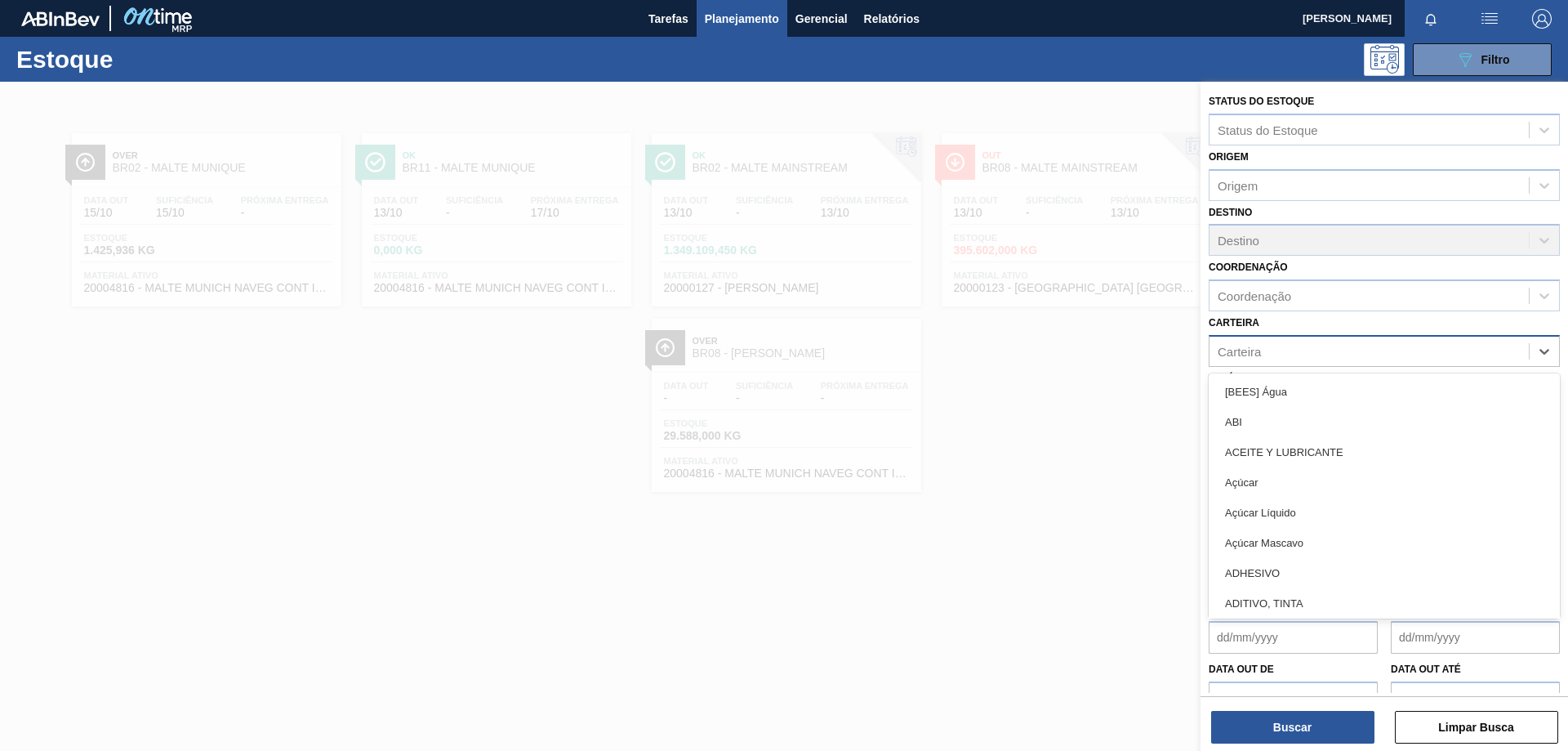
click at [1265, 350] on div "Carteira" at bounding box center [1369, 351] width 319 height 24
type input "lata"
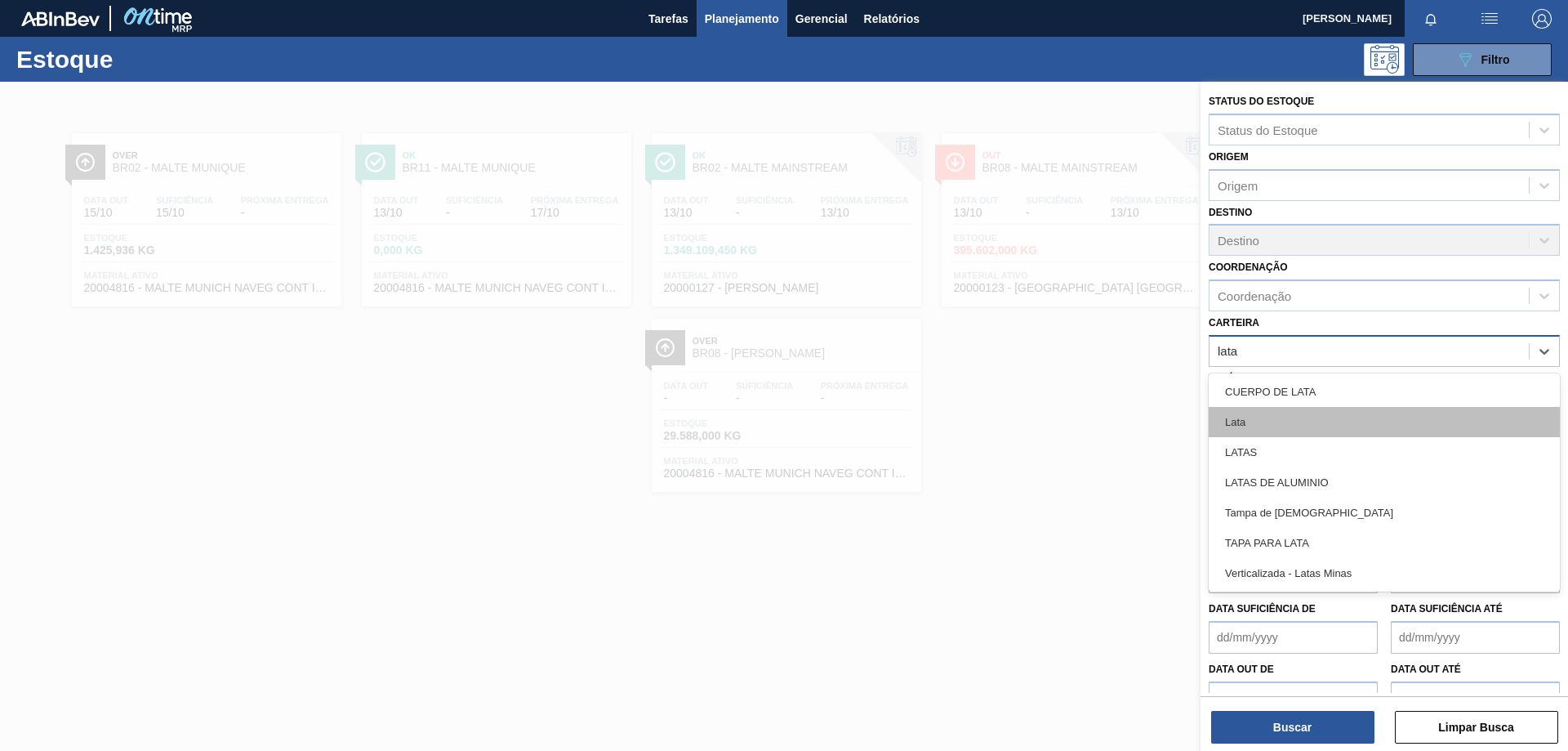
click at [1268, 418] on div "Lata" at bounding box center [1384, 422] width 351 height 30
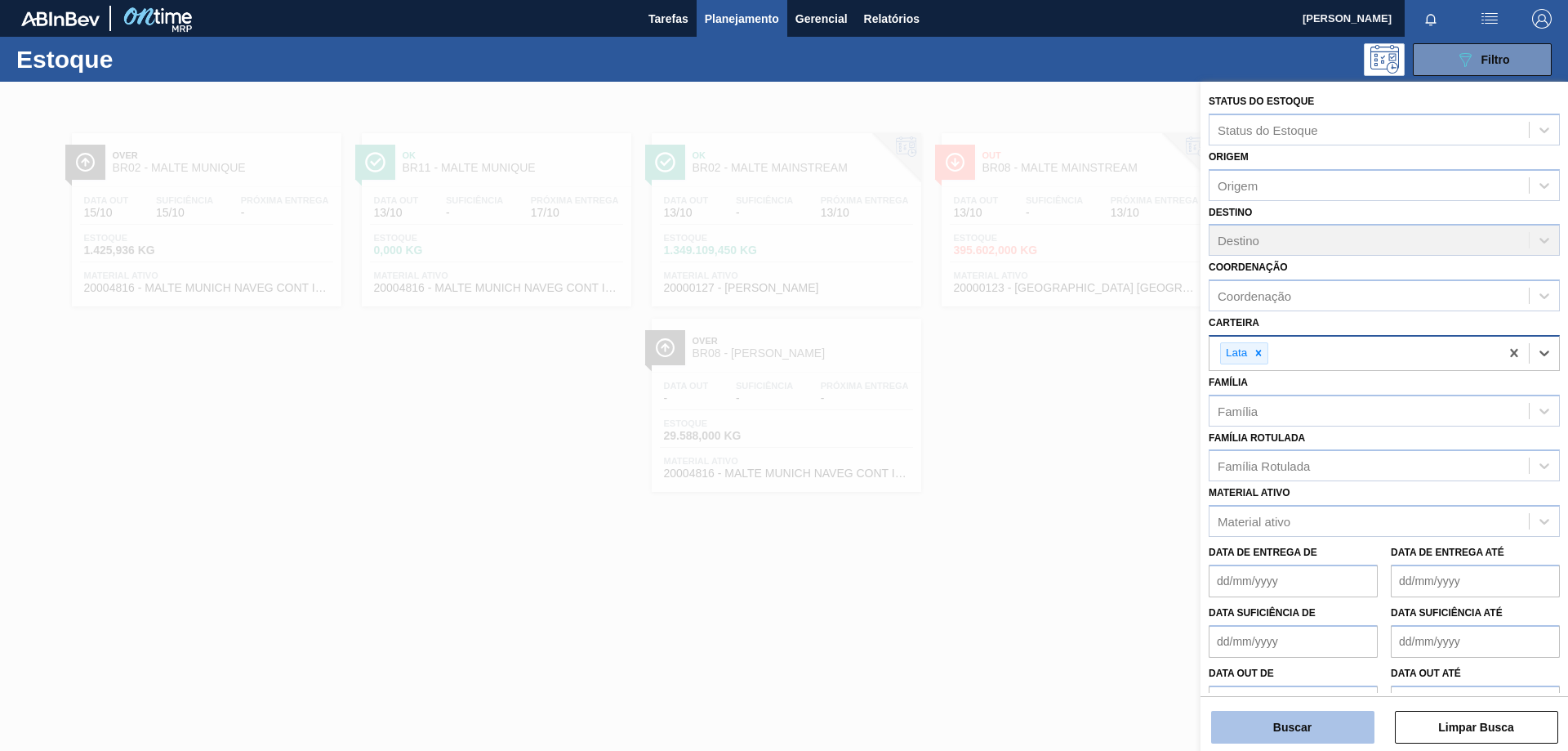
click at [1306, 733] on button "Buscar" at bounding box center [1293, 727] width 164 height 33
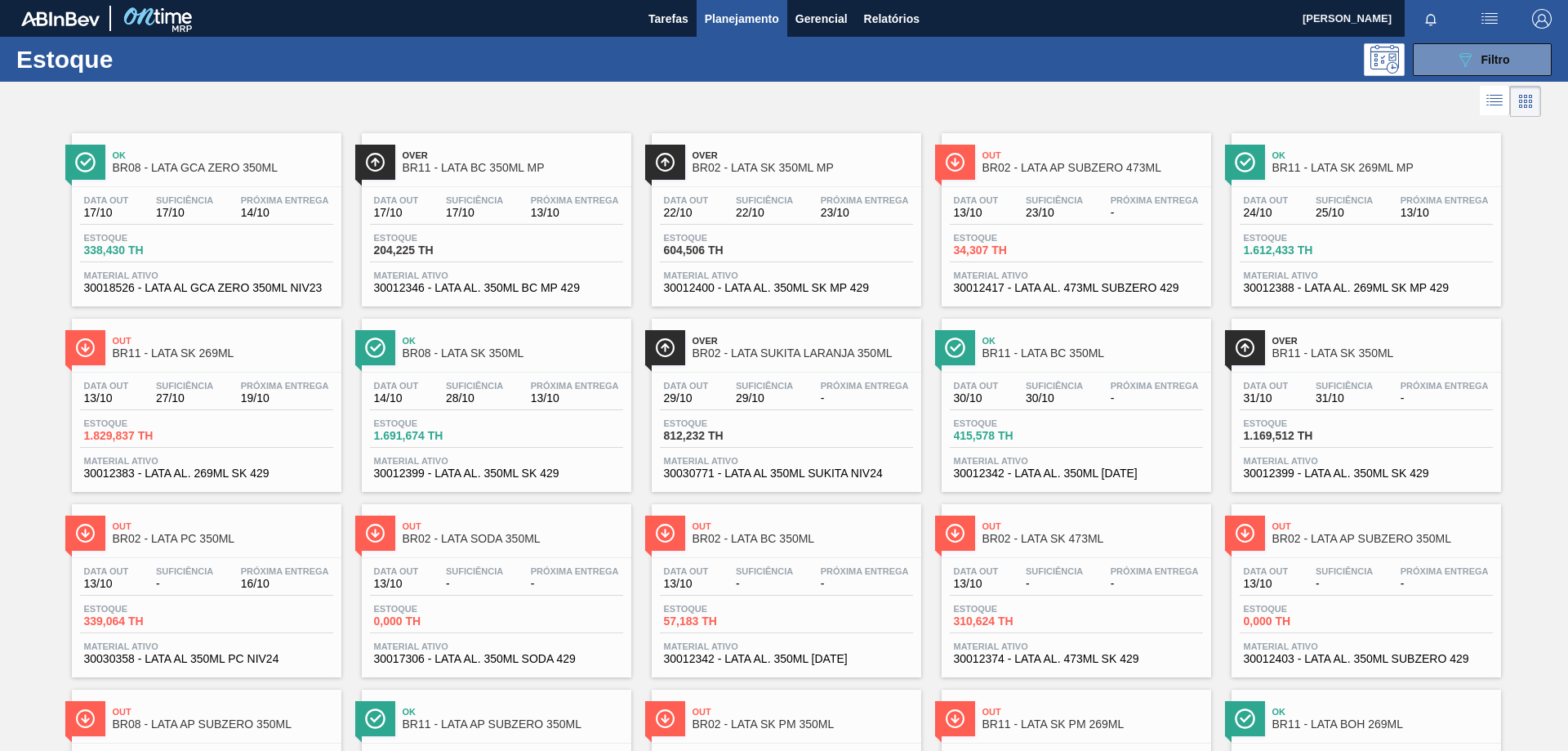
click at [1520, 100] on icon at bounding box center [1525, 101] width 19 height 19
click at [1502, 65] on span "Filtro" at bounding box center [1495, 59] width 28 height 13
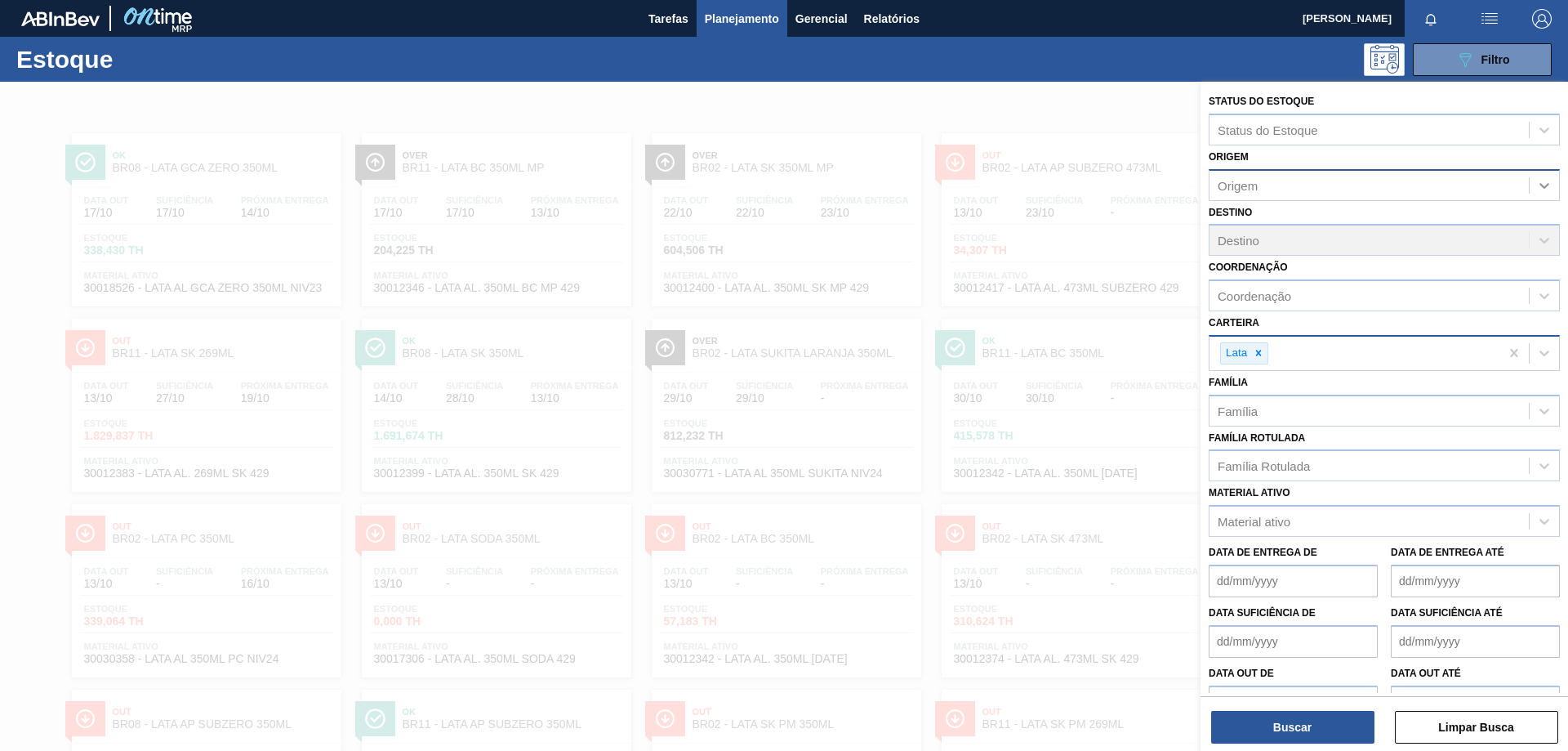
click at [1544, 178] on icon at bounding box center [1544, 186] width 16 height 16
click at [1543, 179] on icon at bounding box center [1544, 186] width 16 height 16
click at [1387, 177] on div "Origem" at bounding box center [1369, 185] width 319 height 24
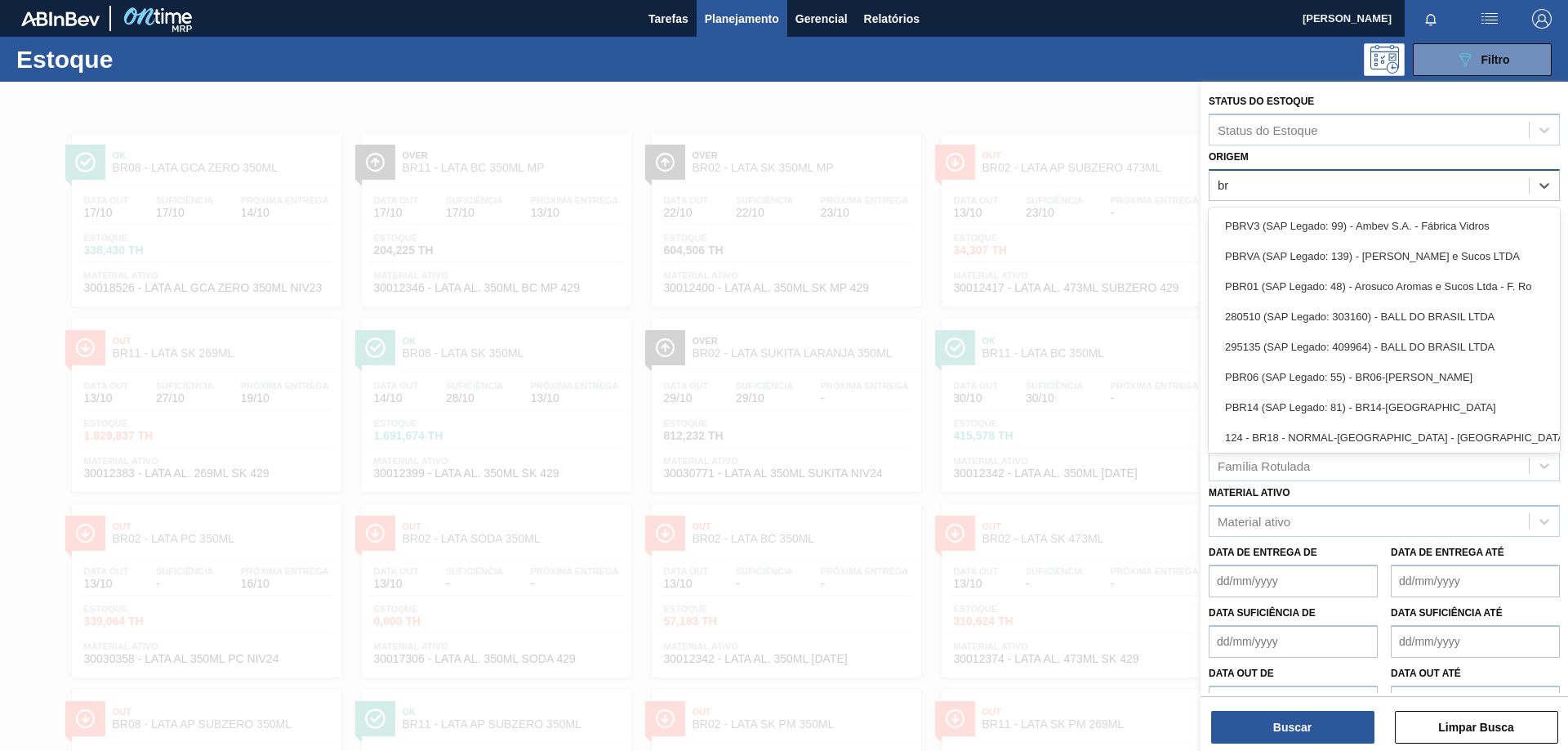
type input "b"
type input "B"
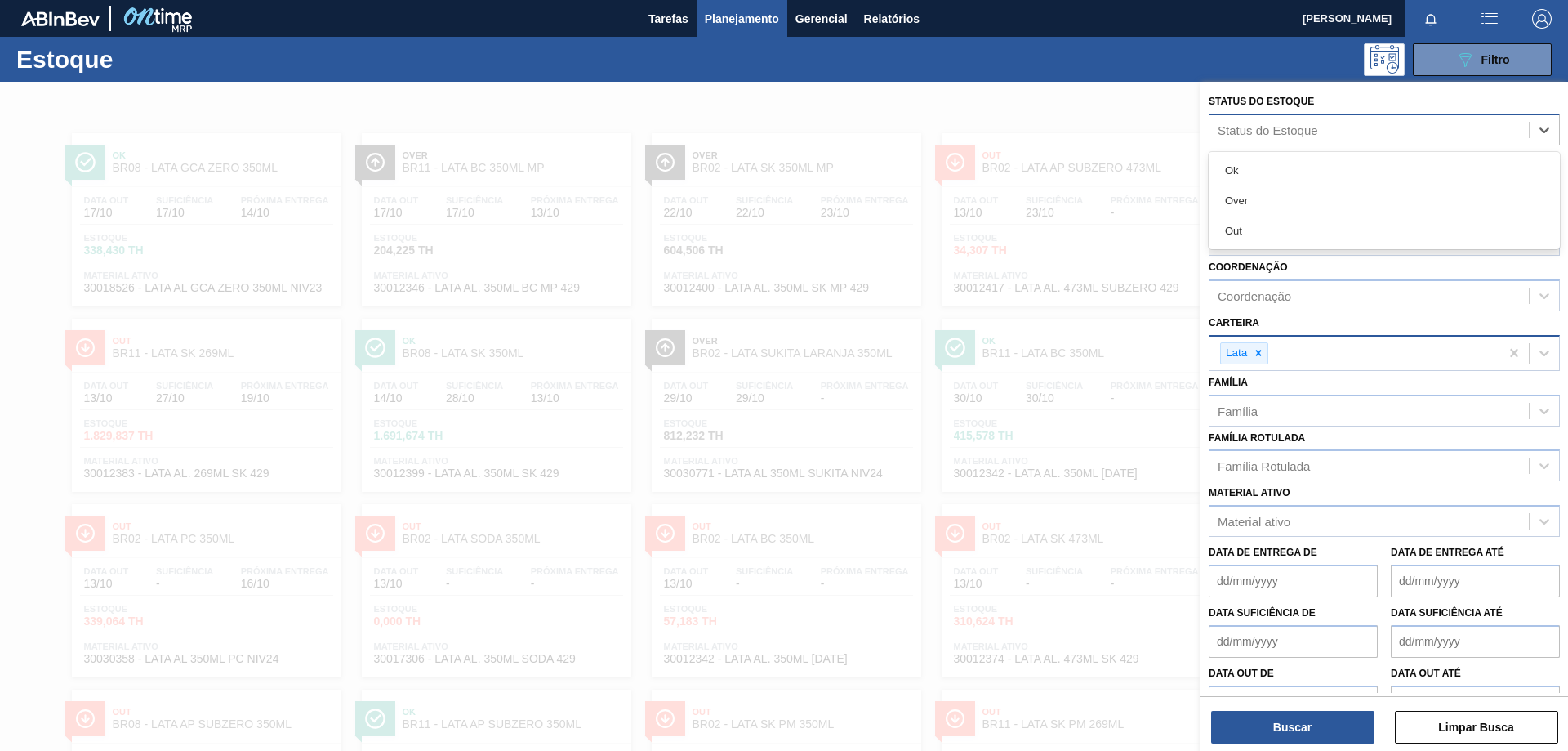
click at [1354, 128] on div "Status do Estoque" at bounding box center [1369, 130] width 319 height 24
click at [1157, 119] on div at bounding box center [784, 456] width 1568 height 751
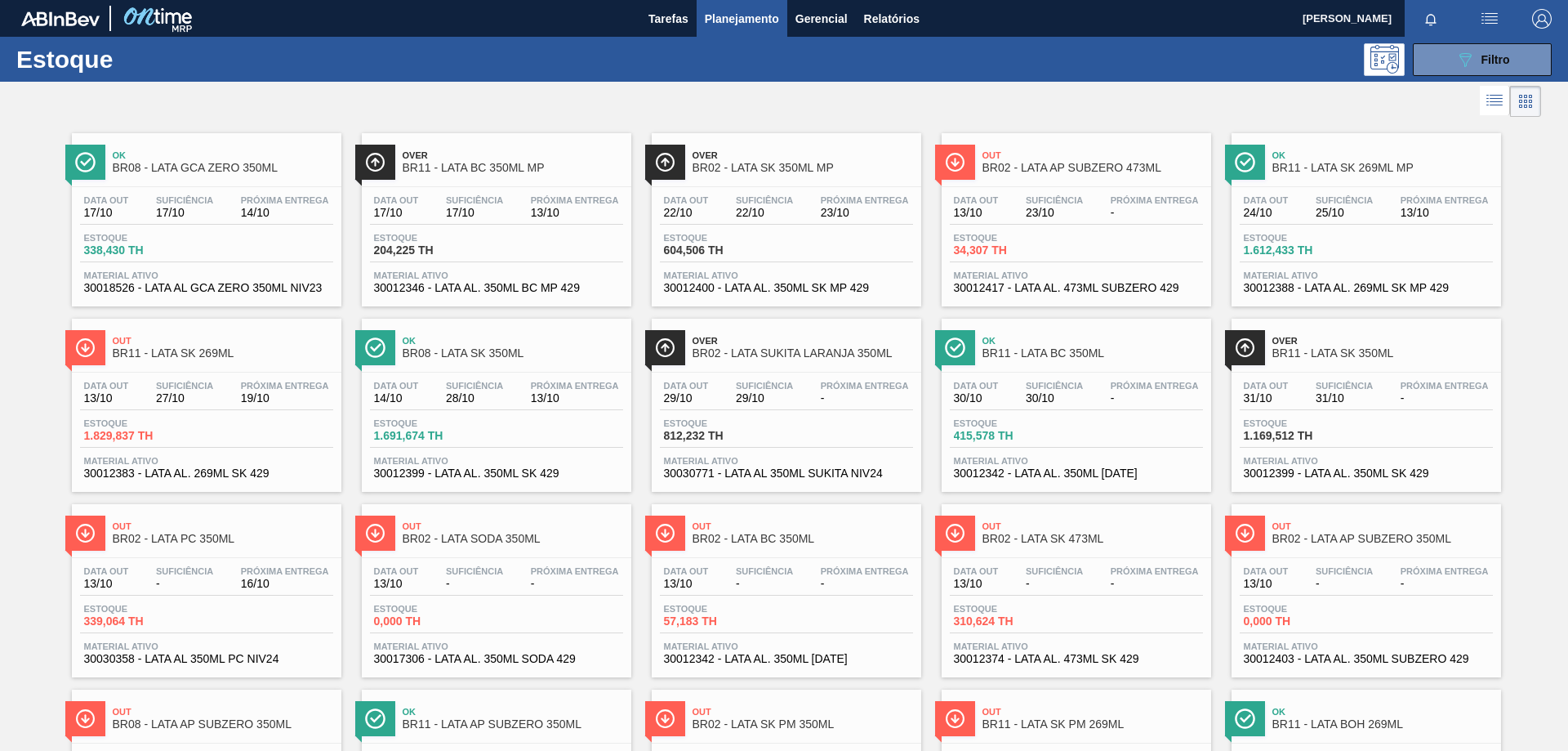
click at [1524, 92] on icon at bounding box center [1525, 101] width 19 height 19
click at [1513, 58] on button "089F7B8B-B2A5-4AFE-B5C0-19BA573D28AC Filtro" at bounding box center [1482, 59] width 139 height 33
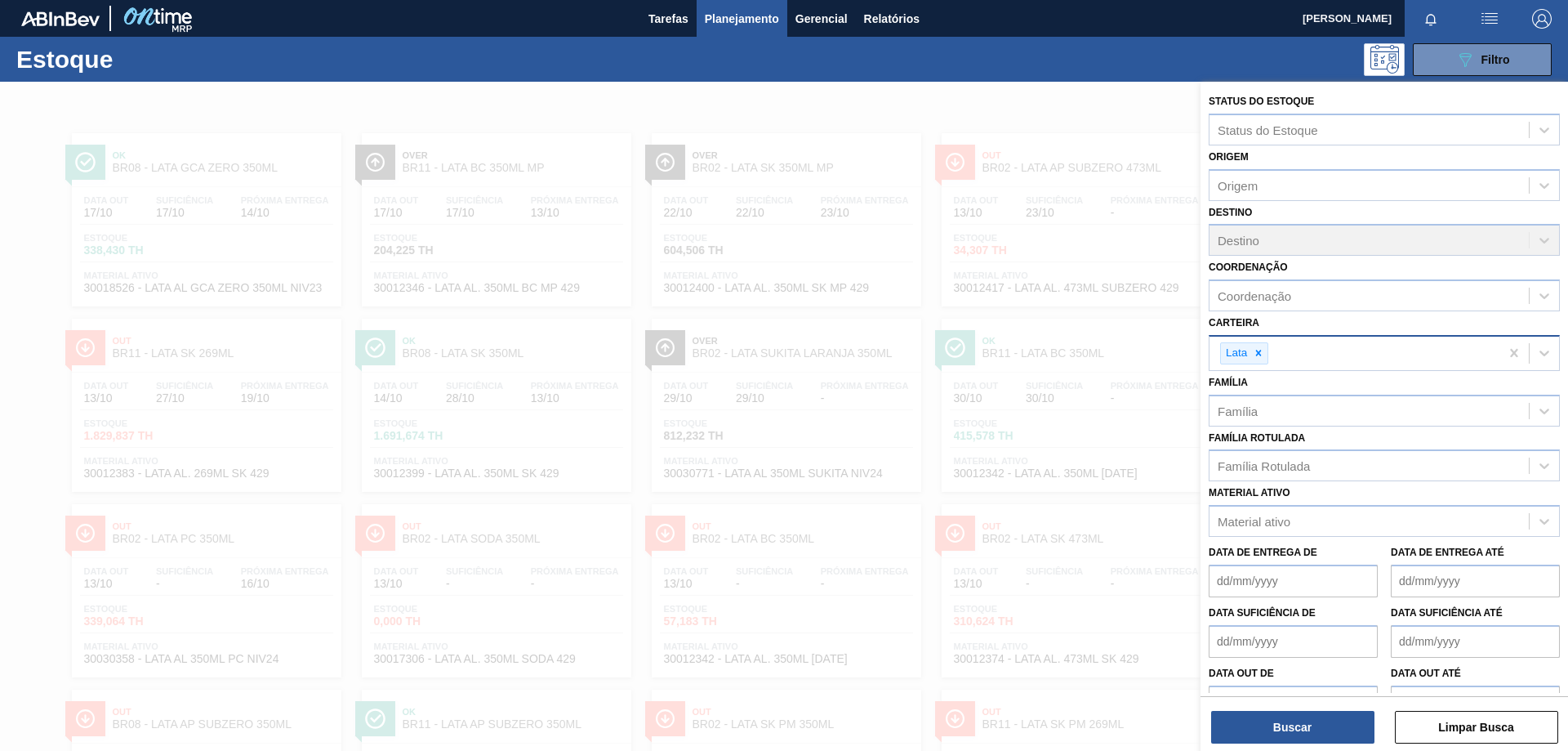
scroll to position [34, 0]
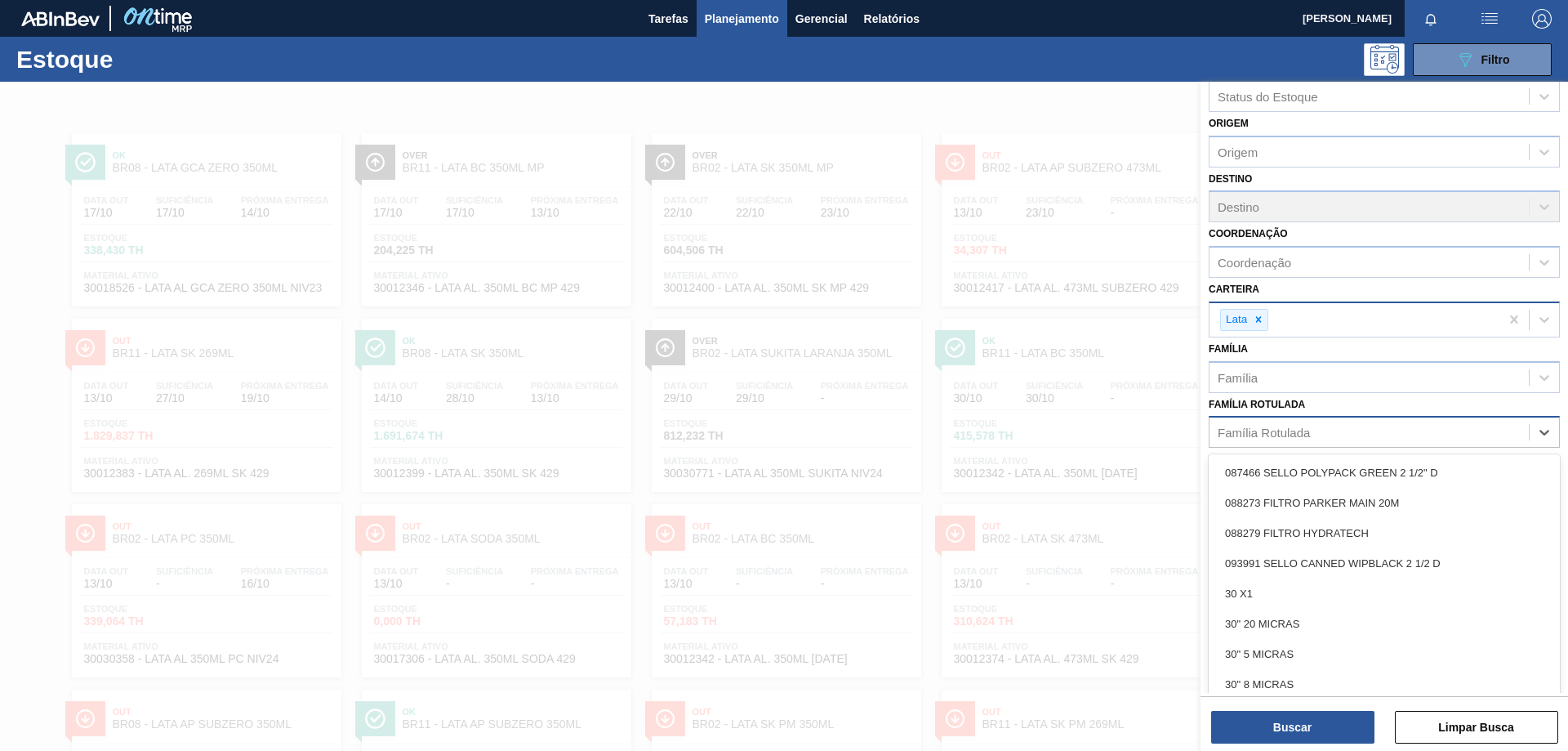
click at [1520, 432] on div "Família Rotulada" at bounding box center [1369, 433] width 319 height 24
type Rotulada "LATA SK"
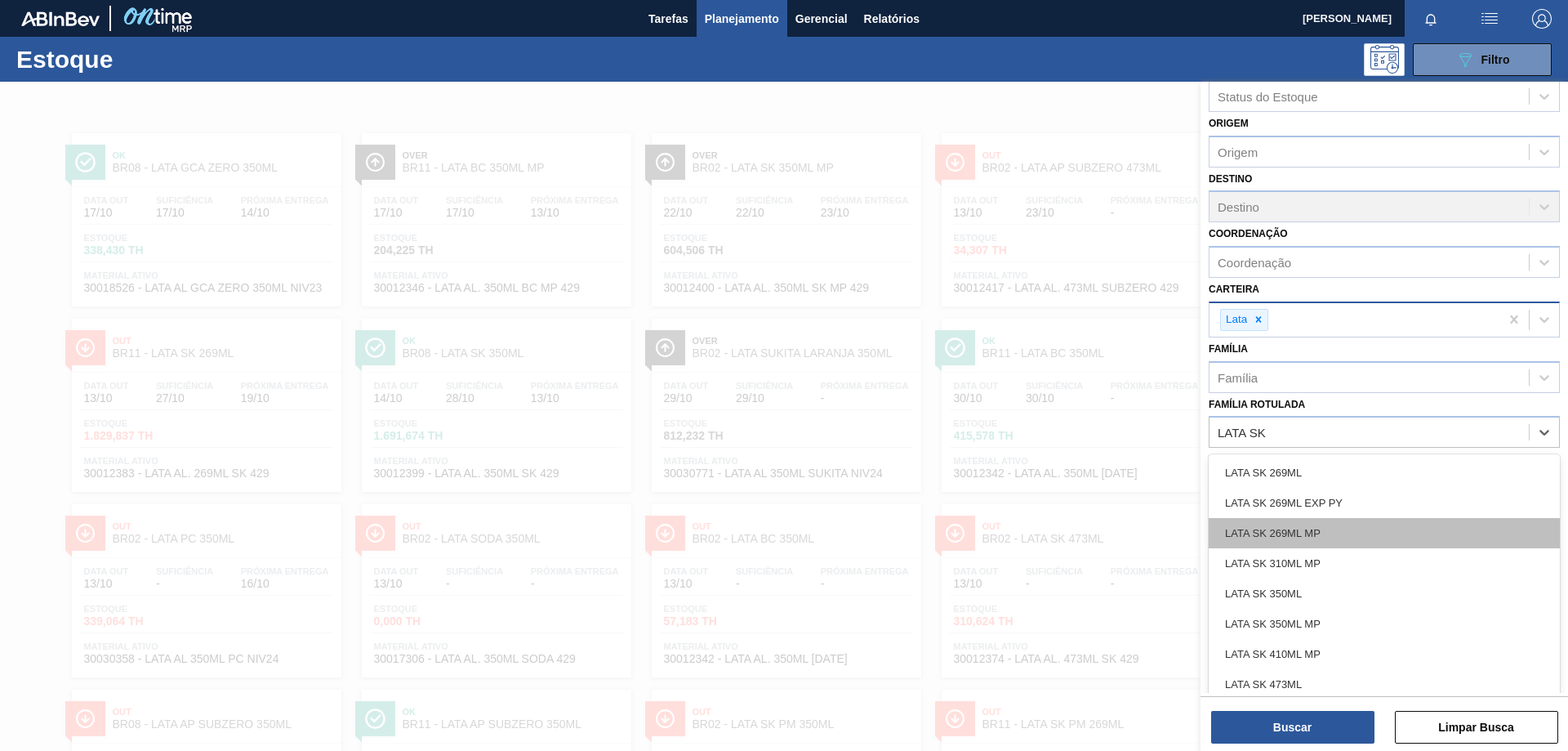
click at [1367, 528] on div "LATA SK 269ML MP" at bounding box center [1384, 532] width 351 height 30
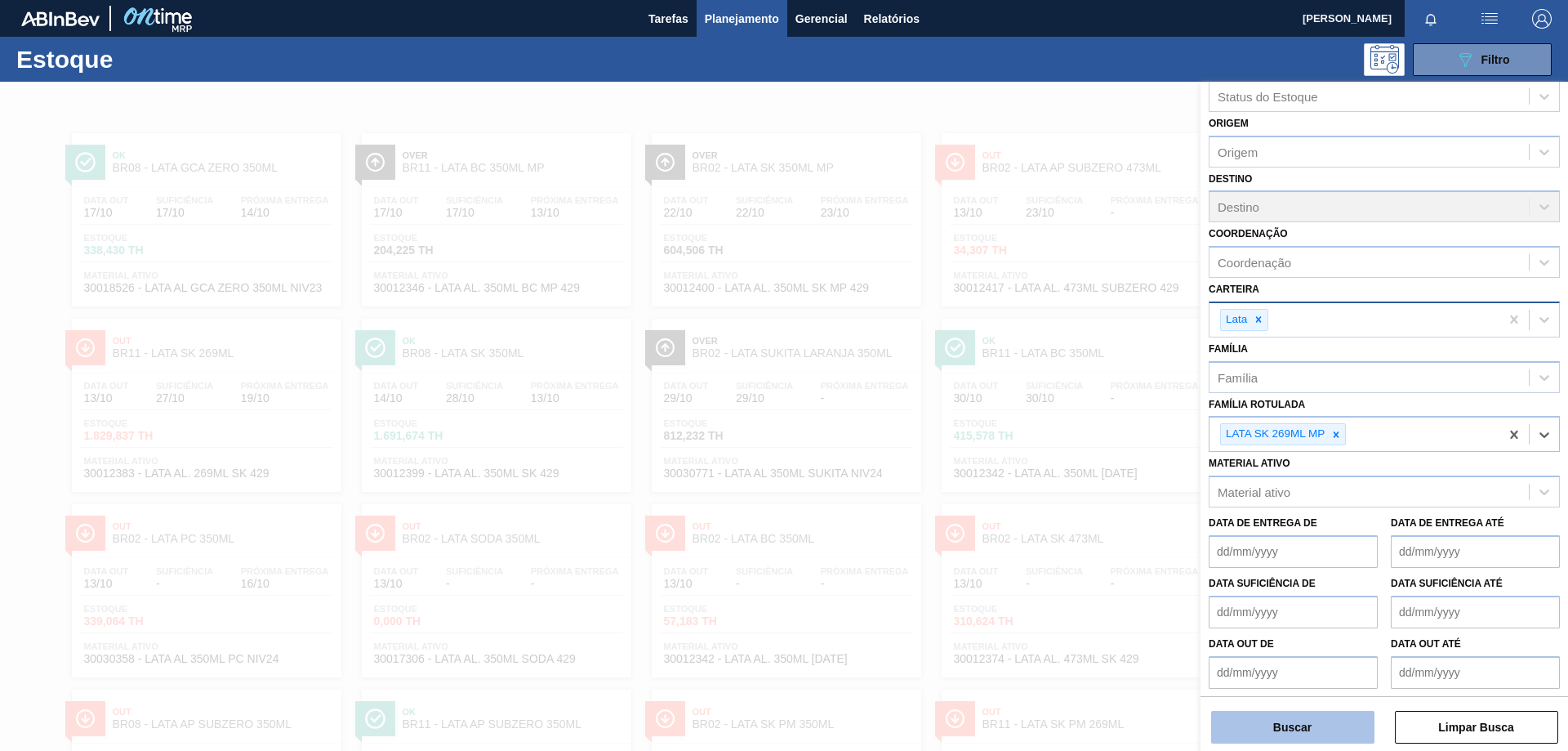
click at [1316, 735] on button "Buscar" at bounding box center [1293, 727] width 164 height 33
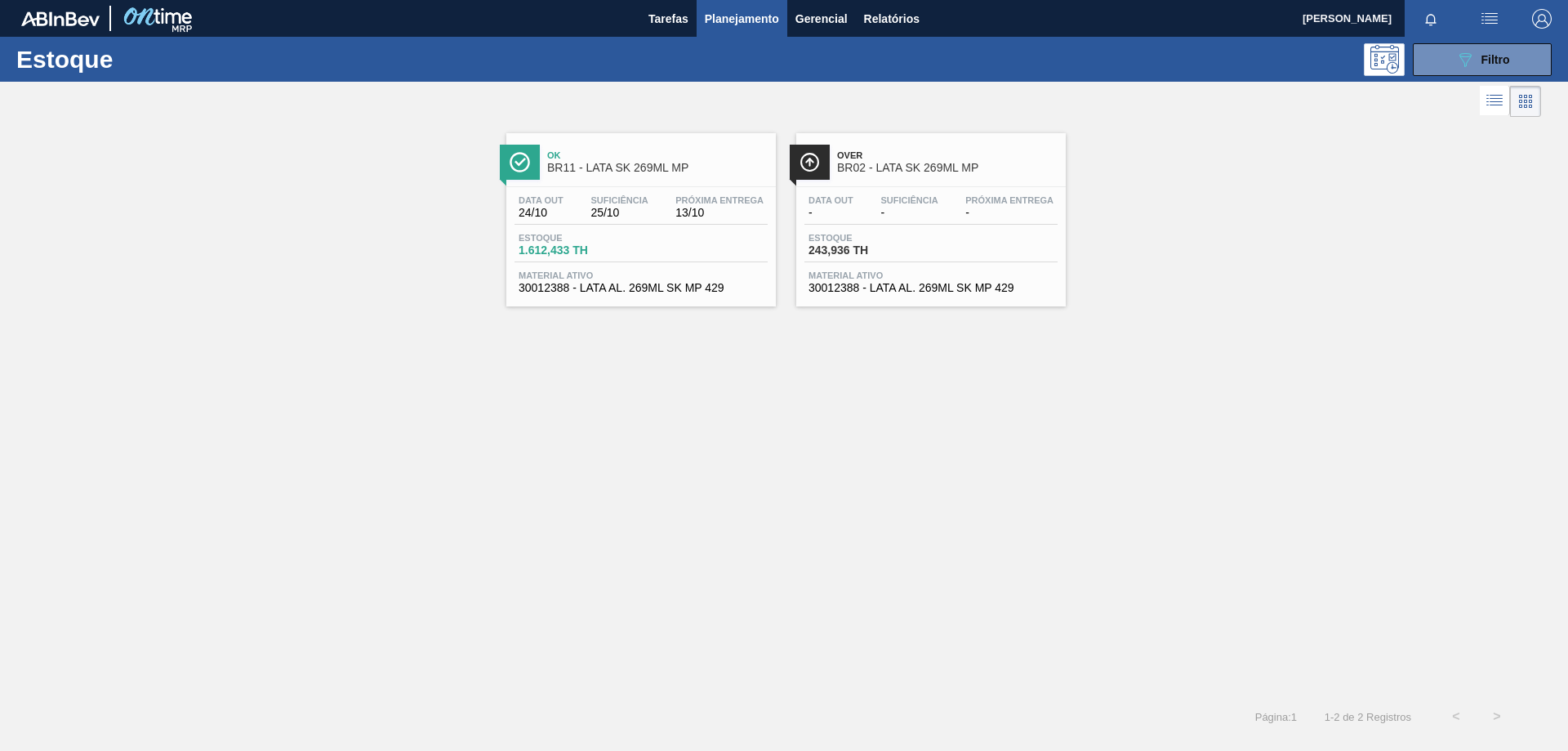
click at [688, 166] on span "BR11 - LATA SK 269ML MP" at bounding box center [657, 167] width 220 height 12
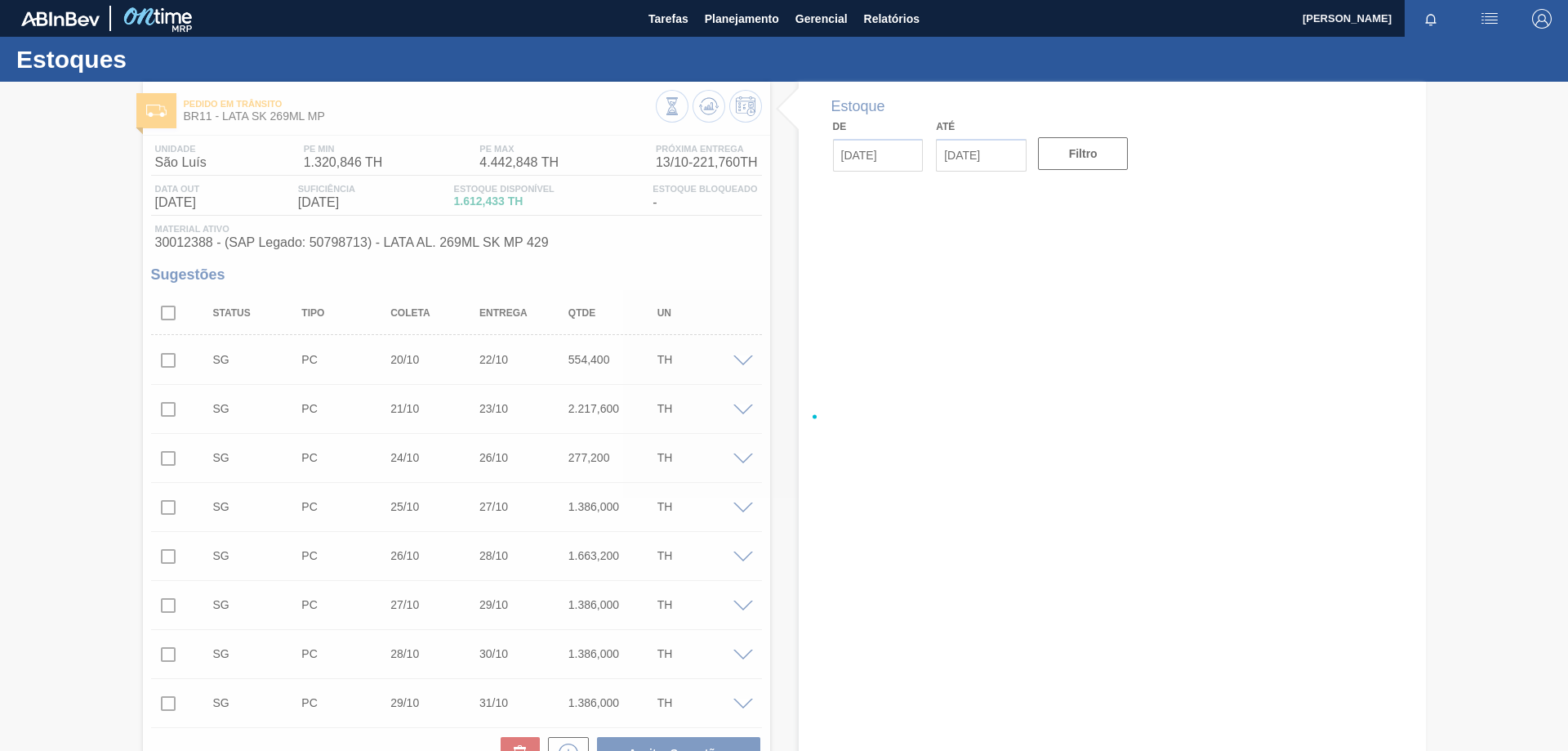
type input "[DATE]"
